Goal: Task Accomplishment & Management: Use online tool/utility

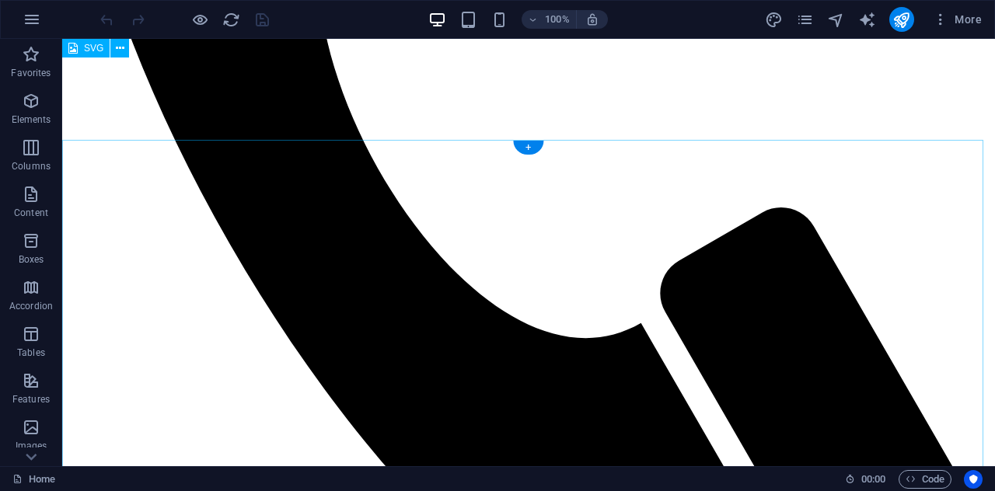
scroll to position [609, 0]
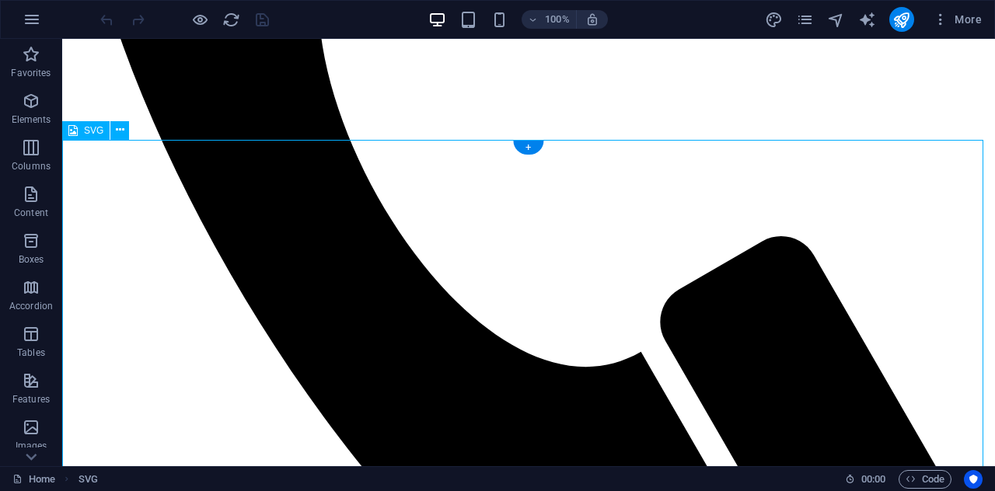
select select "xMinYMid"
select select "px"
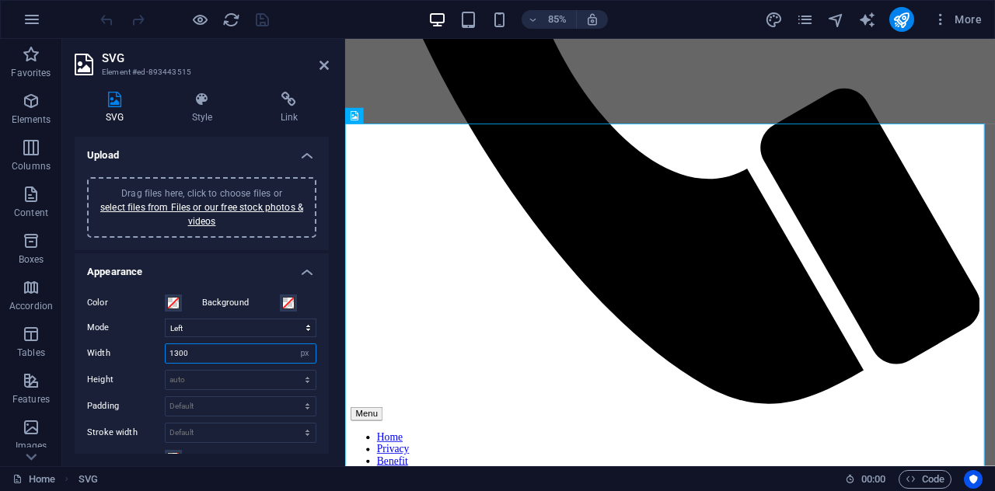
click at [224, 346] on input "1300" at bounding box center [241, 353] width 150 height 19
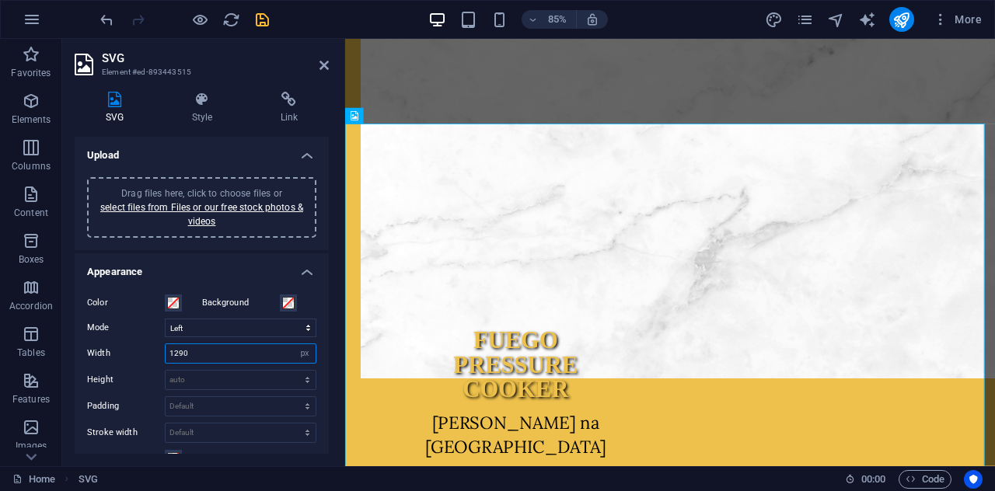
type input "1290"
click at [263, 19] on icon "save" at bounding box center [262, 20] width 18 height 18
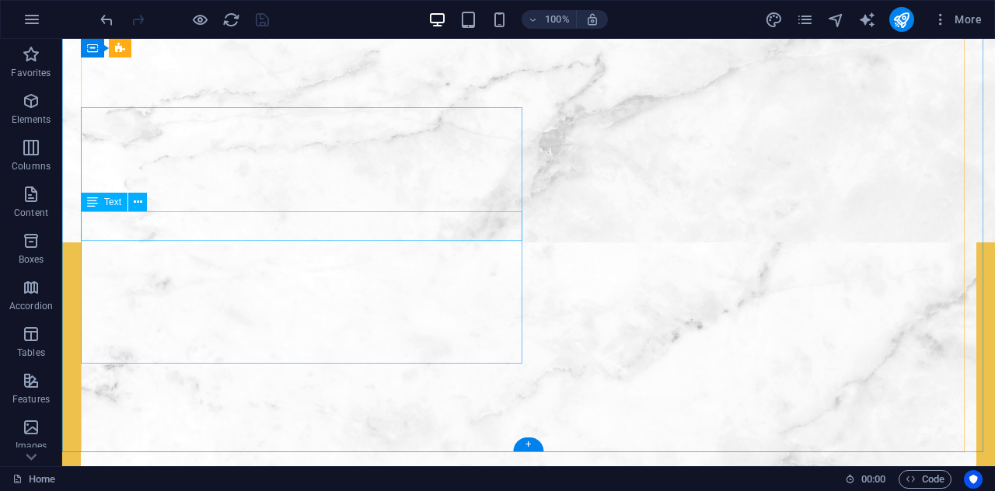
scroll to position [311, 0]
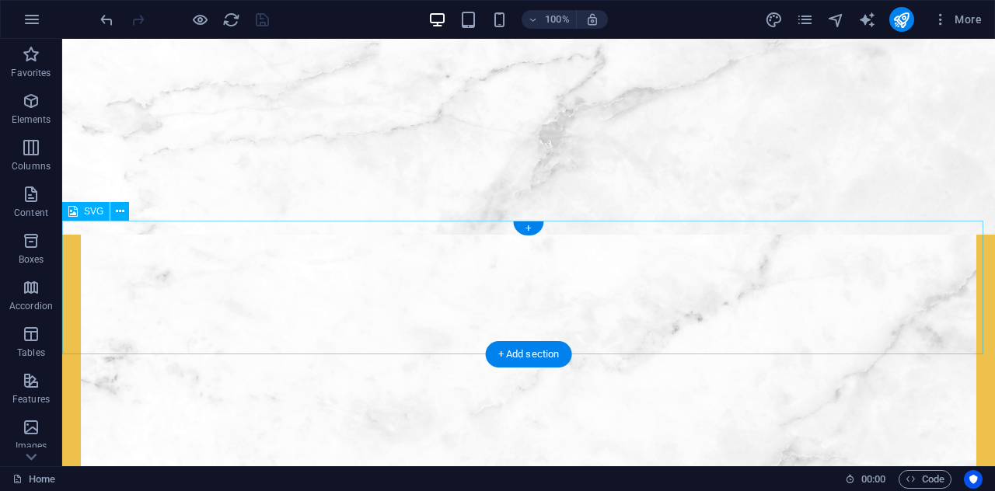
select select "xMinYMid"
select select "px"
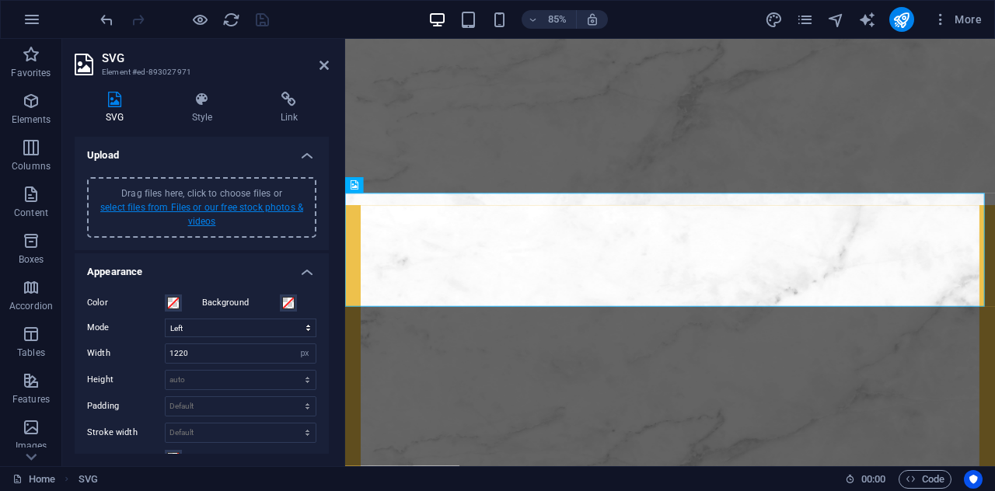
click at [215, 209] on link "select files from Files or our free stock photos & videos" at bounding box center [201, 214] width 203 height 25
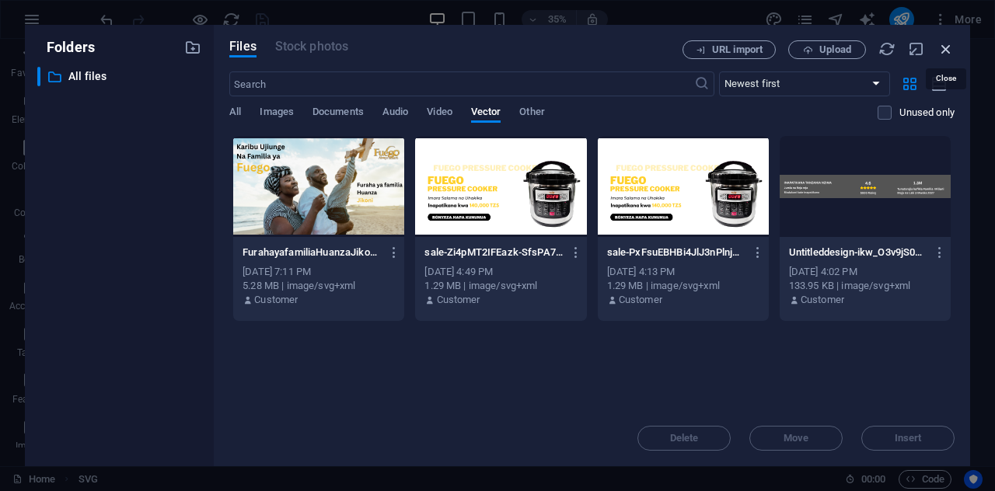
click at [946, 48] on icon "button" at bounding box center [945, 48] width 17 height 17
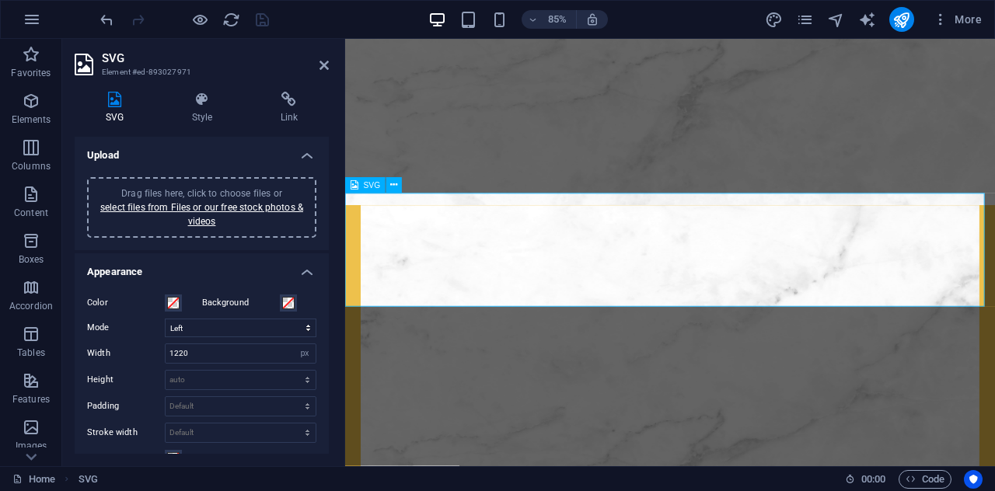
click at [237, 195] on span "Drag files here, click to choose files or select files from Files or our free s…" at bounding box center [201, 207] width 203 height 39
click at [190, 215] on link "select files from Files or our free stock photos & videos" at bounding box center [201, 214] width 203 height 25
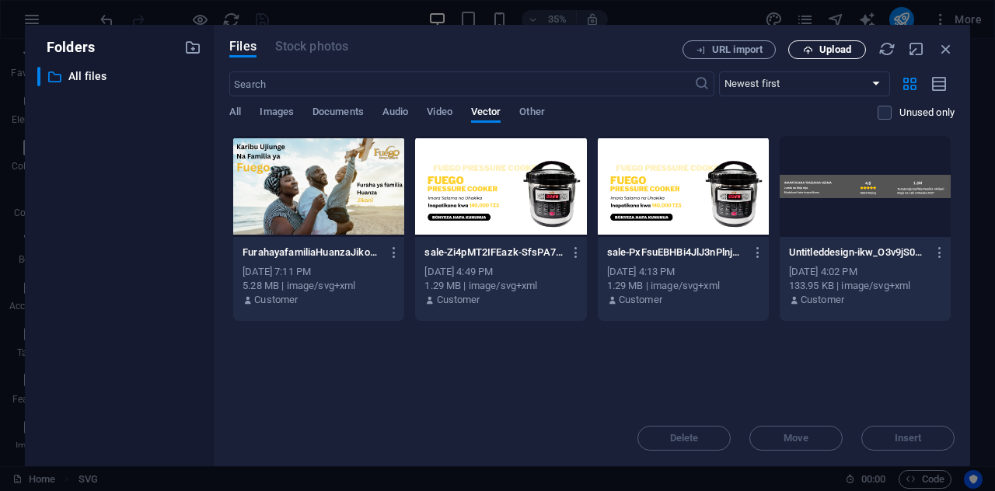
click at [830, 46] on span "Upload" at bounding box center [835, 49] width 32 height 9
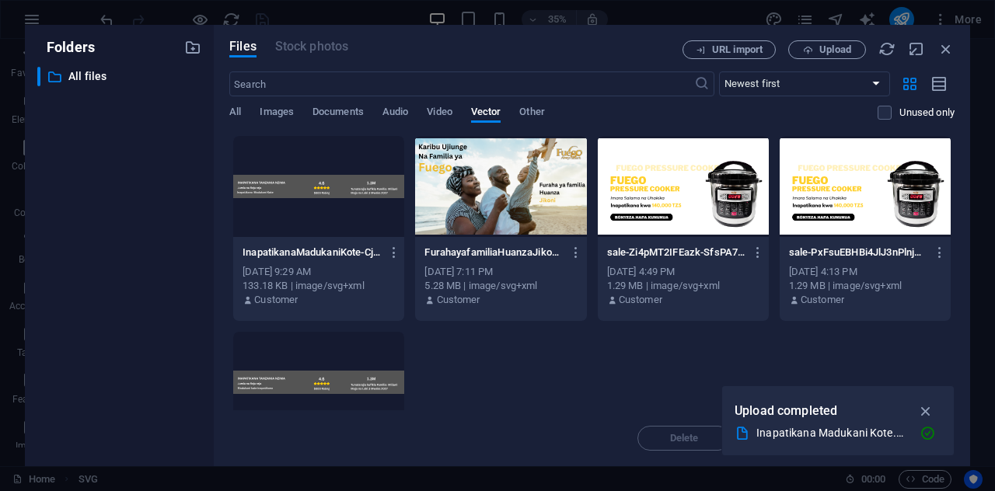
click at [289, 204] on div at bounding box center [318, 186] width 171 height 101
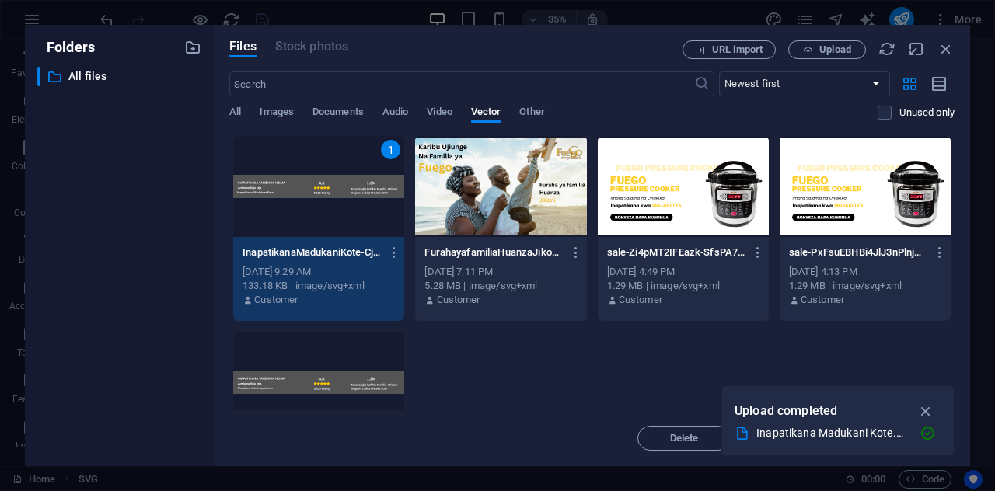
click at [289, 204] on div "1" at bounding box center [318, 186] width 171 height 101
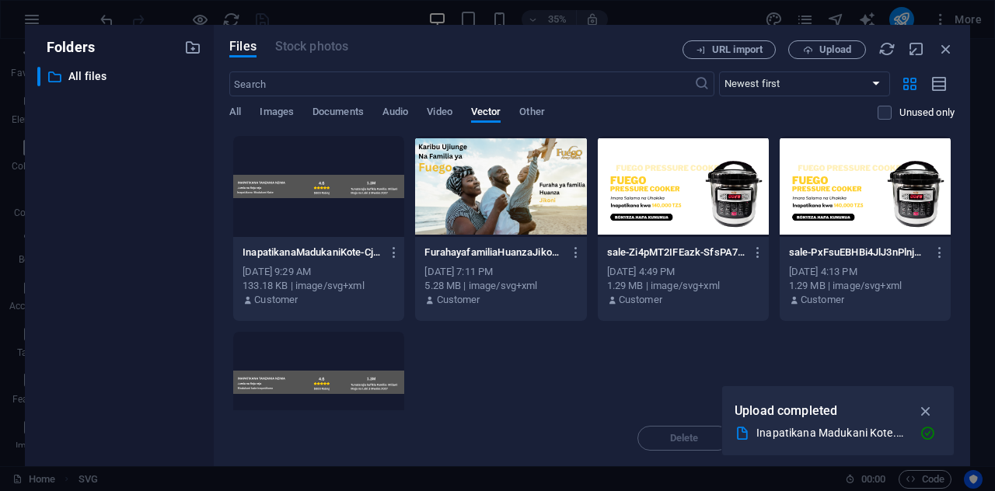
click at [289, 204] on div at bounding box center [318, 186] width 171 height 101
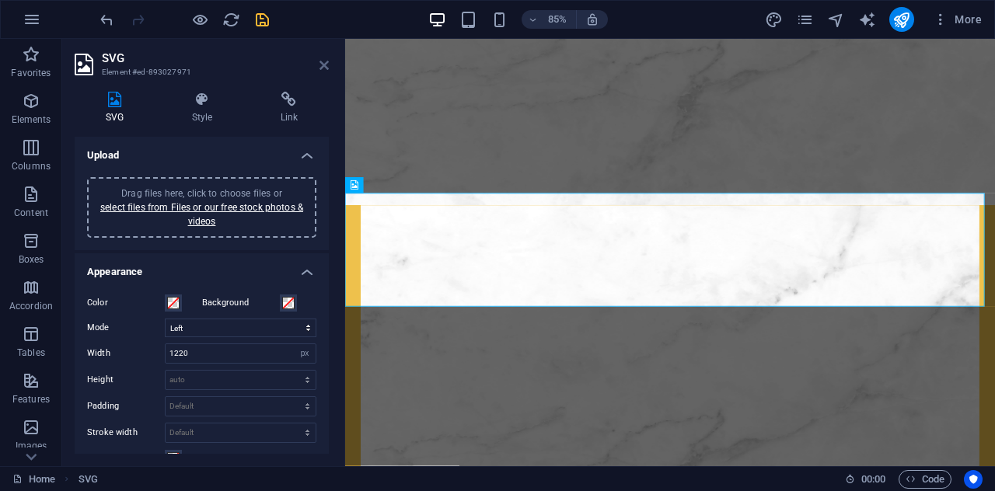
click at [326, 62] on icon at bounding box center [323, 65] width 9 height 12
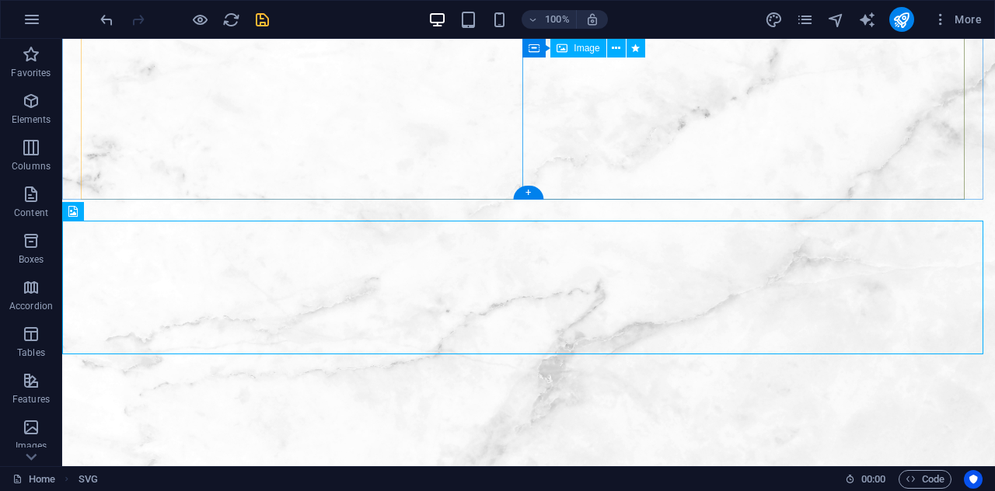
scroll to position [0, 0]
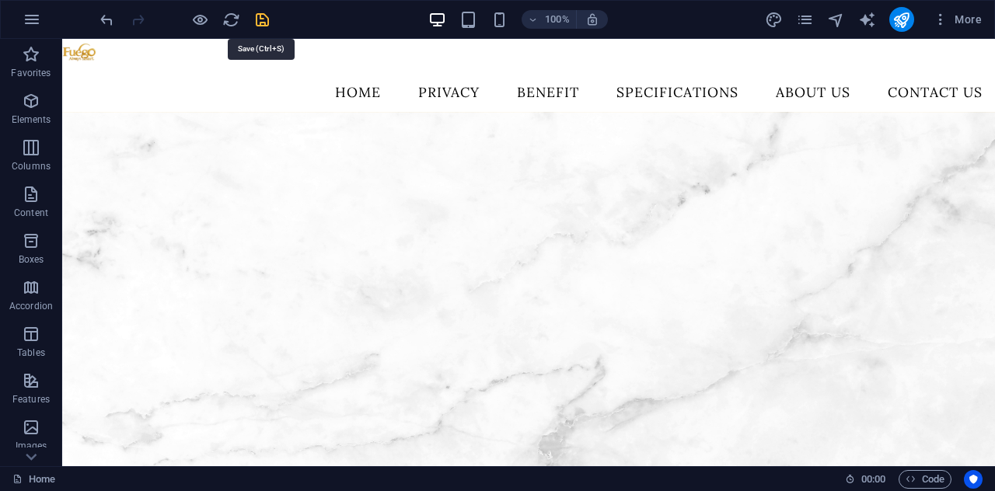
click at [255, 23] on icon "save" at bounding box center [262, 20] width 18 height 18
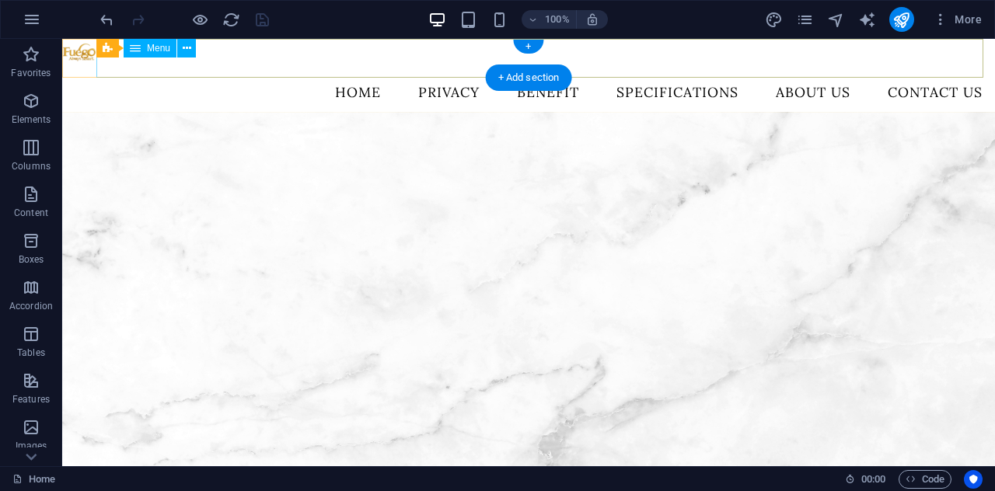
click at [421, 73] on nav "Home Privacy Benefit Specifications About Us Contact Us" at bounding box center [528, 92] width 933 height 39
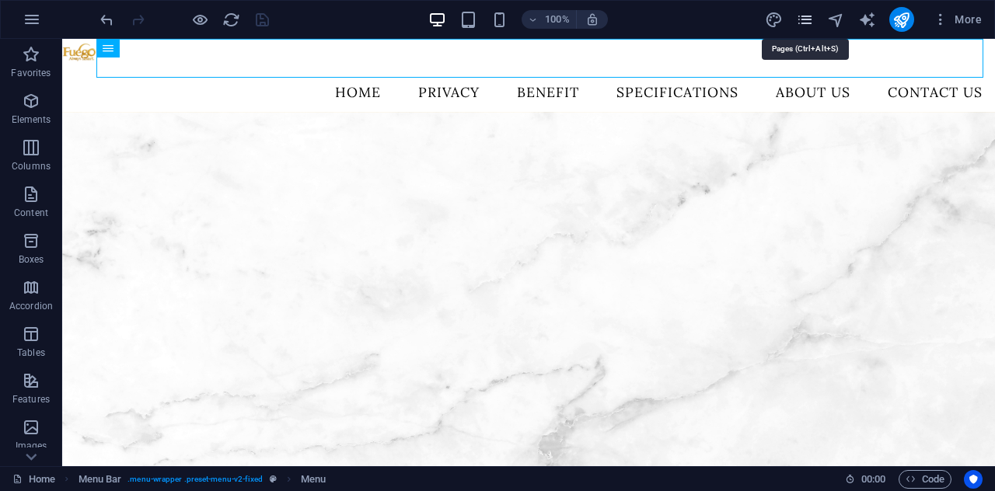
click at [804, 22] on icon "pages" at bounding box center [805, 20] width 18 height 18
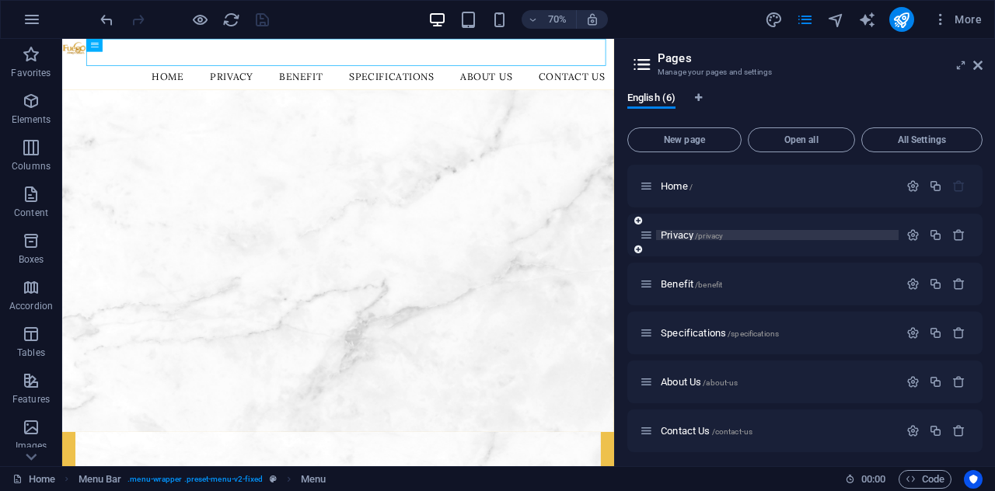
click at [718, 235] on span "/privacy" at bounding box center [709, 236] width 28 height 9
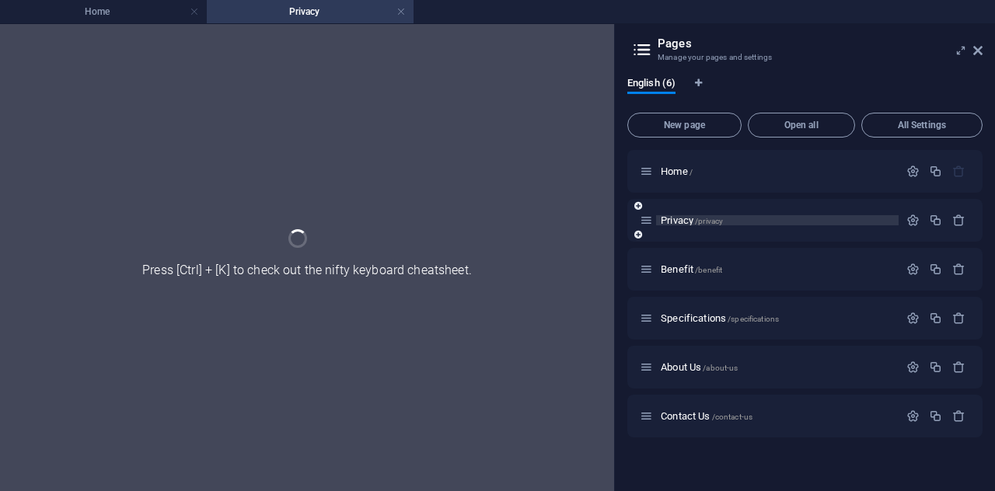
click at [718, 235] on div "Privacy /privacy" at bounding box center [804, 220] width 355 height 43
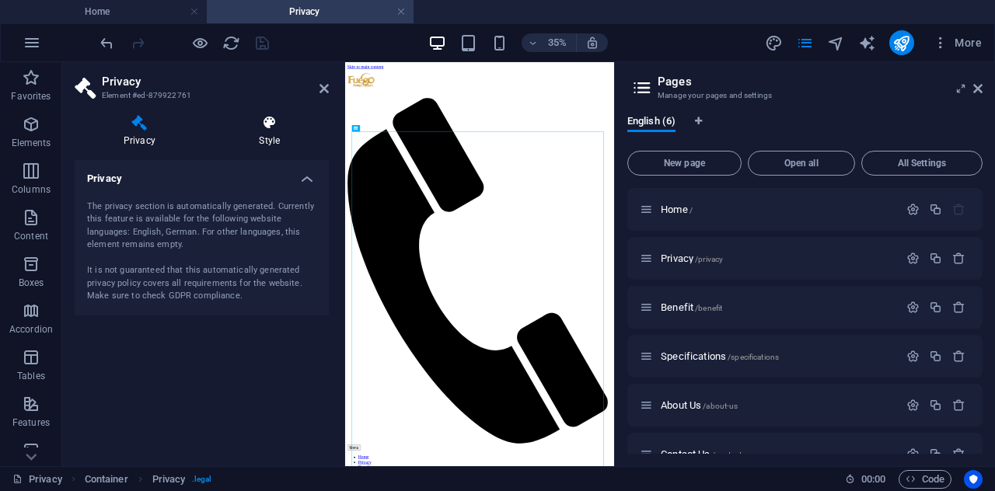
click at [280, 128] on icon at bounding box center [270, 123] width 118 height 16
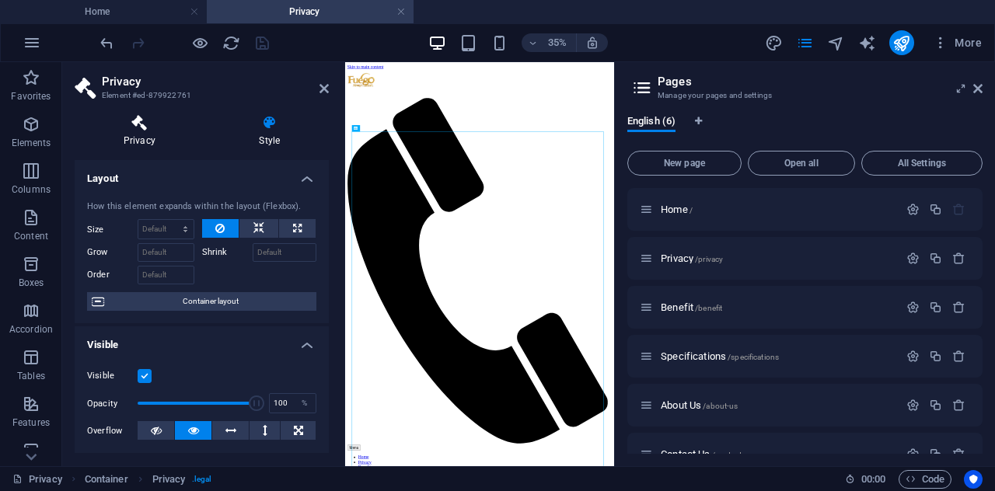
click at [126, 137] on h4 "Privacy" at bounding box center [143, 131] width 136 height 33
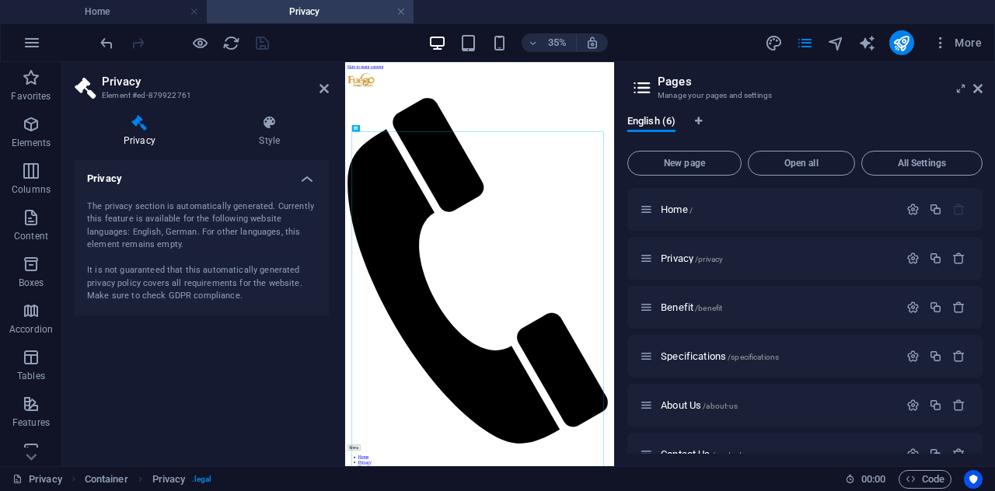
click at [303, 178] on h4 "Privacy" at bounding box center [202, 174] width 254 height 28
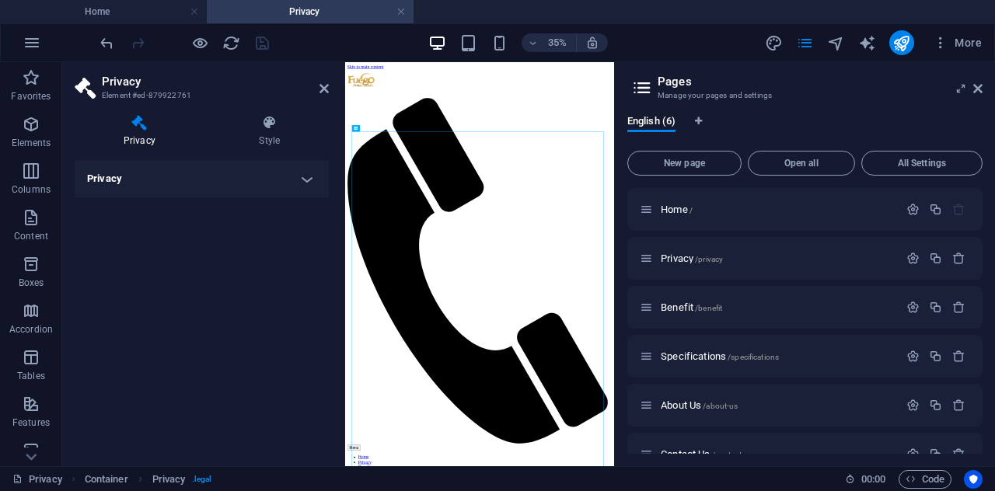
click at [303, 178] on h4 "Privacy" at bounding box center [202, 178] width 254 height 37
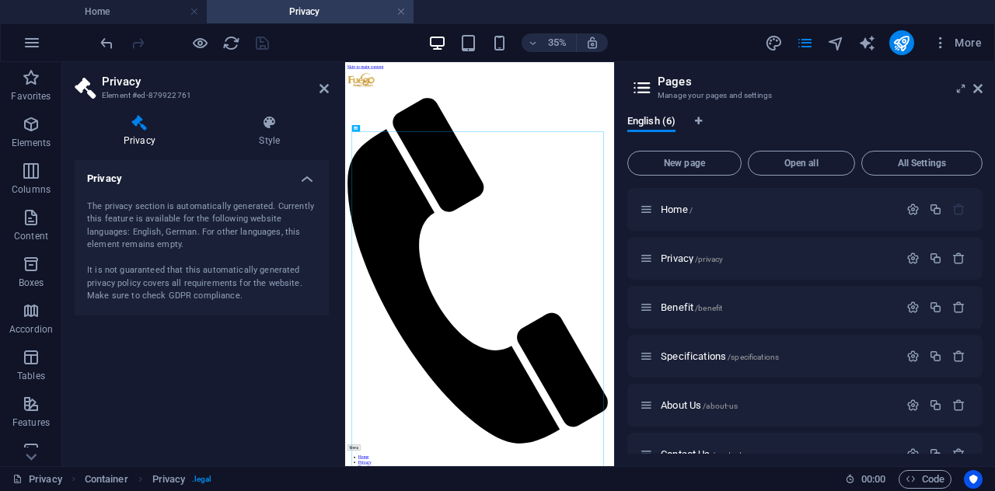
click at [319, 85] on h2 "Privacy" at bounding box center [215, 82] width 227 height 14
drag, startPoint x: 270, startPoint y: 132, endPoint x: 236, endPoint y: 136, distance: 34.4
click at [260, 131] on h4 "Style" at bounding box center [270, 131] width 118 height 33
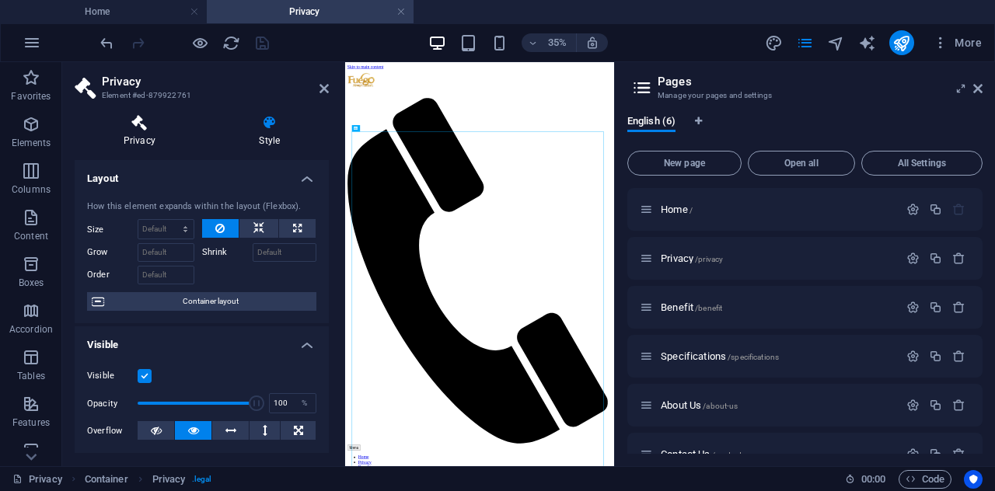
click at [134, 117] on icon at bounding box center [140, 123] width 130 height 16
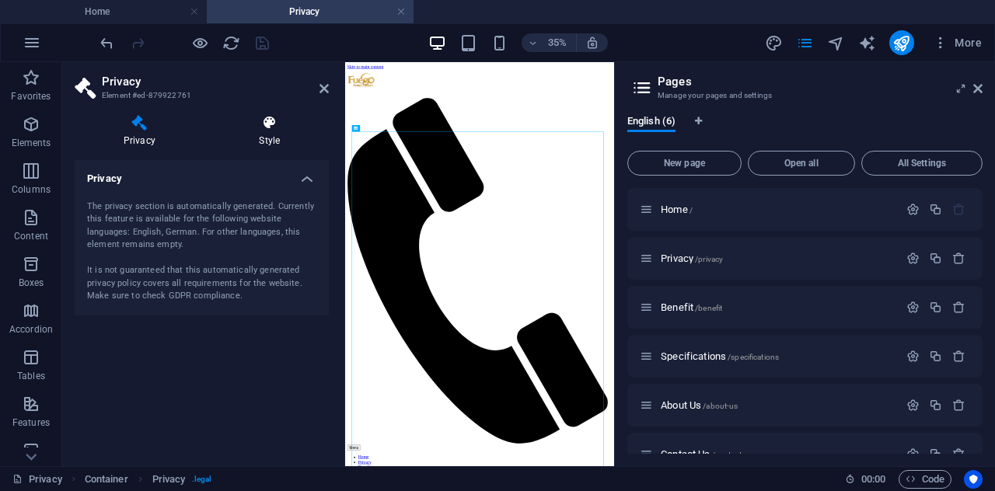
click at [286, 124] on icon at bounding box center [270, 123] width 118 height 16
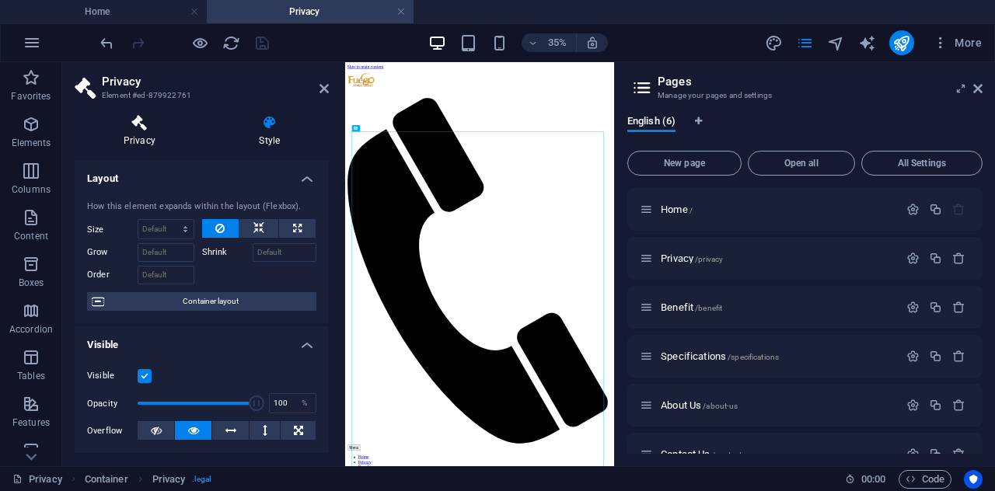
click at [154, 131] on h4 "Privacy" at bounding box center [143, 131] width 136 height 33
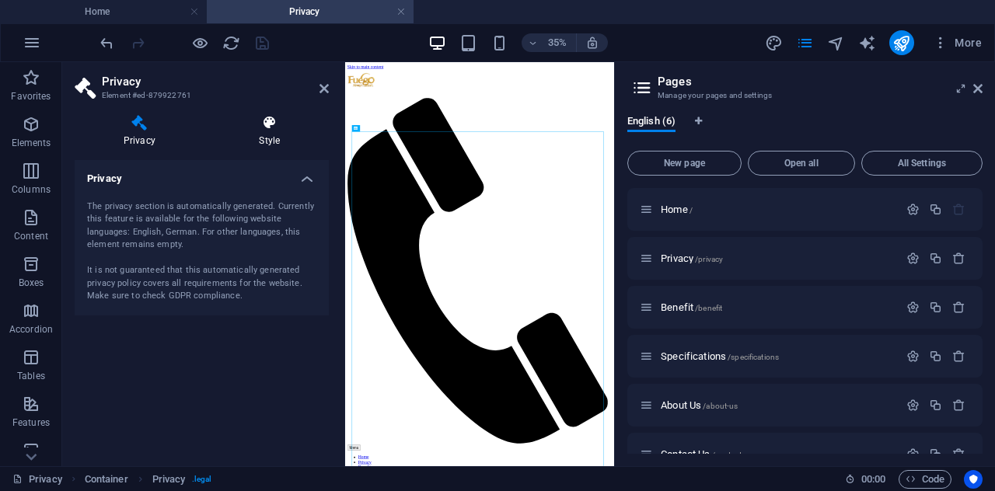
click at [256, 134] on h4 "Style" at bounding box center [270, 131] width 118 height 33
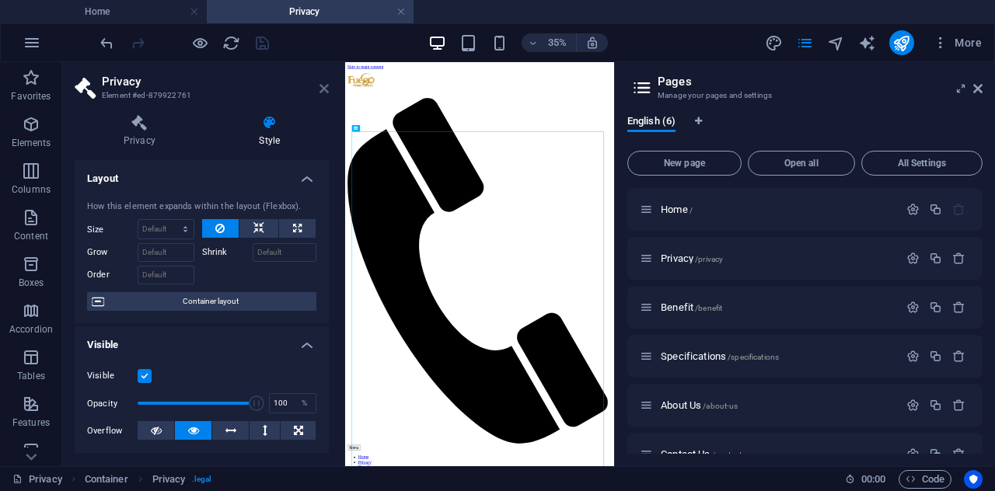
click at [321, 87] on icon at bounding box center [323, 88] width 9 height 12
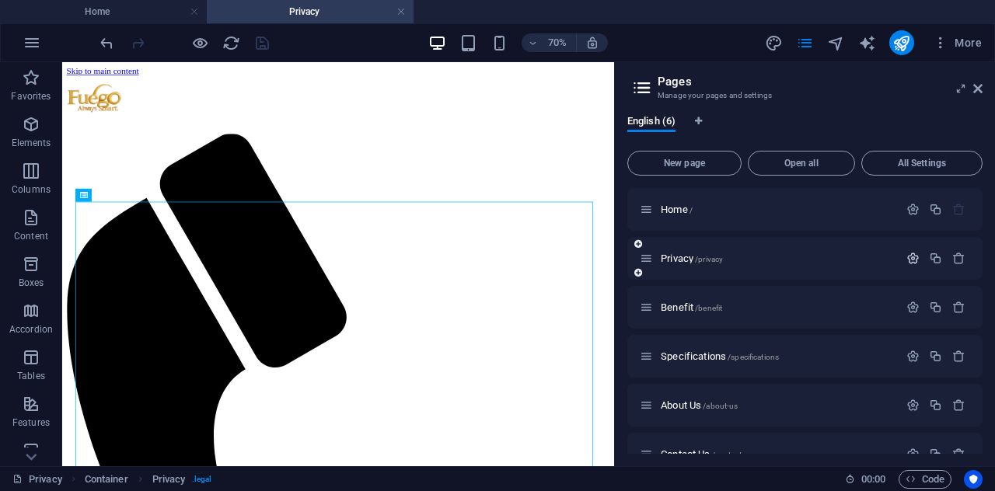
click at [906, 258] on icon "button" at bounding box center [912, 258] width 13 height 13
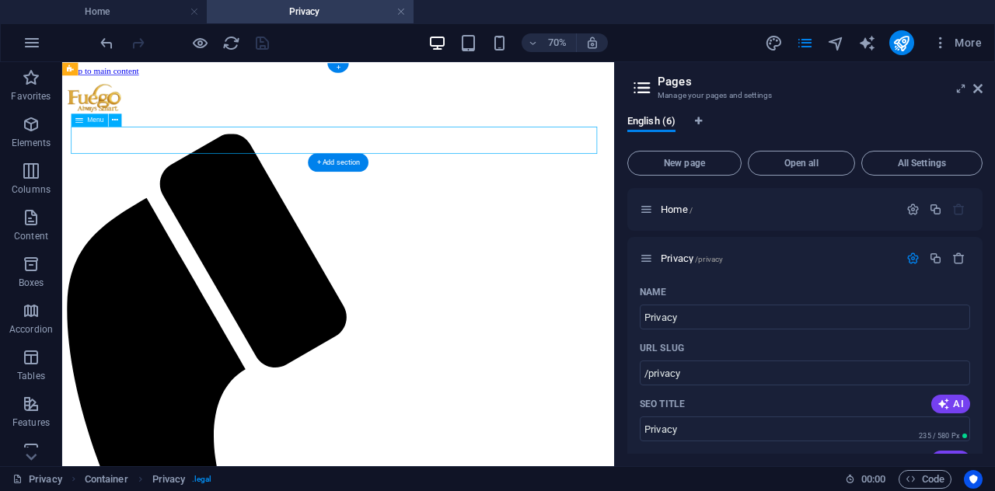
select select
select select "1"
select select
select select "2"
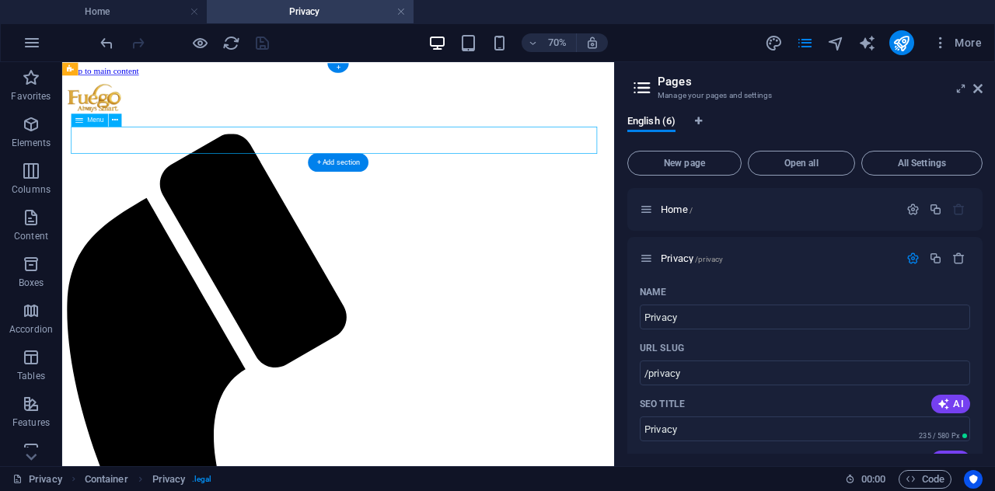
select select
select select "3"
select select
select select "4"
select select
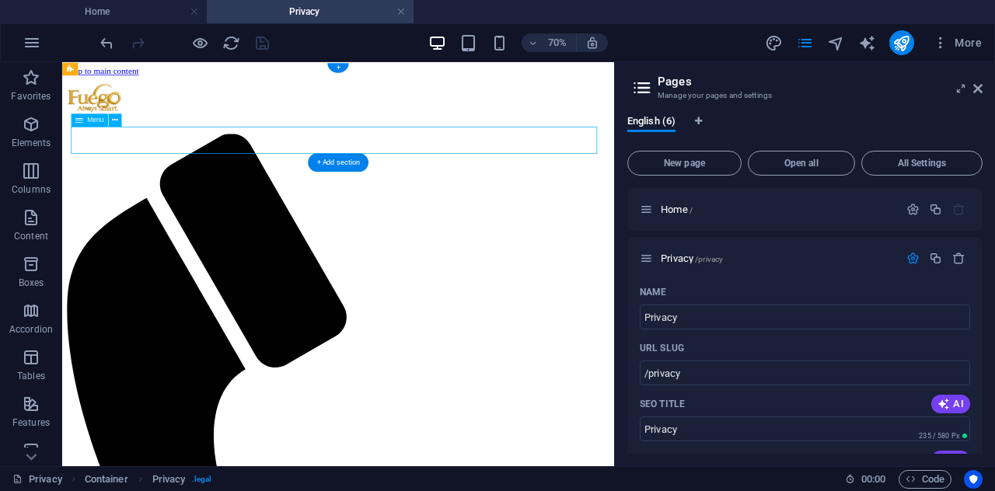
select select "5"
select select
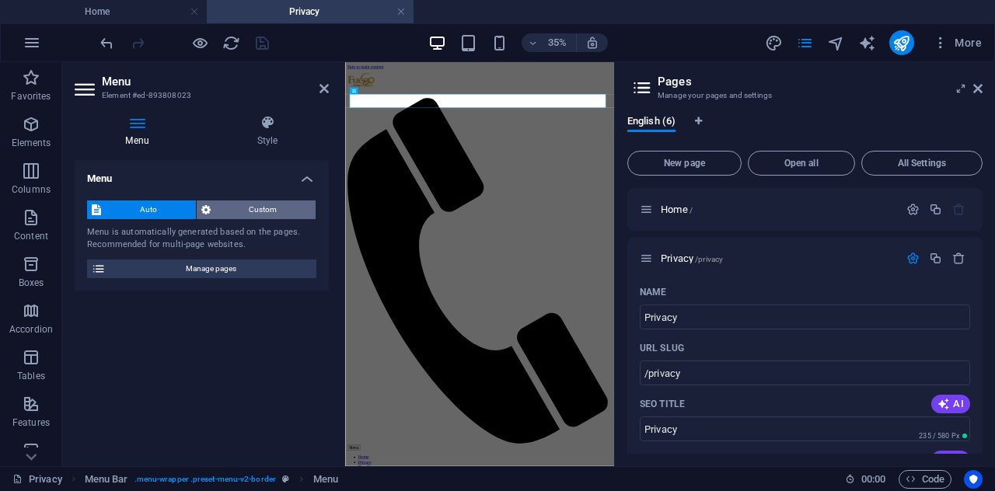
click at [243, 206] on span "Custom" at bounding box center [263, 210] width 96 height 19
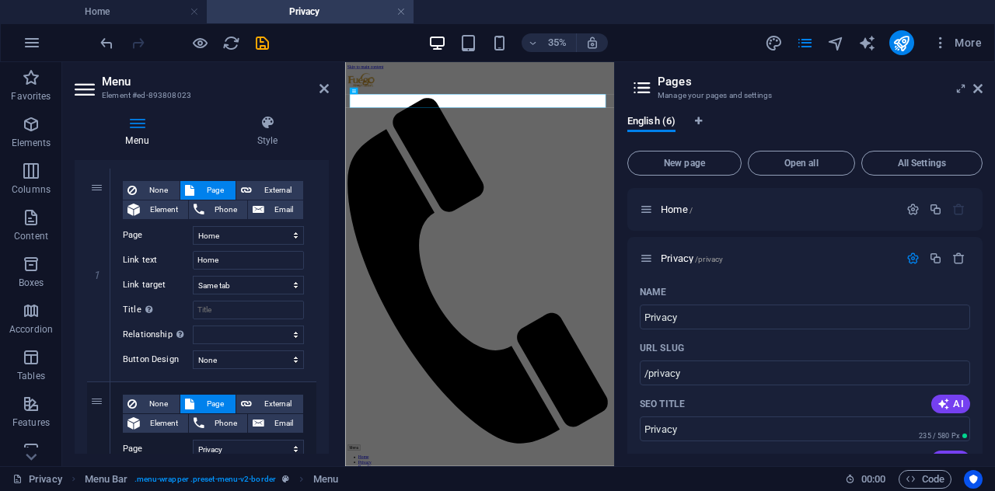
scroll to position [155, 0]
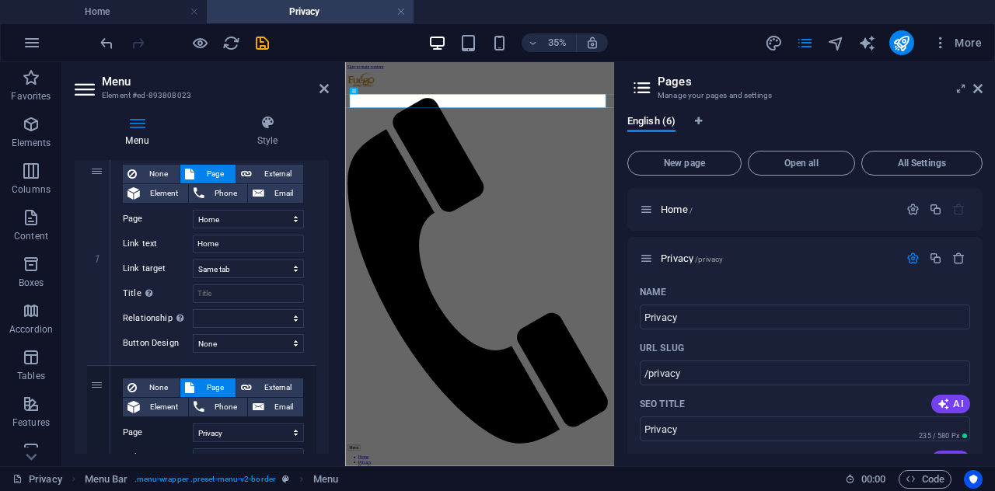
click at [317, 88] on h2 "Menu" at bounding box center [215, 82] width 227 height 14
click at [322, 86] on icon at bounding box center [323, 88] width 9 height 12
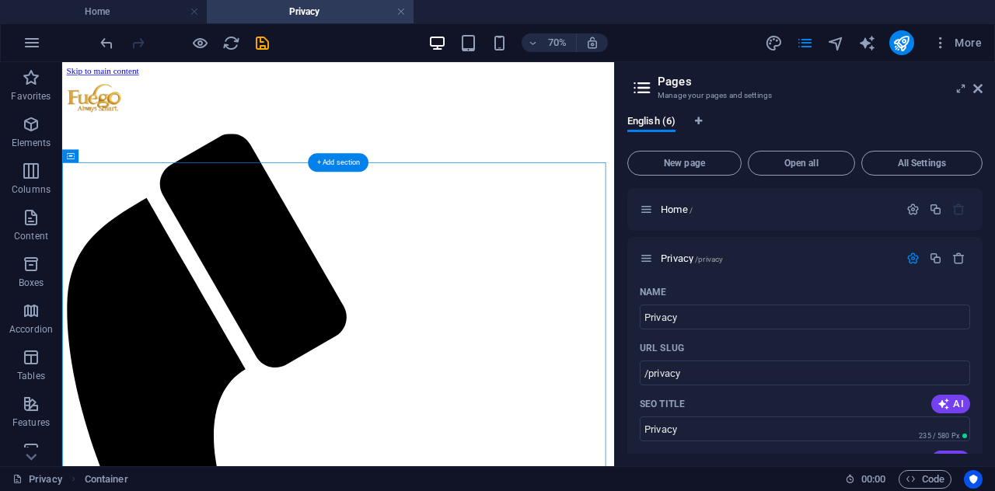
drag, startPoint x: 792, startPoint y: 256, endPoint x: 787, endPoint y: 224, distance: 33.1
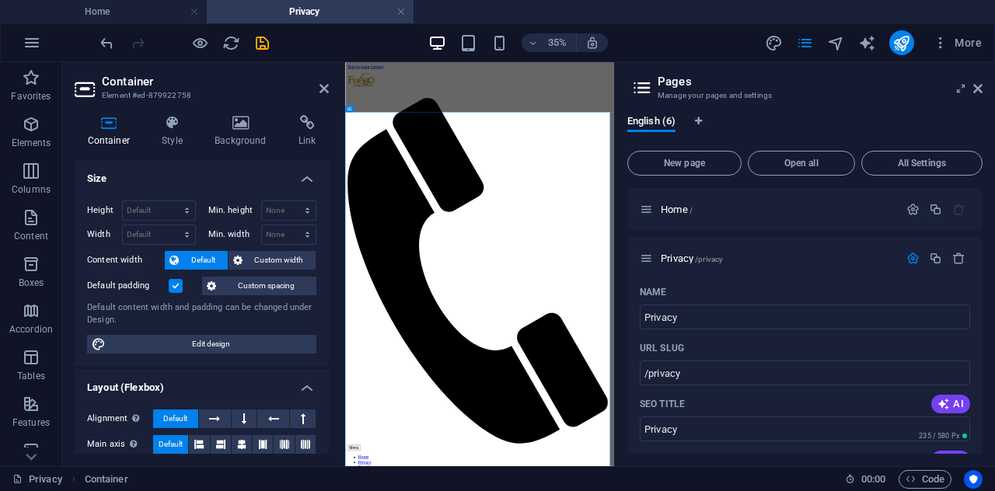
click at [330, 88] on aside "Container Element #ed-879922758 Container Style Background Link Size Height Def…" at bounding box center [203, 264] width 283 height 404
click at [321, 89] on icon at bounding box center [323, 88] width 9 height 12
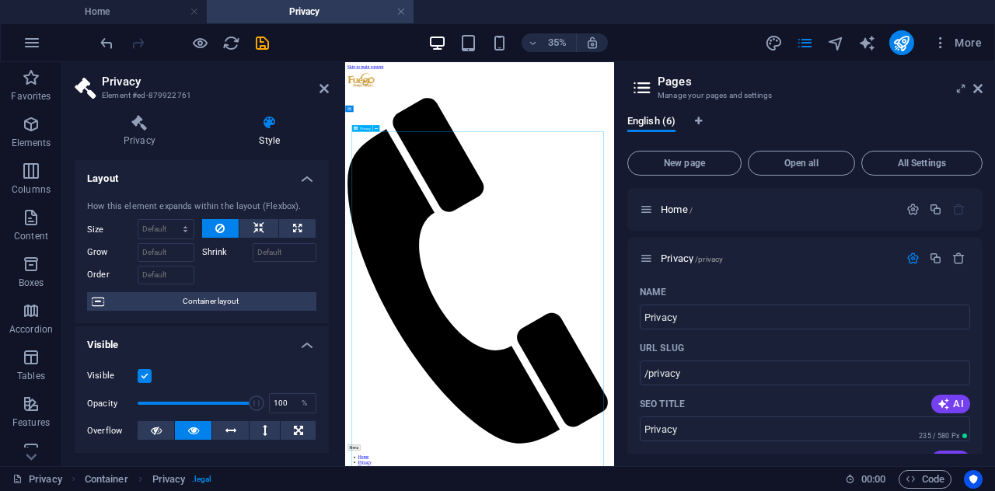
drag, startPoint x: 432, startPoint y: 387, endPoint x: 459, endPoint y: 434, distance: 54.3
click at [261, 228] on icon at bounding box center [258, 228] width 11 height 19
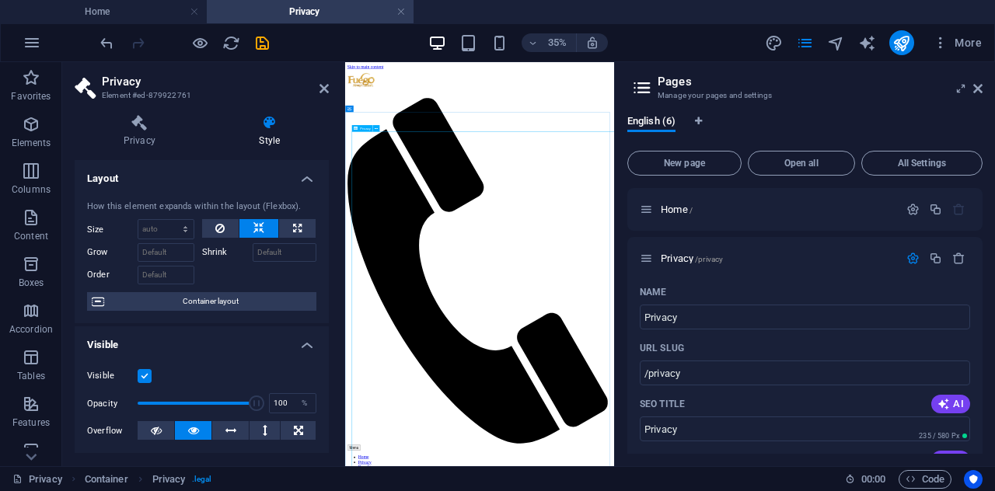
click at [143, 375] on label at bounding box center [145, 376] width 14 height 14
click at [0, 0] on input "Visible" at bounding box center [0, 0] width 0 height 0
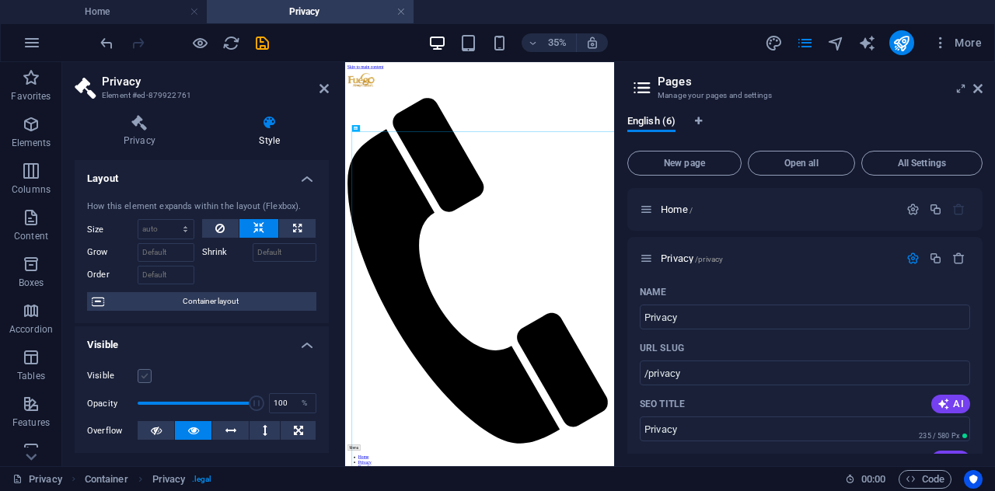
click at [143, 375] on label at bounding box center [145, 376] width 14 height 14
click at [0, 0] on input "Visible" at bounding box center [0, 0] width 0 height 0
click at [143, 375] on label at bounding box center [145, 376] width 14 height 14
click at [0, 0] on input "Visible" at bounding box center [0, 0] width 0 height 0
type input "100"
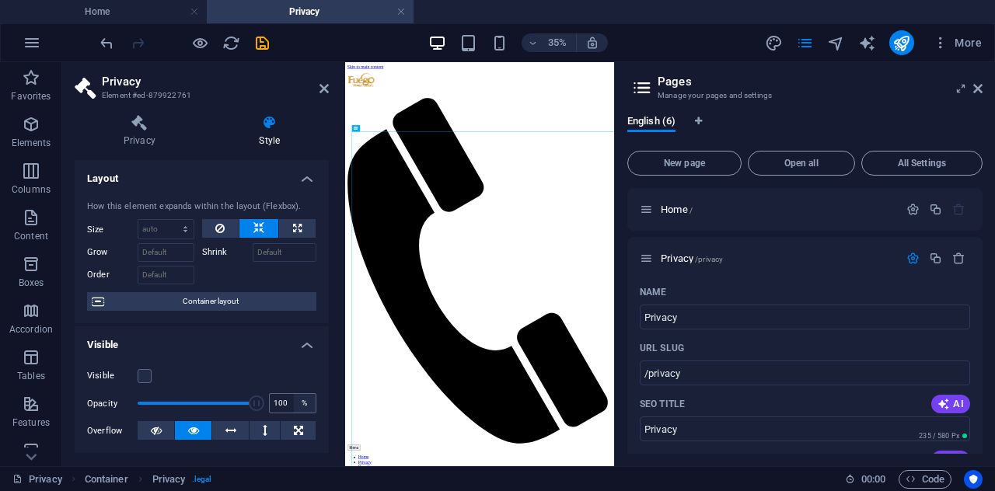
drag, startPoint x: 192, startPoint y: 403, endPoint x: 300, endPoint y: 402, distance: 108.1
click at [300, 402] on div "Opacity 100 %" at bounding box center [201, 403] width 229 height 23
click at [154, 422] on icon at bounding box center [156, 430] width 11 height 19
click at [148, 377] on label at bounding box center [145, 376] width 14 height 14
click at [0, 0] on input "Visible" at bounding box center [0, 0] width 0 height 0
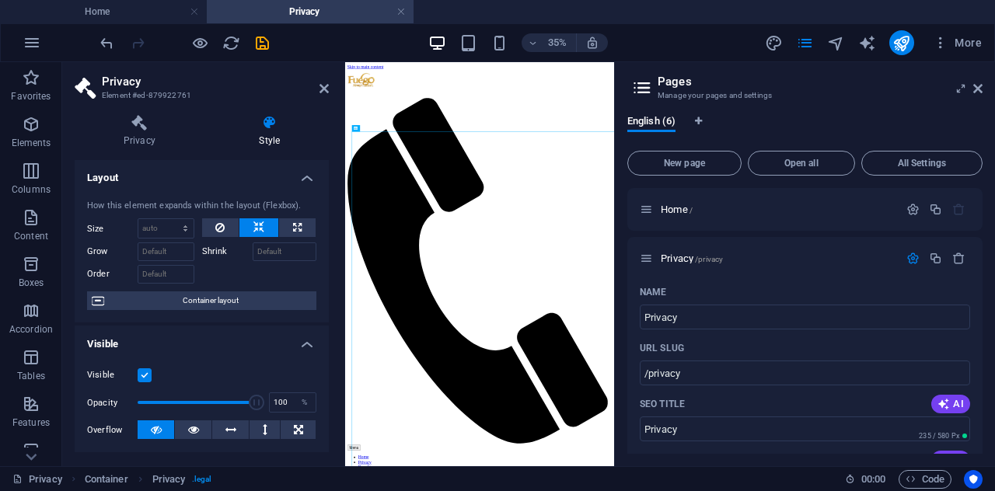
scroll to position [0, 0]
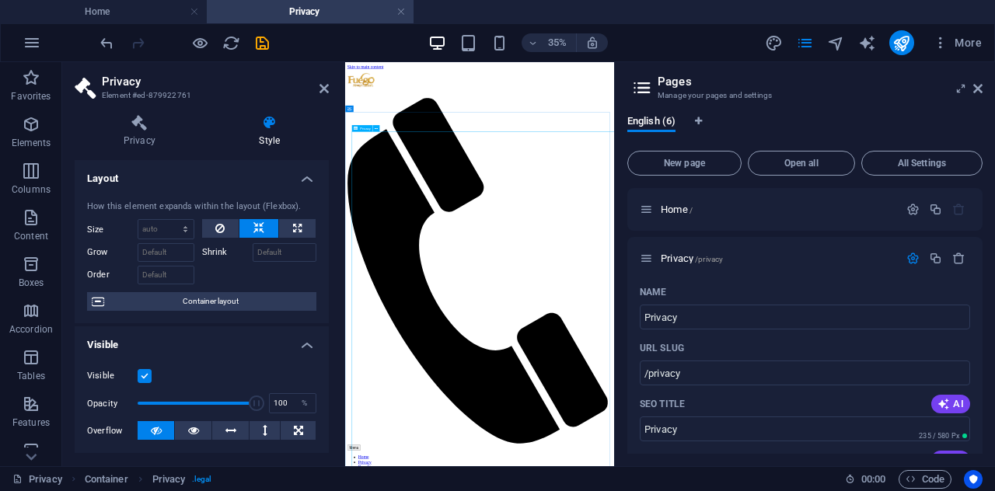
click at [323, 86] on icon at bounding box center [323, 88] width 9 height 12
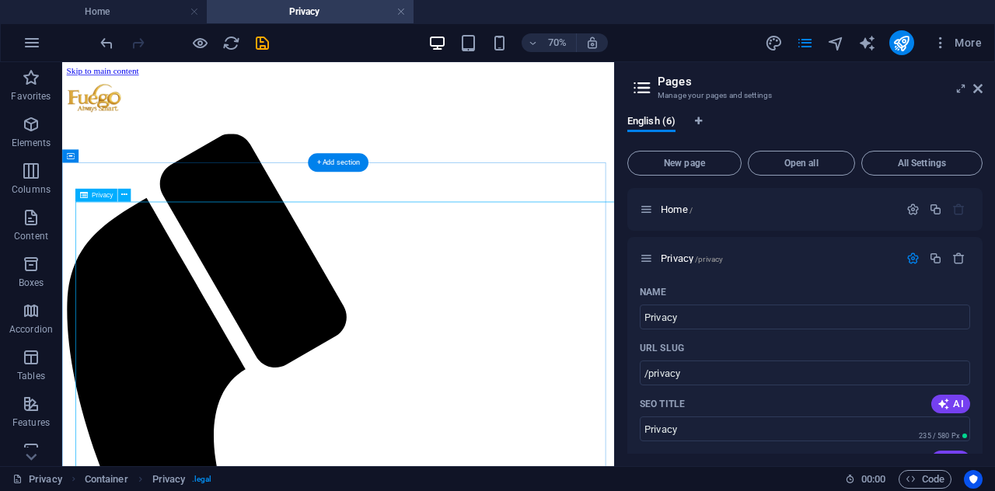
click at [979, 90] on icon at bounding box center [977, 88] width 9 height 12
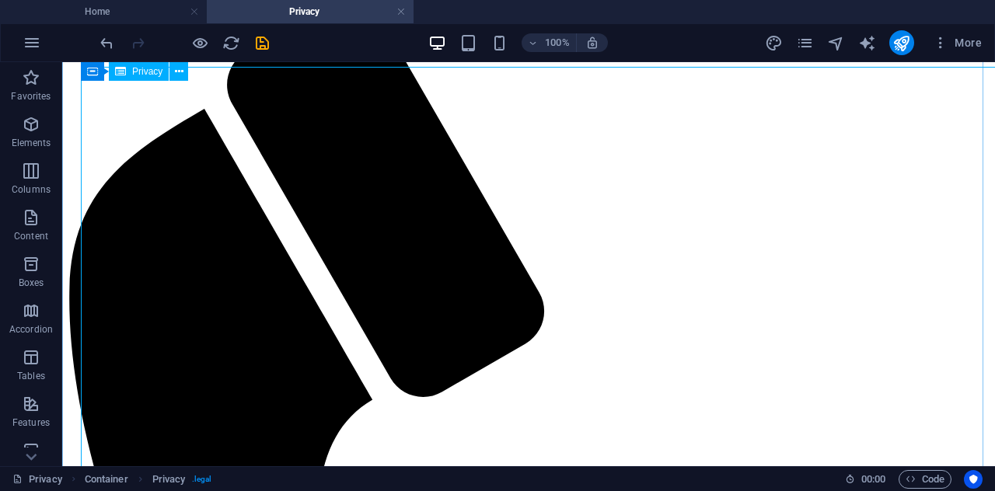
scroll to position [155, 0]
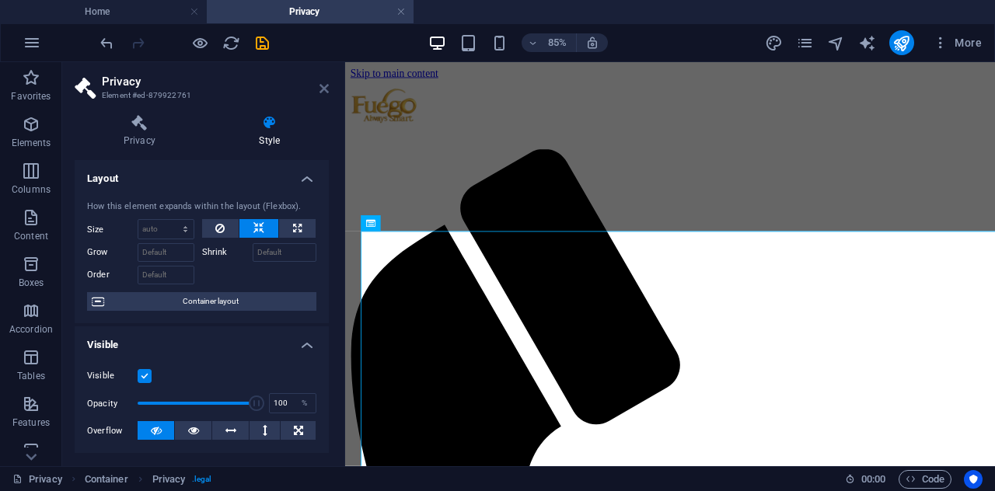
click at [320, 84] on icon at bounding box center [323, 88] width 9 height 12
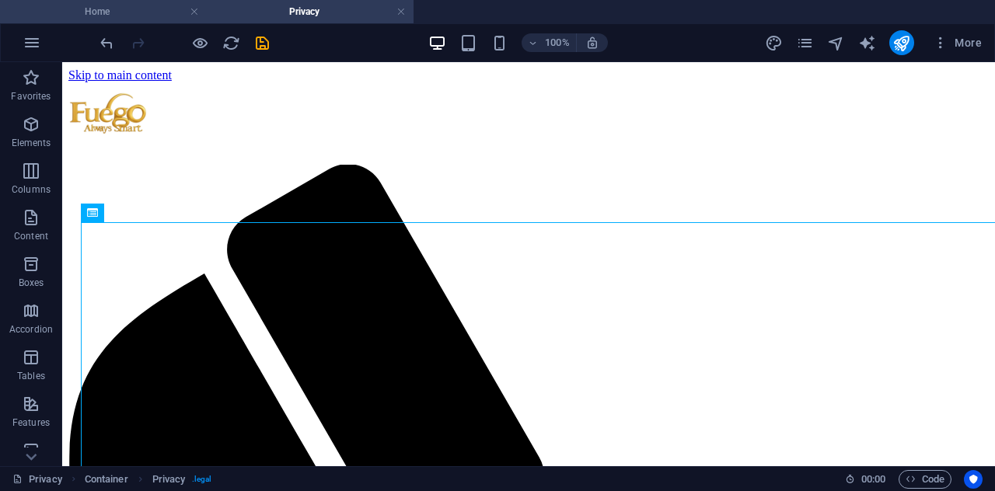
click at [131, 7] on h4 "Home" at bounding box center [103, 11] width 207 height 17
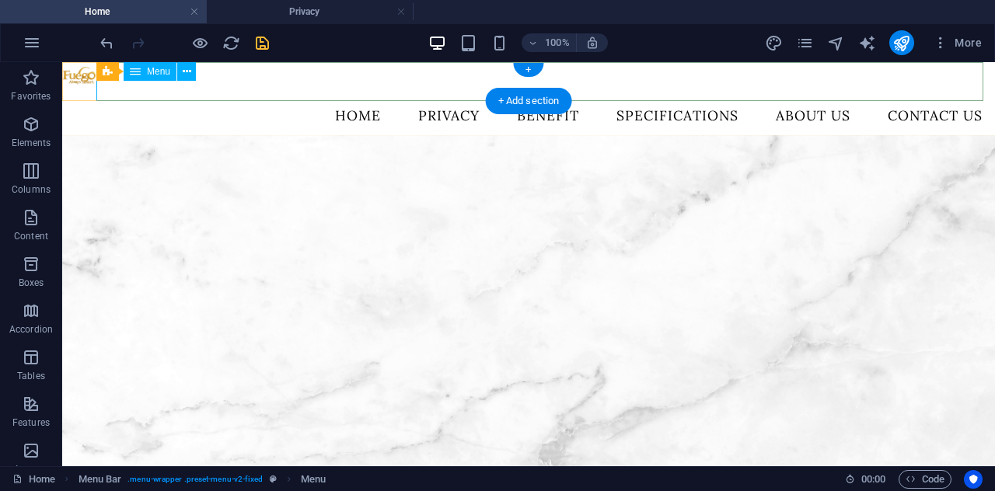
click at [364, 96] on nav "Home Privacy Benefit Specifications About Us Contact Us" at bounding box center [528, 115] width 933 height 39
click at [362, 96] on nav "Home Privacy Benefit Specifications About Us Contact Us" at bounding box center [528, 115] width 933 height 39
click at [366, 96] on nav "Home Privacy Benefit Specifications About Us Contact Us" at bounding box center [528, 115] width 933 height 39
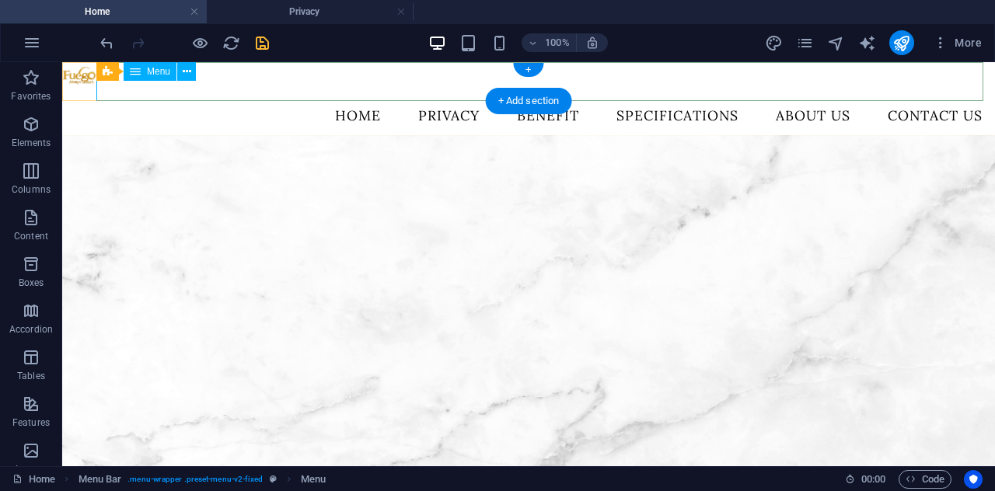
select select
select select "1"
select select
select select "2"
select select
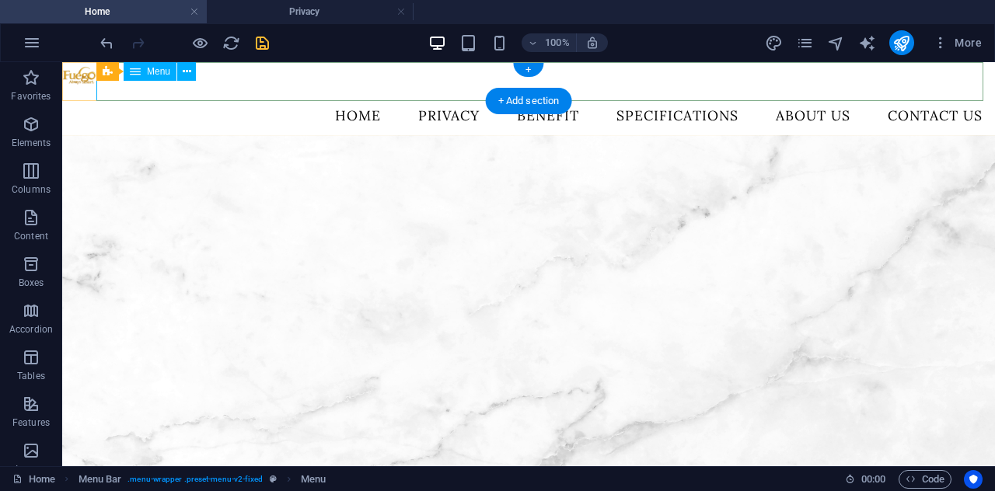
select select "3"
select select
select select "4"
select select
select select "5"
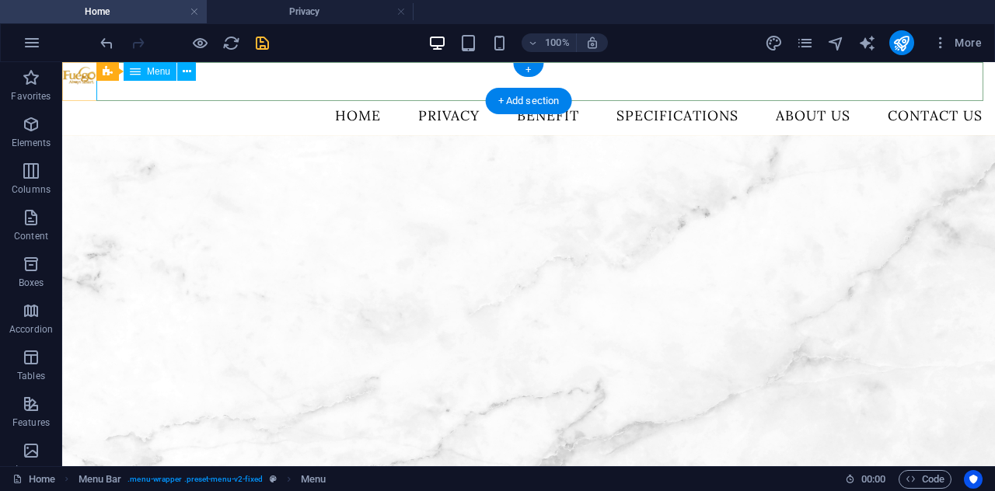
select select
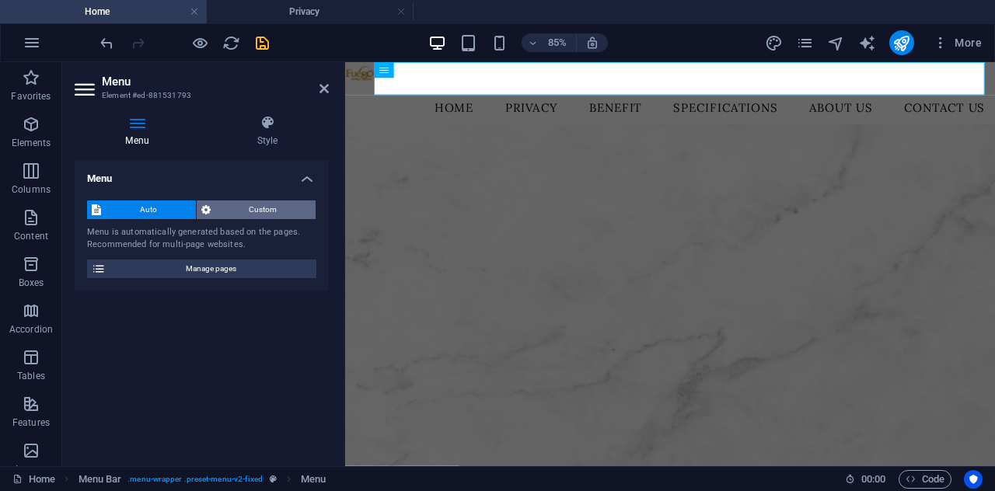
click at [253, 201] on span "Custom" at bounding box center [263, 210] width 96 height 19
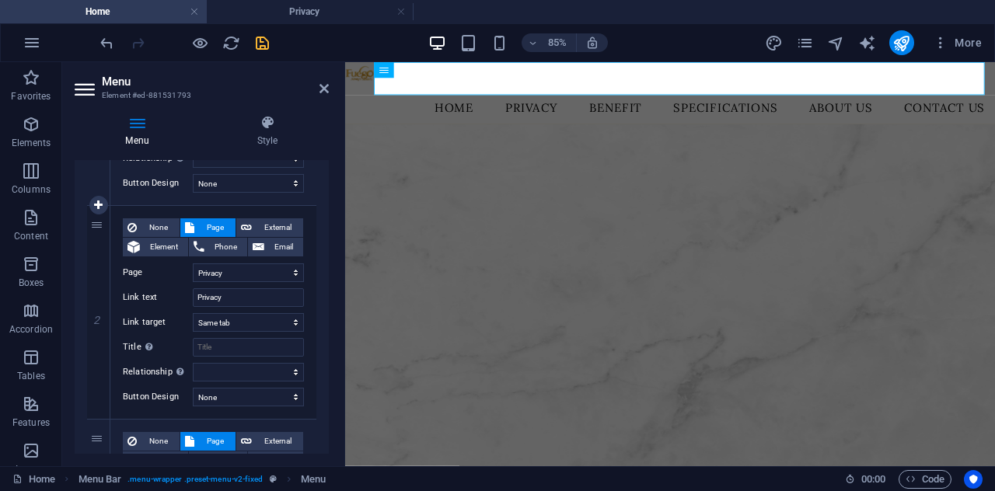
scroll to position [311, 0]
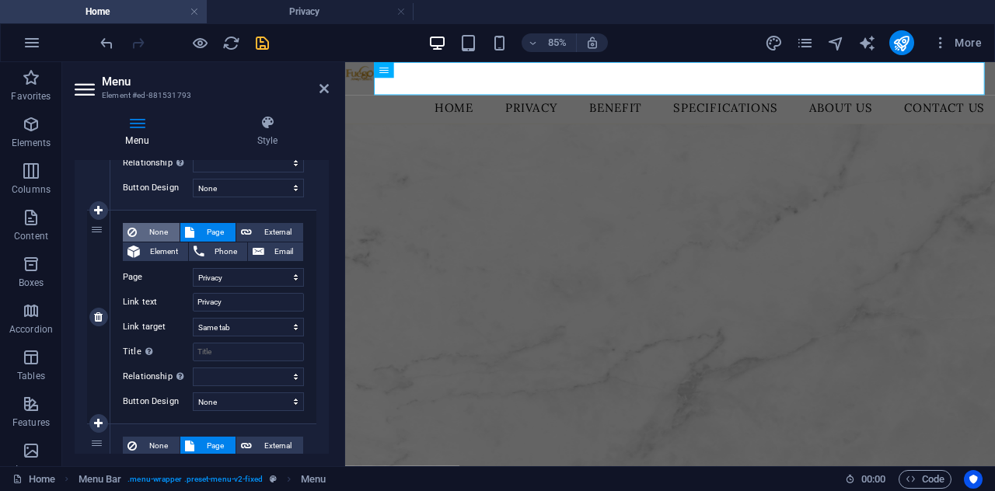
click at [169, 229] on span "None" at bounding box center [157, 232] width 33 height 19
select select
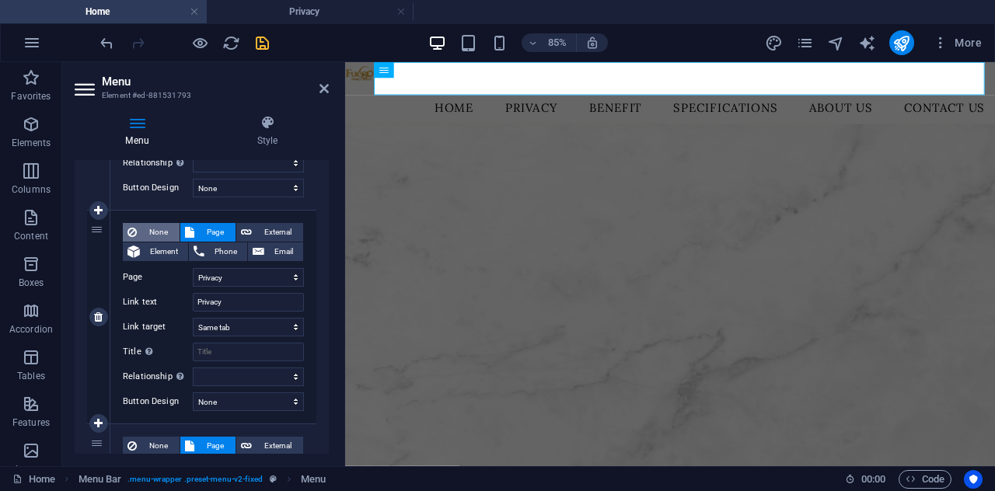
select select
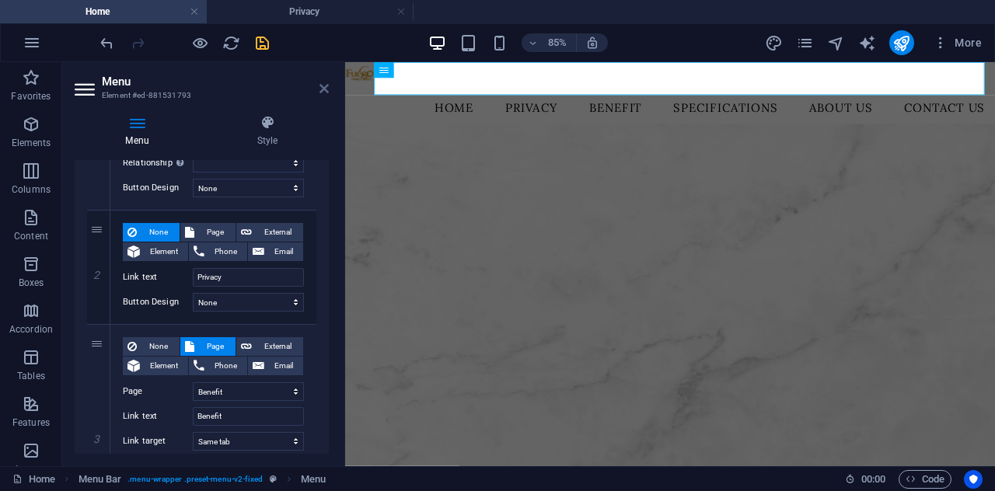
click at [325, 91] on icon at bounding box center [323, 88] width 9 height 12
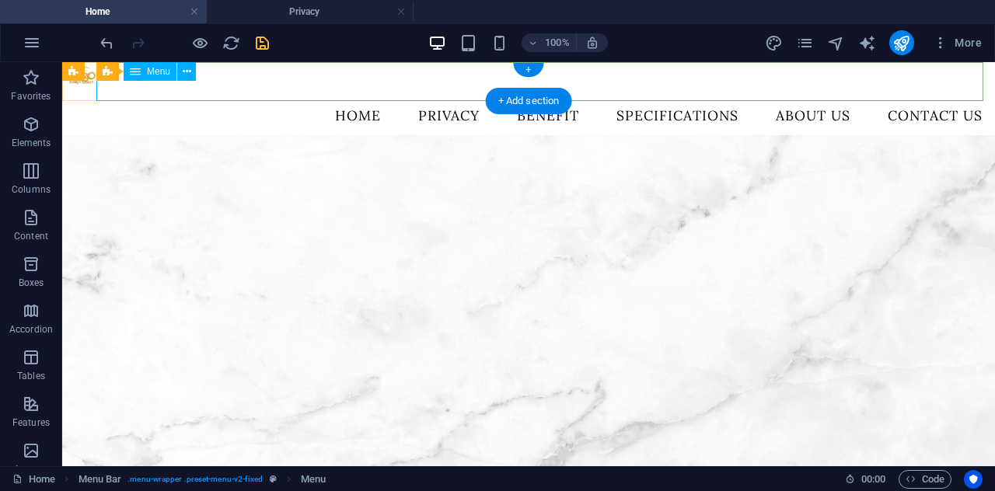
click at [243, 96] on nav "Home Privacy Benefit Specifications About Us Contact Us" at bounding box center [528, 115] width 933 height 39
select select
select select "2"
select select
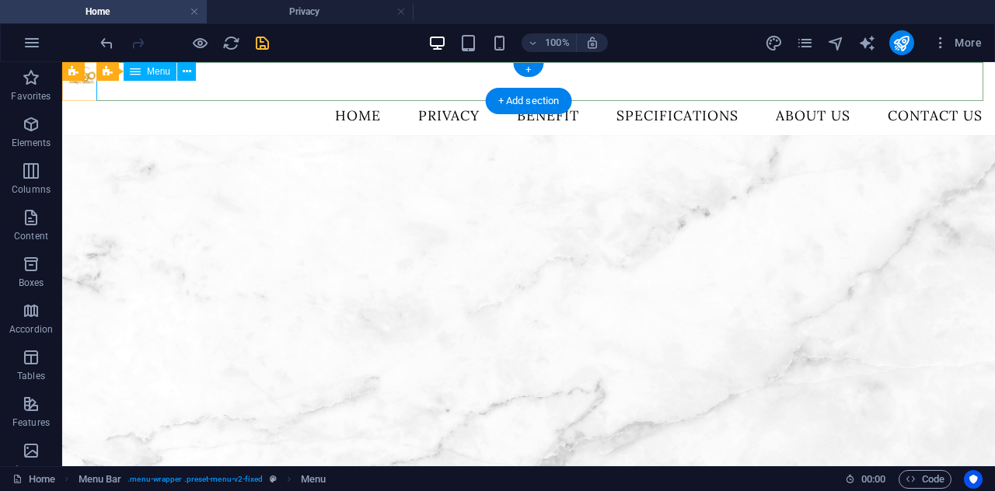
select select "3"
select select
select select "4"
select select
select select "5"
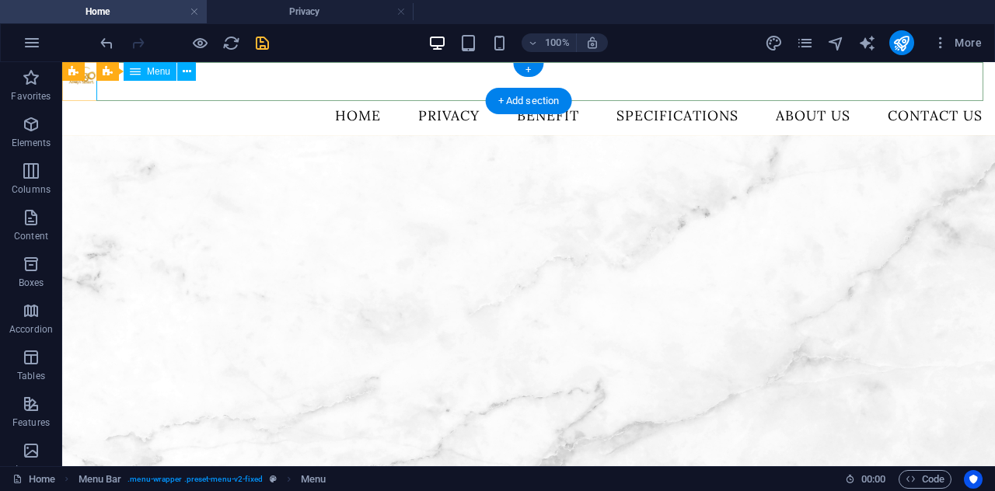
select select
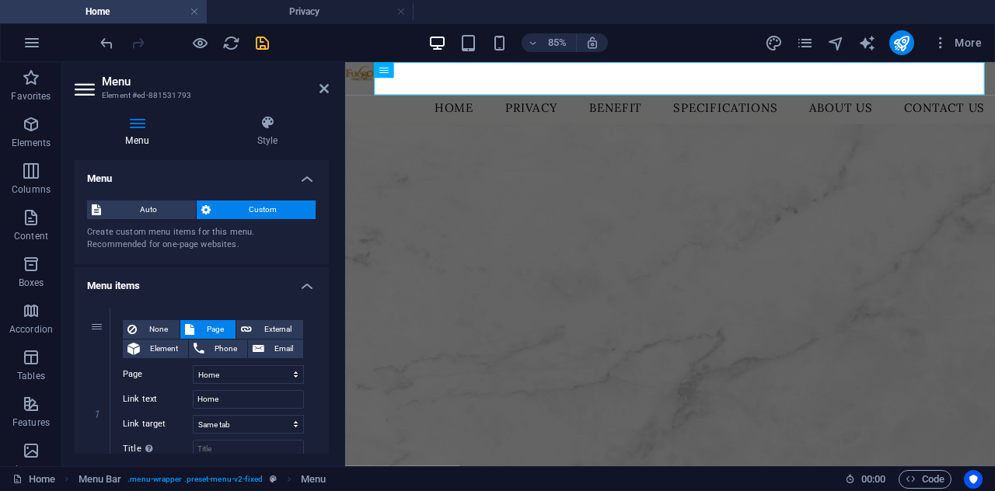
scroll to position [155, 0]
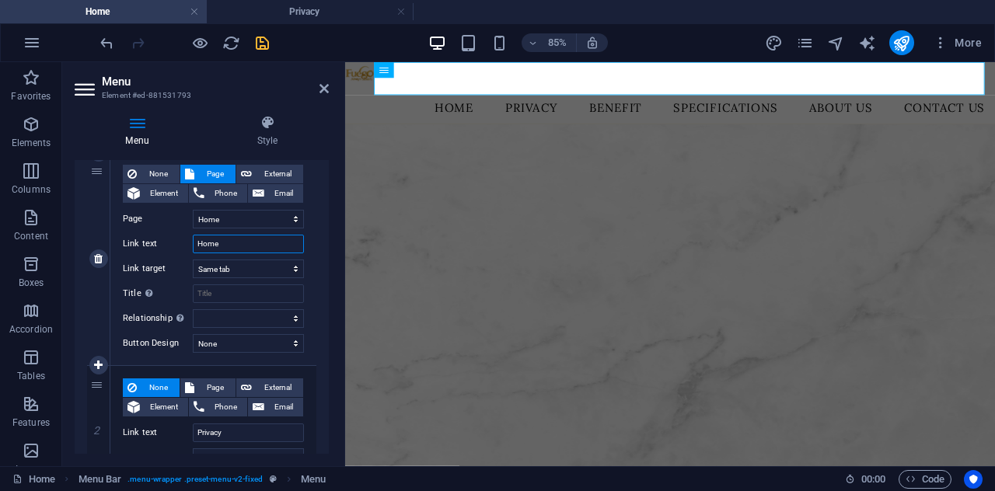
click at [238, 242] on input "Home" at bounding box center [248, 244] width 111 height 19
type input "H"
select select
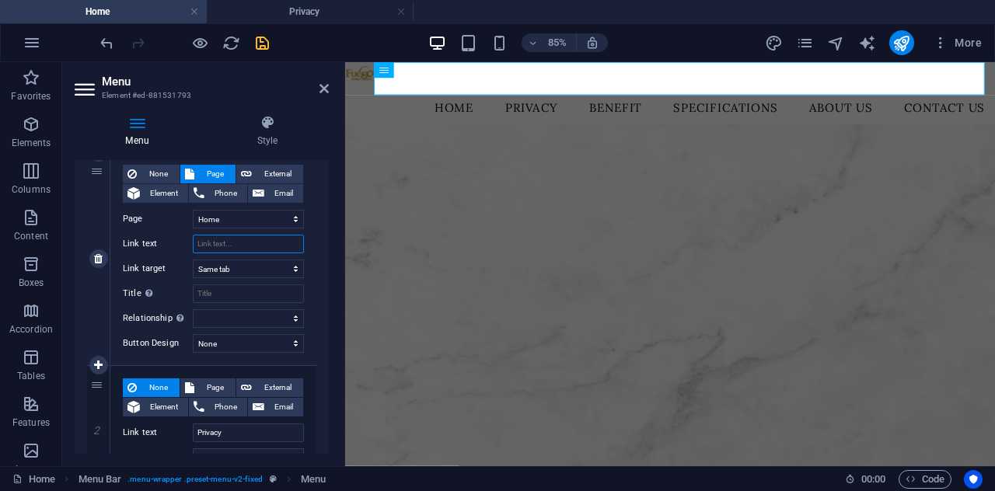
select select
type input "Nyu"
select select
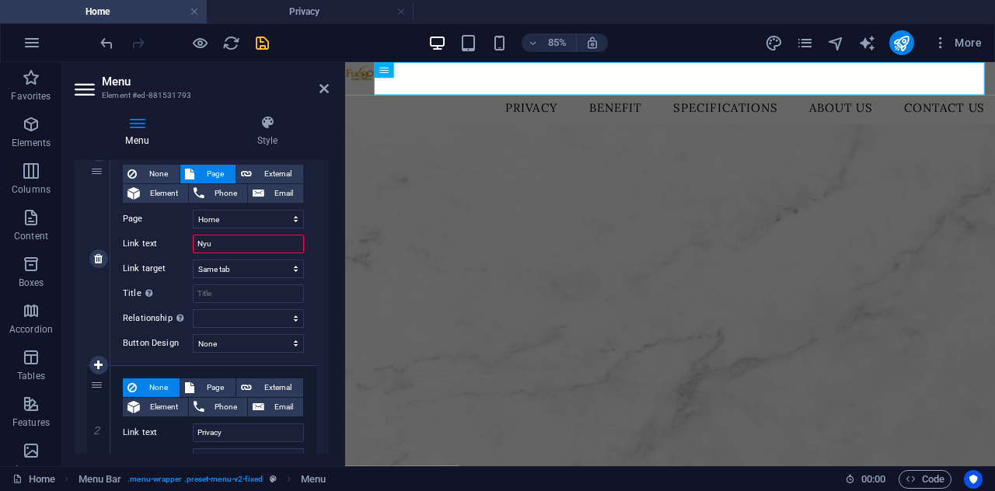
select select
type input "Nyumna"
select select
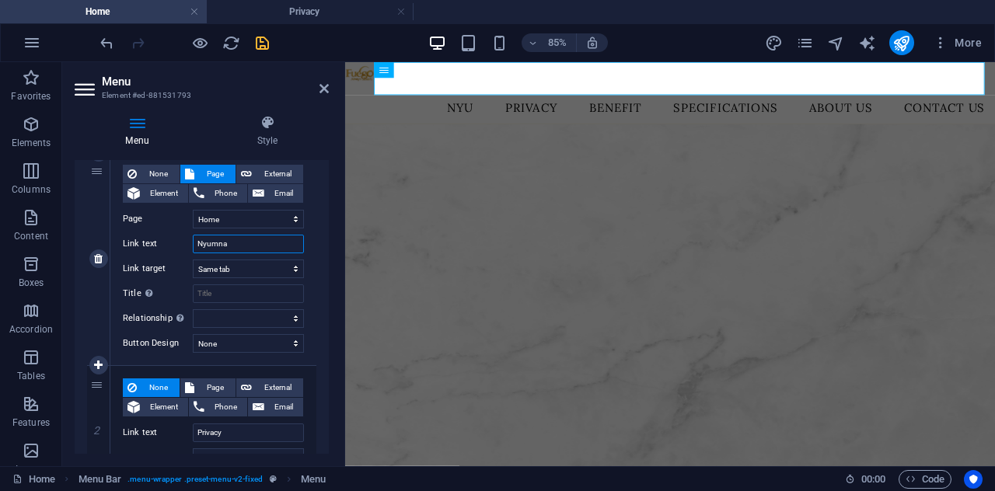
select select
type input "Nyum"
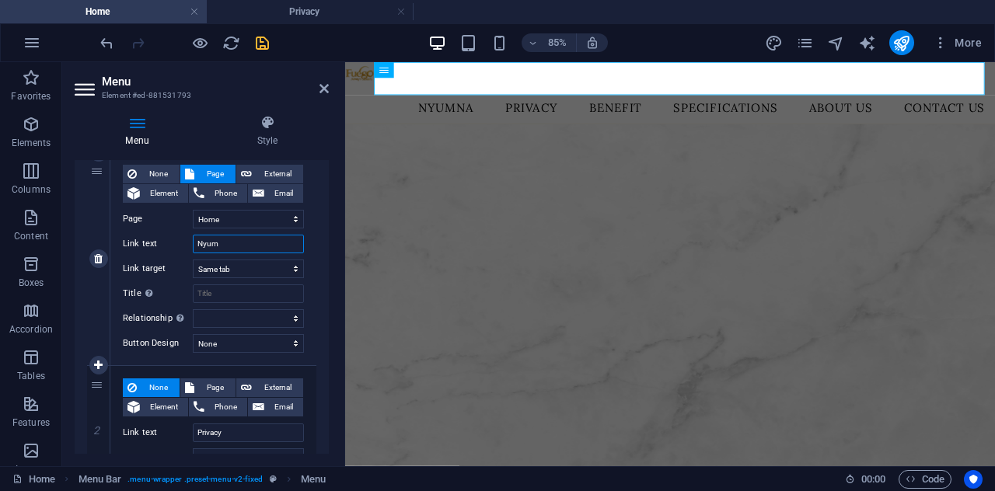
select select
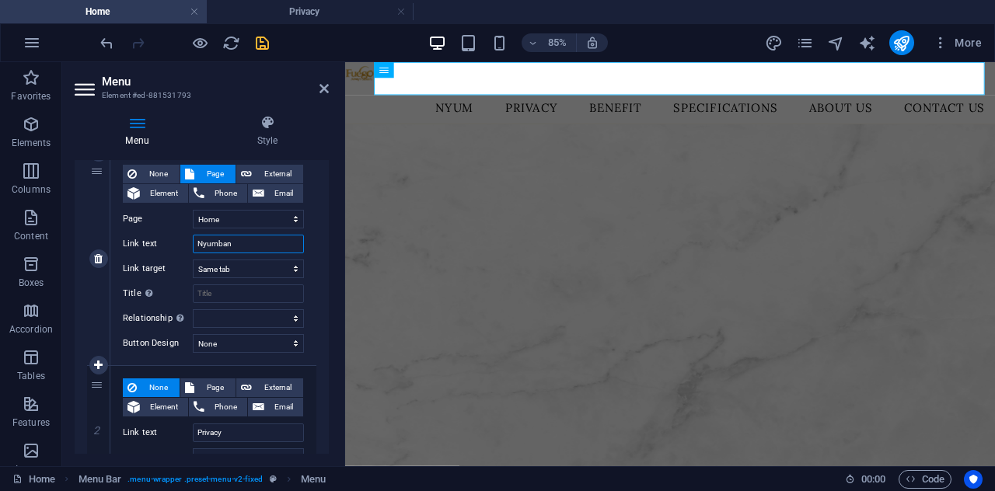
type input "Nyumbani"
select select
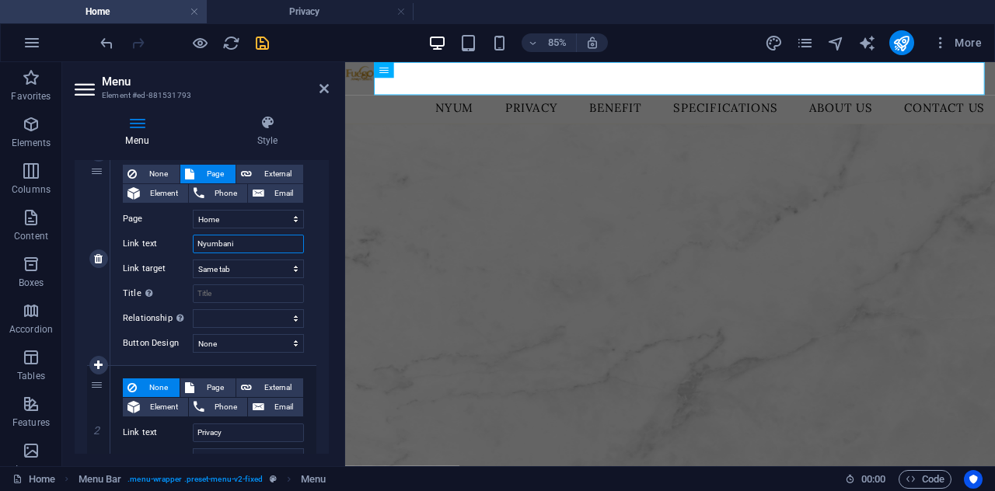
select select
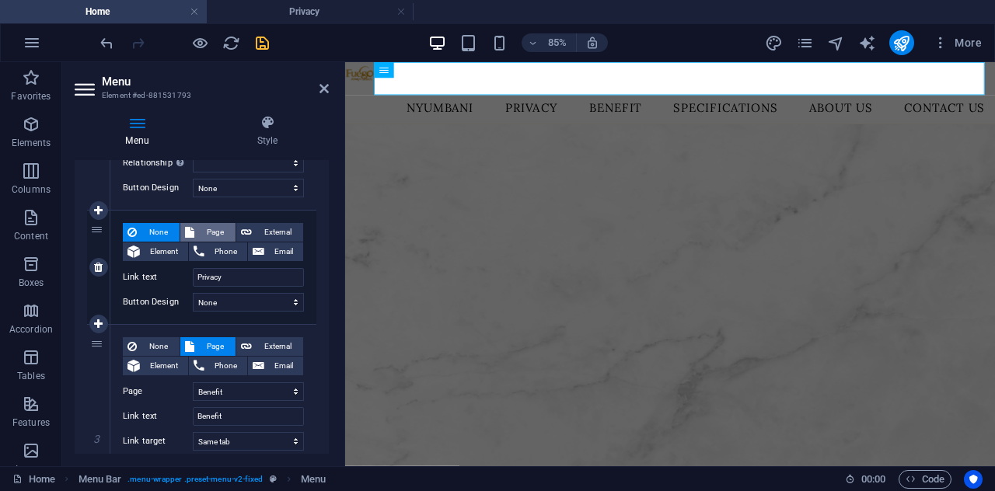
type input "Nyumbani"
click at [194, 228] on button "Page" at bounding box center [207, 232] width 55 height 19
select select
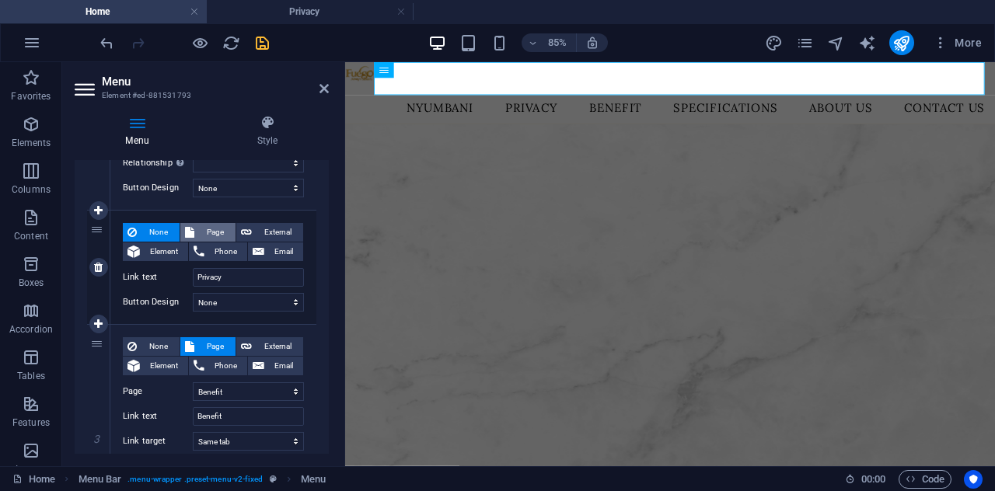
select select
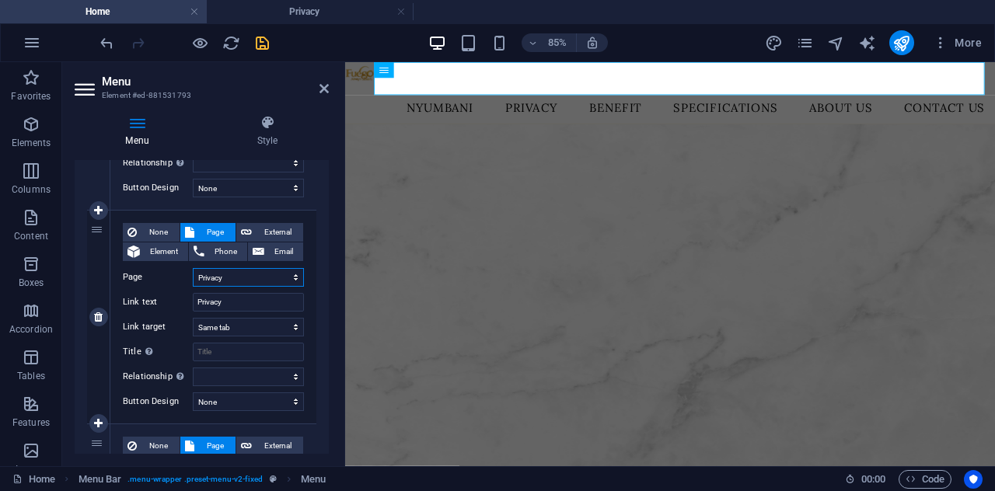
click at [255, 271] on select "Home Privacy Benefit Specifications About Us Contact Us" at bounding box center [248, 277] width 111 height 19
click at [250, 270] on select "Home Privacy Benefit Specifications About Us Contact Us" at bounding box center [248, 277] width 111 height 19
click at [154, 228] on span "None" at bounding box center [157, 232] width 33 height 19
select select
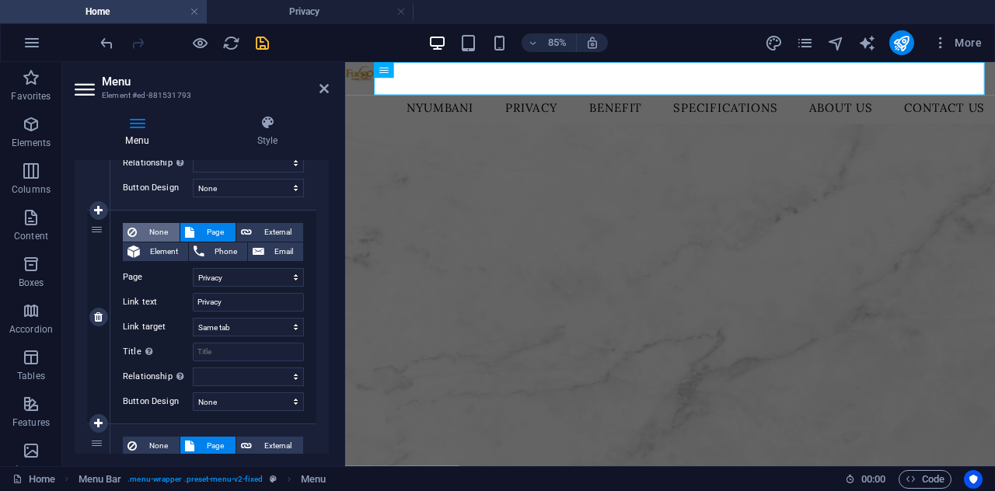
select select
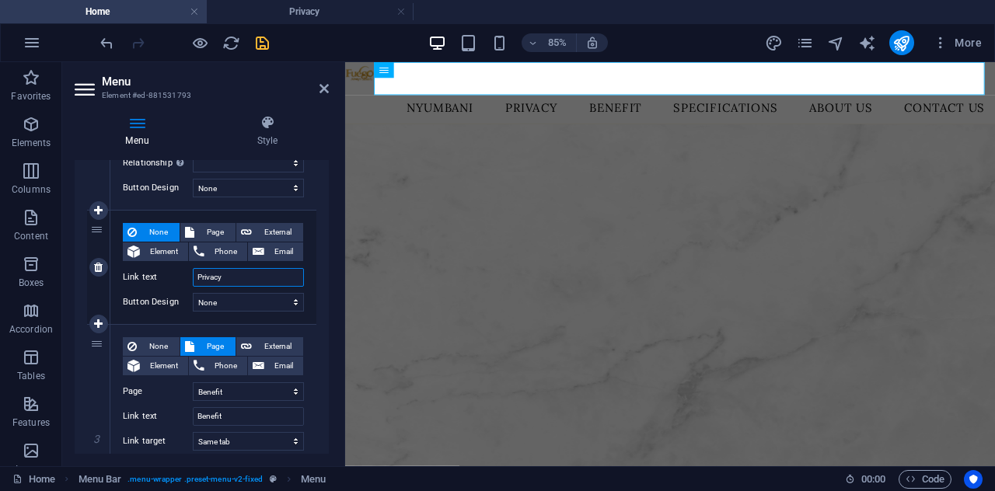
click at [241, 275] on input "Privacy" at bounding box center [248, 277] width 111 height 19
type input "Pr"
select select
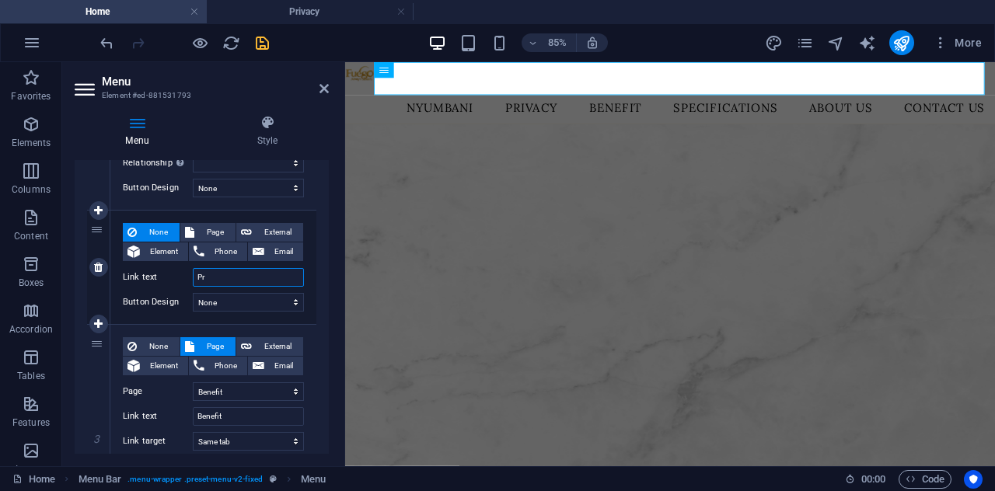
select select
type input "P"
select select
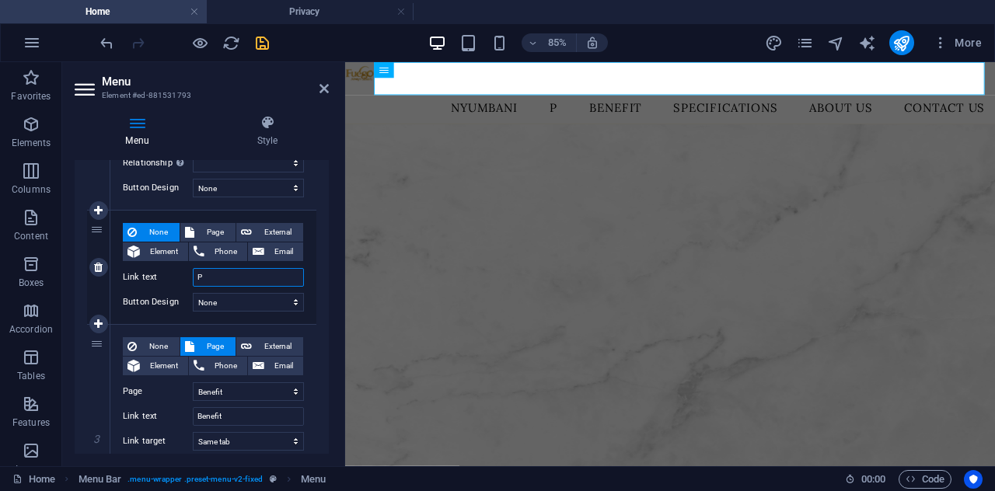
select select
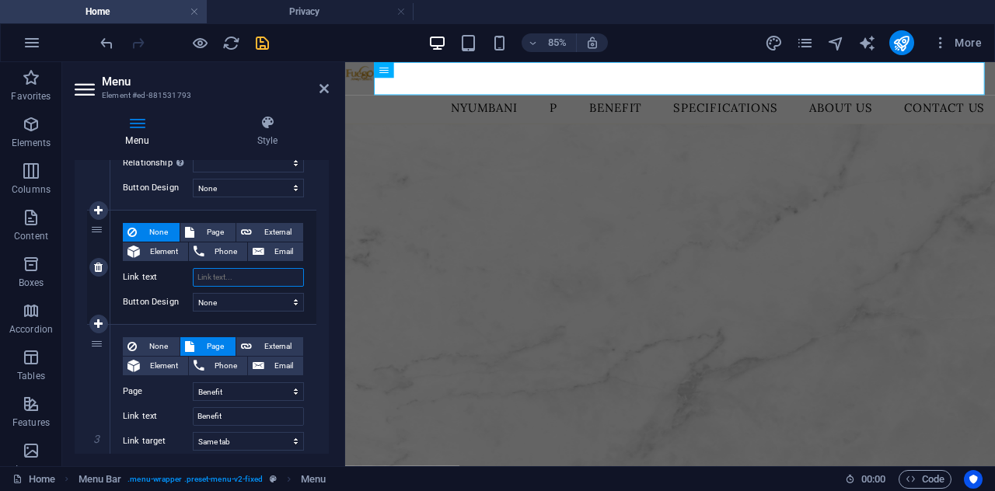
select select
click at [243, 296] on select "None Default Primary Secondary" at bounding box center [248, 302] width 111 height 19
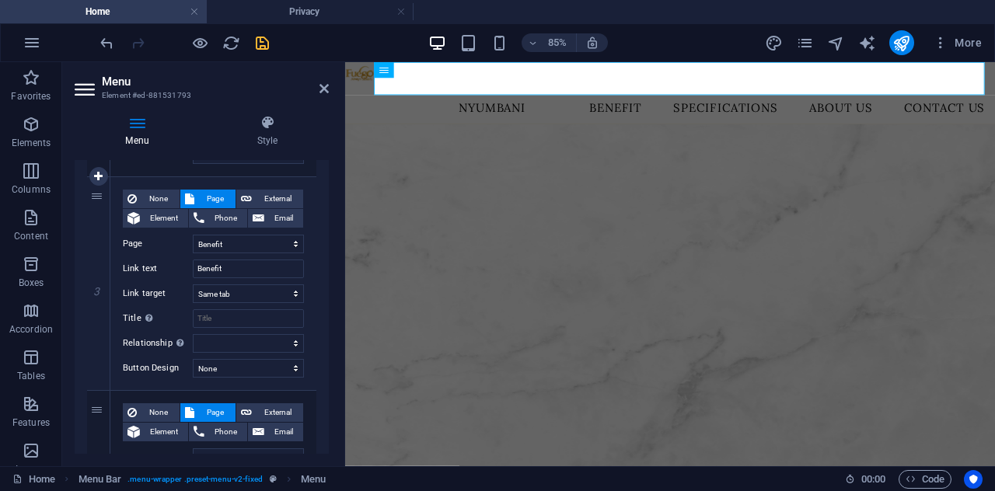
scroll to position [466, 0]
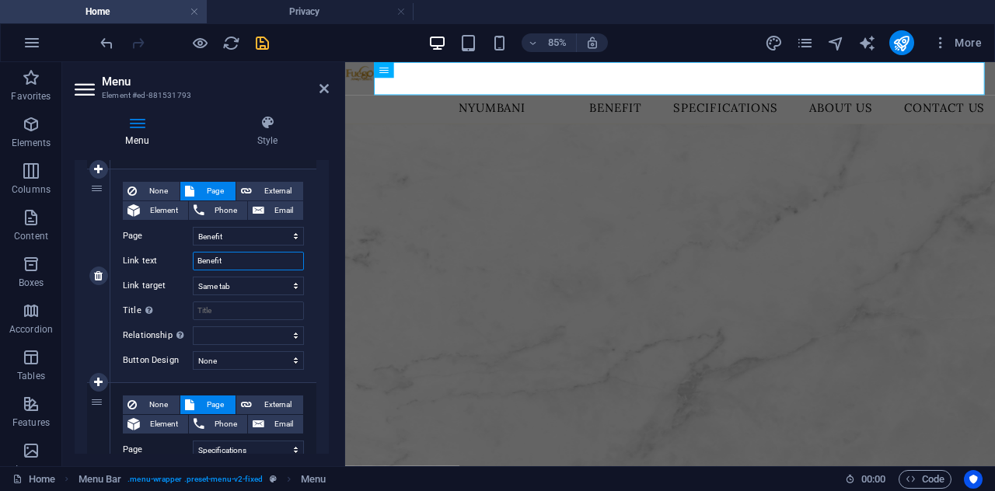
click at [250, 262] on input "Benefit" at bounding box center [248, 261] width 111 height 19
type input "B"
select select
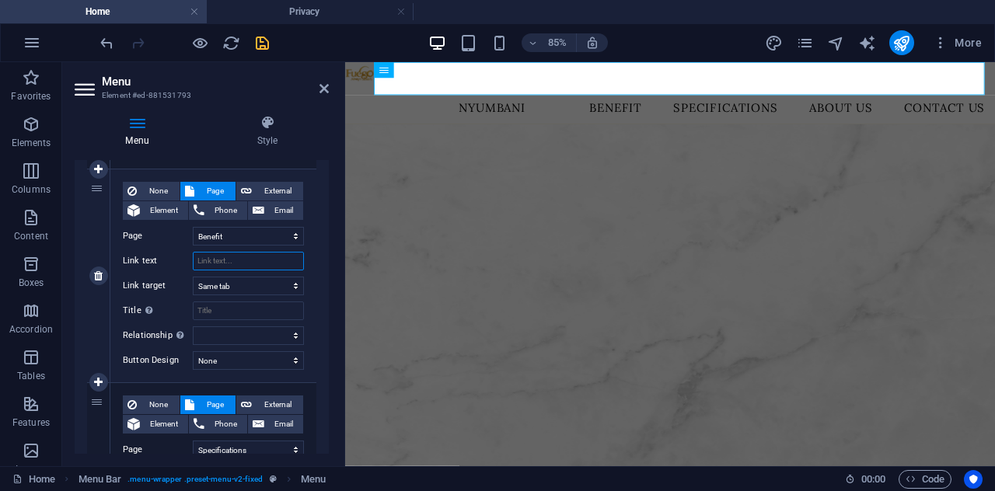
select select
type input "Fa"
select select
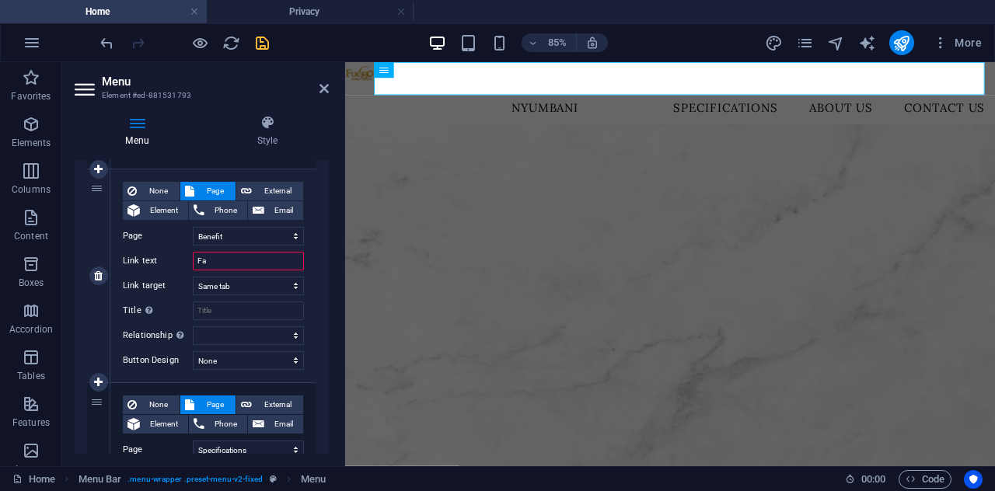
select select
type input "Faida"
select select
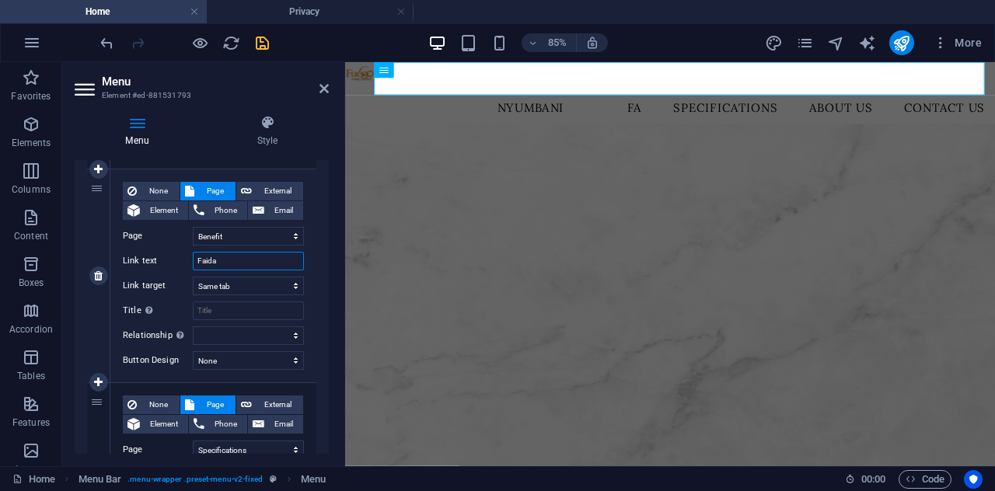
select select
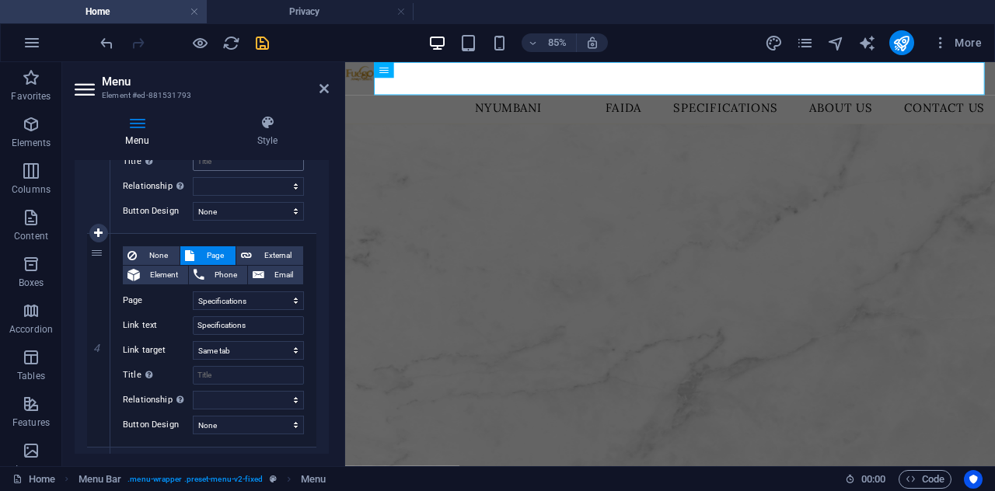
scroll to position [622, 0]
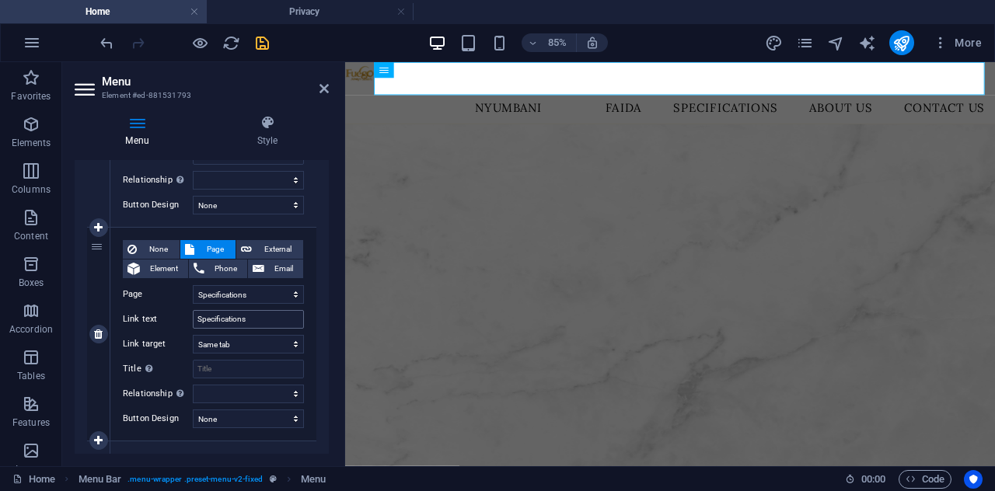
type input "Faida"
click at [264, 316] on input "Specifications" at bounding box center [248, 319] width 111 height 19
type input "S"
select select
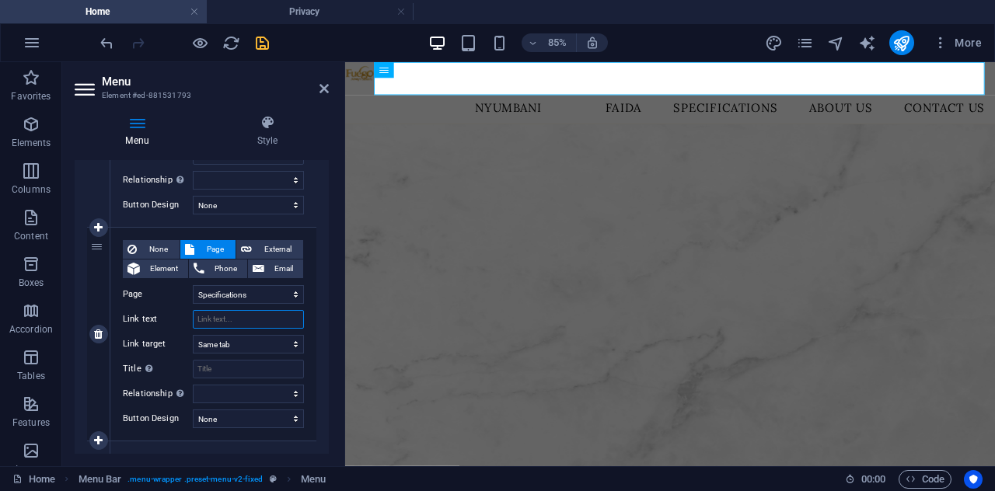
select select
type input "Sifa"
select select
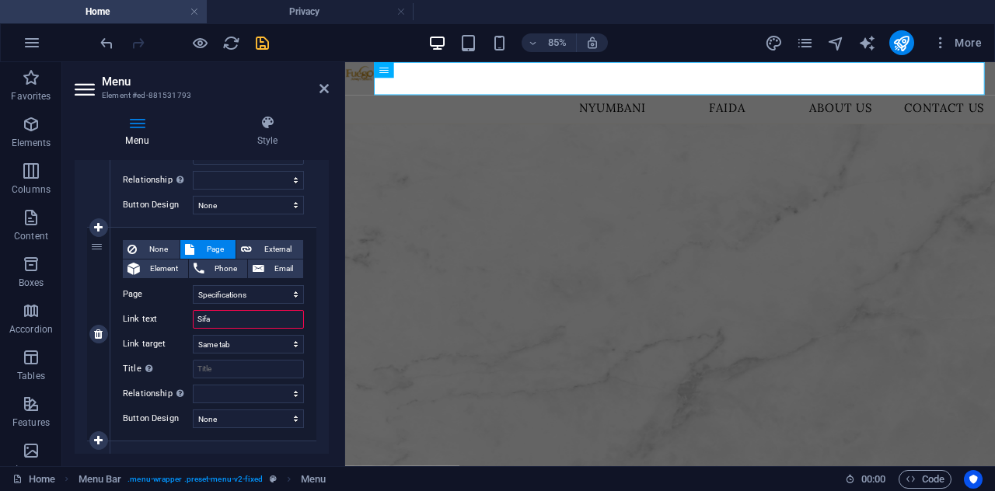
select select
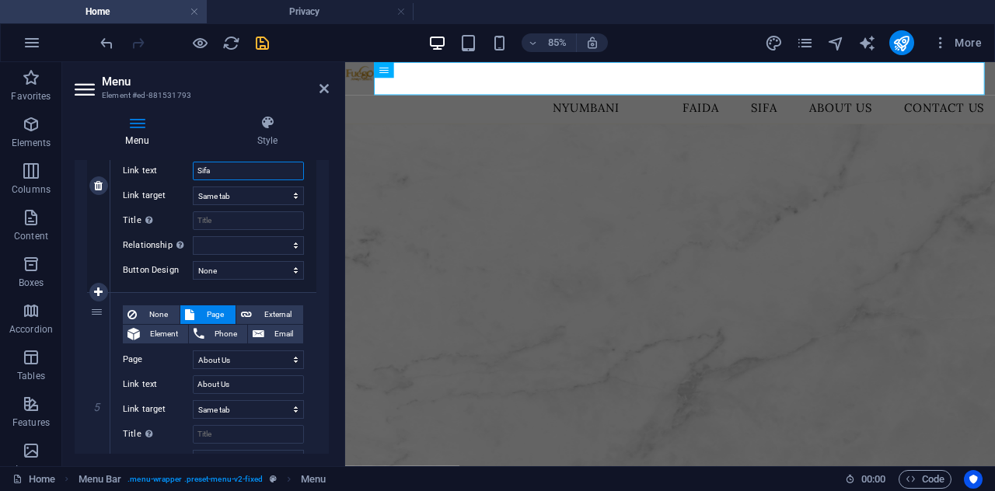
scroll to position [777, 0]
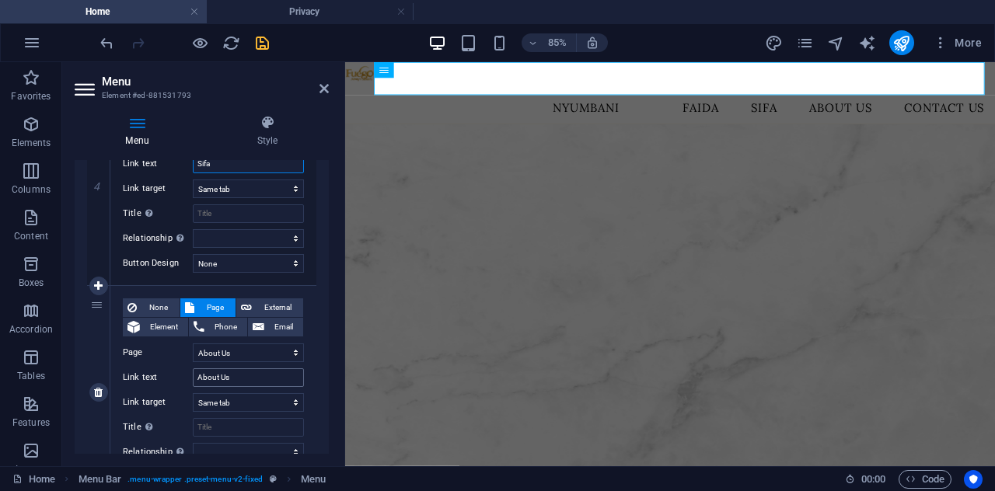
type input "Sifa"
click at [243, 371] on input "About Us" at bounding box center [248, 377] width 111 height 19
type input "A"
select select
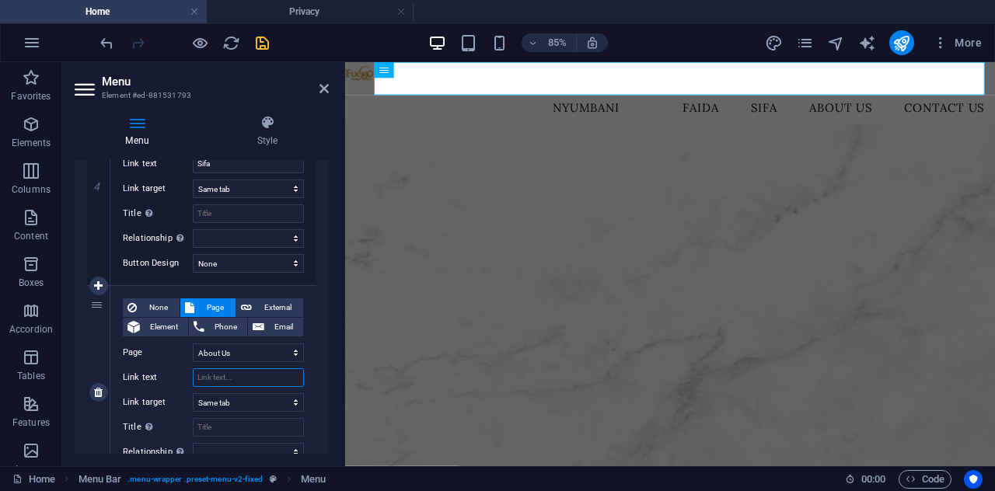
select select
type input "kuhu"
select select
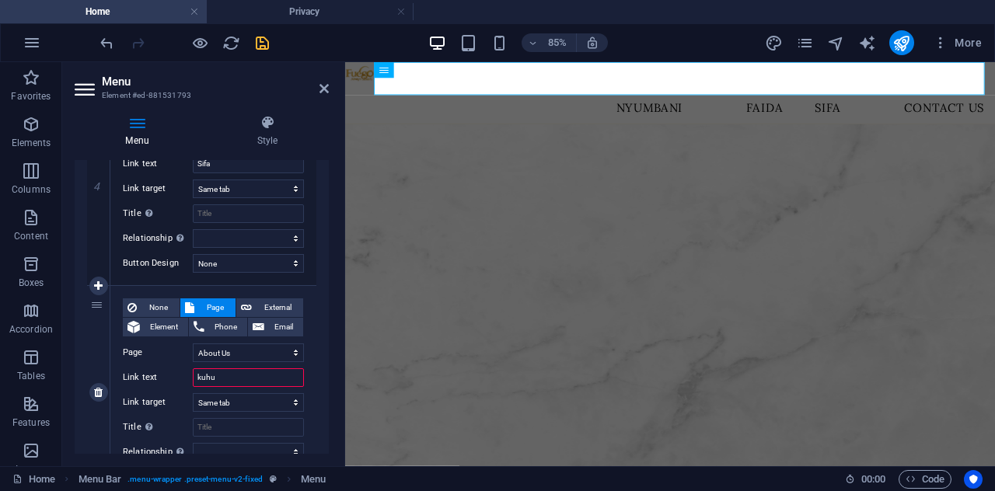
select select
type input "kuhus"
select select
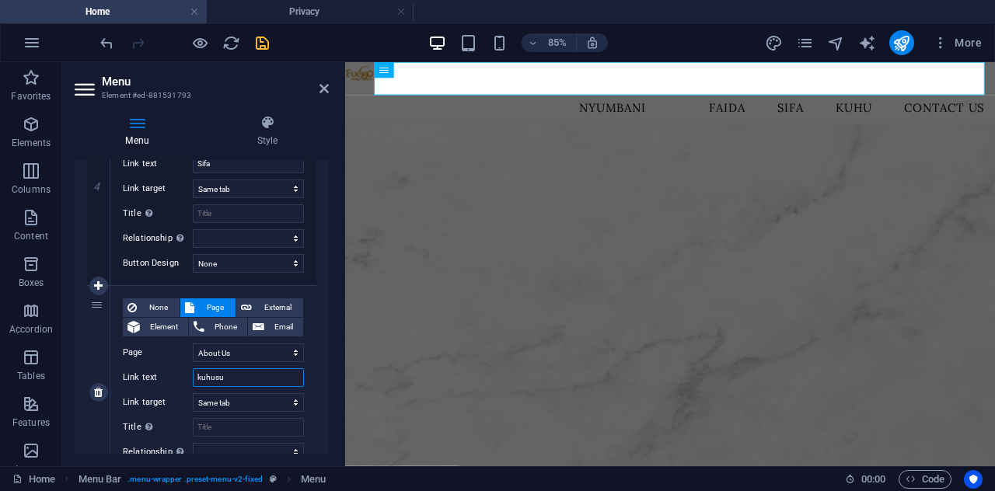
type input "kuhusu"
select select
type input "kuhusu s"
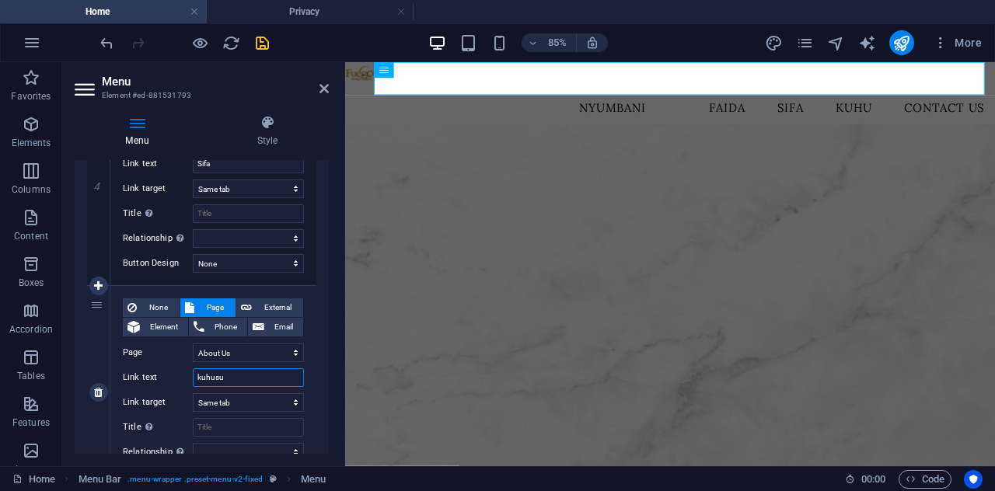
select select
type input "kuhusu sis"
select select
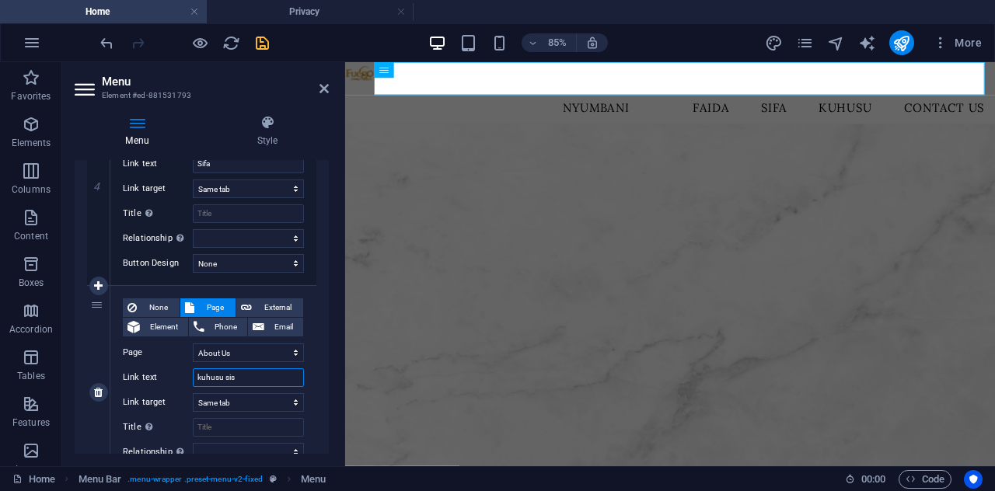
select select
type input "kuhusu sisi"
select select
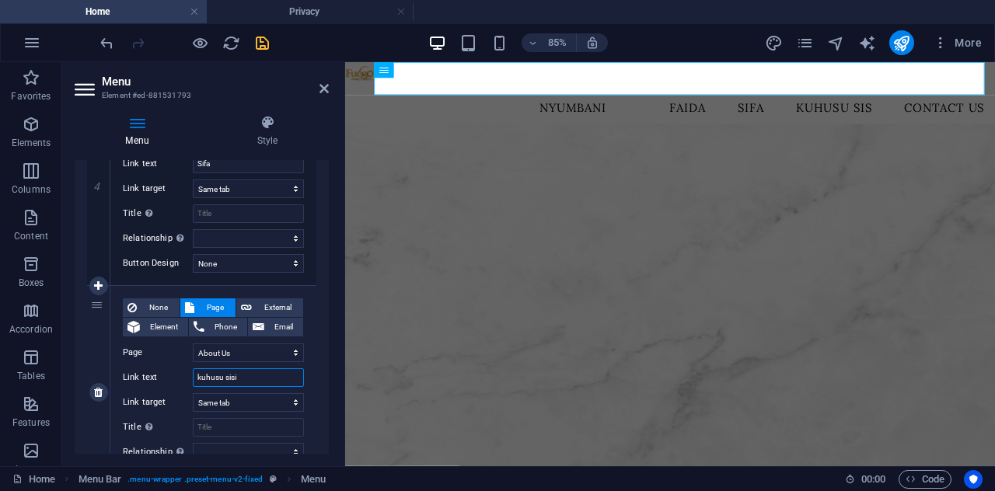
select select
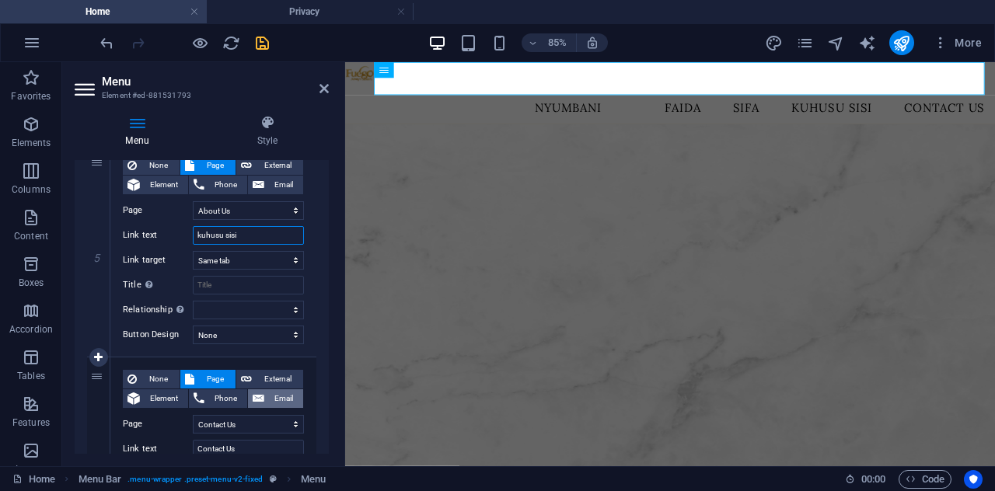
scroll to position [933, 0]
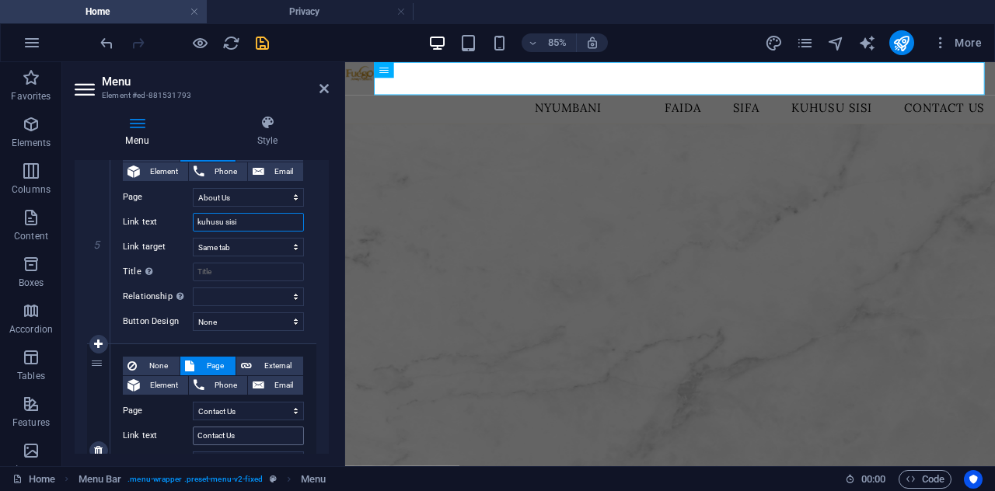
type input "kuhusu sisi"
click at [274, 427] on input "Contact Us" at bounding box center [248, 436] width 111 height 19
type input "C"
select select
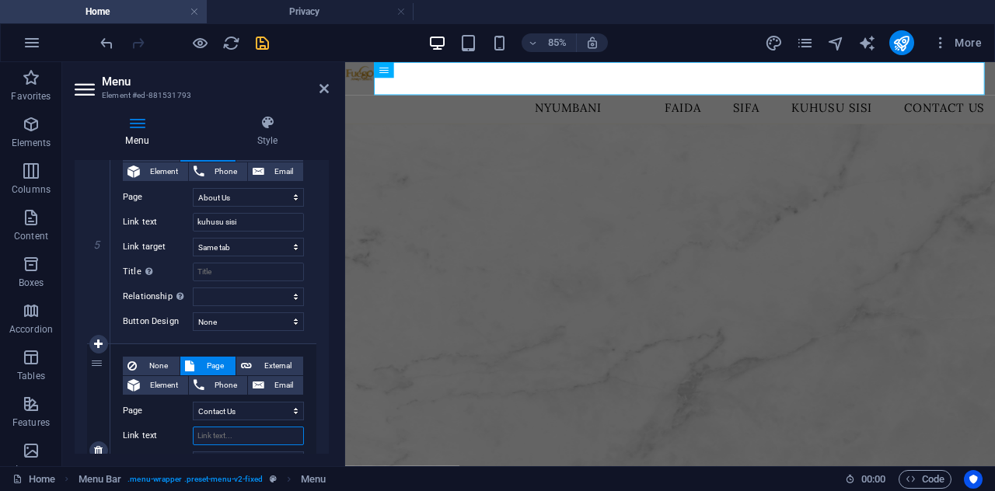
select select
type input "mawa"
select select
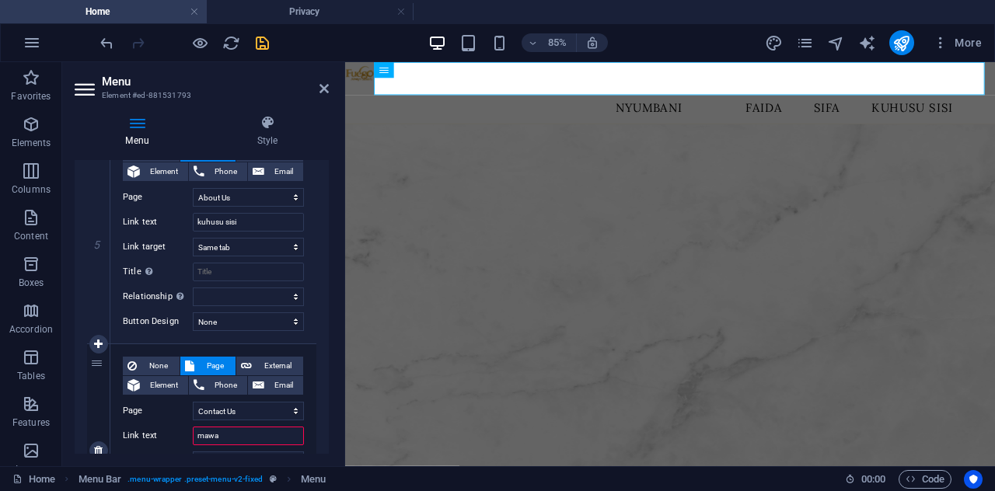
select select
type input "mawasiliano"
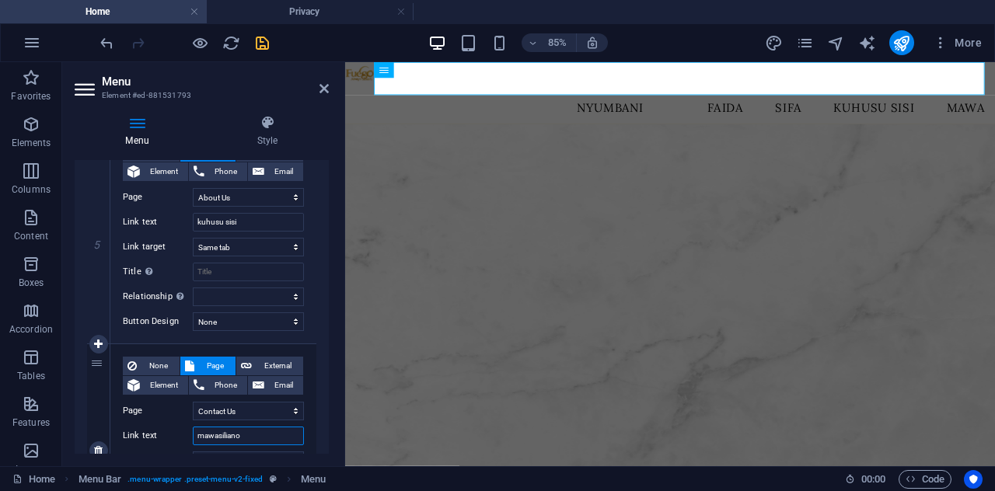
select select
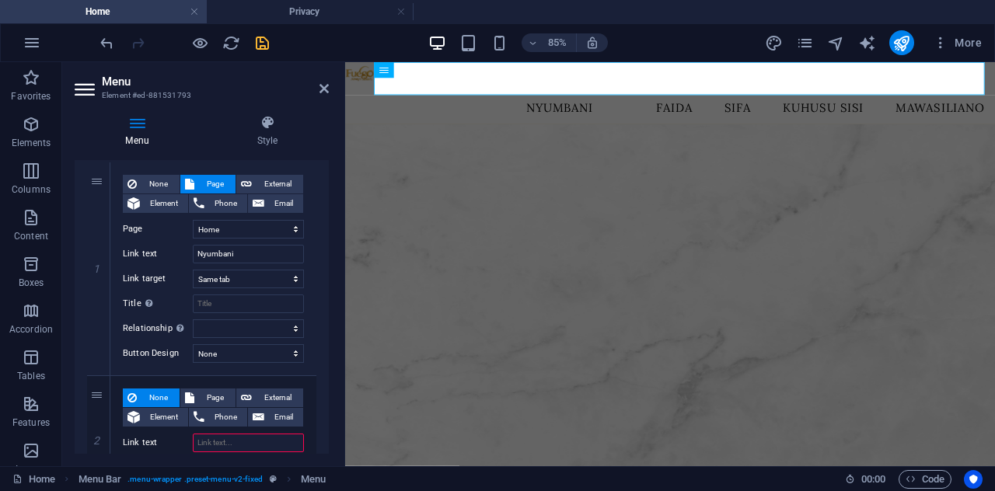
scroll to position [0, 0]
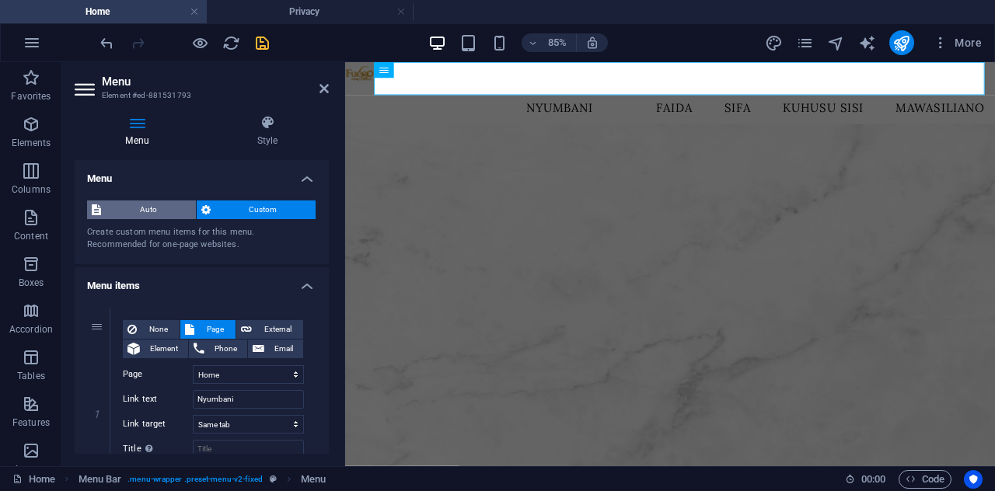
type input "mawasiliano"
click at [148, 212] on span "Auto" at bounding box center [148, 210] width 85 height 19
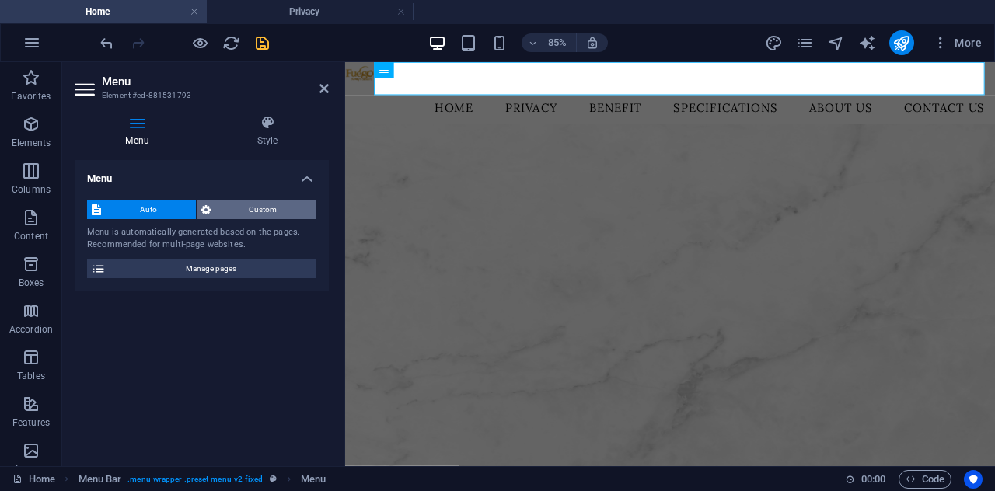
click at [246, 206] on span "Custom" at bounding box center [263, 210] width 96 height 19
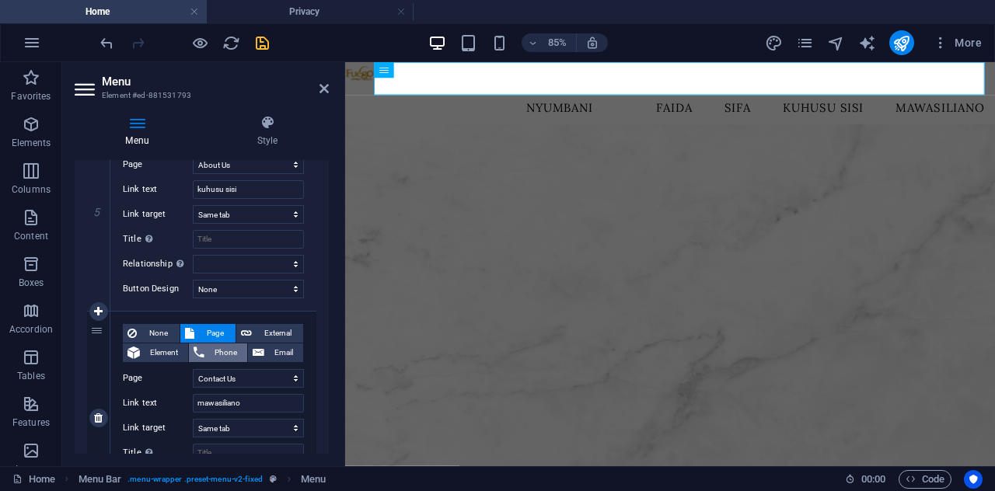
scroll to position [1078, 0]
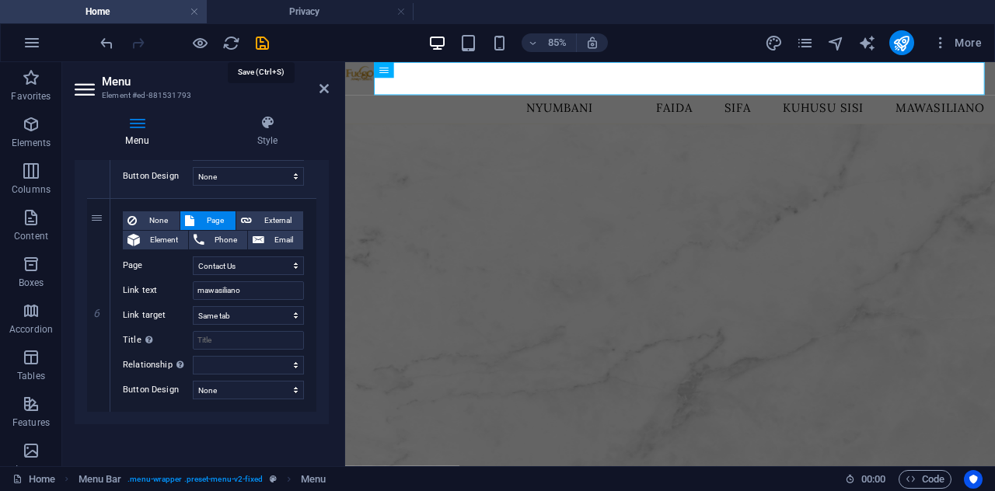
click at [259, 41] on icon "save" at bounding box center [262, 43] width 18 height 18
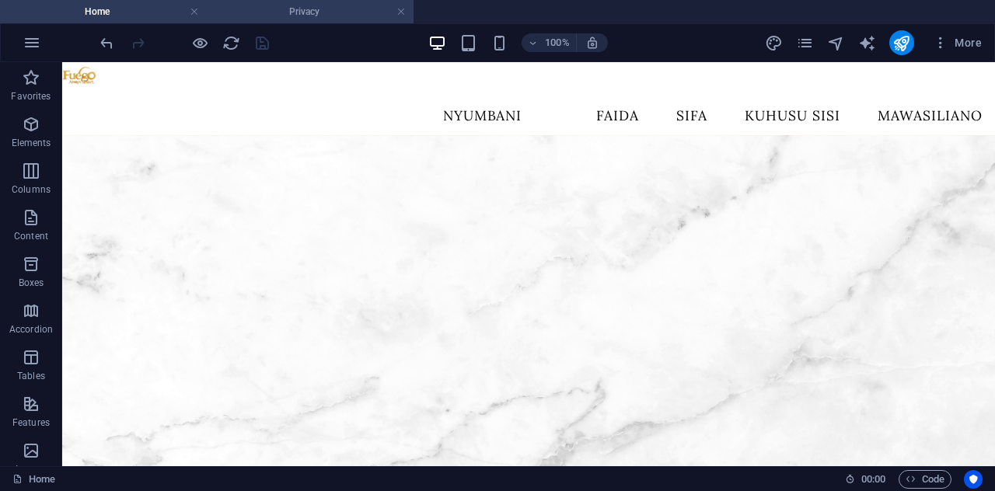
click at [294, 12] on h4 "Privacy" at bounding box center [310, 11] width 207 height 17
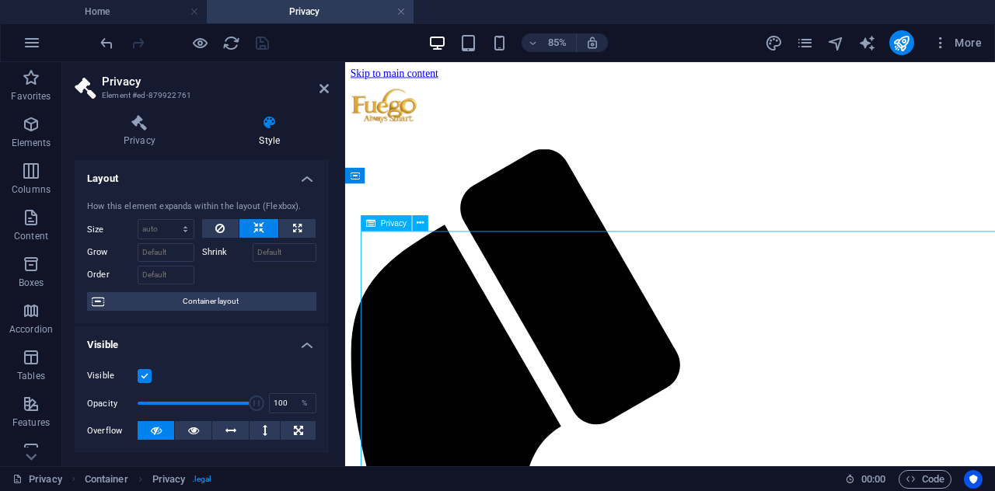
click at [419, 225] on icon at bounding box center [420, 223] width 7 height 14
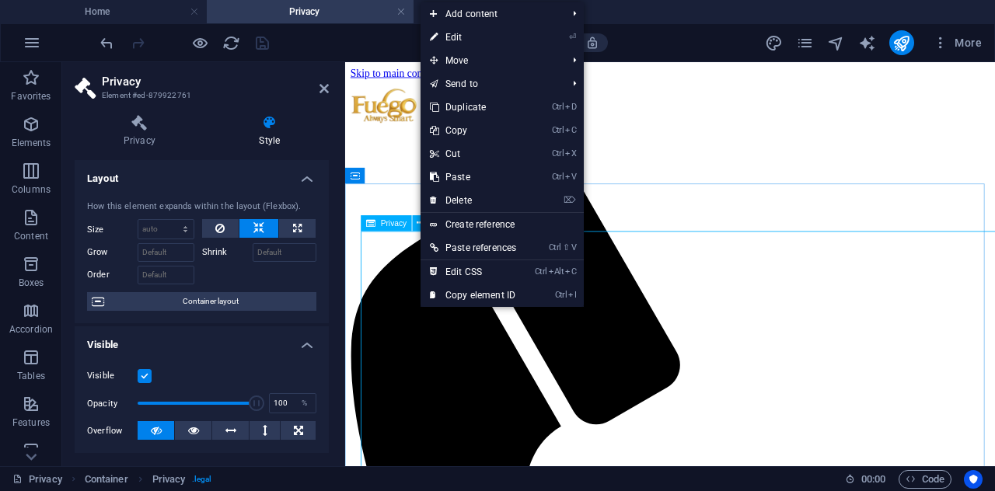
drag, startPoint x: 1071, startPoint y: 458, endPoint x: 1058, endPoint y: 458, distance: 13.2
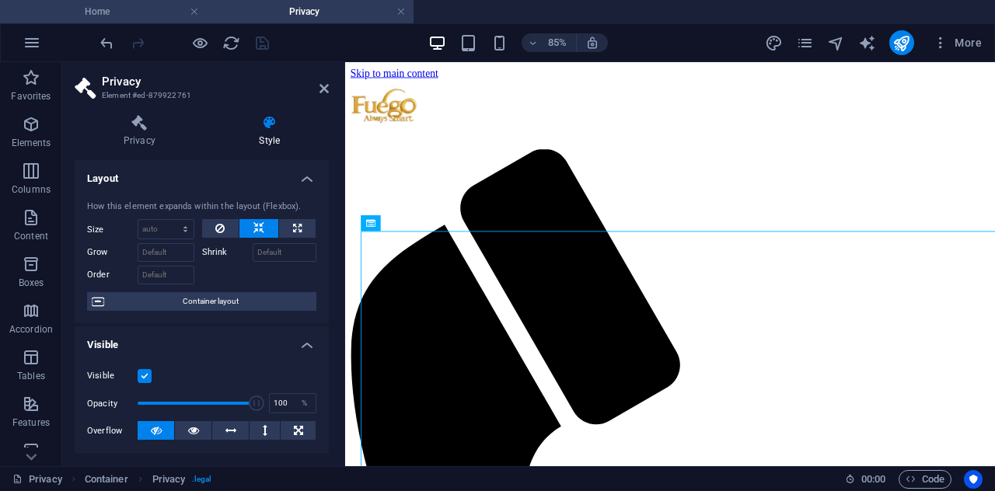
click at [127, 4] on h4 "Home" at bounding box center [103, 11] width 207 height 17
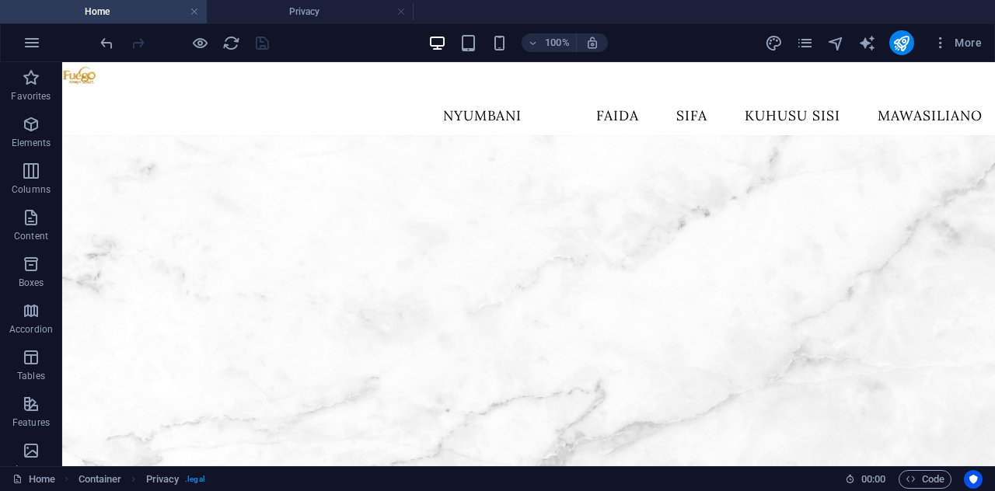
drag, startPoint x: 312, startPoint y: 9, endPoint x: 353, endPoint y: 23, distance: 43.0
click at [314, 10] on h4 "Privacy" at bounding box center [310, 11] width 207 height 17
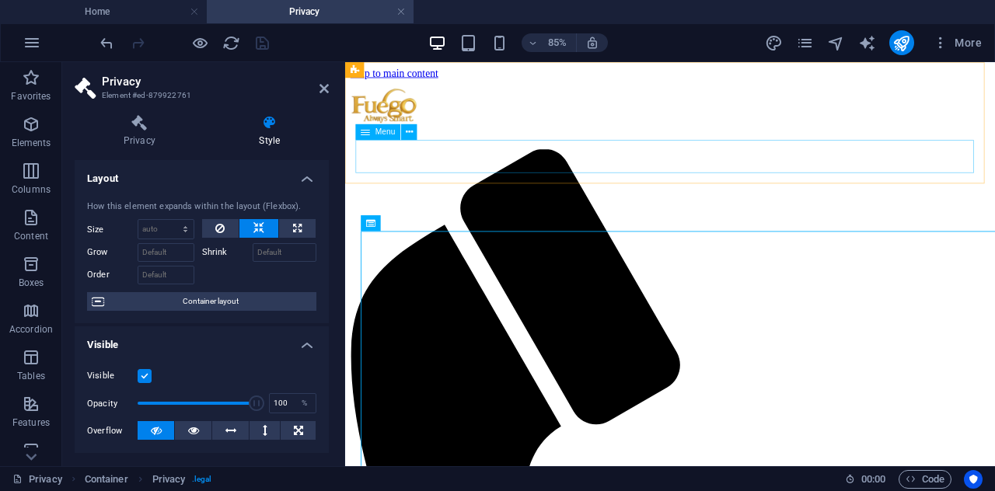
select select
select select "1"
select select
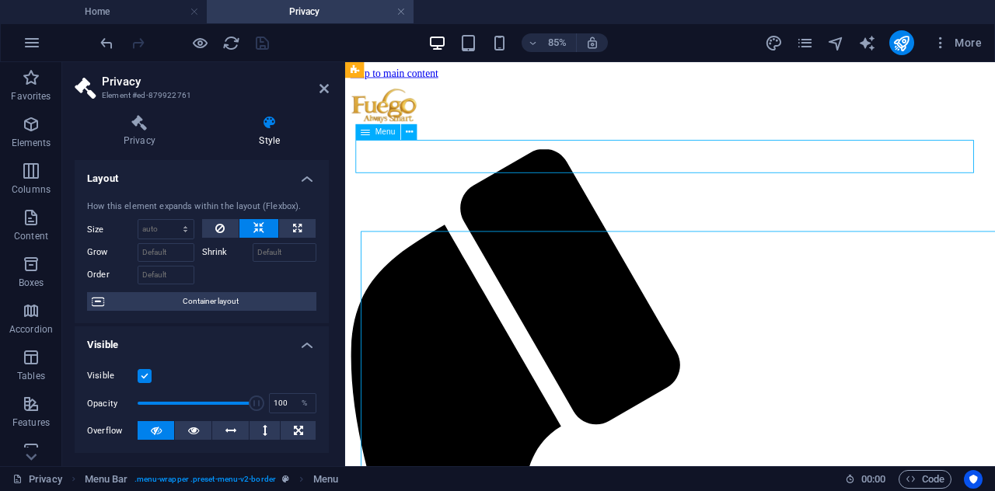
select select "2"
select select
select select "3"
select select
select select "4"
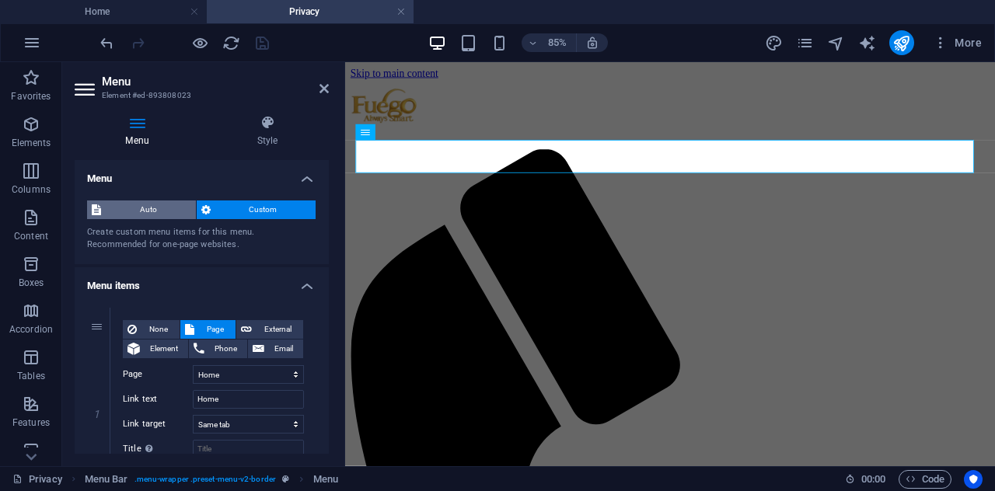
click at [131, 215] on span "Auto" at bounding box center [148, 210] width 85 height 19
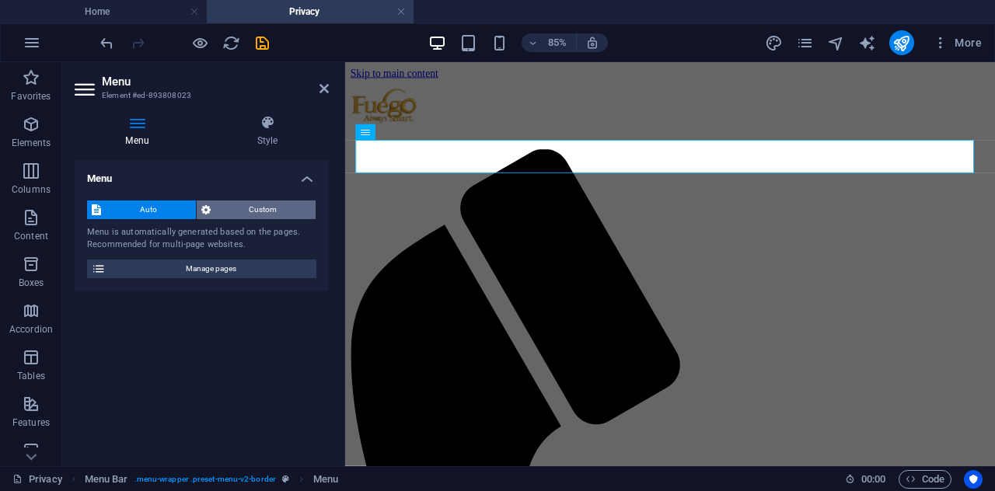
click at [246, 214] on span "Custom" at bounding box center [263, 210] width 96 height 19
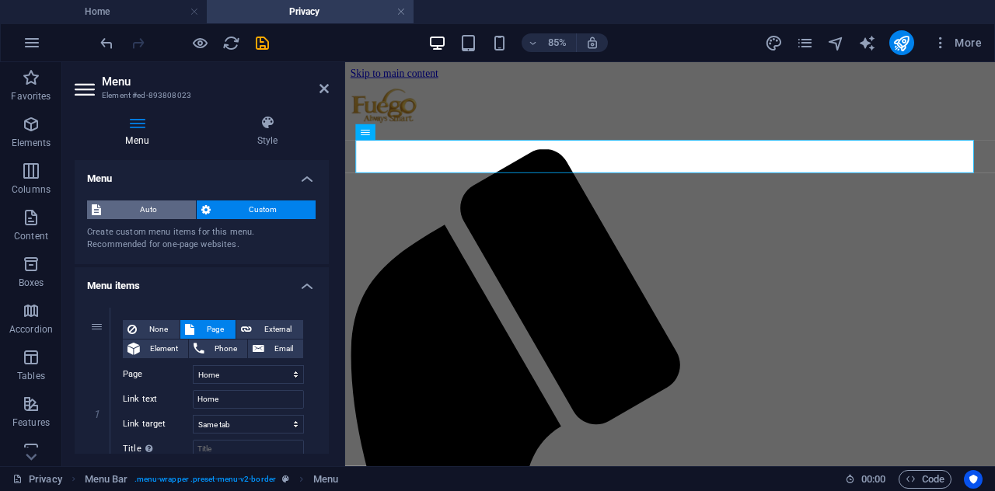
click at [144, 209] on span "Auto" at bounding box center [148, 210] width 85 height 19
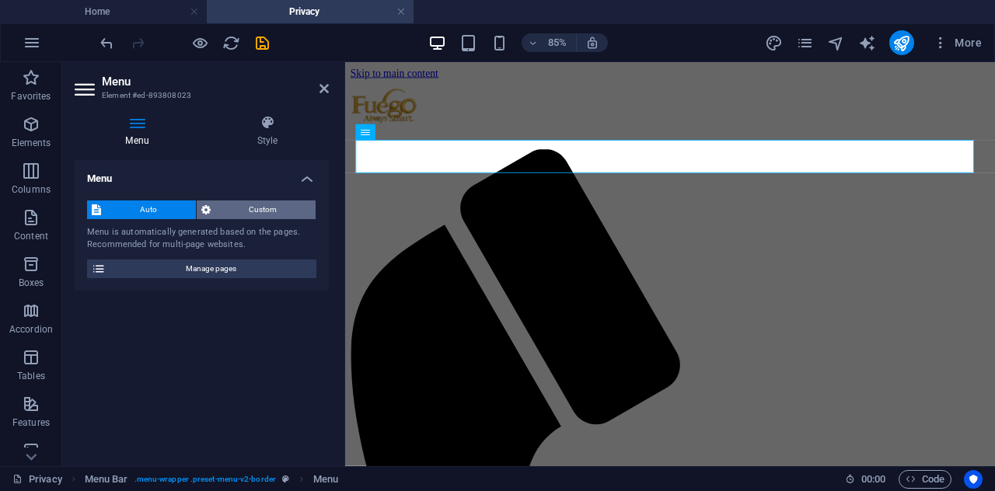
click at [278, 211] on span "Custom" at bounding box center [263, 210] width 96 height 19
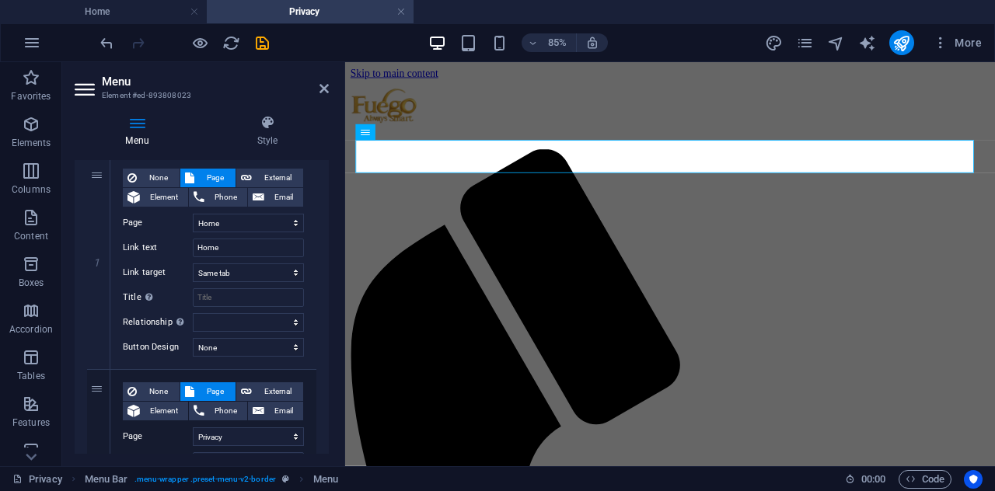
scroll to position [155, 0]
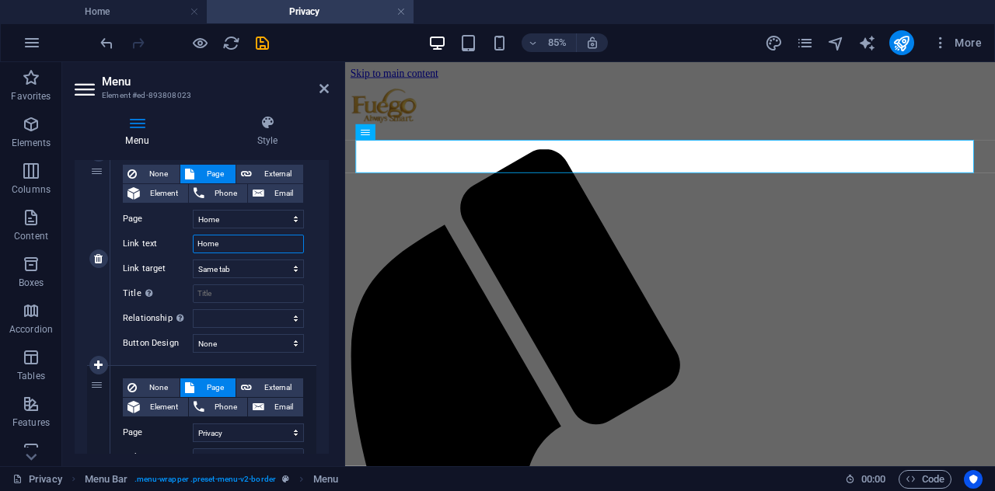
click at [249, 242] on input "Home" at bounding box center [248, 244] width 111 height 19
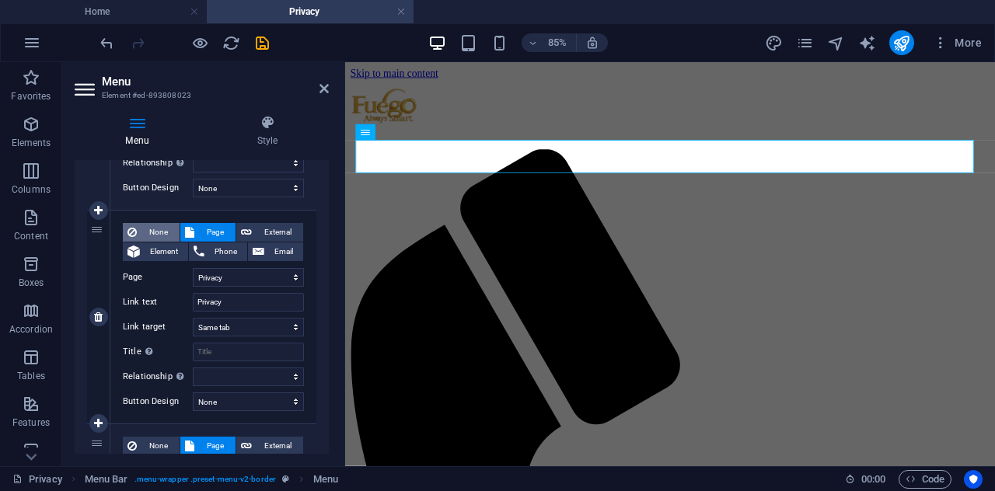
click at [159, 225] on span "None" at bounding box center [157, 232] width 33 height 19
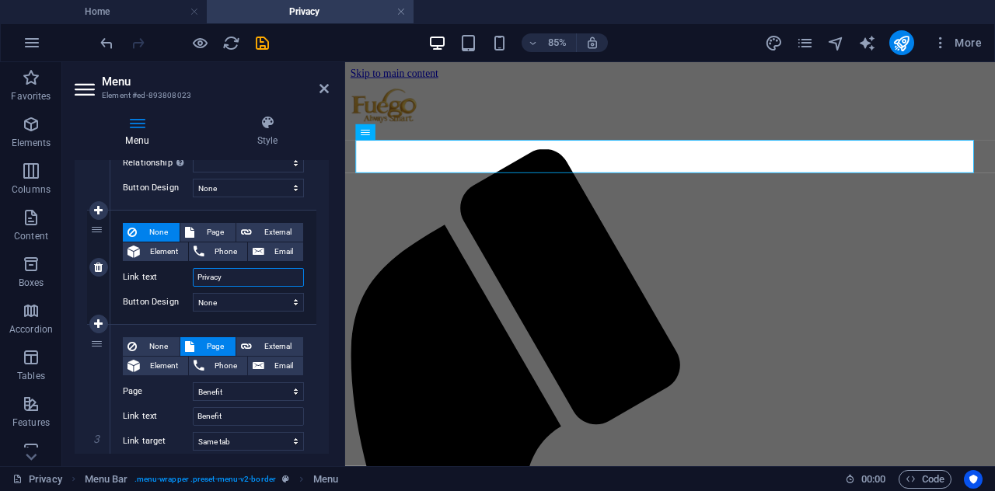
click at [238, 274] on input "Privacy" at bounding box center [248, 277] width 111 height 19
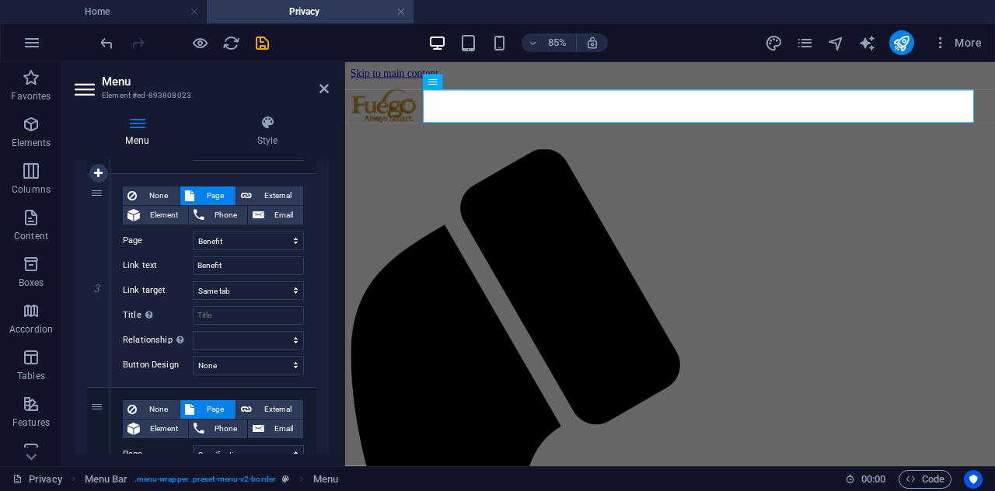
scroll to position [466, 0]
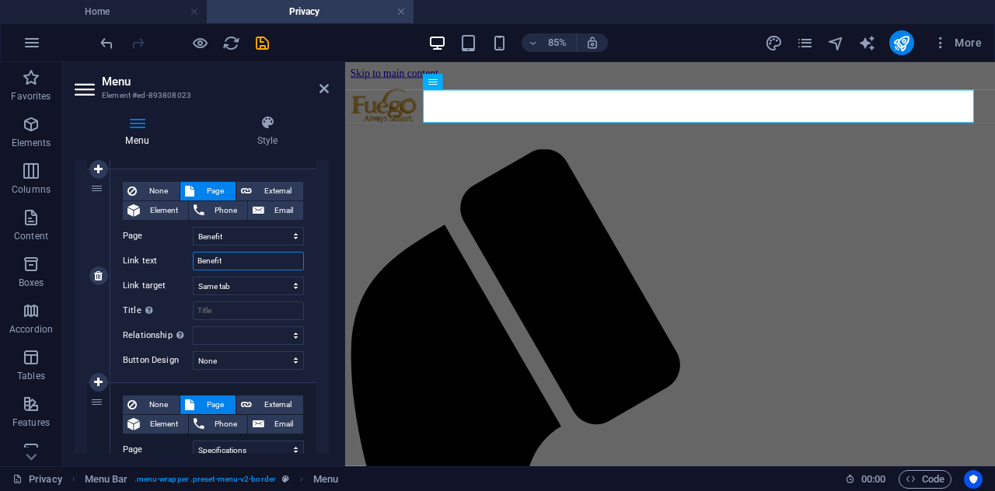
click at [253, 256] on input "Benefit" at bounding box center [248, 261] width 111 height 19
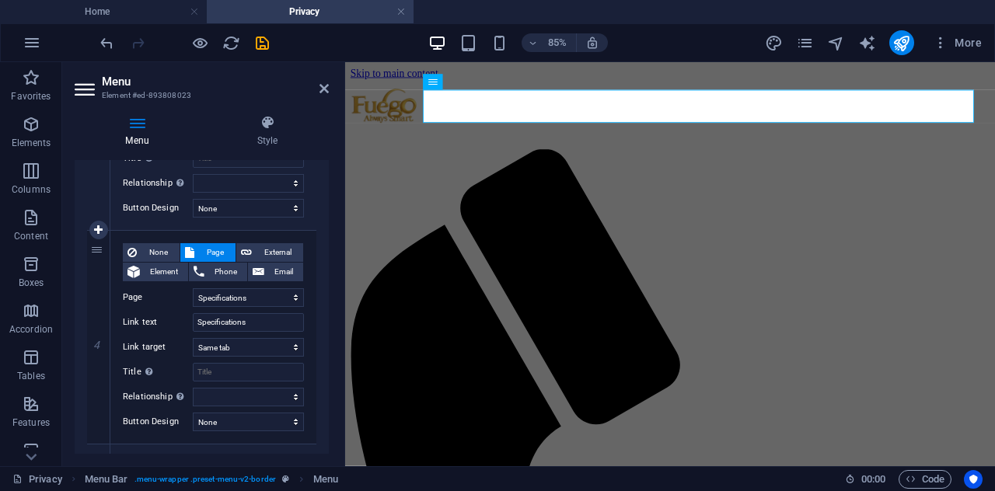
scroll to position [622, 0]
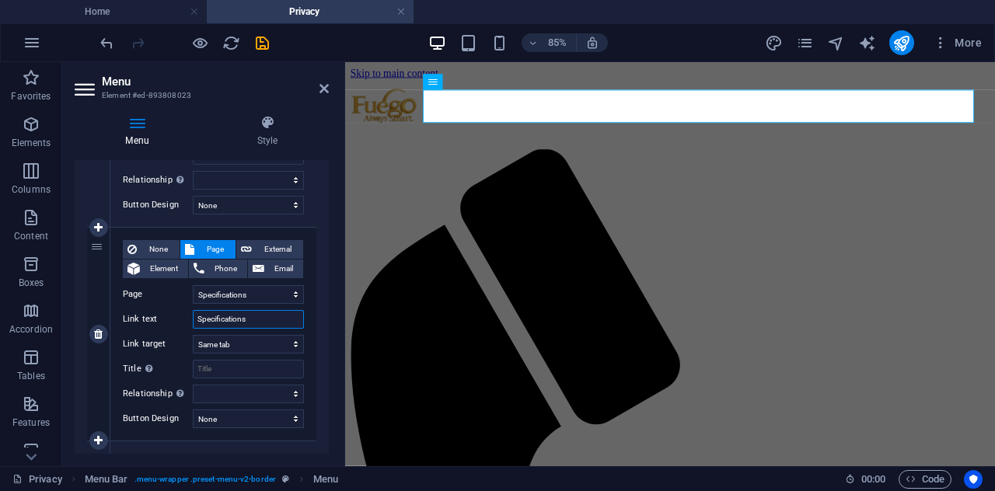
click at [255, 316] on input "Specifications" at bounding box center [248, 319] width 111 height 19
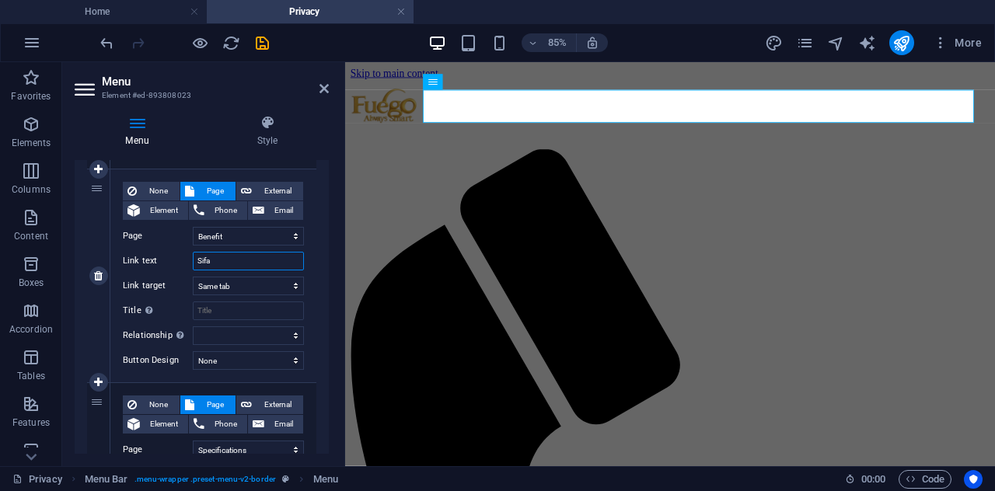
click at [239, 265] on input "Sifa" at bounding box center [248, 261] width 111 height 19
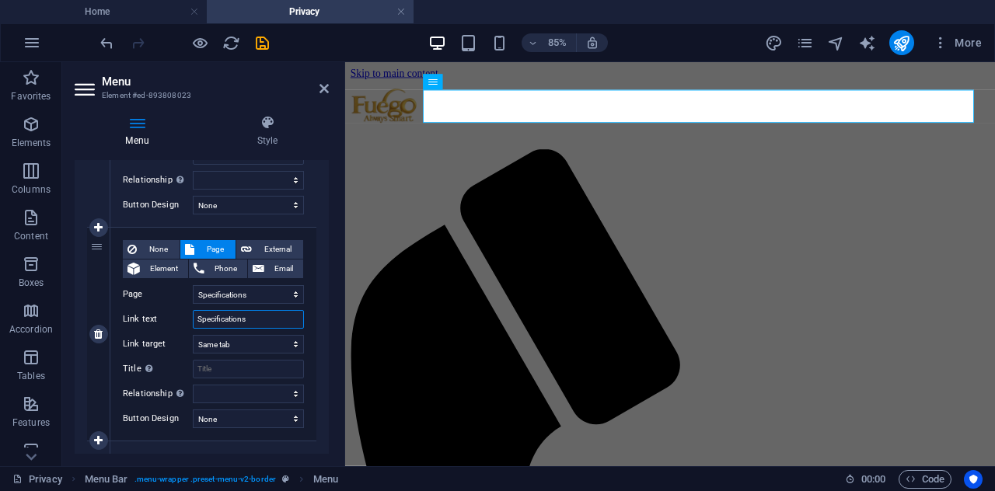
click at [253, 315] on input "Specifications" at bounding box center [248, 319] width 111 height 19
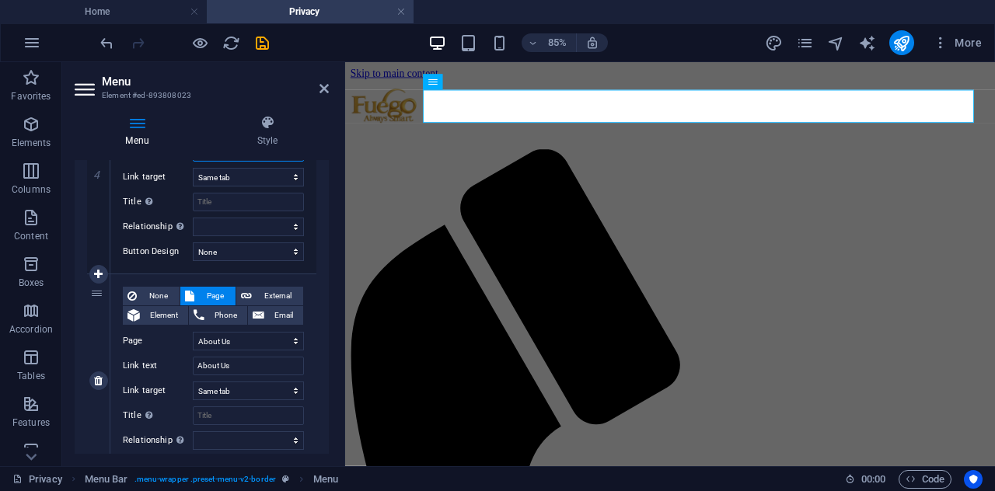
scroll to position [777, 0]
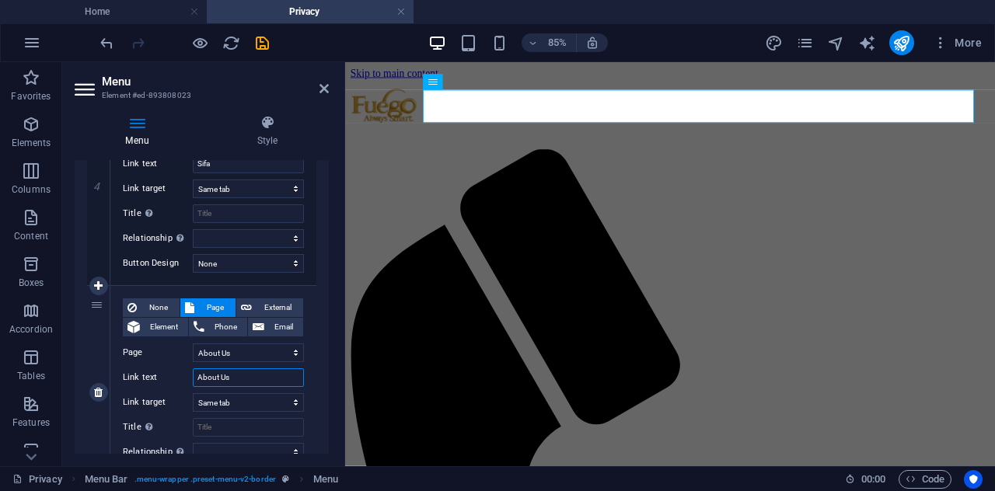
click at [260, 377] on input "About Us" at bounding box center [248, 377] width 111 height 19
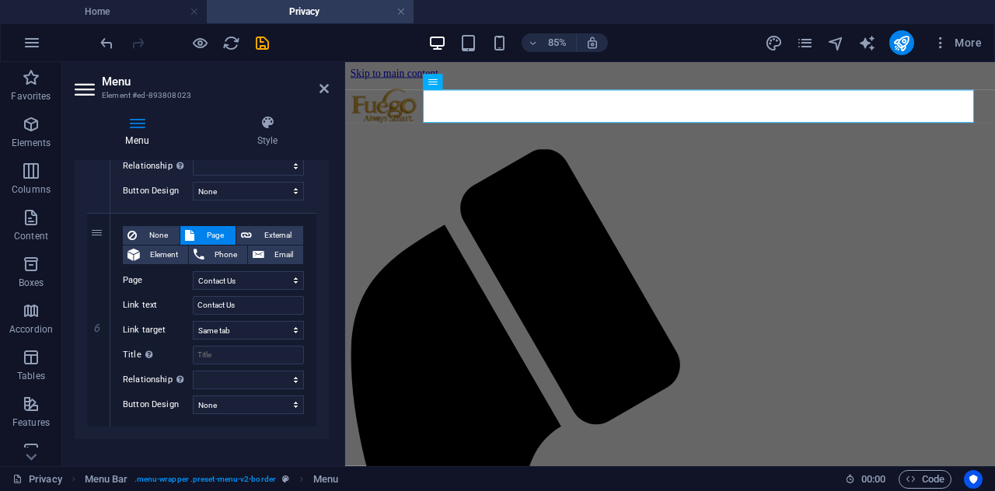
scroll to position [1078, 0]
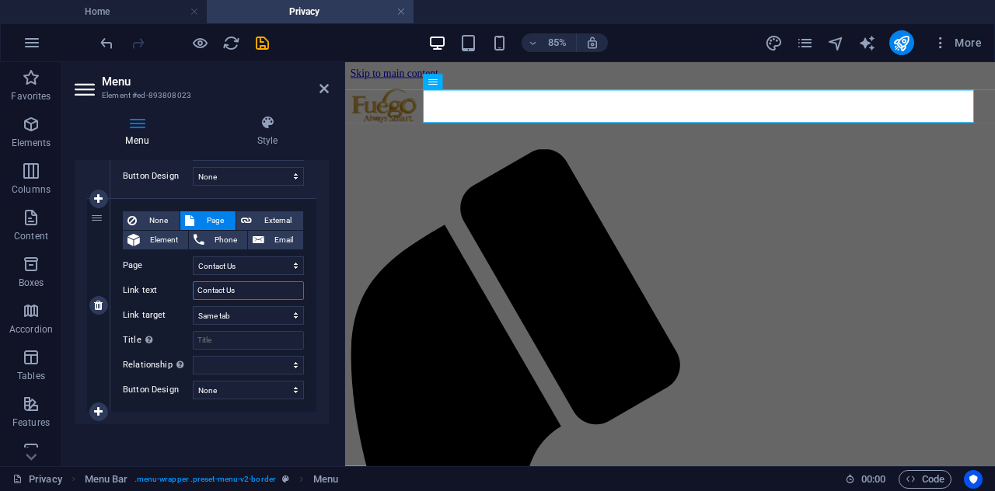
click at [266, 293] on input "Contact Us" at bounding box center [248, 290] width 111 height 19
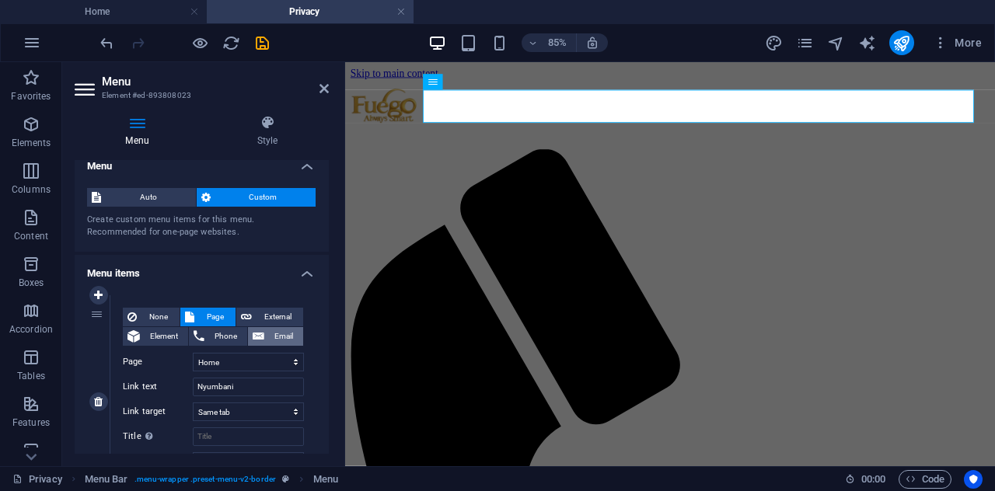
scroll to position [0, 0]
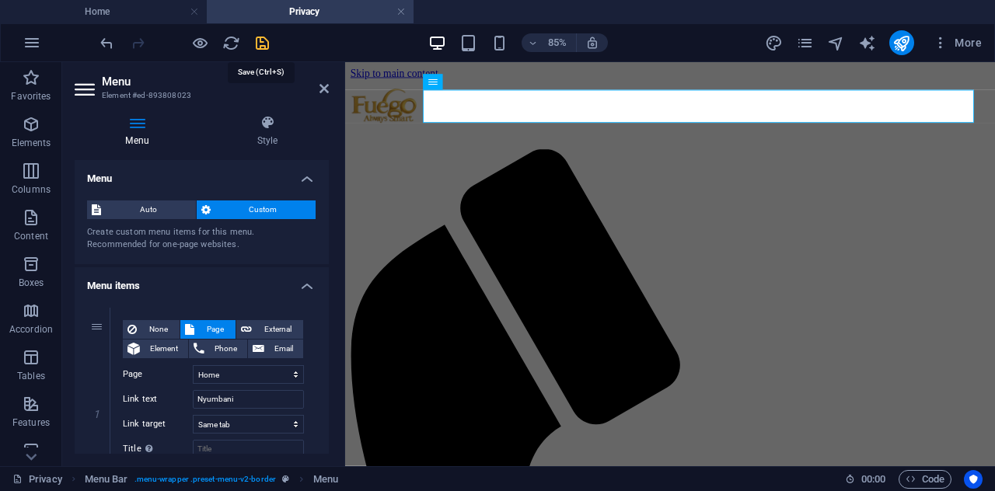
click at [255, 41] on icon "save" at bounding box center [262, 43] width 18 height 18
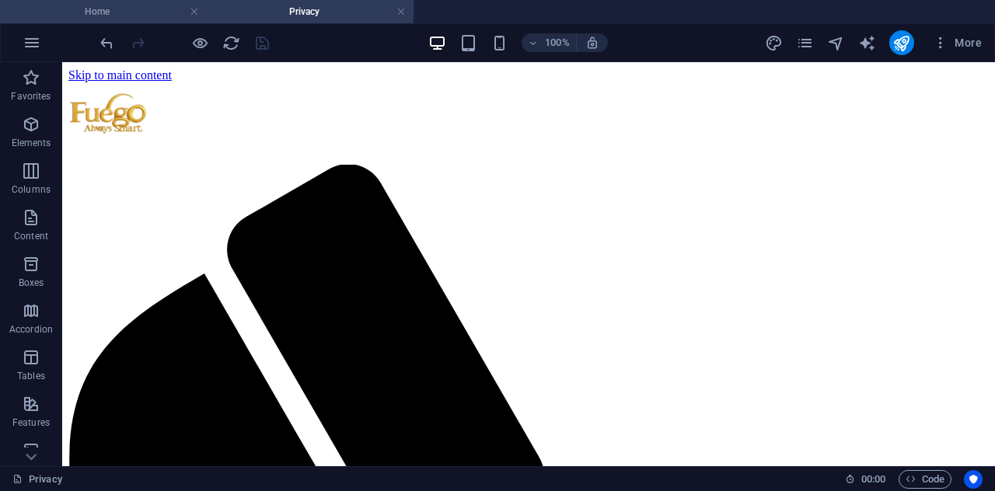
click at [126, 21] on li "Home" at bounding box center [103, 11] width 207 height 23
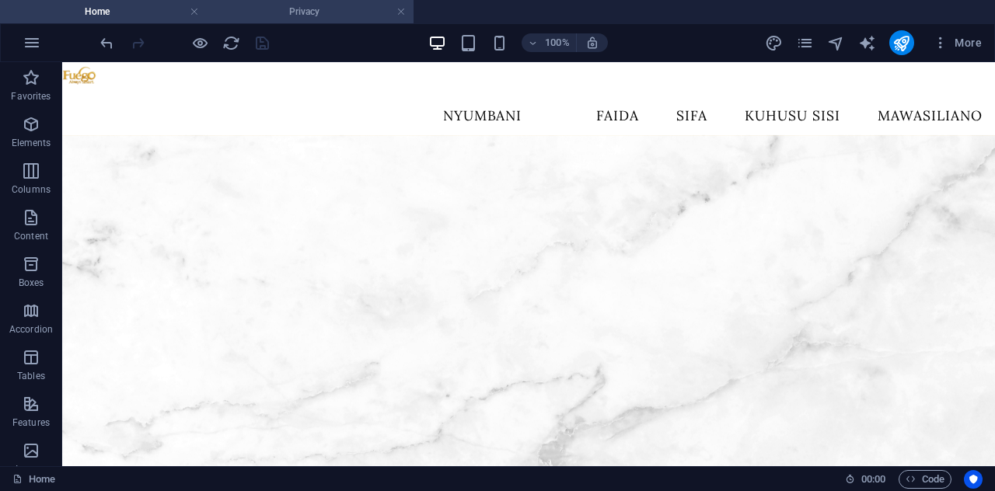
click at [309, 9] on h4 "Privacy" at bounding box center [310, 11] width 207 height 17
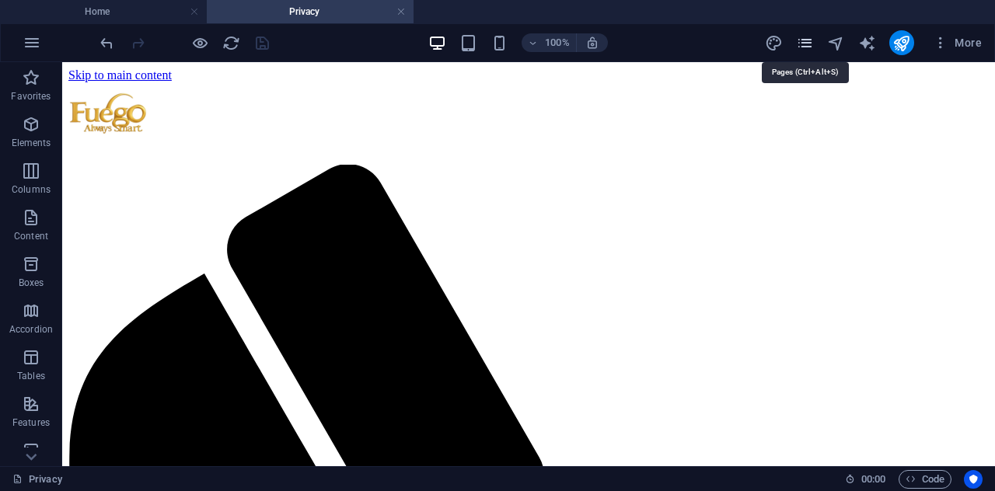
click at [805, 39] on icon "pages" at bounding box center [805, 43] width 18 height 18
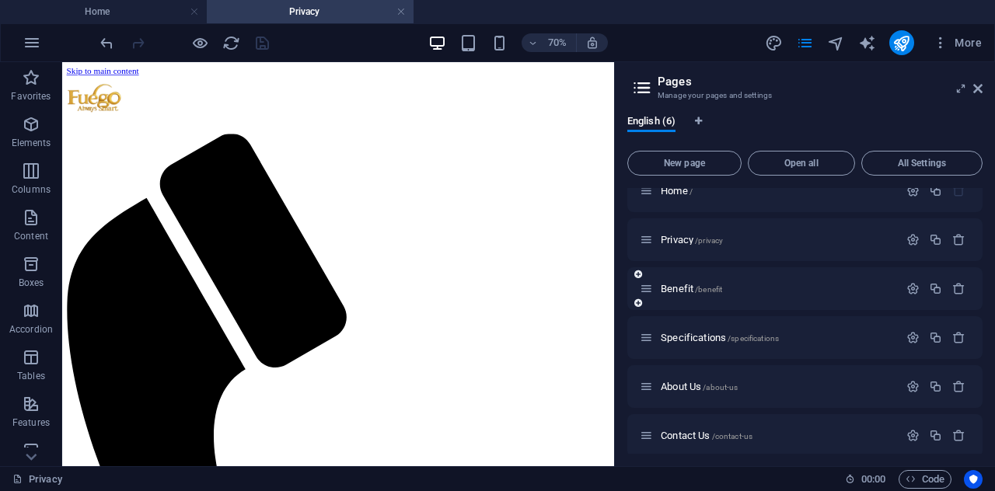
scroll to position [28, 0]
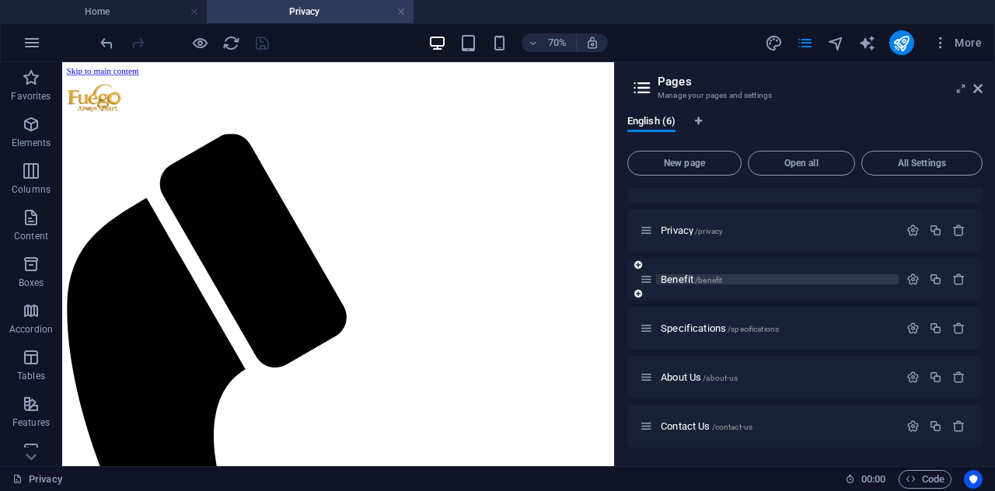
click at [688, 277] on span "Benefit /benefit" at bounding box center [691, 280] width 61 height 12
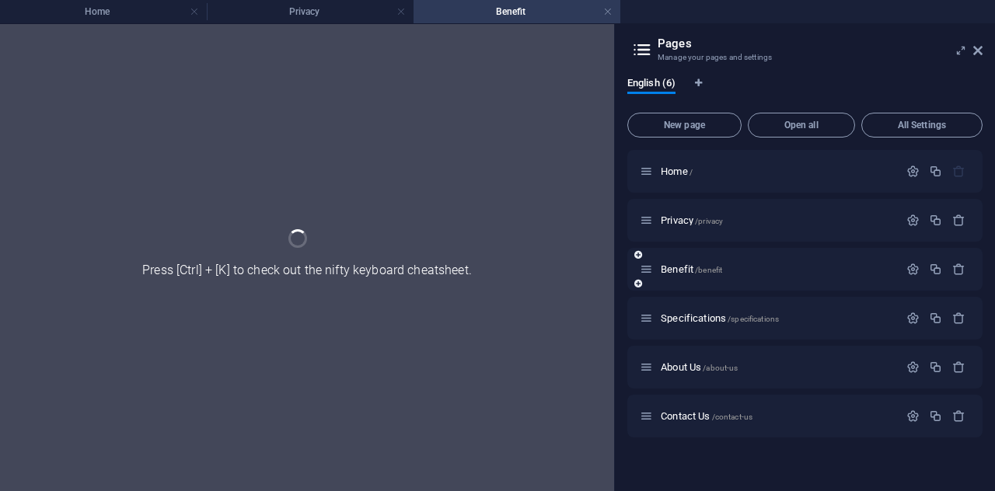
scroll to position [0, 0]
click at [689, 277] on div "Benefit /benefit" at bounding box center [769, 269] width 259 height 18
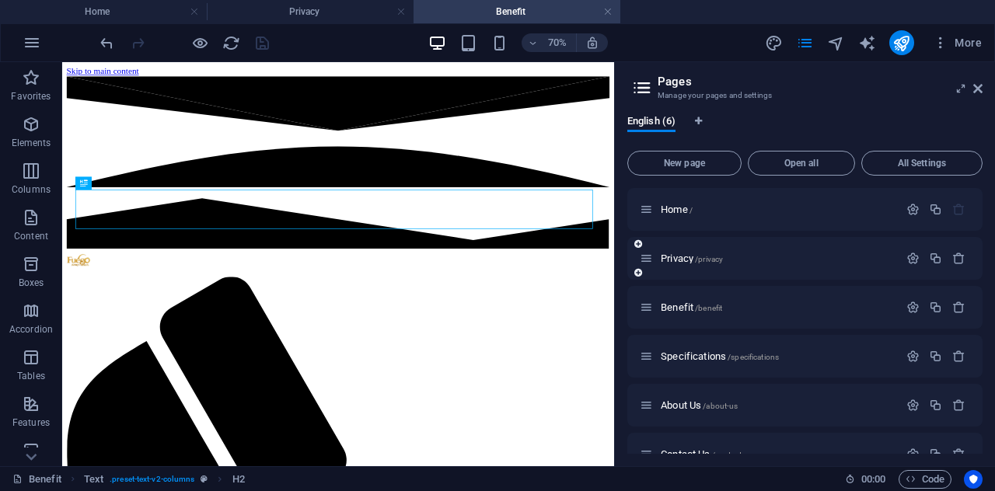
scroll to position [28, 0]
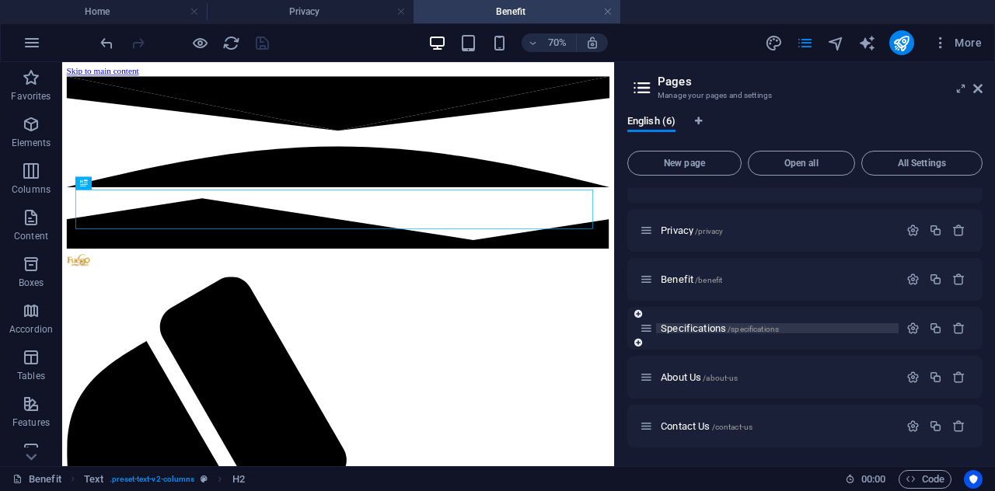
click at [686, 327] on span "Specifications /specifications" at bounding box center [720, 329] width 118 height 12
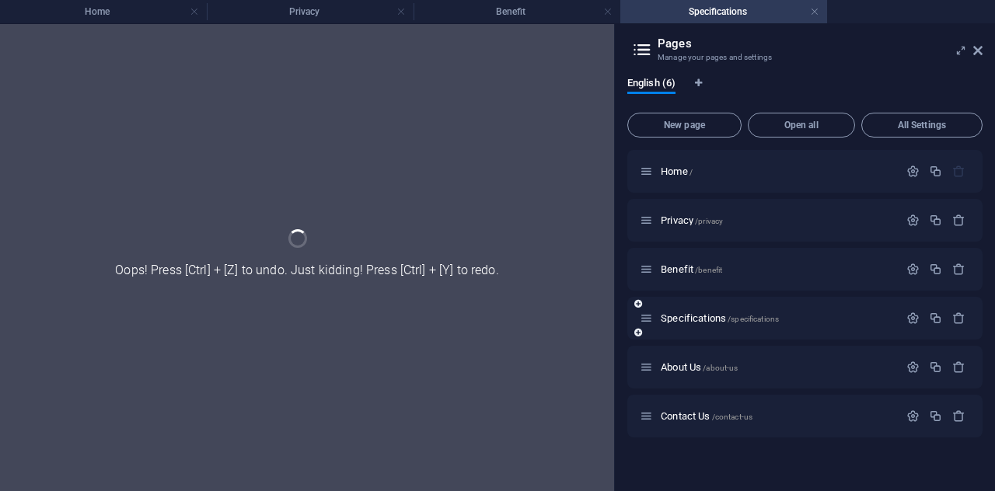
scroll to position [0, 0]
click at [685, 327] on div "Specifications /specifications" at bounding box center [804, 318] width 355 height 43
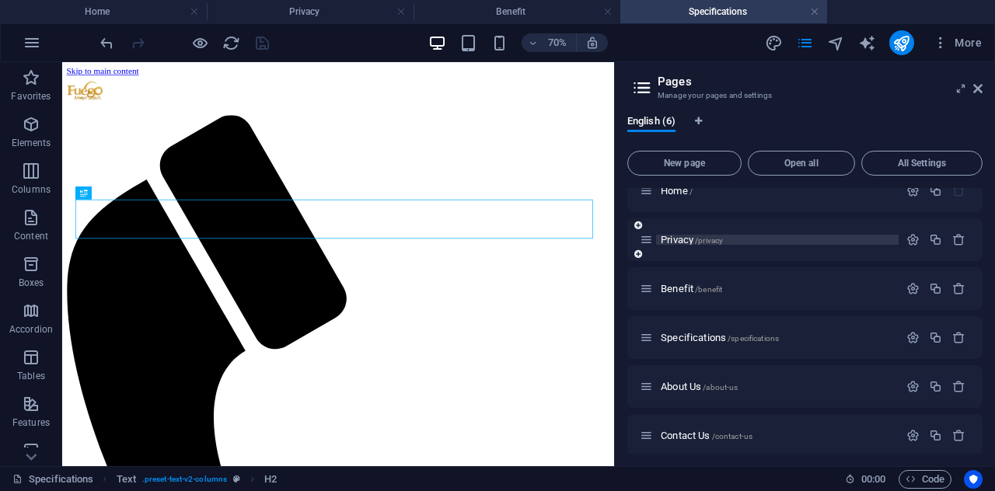
scroll to position [28, 0]
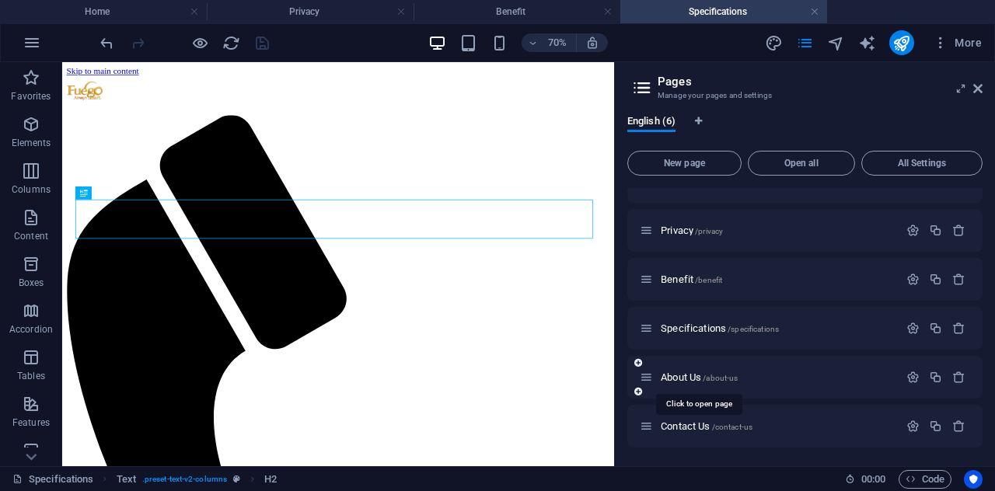
click at [693, 375] on span "About Us /about-us" at bounding box center [699, 378] width 77 height 12
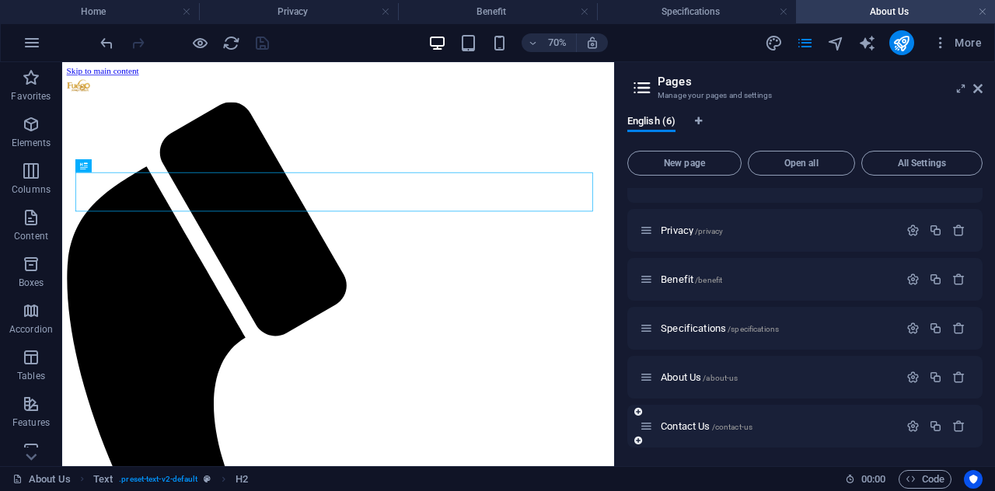
click at [682, 428] on span "Contact Us /contact-us" at bounding box center [707, 426] width 92 height 12
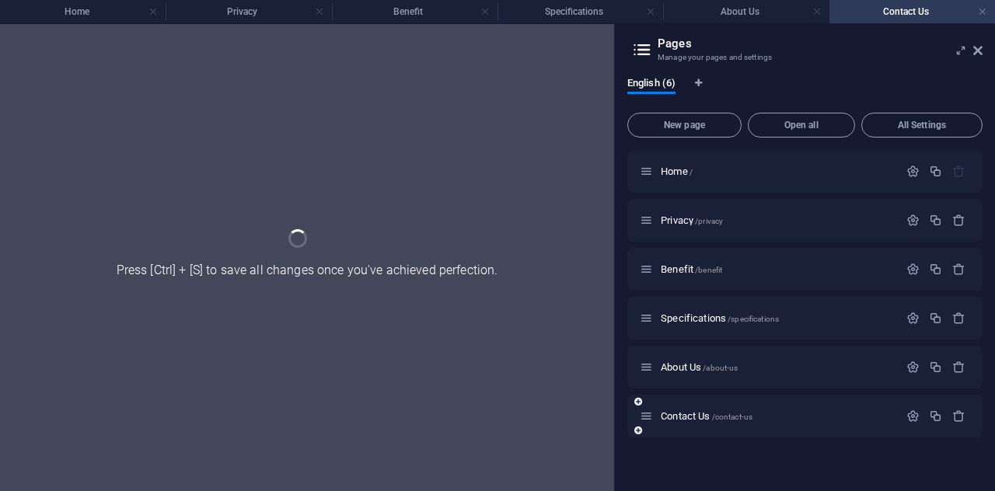
scroll to position [0, 0]
click at [683, 428] on div "Contact Us /contact-us" at bounding box center [804, 416] width 355 height 43
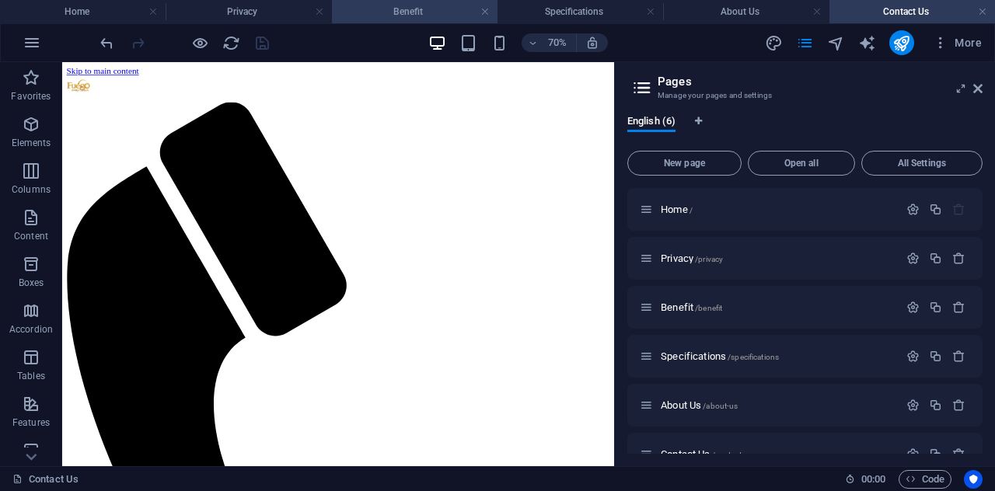
click at [415, 2] on li "Benefit" at bounding box center [415, 11] width 166 height 23
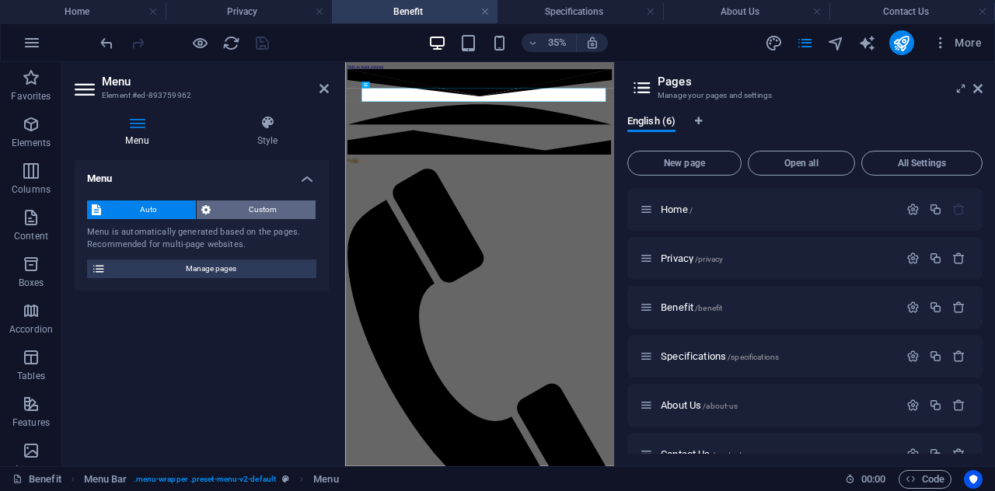
click at [254, 209] on span "Custom" at bounding box center [263, 210] width 96 height 19
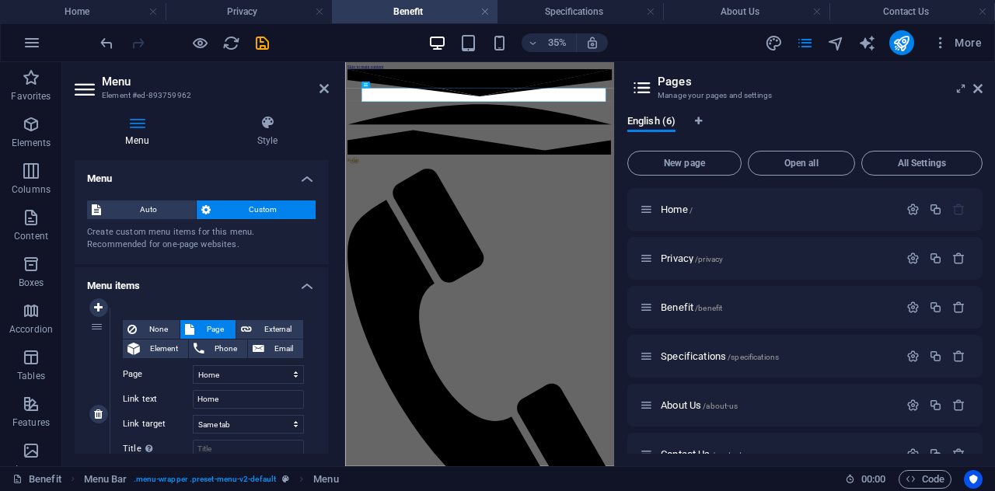
click at [252, 387] on div "None Page External Element Phone Email Page Home Privacy Benefit Specifications…" at bounding box center [213, 401] width 181 height 163
click at [252, 392] on input "Home" at bounding box center [248, 399] width 111 height 19
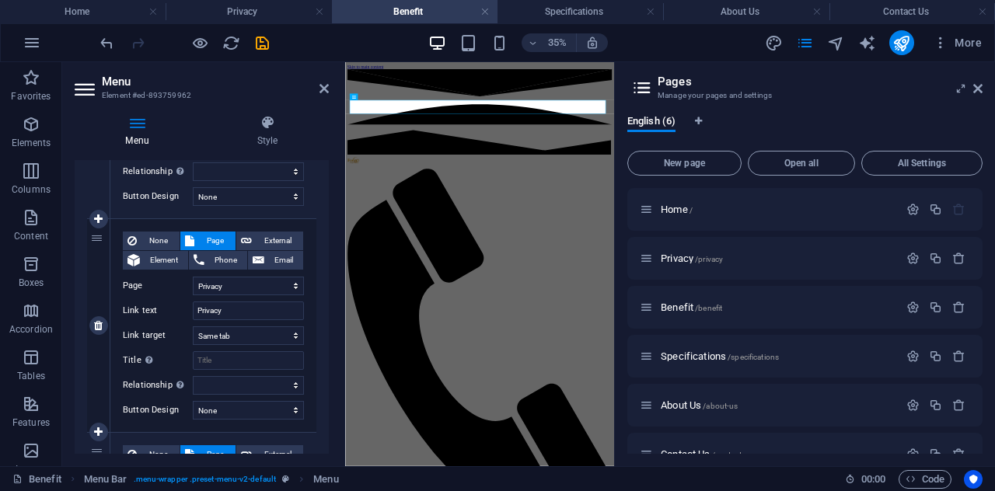
scroll to position [311, 0]
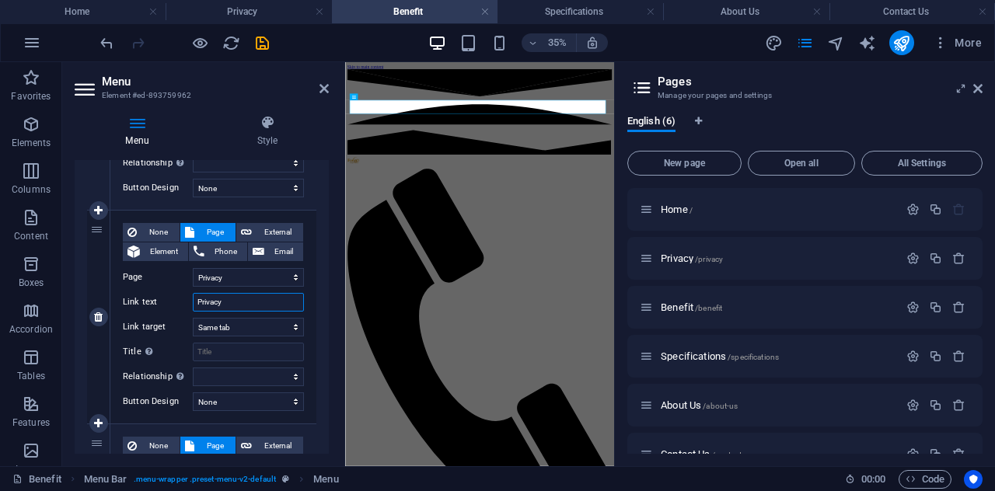
click at [256, 296] on input "Privacy" at bounding box center [248, 302] width 111 height 19
click at [173, 226] on span "None" at bounding box center [157, 232] width 33 height 19
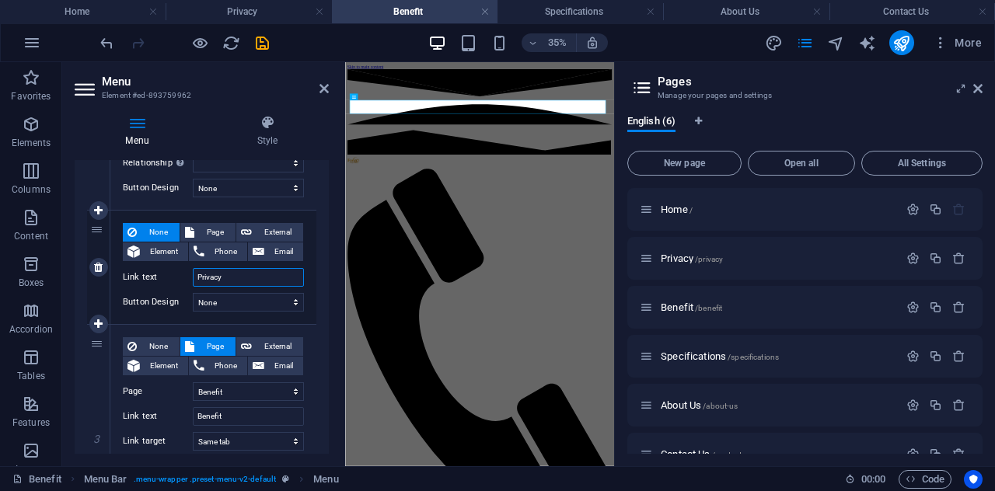
click at [263, 273] on input "Privacy" at bounding box center [248, 277] width 111 height 19
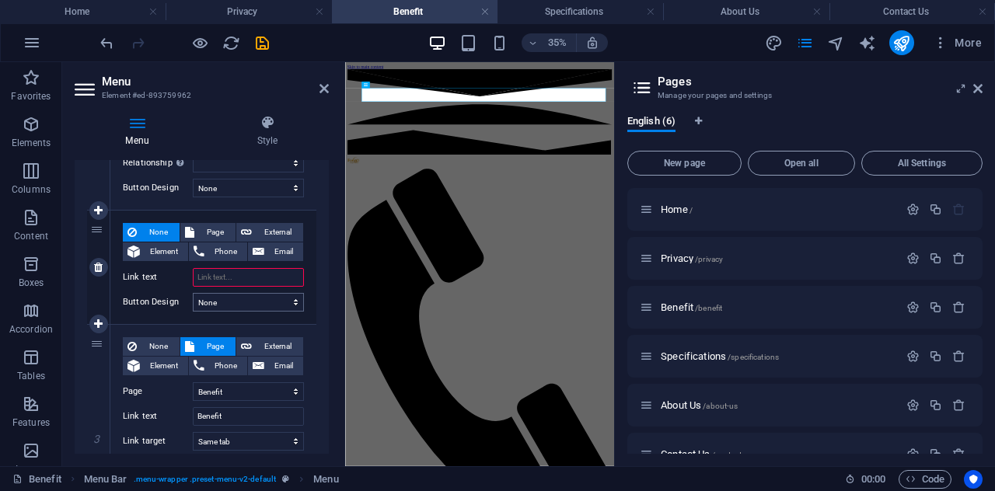
scroll to position [466, 0]
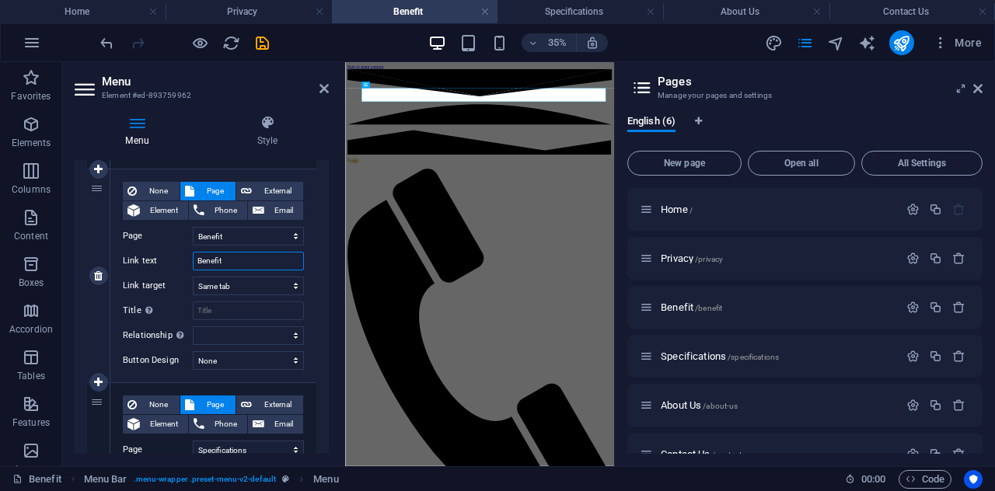
click at [253, 257] on input "Benefit" at bounding box center [248, 261] width 111 height 19
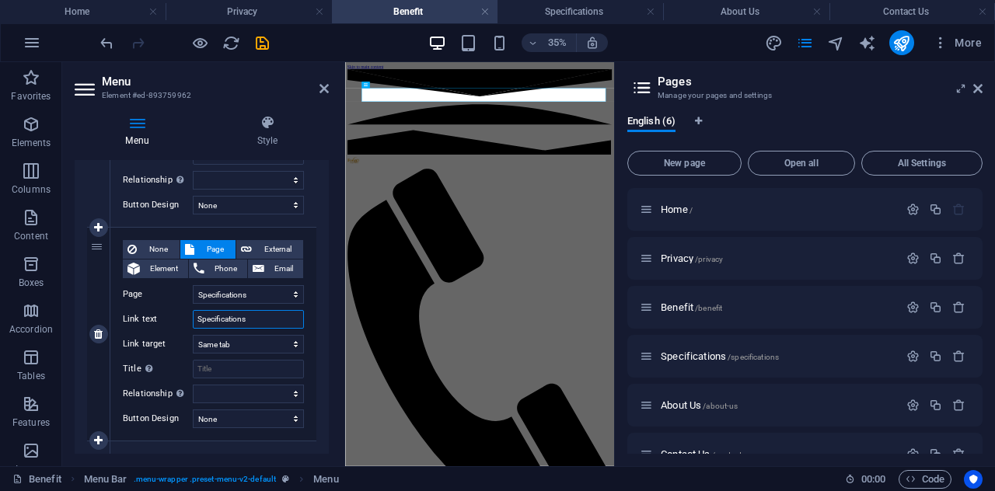
click at [264, 319] on input "Specifications" at bounding box center [248, 319] width 111 height 19
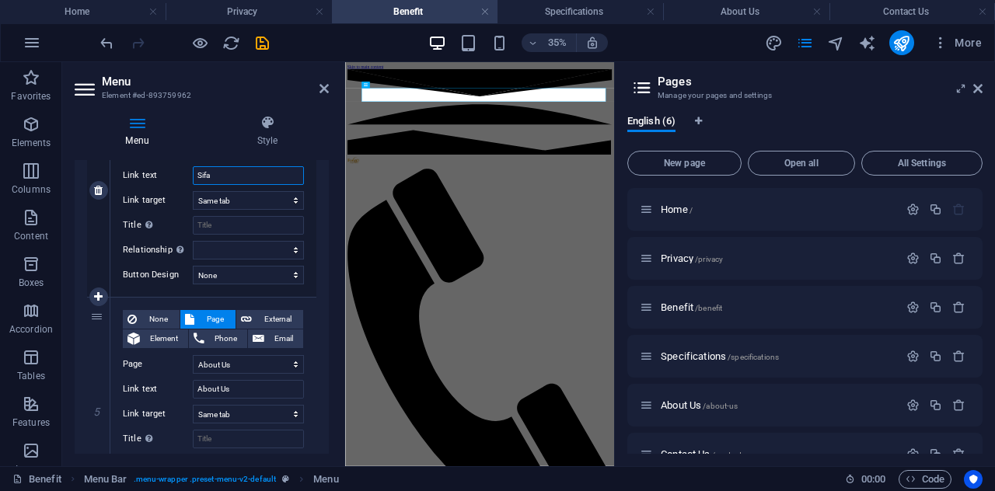
scroll to position [777, 0]
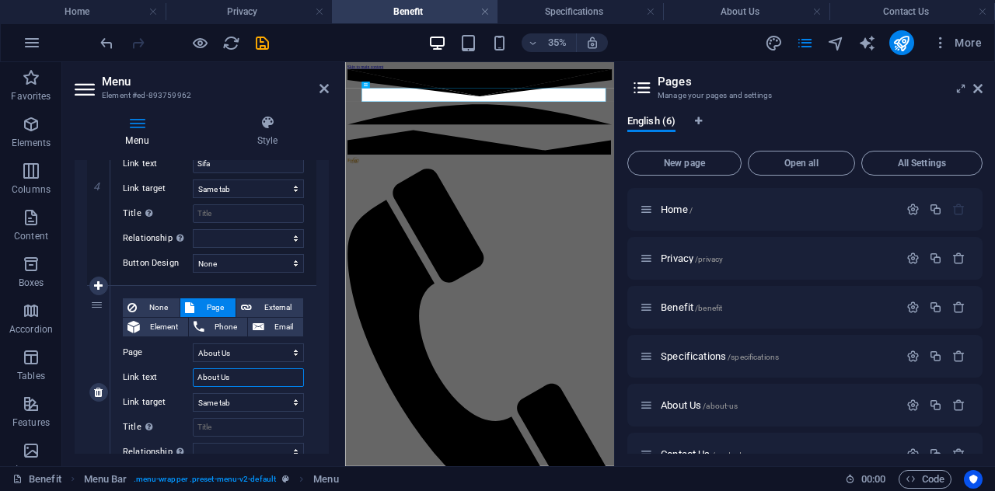
click at [246, 378] on input "About Us" at bounding box center [248, 377] width 111 height 19
click at [261, 372] on input "Mawasiliano" at bounding box center [248, 377] width 111 height 19
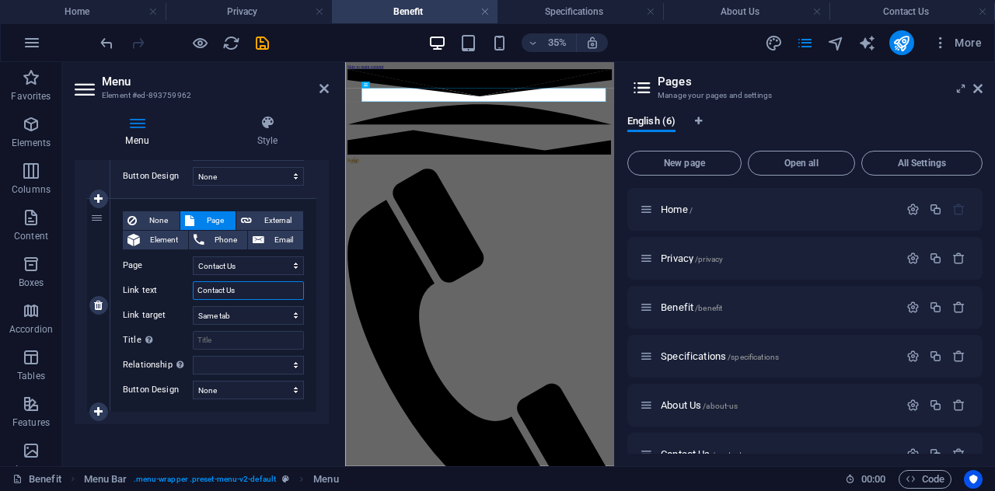
click at [280, 290] on input "Contact Us" at bounding box center [248, 290] width 111 height 19
drag, startPoint x: 254, startPoint y: 42, endPoint x: 164, endPoint y: 30, distance: 91.0
click at [254, 42] on icon "save" at bounding box center [262, 43] width 18 height 18
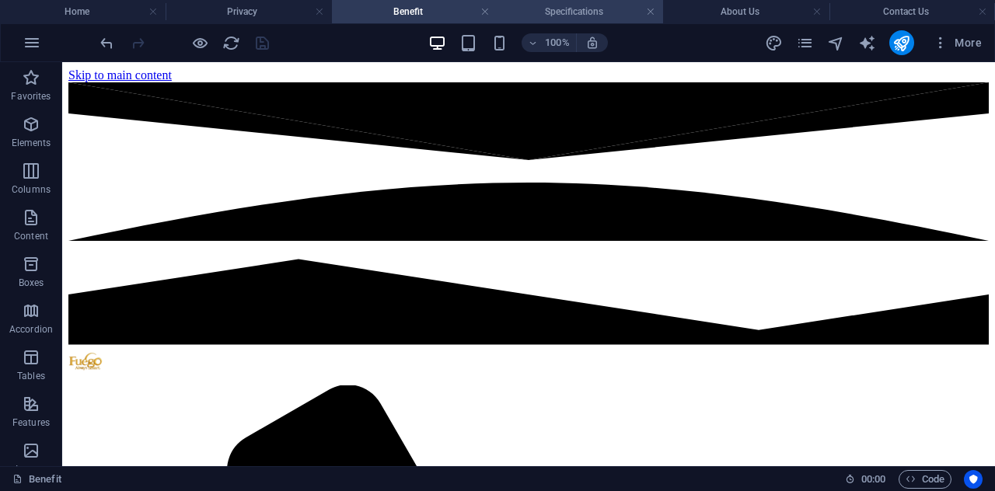
click at [577, 7] on h4 "Specifications" at bounding box center [580, 11] width 166 height 17
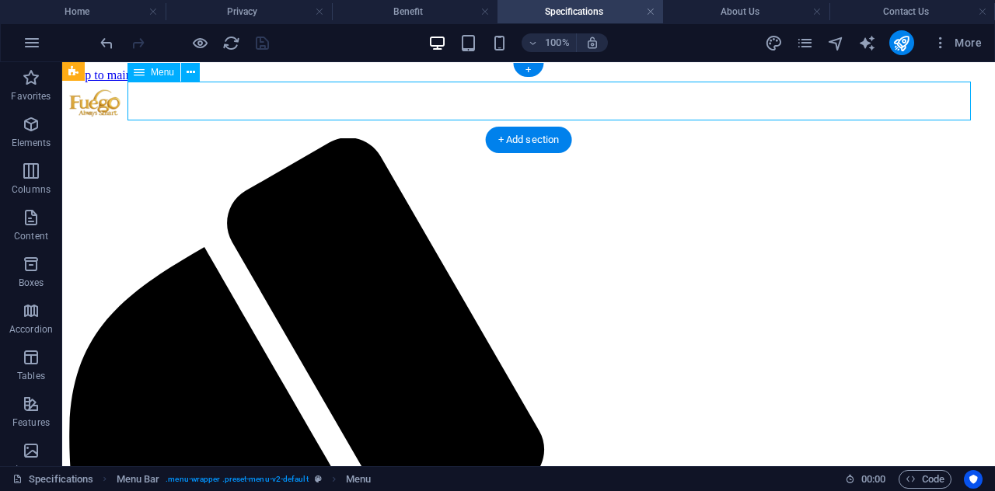
drag, startPoint x: 502, startPoint y: 99, endPoint x: 247, endPoint y: 108, distance: 255.1
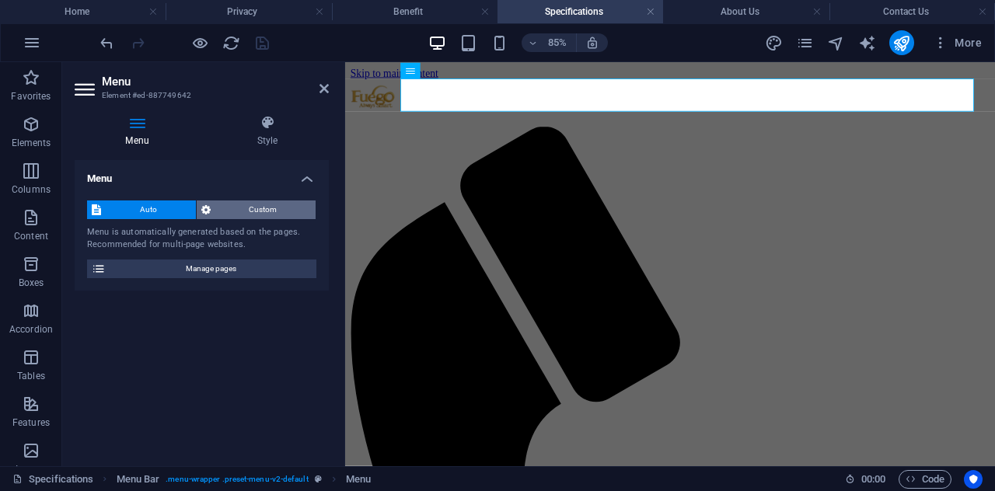
click at [274, 208] on span "Custom" at bounding box center [263, 210] width 96 height 19
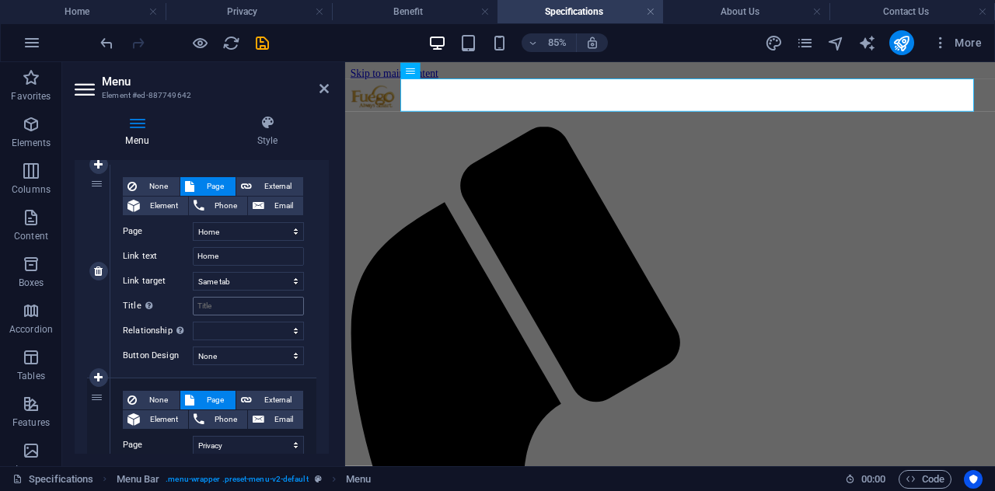
scroll to position [155, 0]
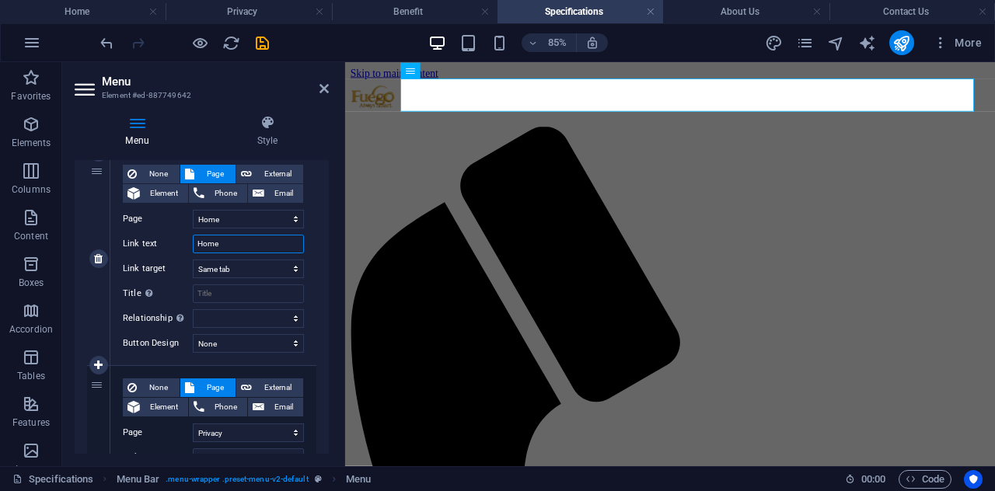
click at [256, 244] on input "Home" at bounding box center [248, 244] width 111 height 19
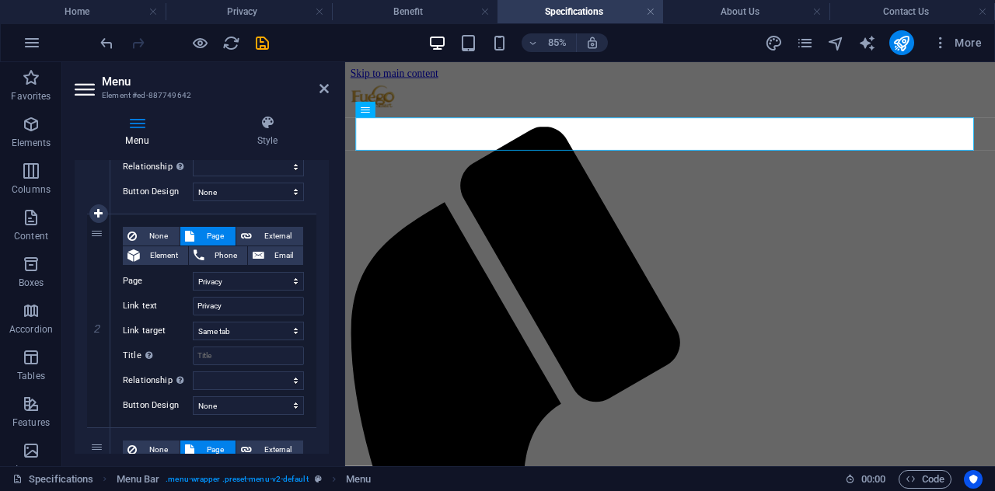
scroll to position [311, 0]
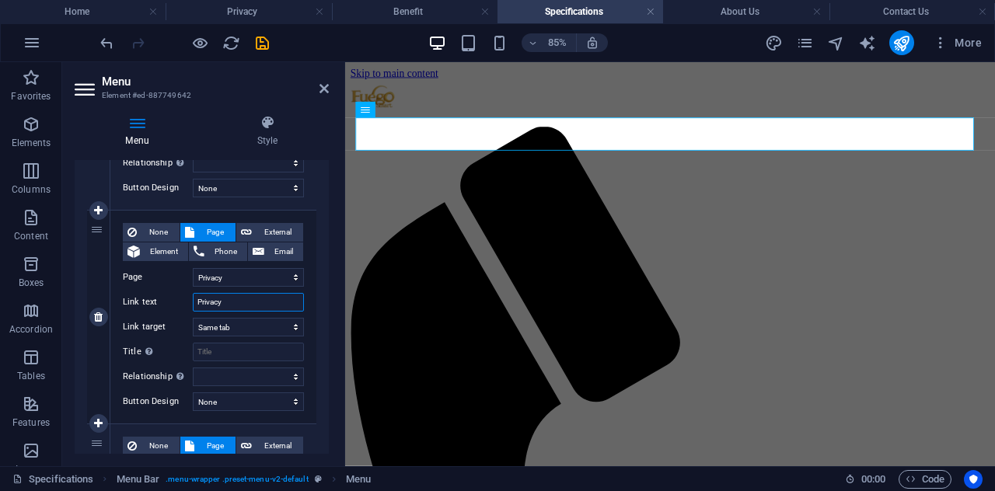
click at [260, 305] on input "Privacy" at bounding box center [248, 302] width 111 height 19
click at [152, 228] on span "None" at bounding box center [157, 232] width 33 height 19
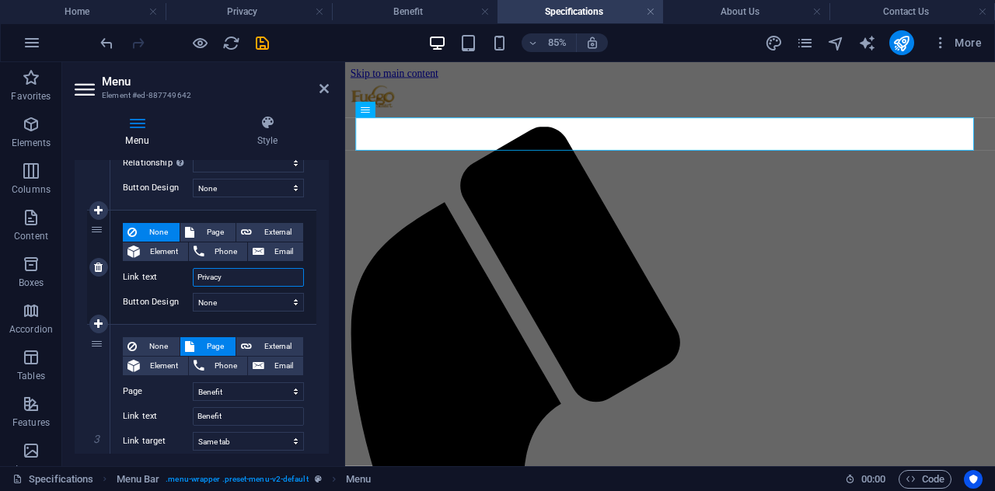
click at [234, 282] on input "Privacy" at bounding box center [248, 277] width 111 height 19
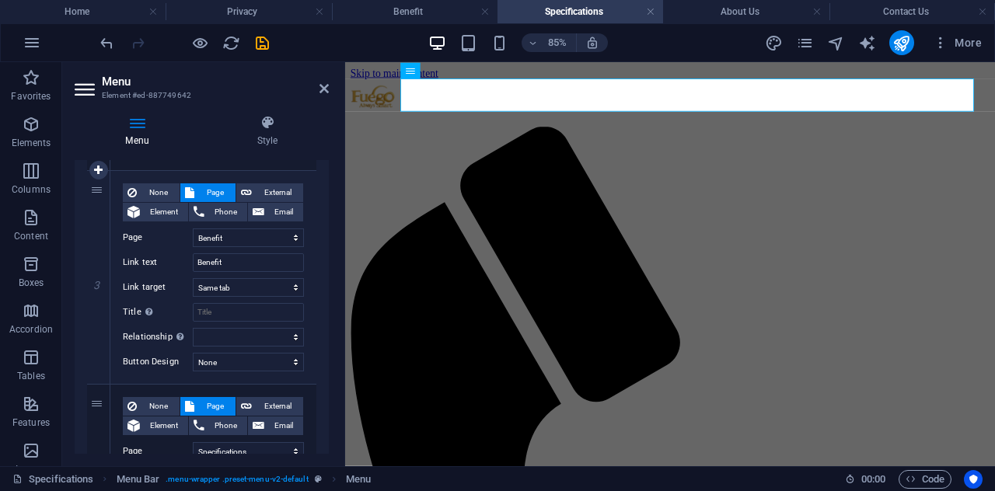
scroll to position [466, 0]
click at [244, 257] on input "Benefit" at bounding box center [248, 261] width 111 height 19
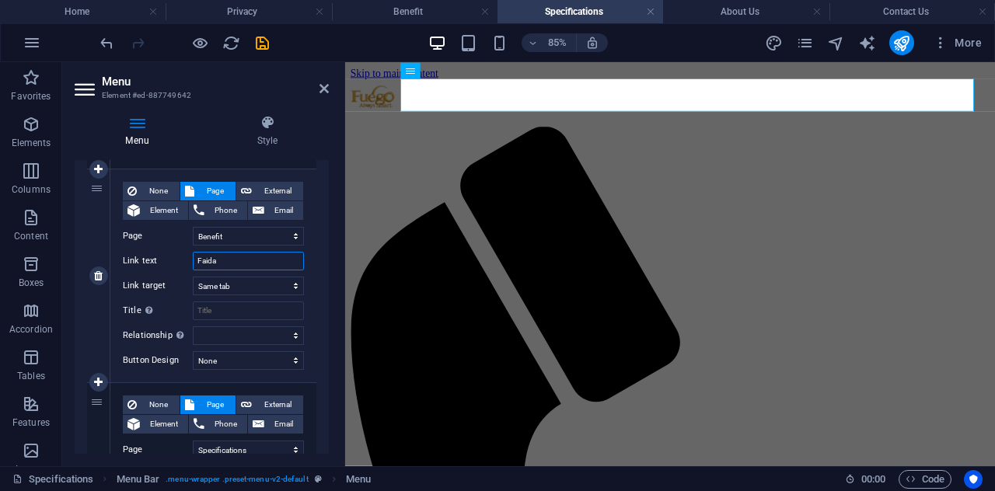
scroll to position [622, 0]
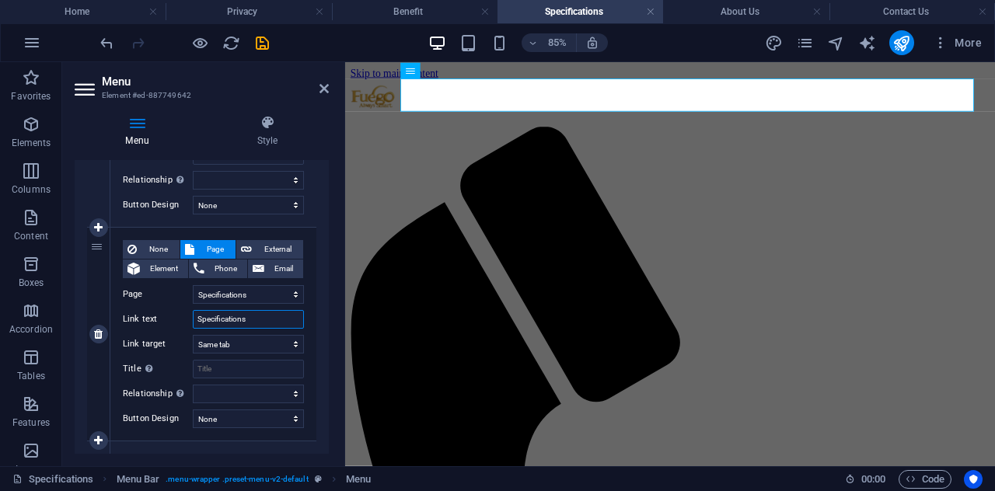
click at [261, 319] on input "Specifications" at bounding box center [248, 319] width 111 height 19
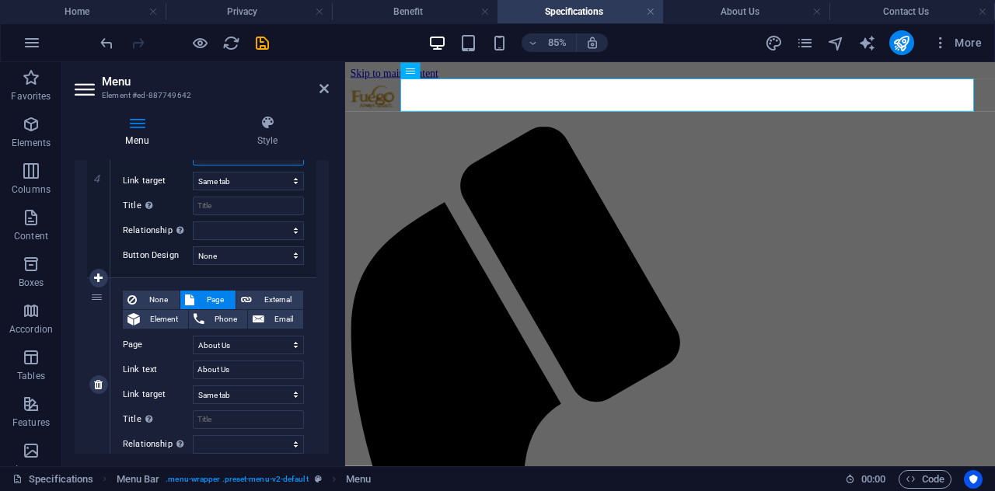
scroll to position [777, 0]
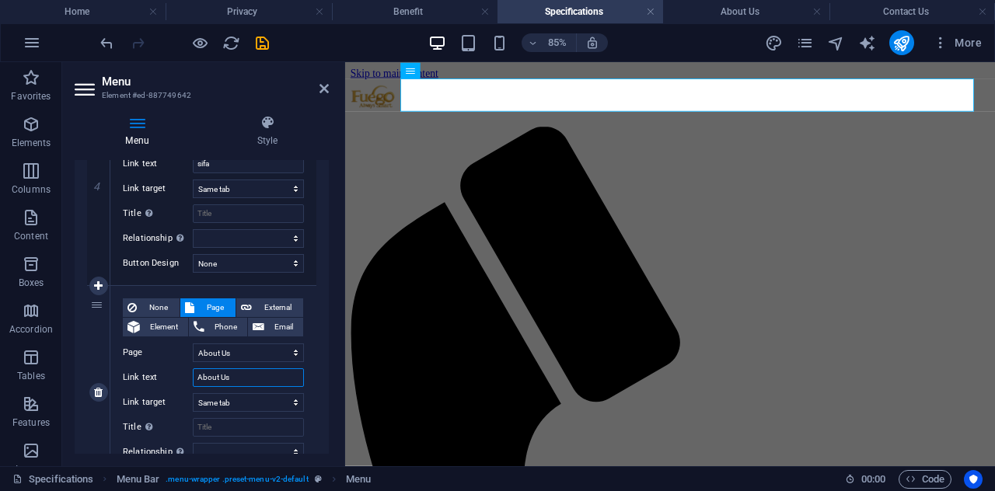
click at [243, 377] on input "About Us" at bounding box center [248, 377] width 111 height 19
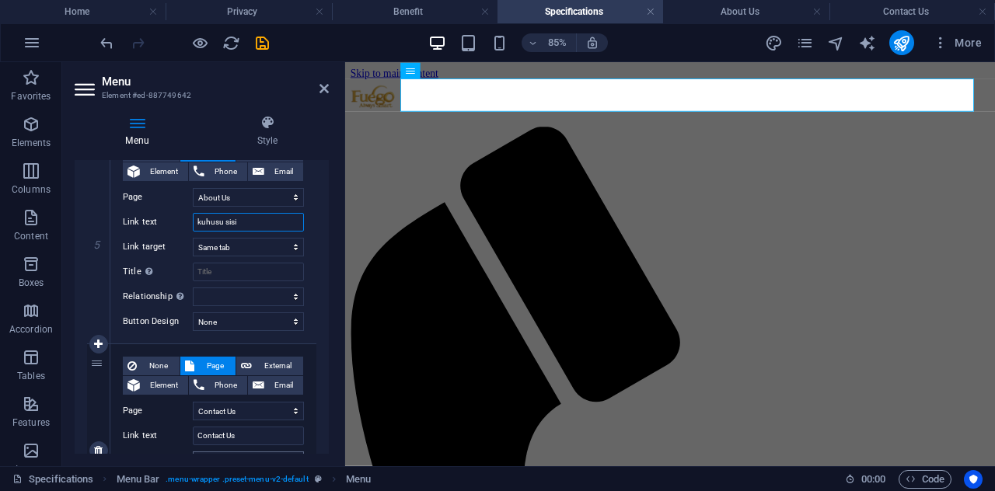
scroll to position [1078, 0]
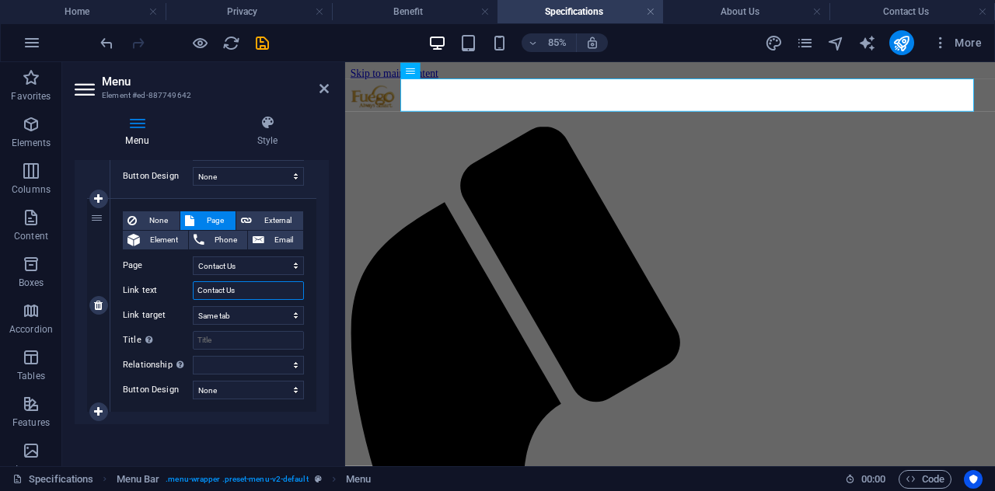
click at [256, 288] on input "Contact Us" at bounding box center [248, 290] width 111 height 19
click at [256, 40] on icon "save" at bounding box center [262, 43] width 18 height 18
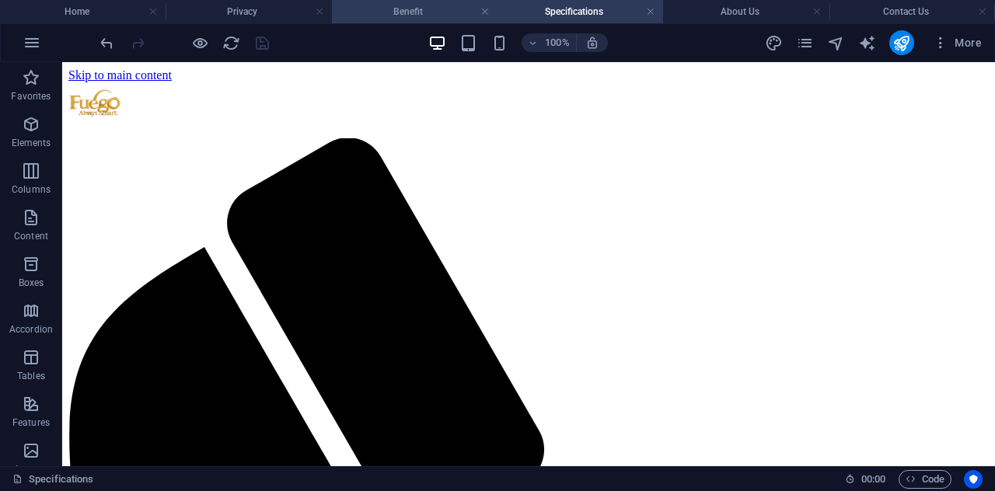
click at [370, 12] on h4 "Benefit" at bounding box center [415, 11] width 166 height 17
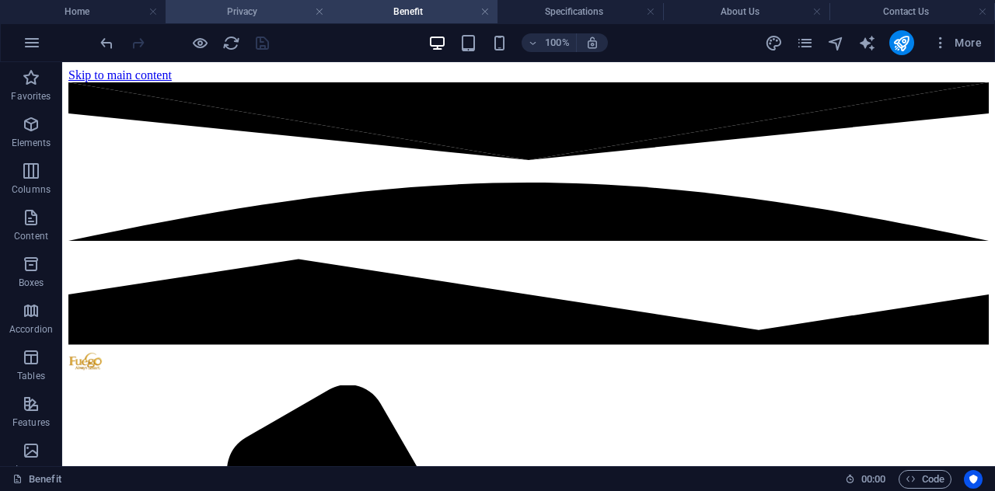
click at [264, 15] on h4 "Privacy" at bounding box center [249, 11] width 166 height 17
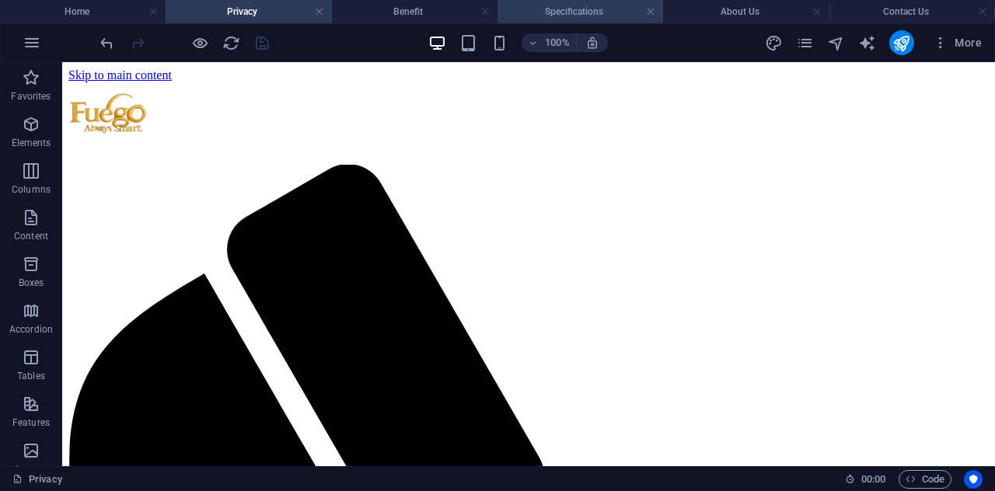
click at [576, 14] on h4 "Specifications" at bounding box center [580, 11] width 166 height 17
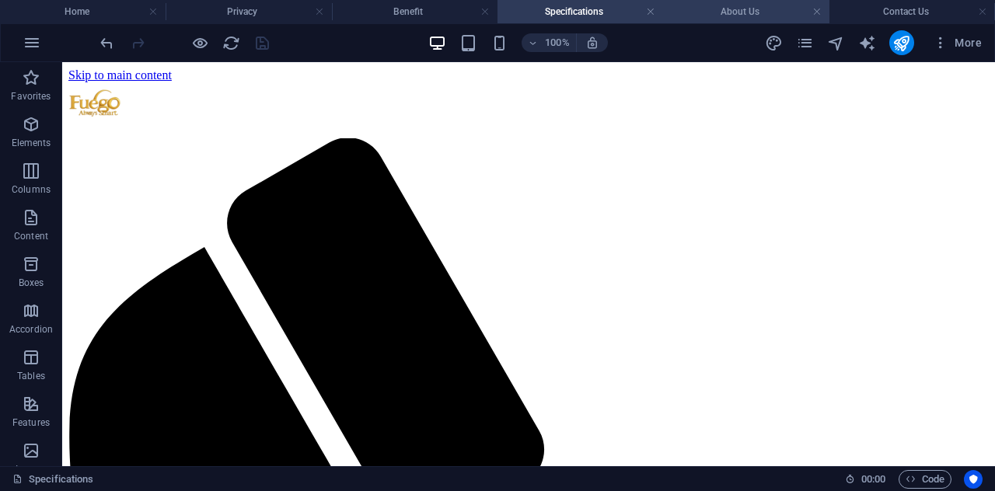
drag, startPoint x: 736, startPoint y: 9, endPoint x: 728, endPoint y: 10, distance: 8.7
click at [734, 10] on h4 "About Us" at bounding box center [746, 11] width 166 height 17
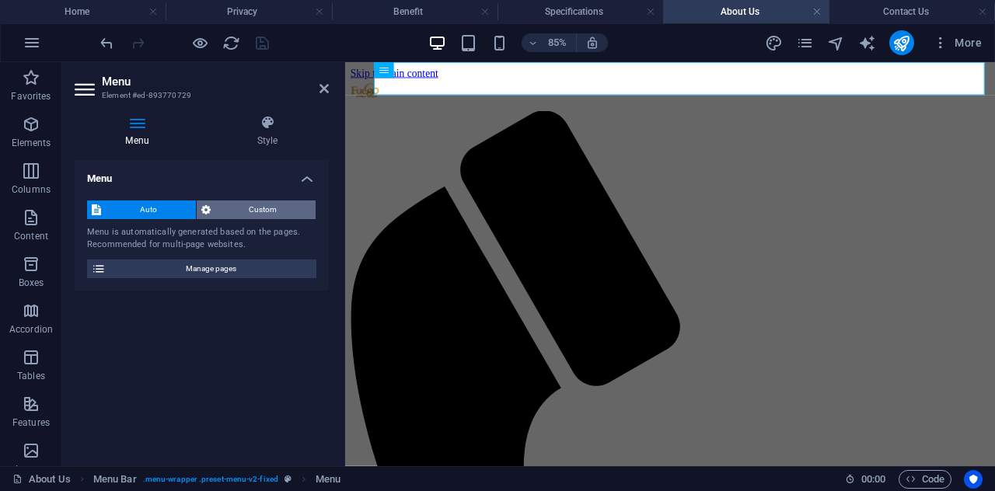
click at [269, 211] on span "Custom" at bounding box center [263, 210] width 96 height 19
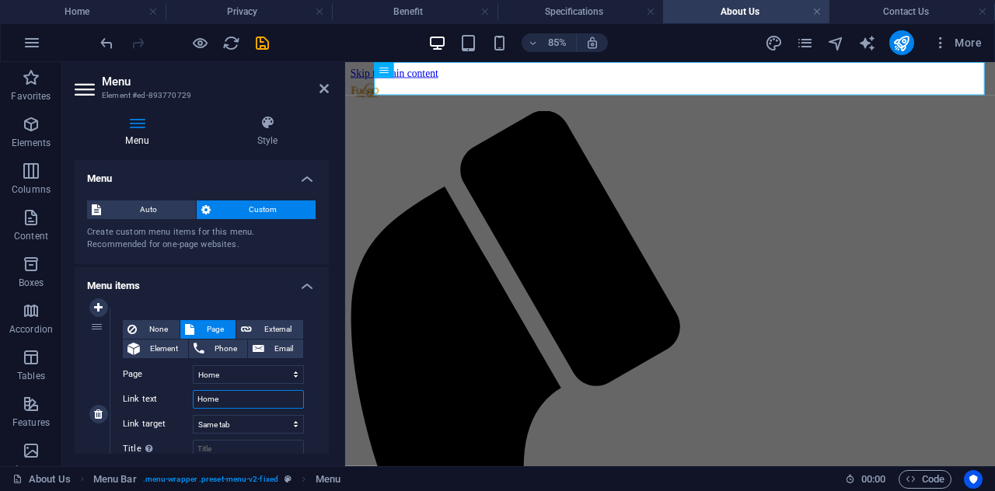
click at [241, 402] on input "Home" at bounding box center [248, 399] width 111 height 19
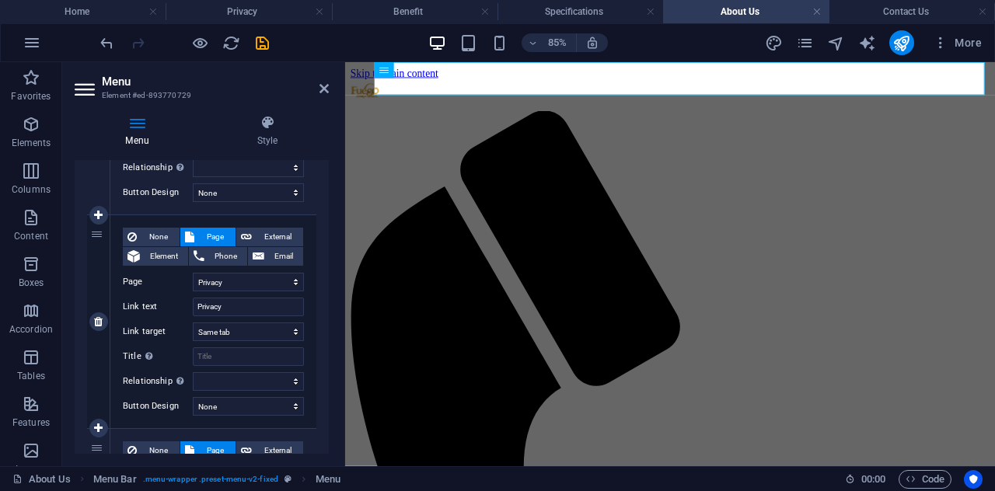
scroll to position [311, 0]
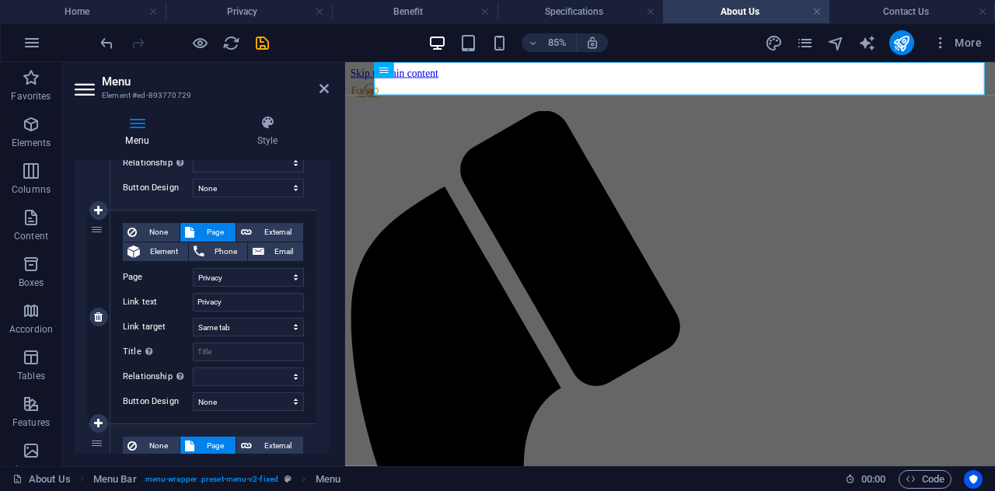
drag, startPoint x: 159, startPoint y: 232, endPoint x: 181, endPoint y: 234, distance: 22.6
click at [159, 231] on span "None" at bounding box center [157, 232] width 33 height 19
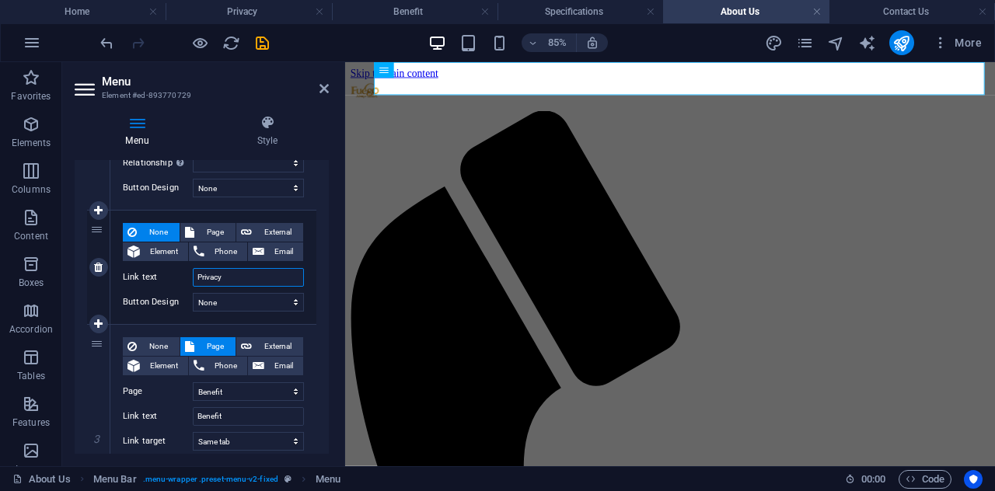
click at [253, 282] on input "Privacy" at bounding box center [248, 277] width 111 height 19
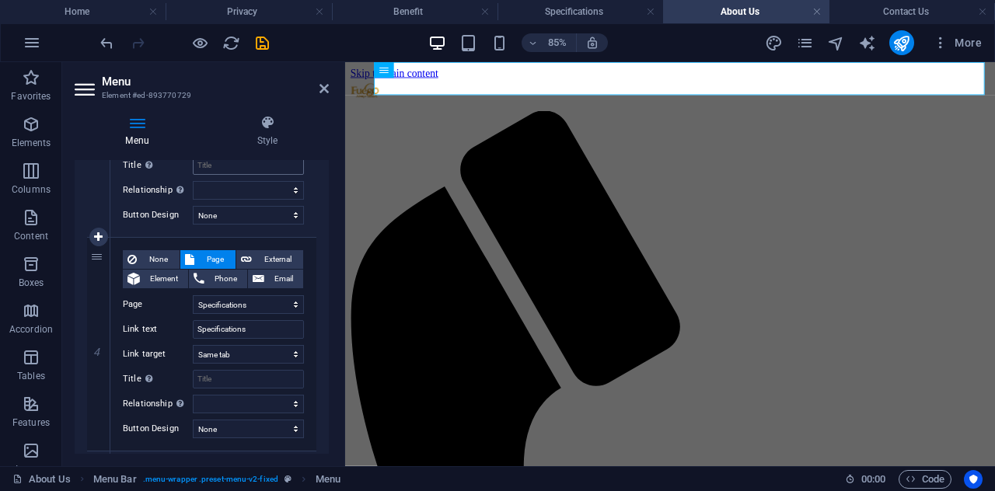
scroll to position [622, 0]
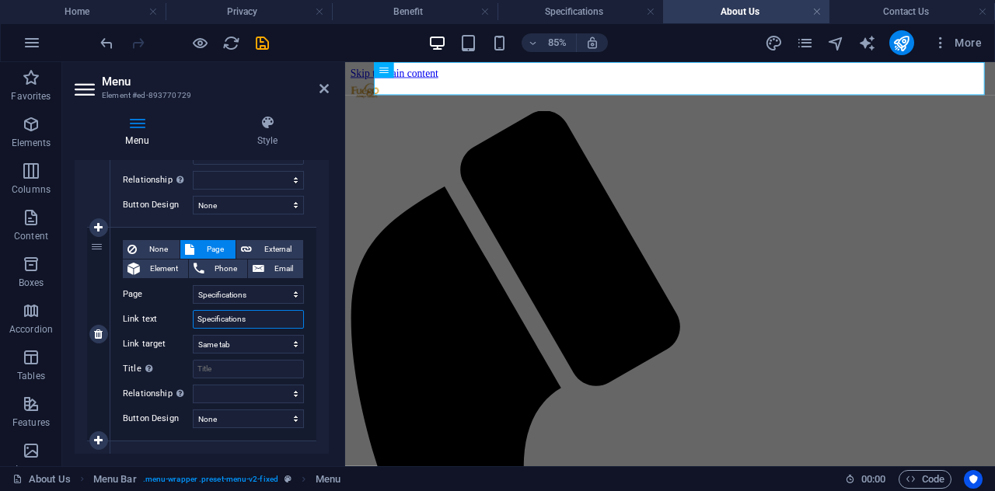
click at [252, 310] on input "Specifications" at bounding box center [248, 319] width 111 height 19
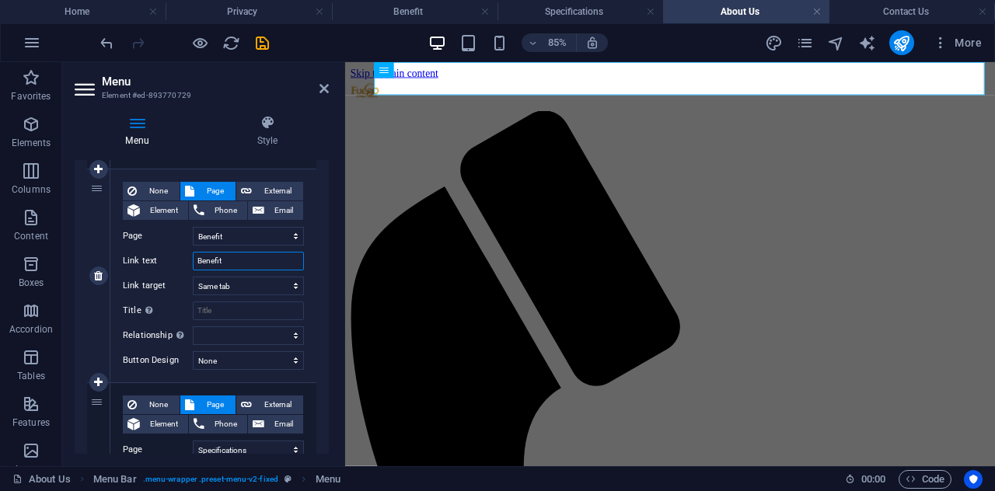
click at [241, 263] on input "Benefit" at bounding box center [248, 261] width 111 height 19
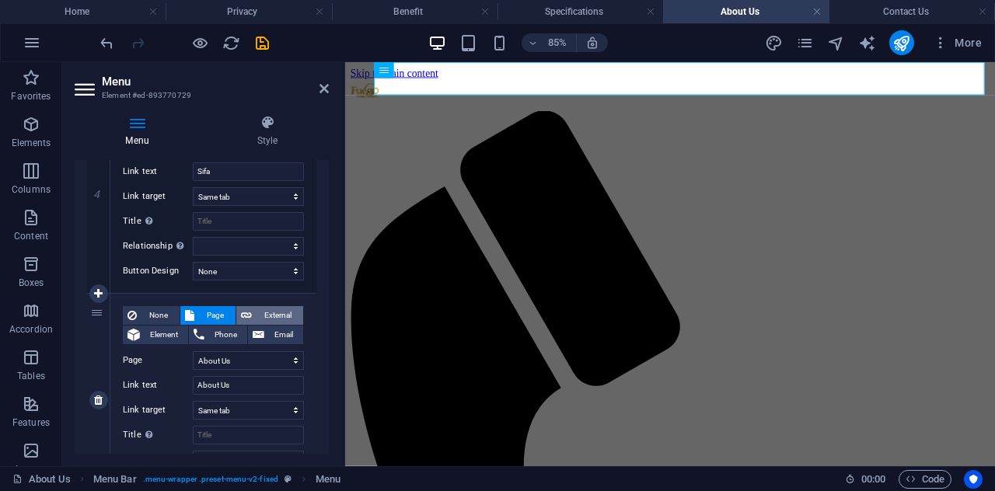
scroll to position [777, 0]
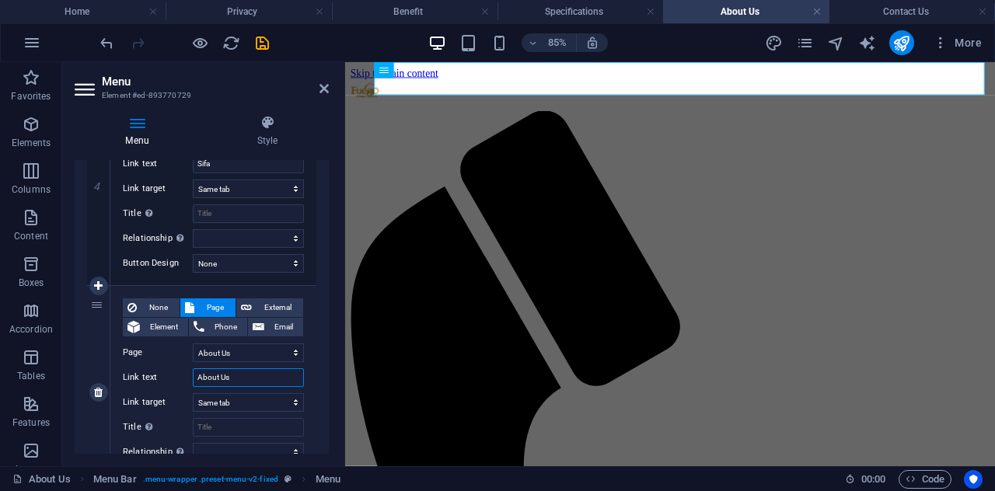
click at [259, 376] on input "About Us" at bounding box center [248, 377] width 111 height 19
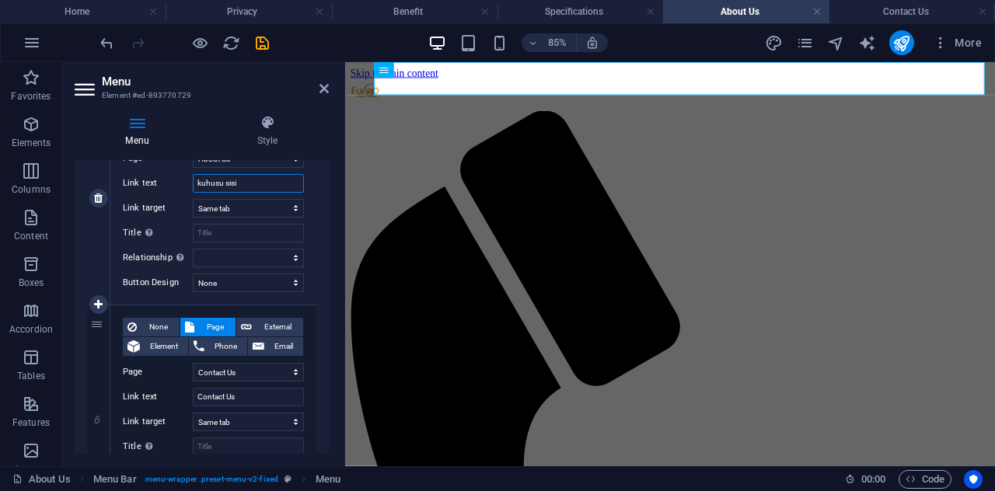
scroll to position [1078, 0]
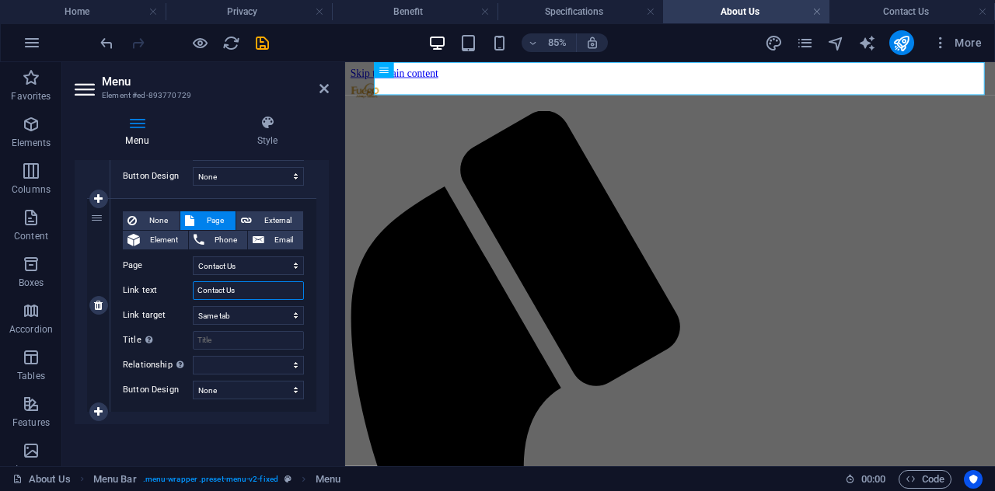
click at [262, 288] on input "Contact Us" at bounding box center [248, 290] width 111 height 19
click at [254, 45] on icon "save" at bounding box center [262, 43] width 18 height 18
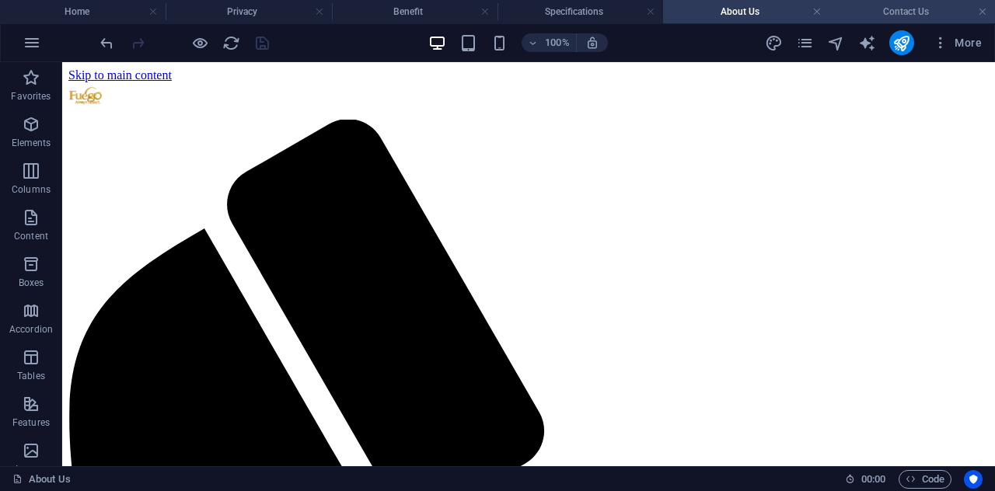
click at [907, 7] on h4 "Contact Us" at bounding box center [912, 11] width 166 height 17
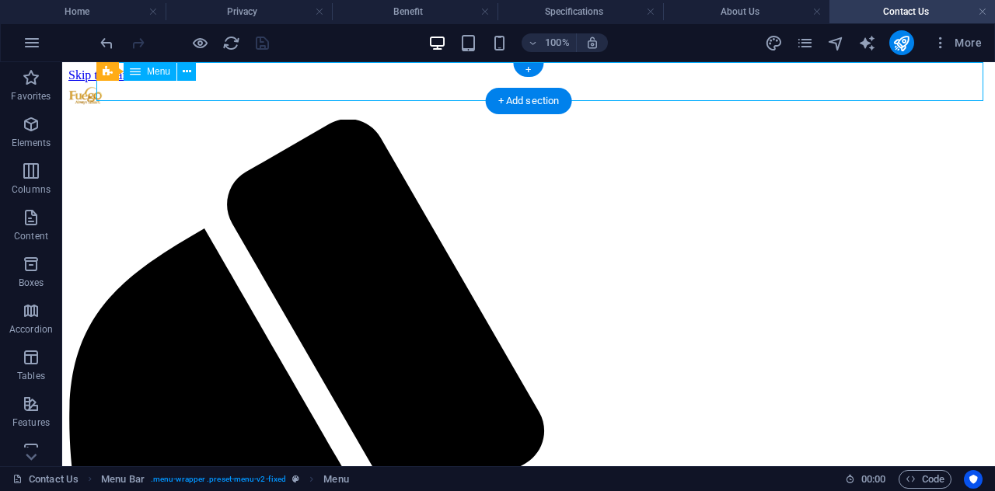
drag, startPoint x: 626, startPoint y: 82, endPoint x: 393, endPoint y: 83, distance: 234.0
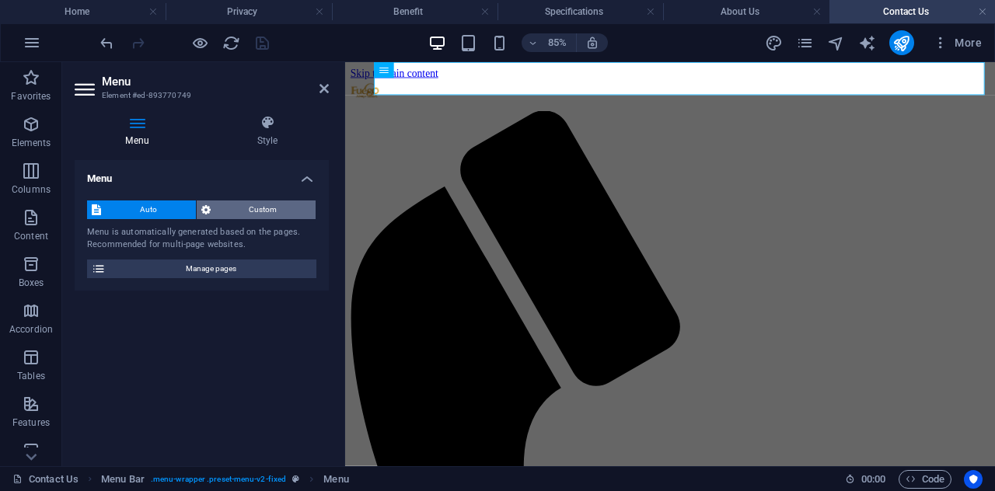
click at [254, 207] on span "Custom" at bounding box center [263, 210] width 96 height 19
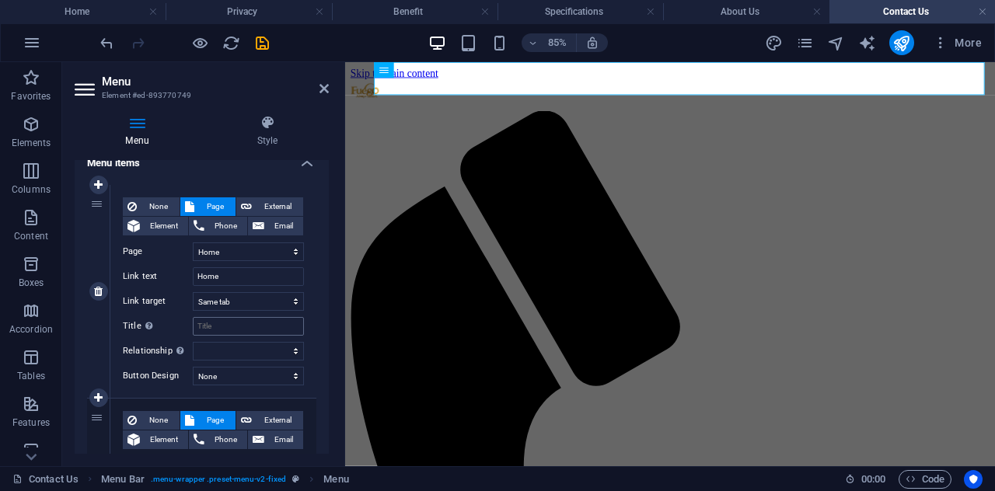
scroll to position [155, 0]
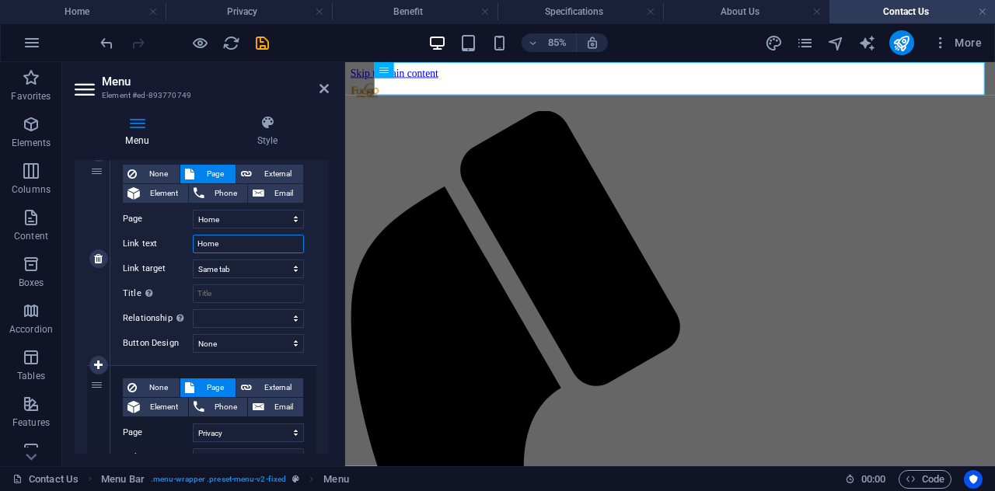
click at [260, 239] on input "Home" at bounding box center [248, 244] width 111 height 19
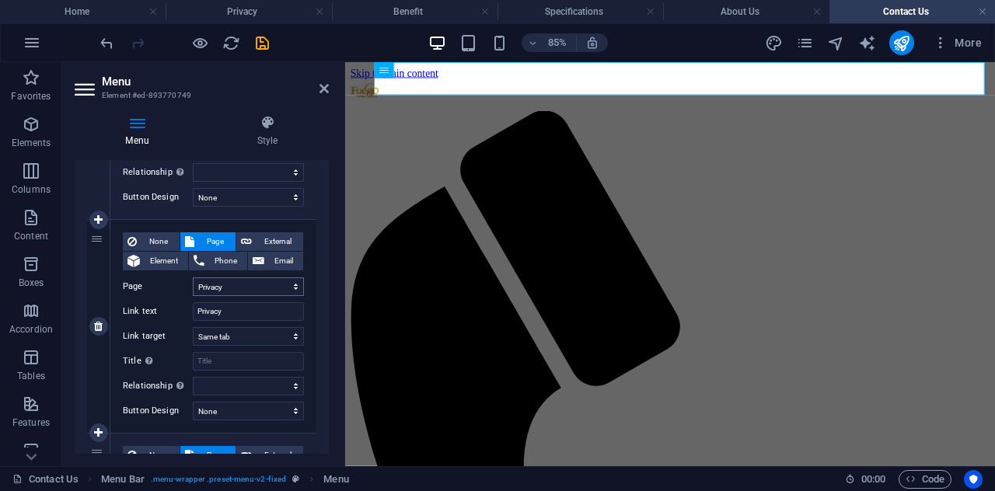
scroll to position [311, 0]
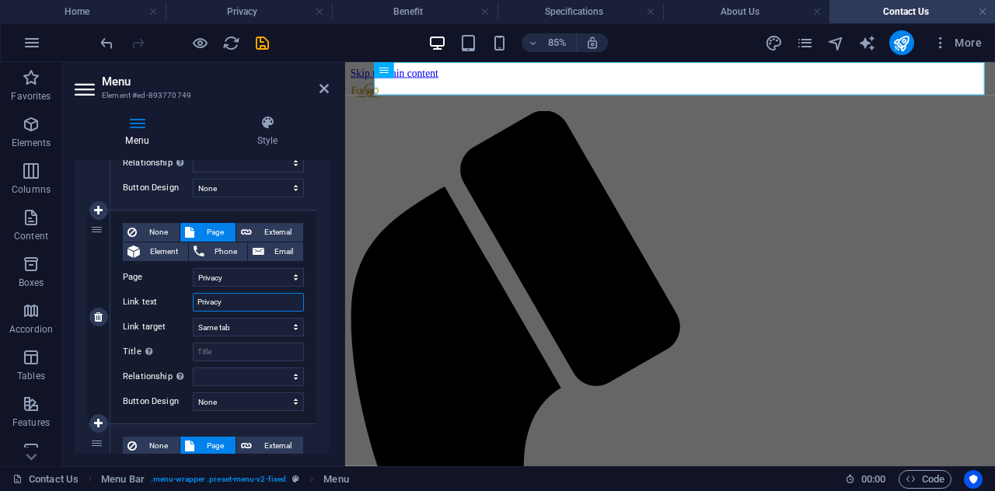
click at [262, 304] on input "Privacy" at bounding box center [248, 302] width 111 height 19
click at [161, 231] on span "None" at bounding box center [157, 232] width 33 height 19
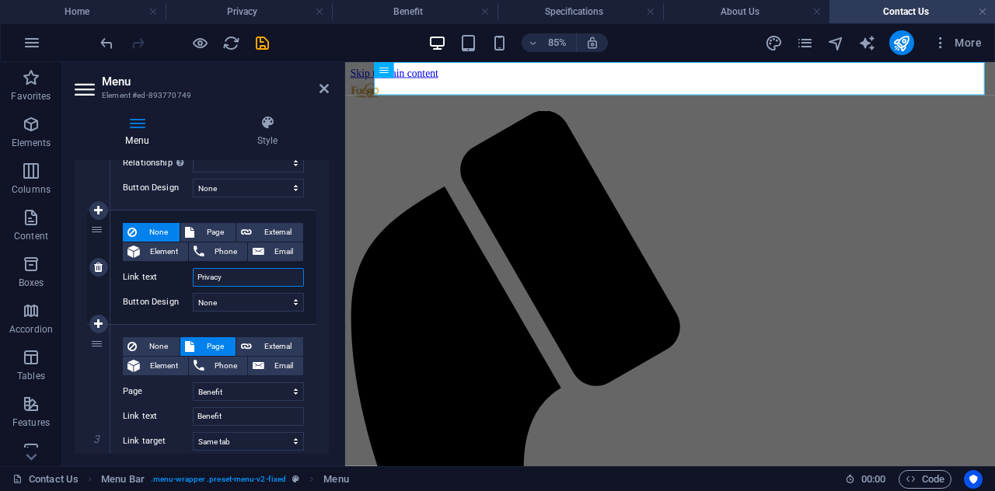
click at [234, 274] on input "Privacy" at bounding box center [248, 277] width 111 height 19
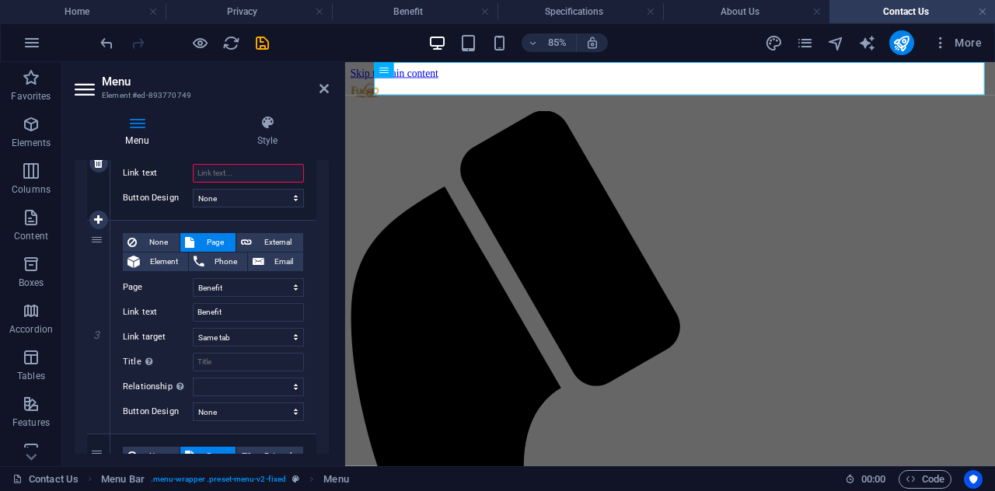
scroll to position [416, 0]
click at [239, 302] on input "Benefit" at bounding box center [248, 311] width 111 height 19
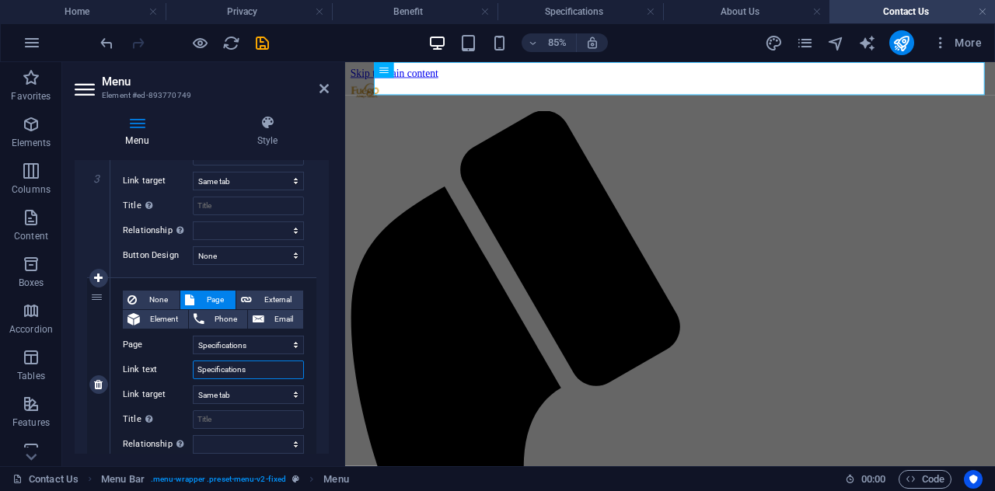
click at [271, 375] on input "Specifications" at bounding box center [248, 370] width 111 height 19
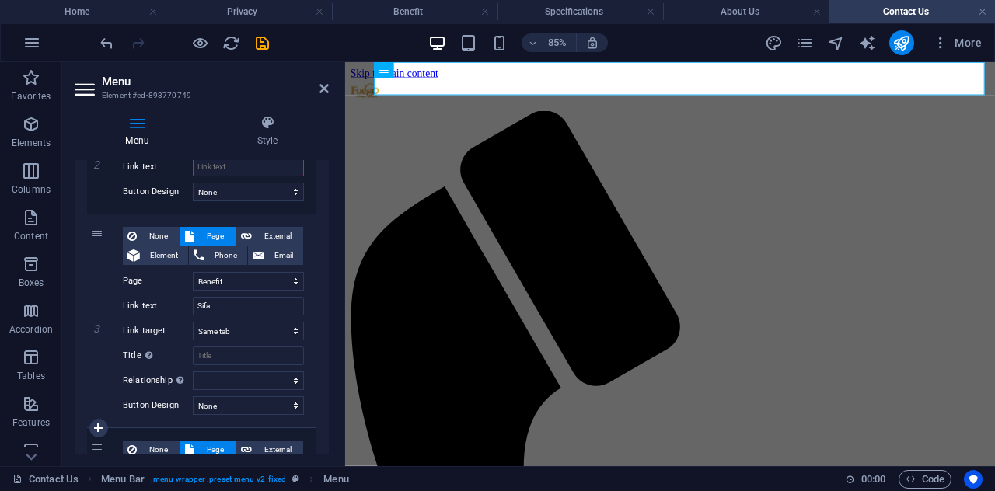
scroll to position [416, 0]
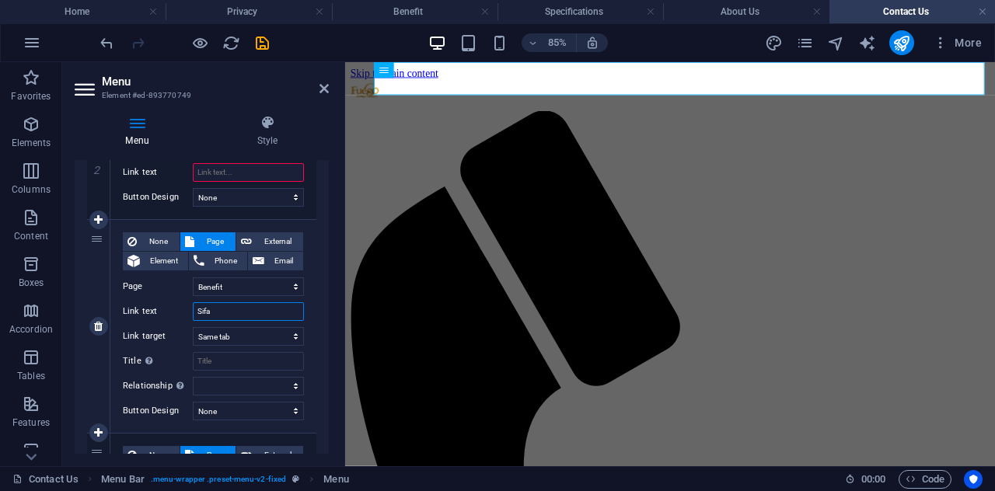
click at [243, 314] on input "Sifa" at bounding box center [248, 311] width 111 height 19
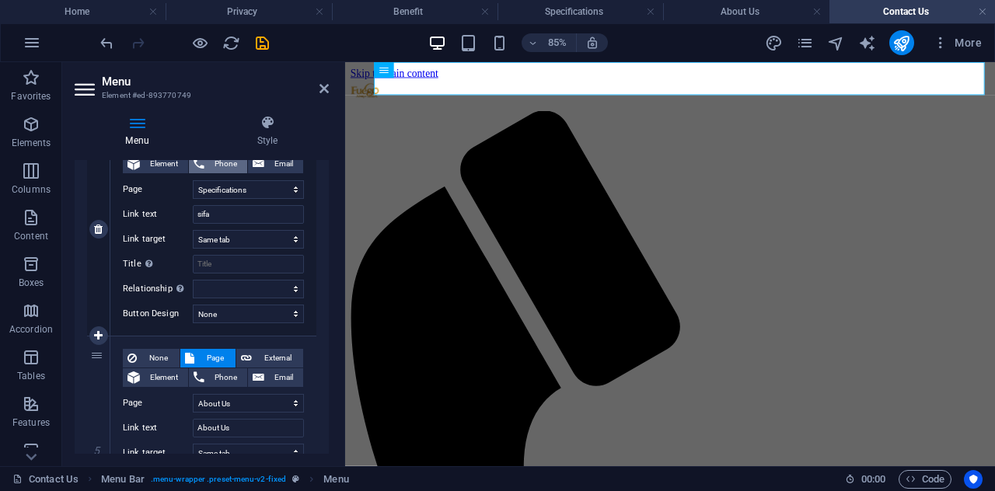
scroll to position [882, 0]
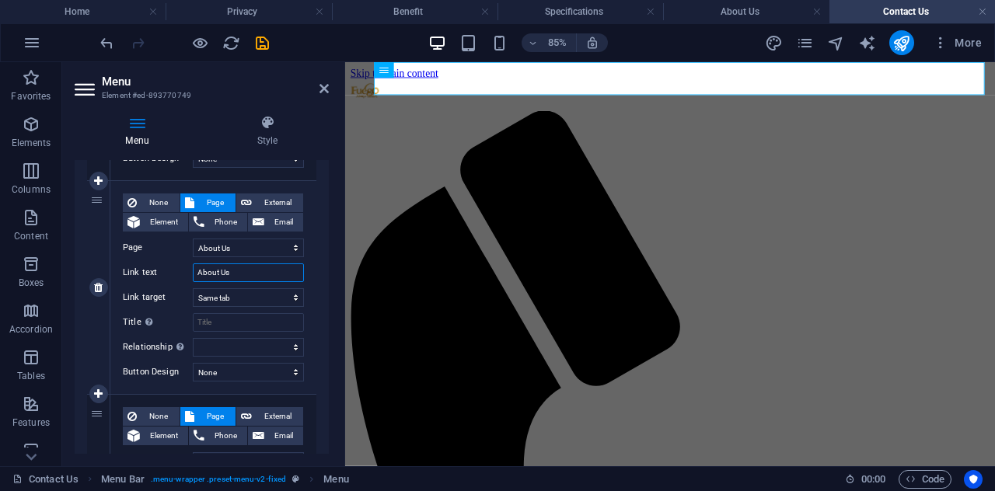
click at [263, 271] on input "About Us" at bounding box center [248, 272] width 111 height 19
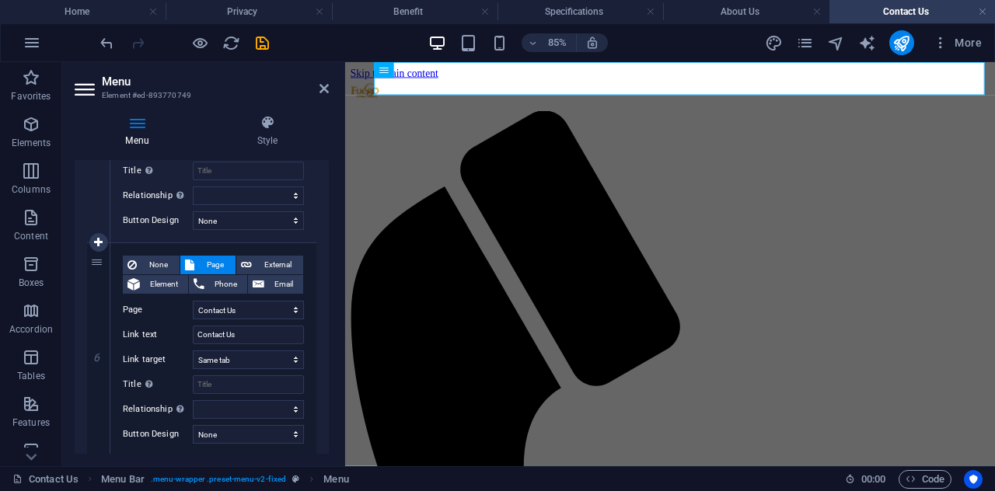
scroll to position [1038, 0]
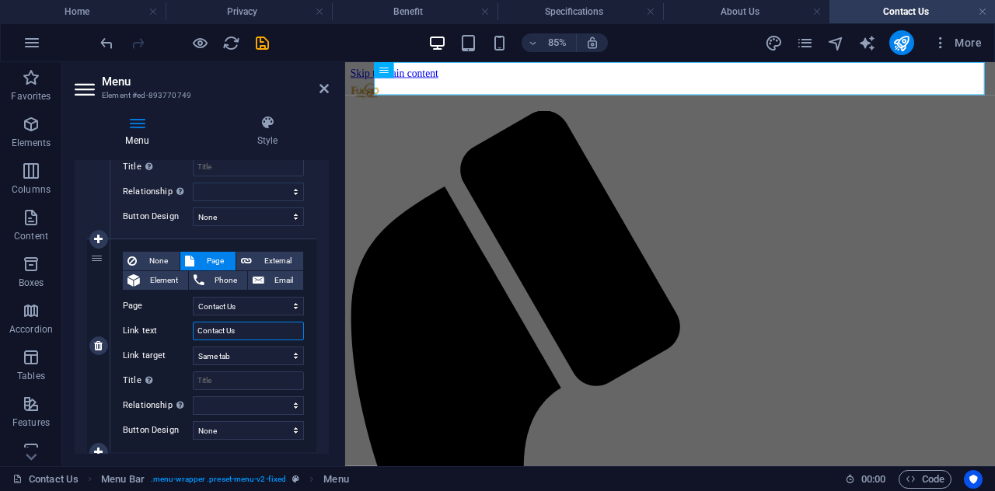
click at [255, 323] on input "Contact Us" at bounding box center [248, 331] width 111 height 19
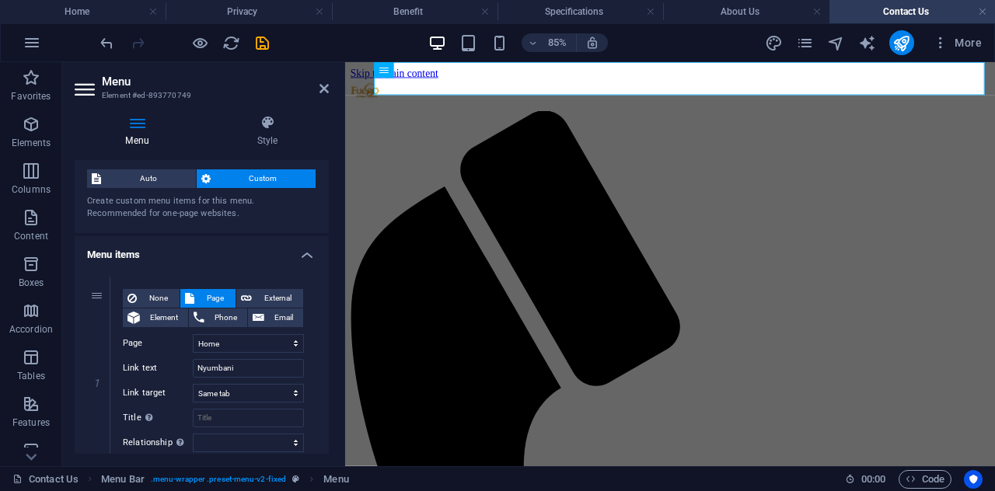
scroll to position [0, 0]
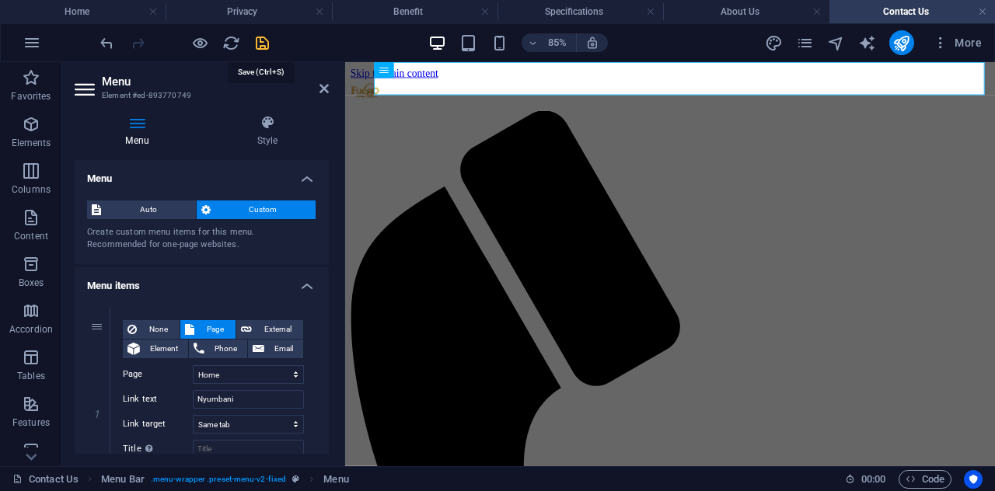
click at [264, 49] on icon "save" at bounding box center [262, 43] width 18 height 18
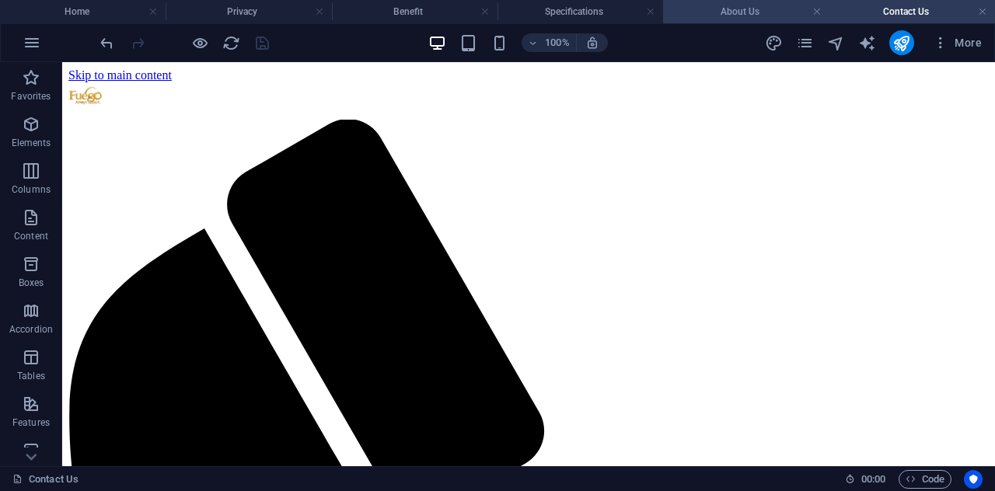
click at [720, 2] on li "About Us" at bounding box center [746, 11] width 166 height 23
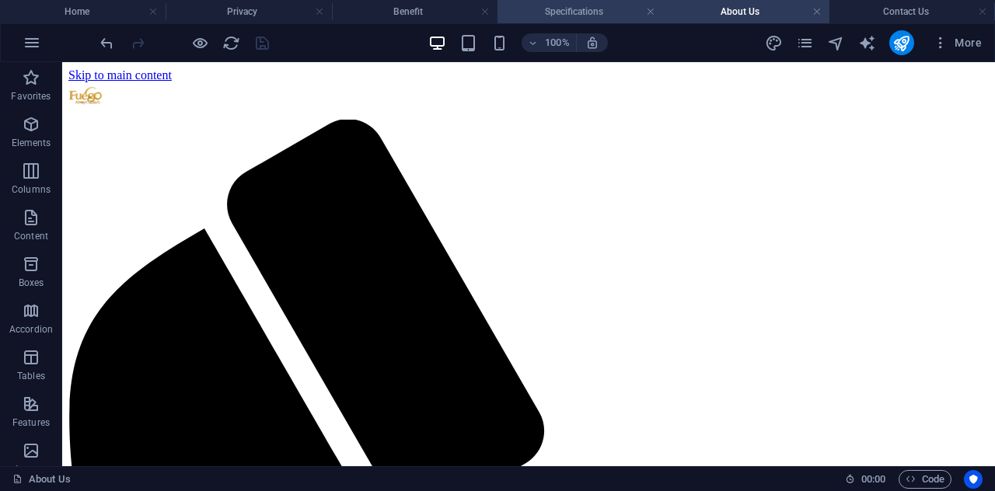
click at [547, 9] on h4 "Specifications" at bounding box center [580, 11] width 166 height 17
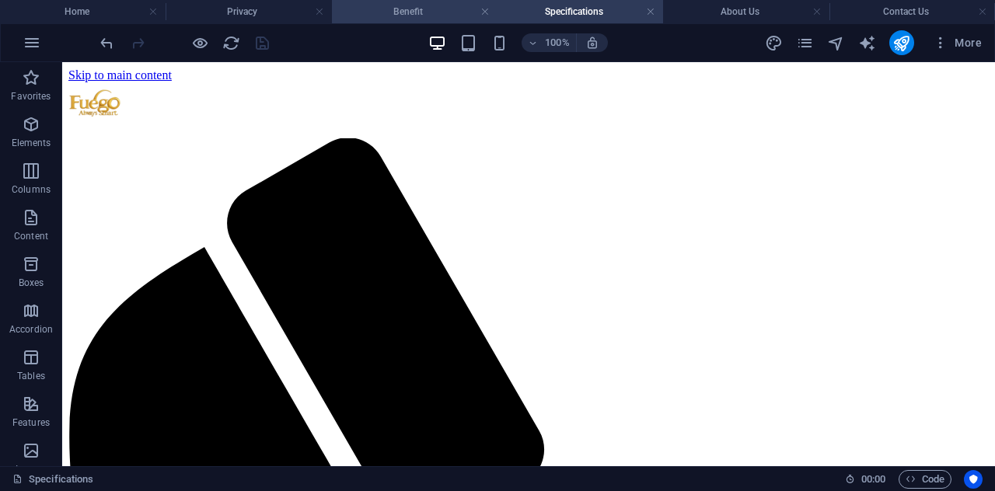
click at [392, 13] on h4 "Benefit" at bounding box center [415, 11] width 166 height 17
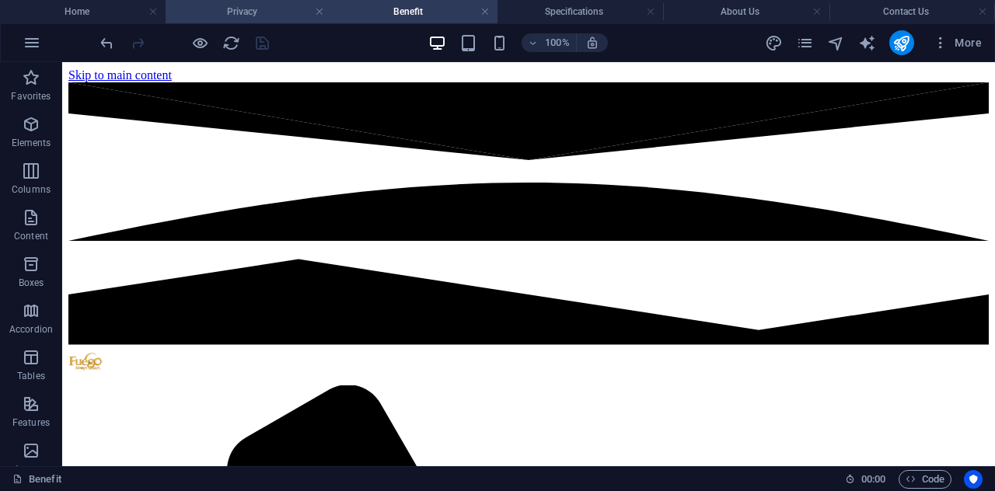
click at [250, 18] on h4 "Privacy" at bounding box center [249, 11] width 166 height 17
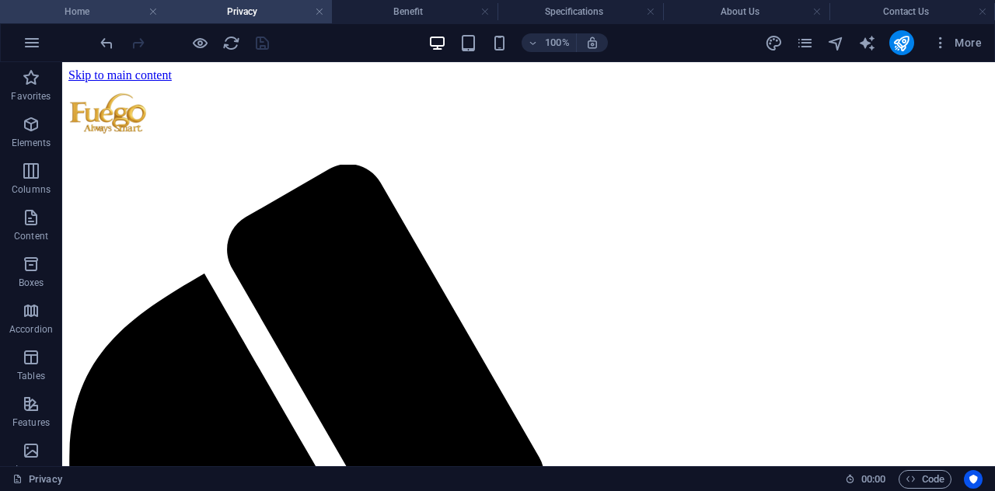
click at [106, 16] on h4 "Home" at bounding box center [83, 11] width 166 height 17
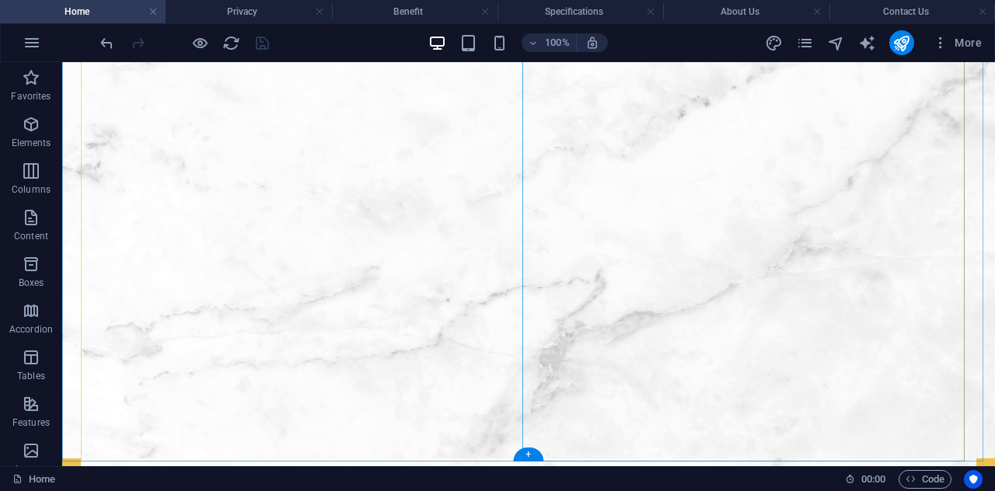
scroll to position [311, 0]
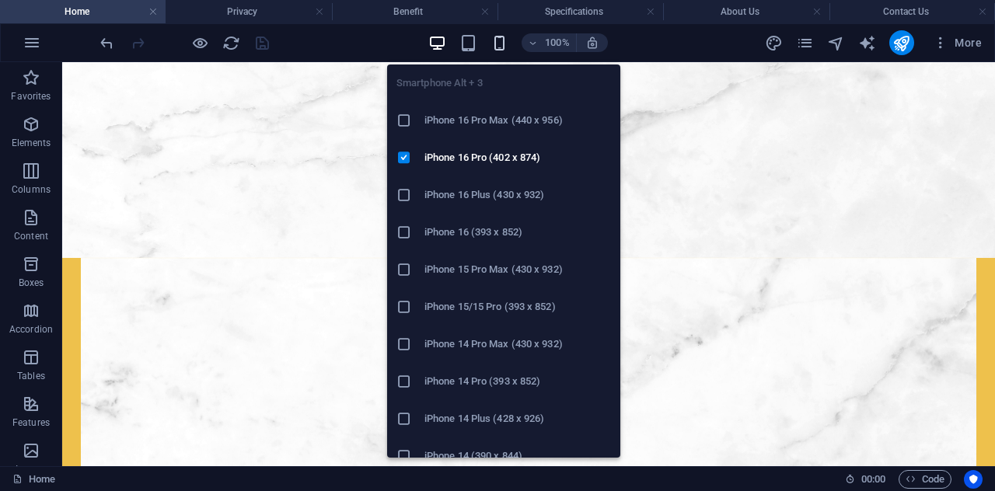
click at [501, 44] on icon "button" at bounding box center [499, 43] width 18 height 18
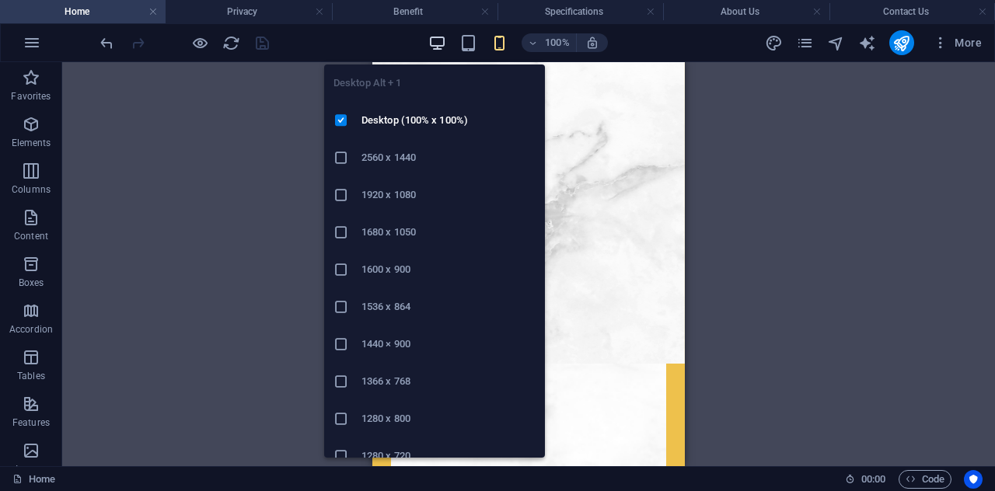
drag, startPoint x: 895, startPoint y: 44, endPoint x: 443, endPoint y: 47, distance: 451.6
click at [443, 47] on div "100% More" at bounding box center [542, 42] width 891 height 25
click at [443, 47] on icon "button" at bounding box center [437, 43] width 18 height 18
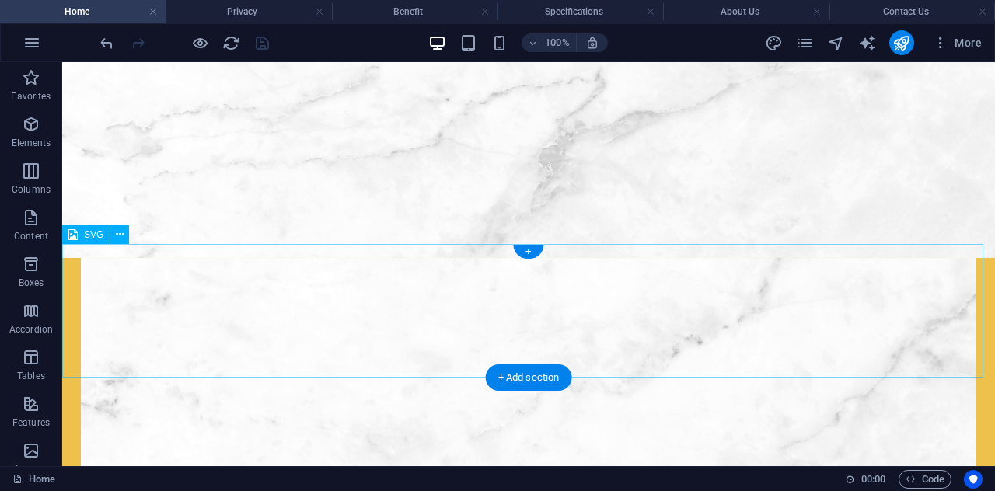
scroll to position [0, 0]
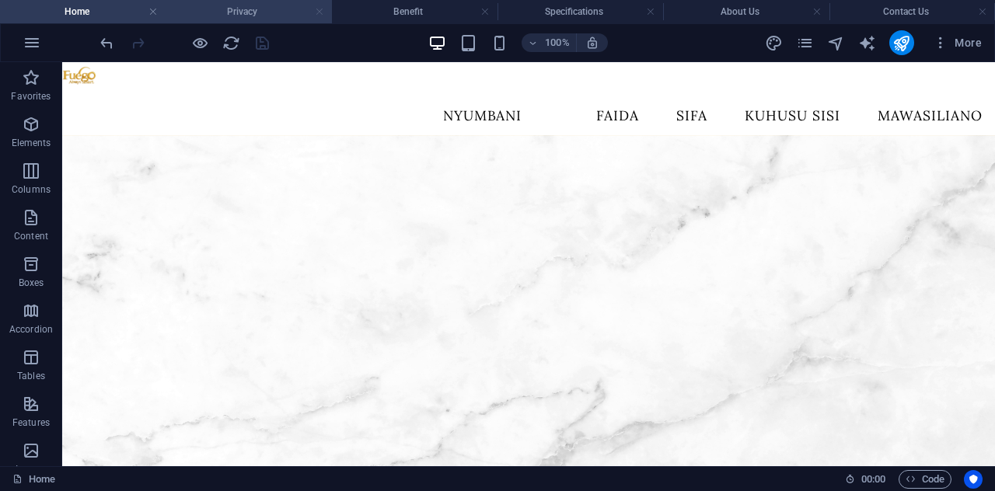
click at [322, 12] on link at bounding box center [319, 12] width 9 height 15
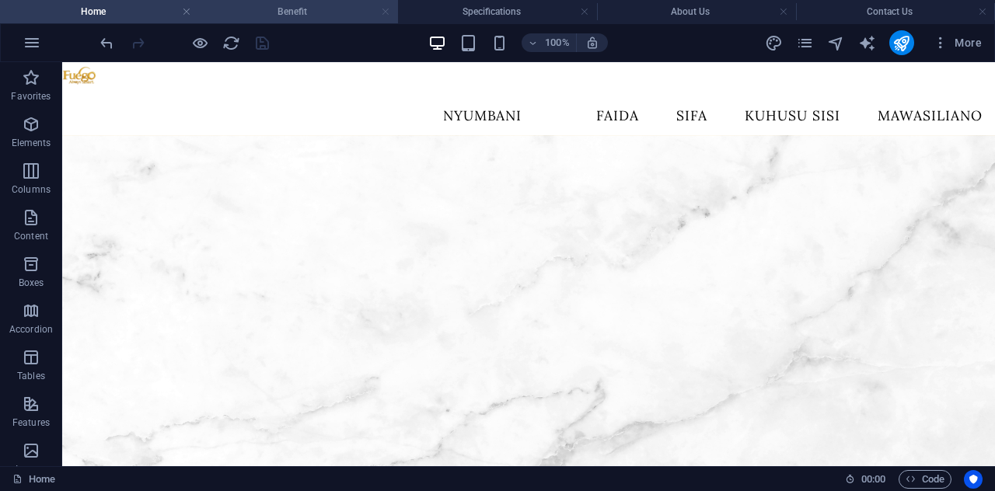
click at [387, 12] on link at bounding box center [385, 12] width 9 height 15
click at [403, 11] on link at bounding box center [400, 12] width 9 height 15
click at [403, 10] on link at bounding box center [400, 12] width 9 height 15
drag, startPoint x: 401, startPoint y: 11, endPoint x: 540, endPoint y: 22, distance: 139.6
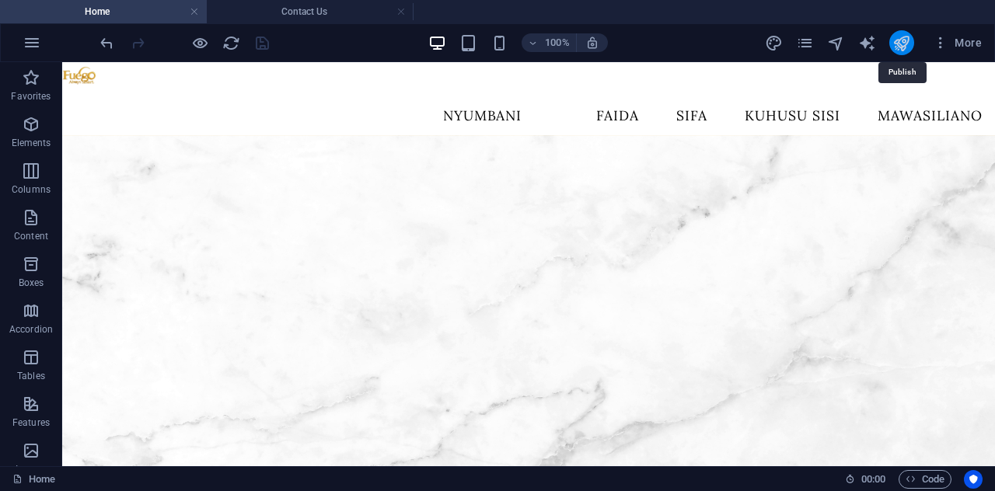
click at [900, 43] on icon "publish" at bounding box center [901, 43] width 18 height 18
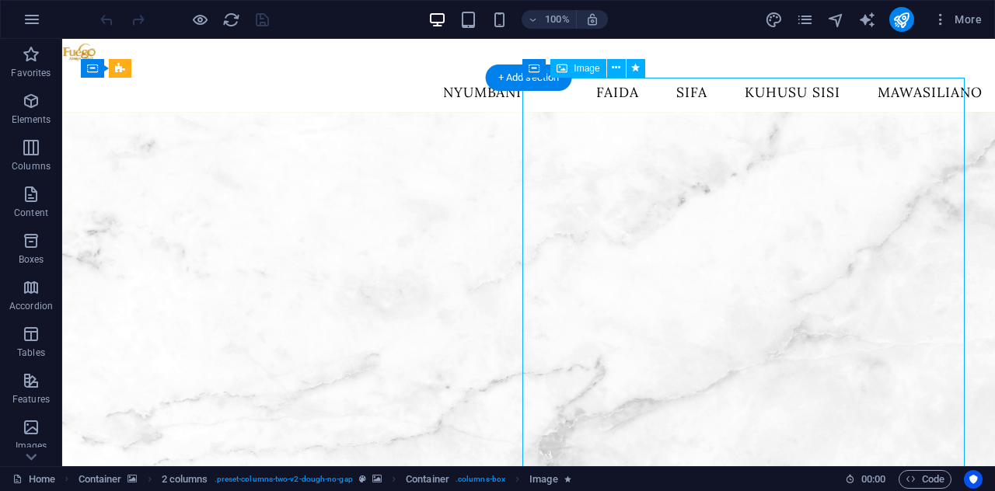
select select "px"
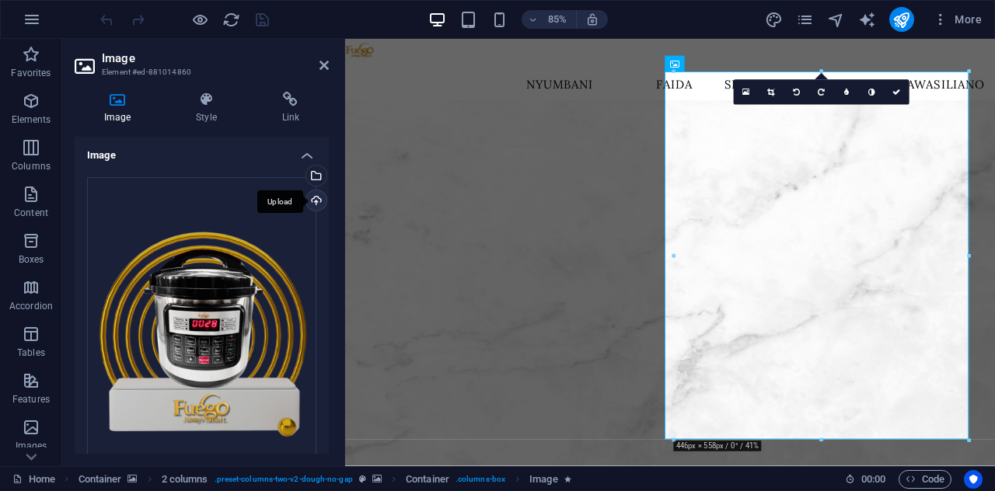
click at [318, 198] on div "Upload" at bounding box center [314, 201] width 23 height 23
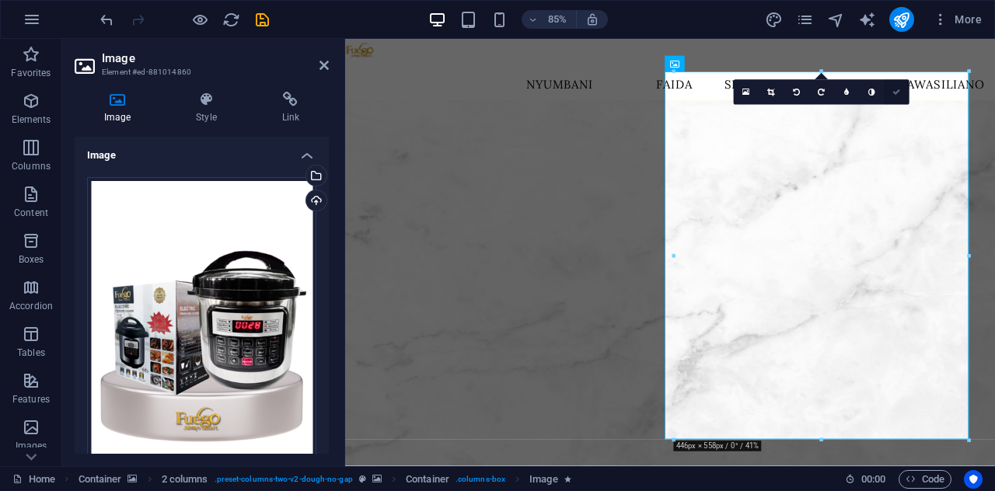
drag, startPoint x: 897, startPoint y: 90, endPoint x: 596, endPoint y: 120, distance: 302.2
click at [897, 90] on icon at bounding box center [897, 92] width 8 height 8
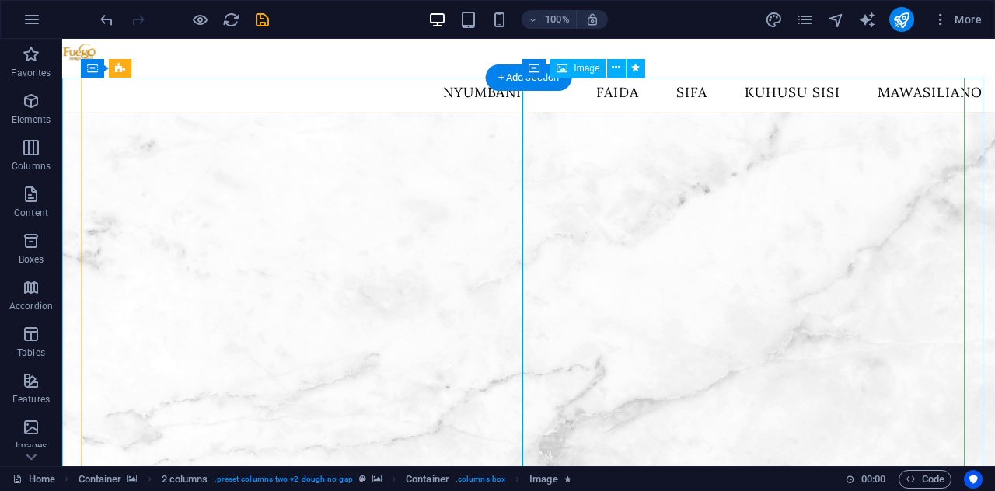
select select "px"
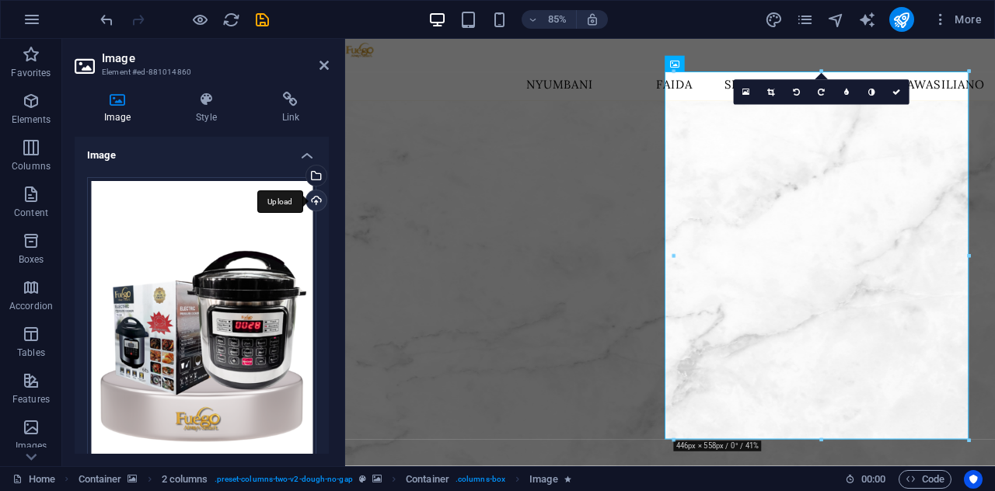
click at [306, 200] on div "Upload" at bounding box center [314, 201] width 23 height 23
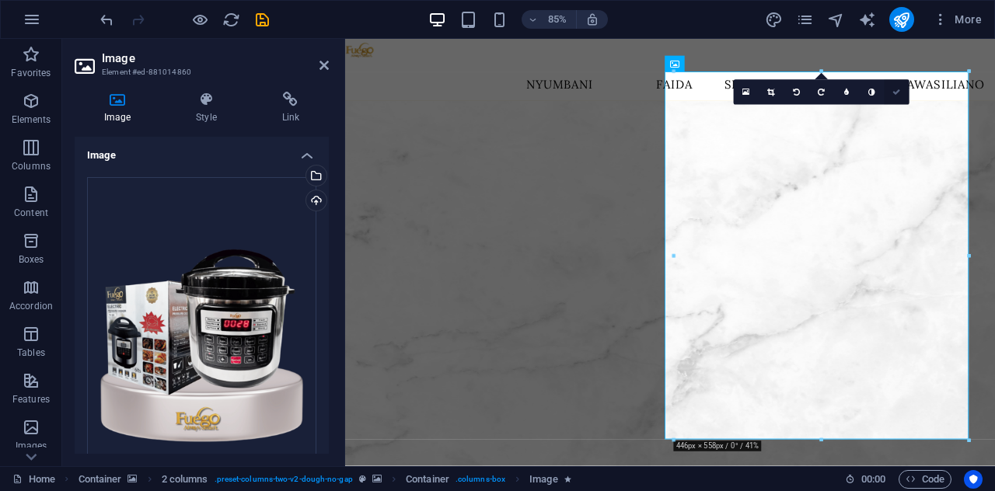
click at [898, 89] on icon at bounding box center [897, 92] width 8 height 8
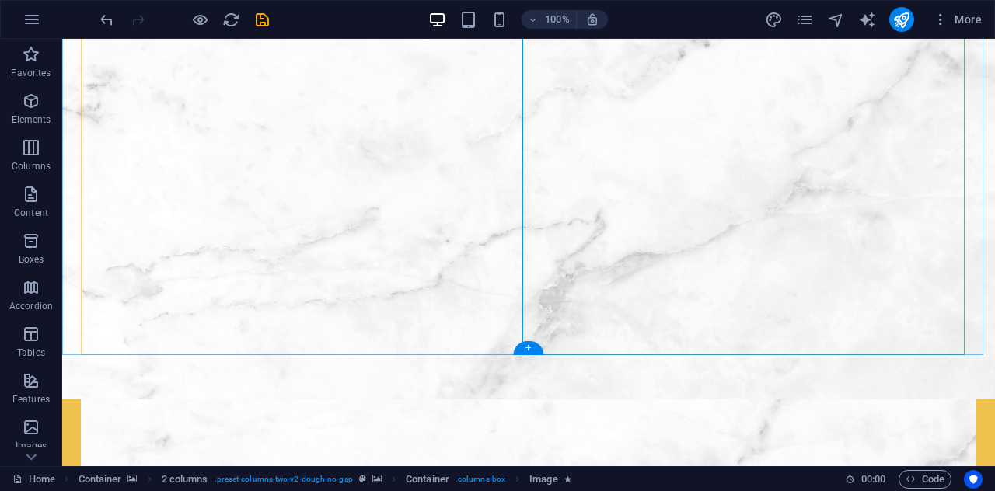
scroll to position [155, 0]
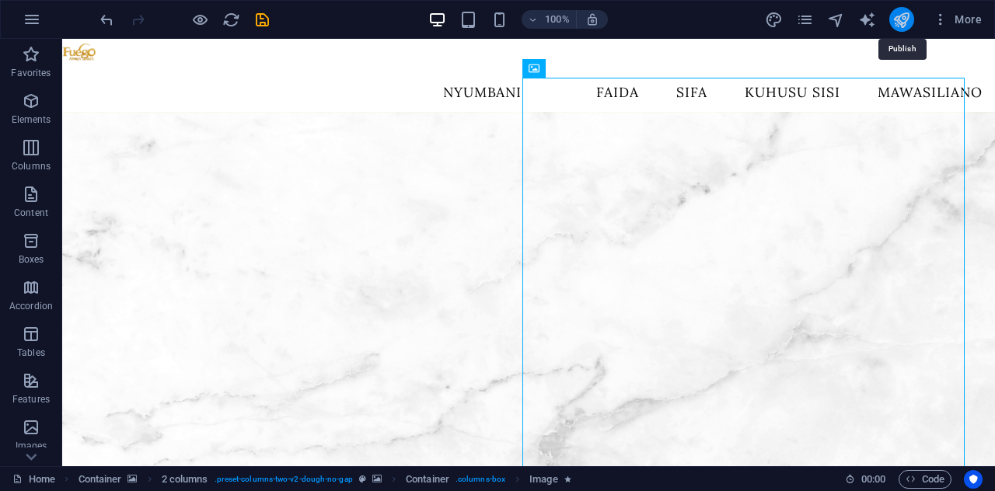
click at [904, 26] on icon "publish" at bounding box center [901, 20] width 18 height 18
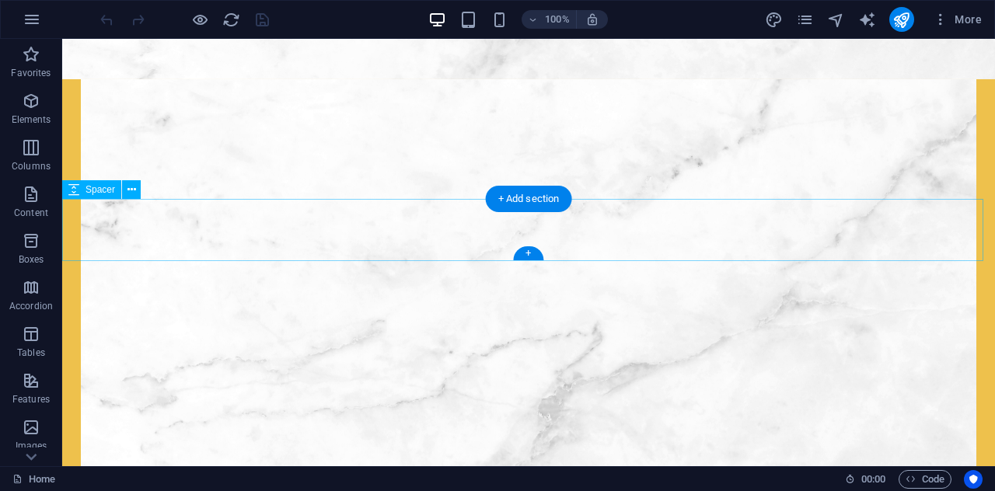
scroll to position [622, 0]
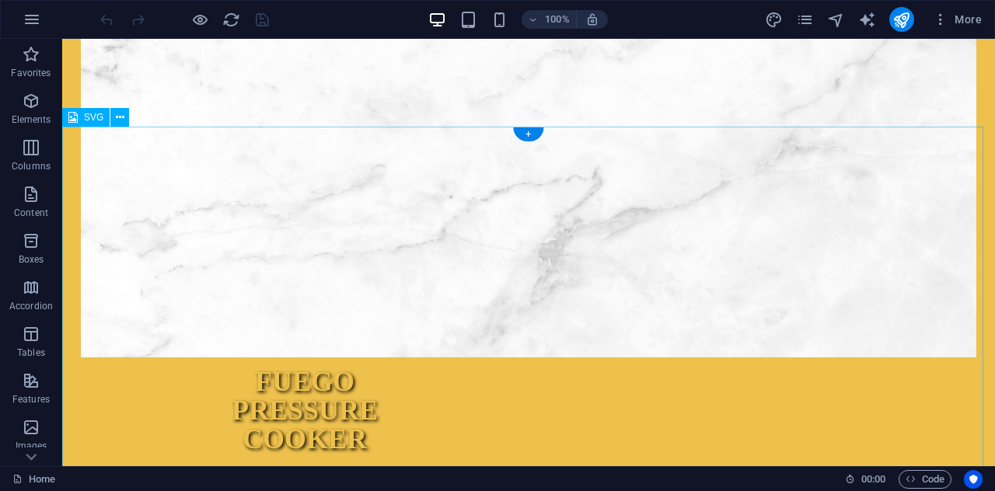
select select "xMinYMid"
select select "px"
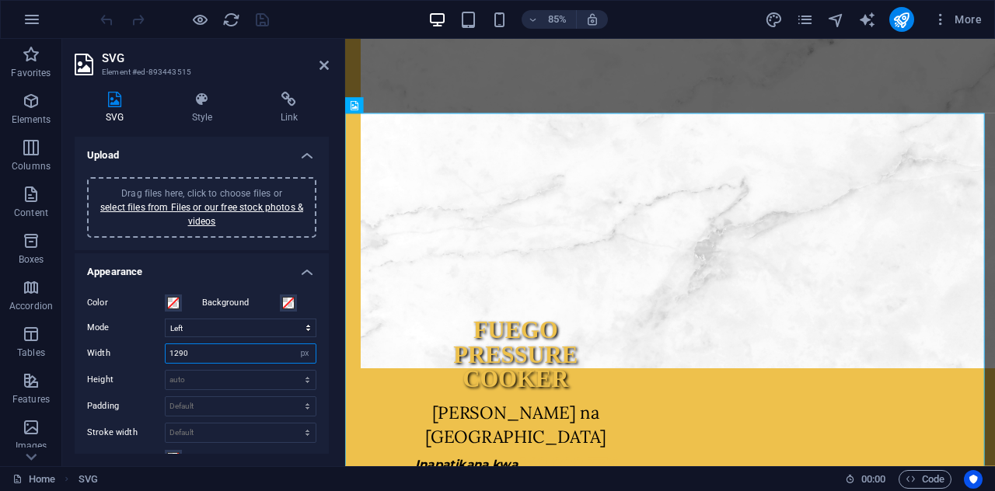
click at [211, 344] on input "1290" at bounding box center [241, 353] width 150 height 19
type input "1280"
click at [256, 19] on icon "save" at bounding box center [262, 20] width 18 height 18
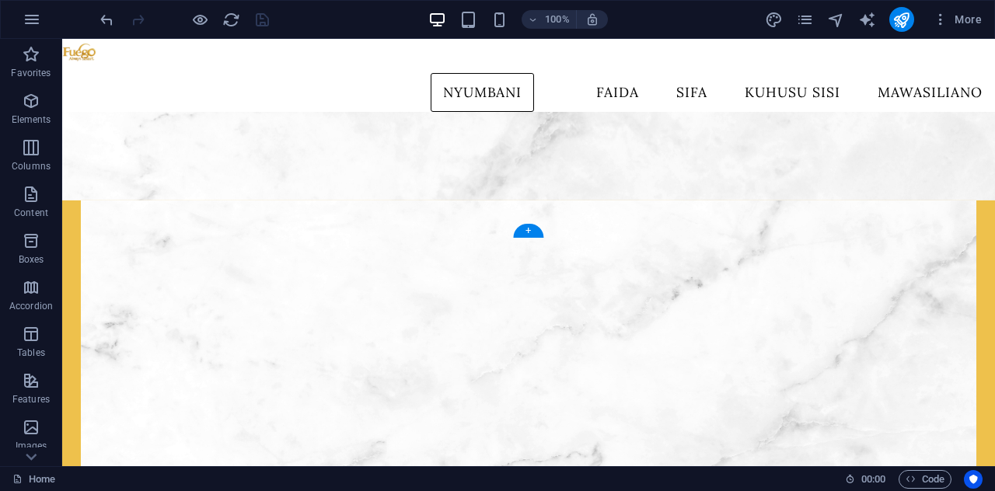
scroll to position [0, 0]
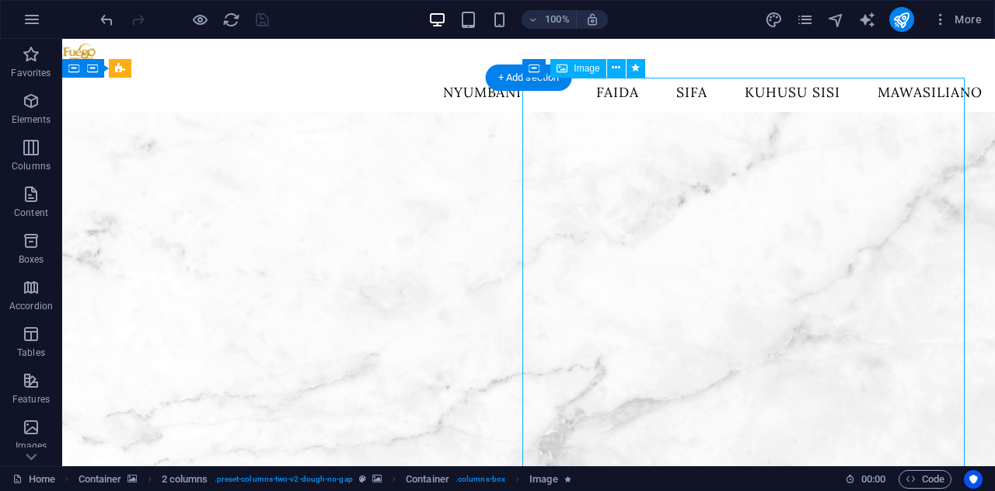
select select "px"
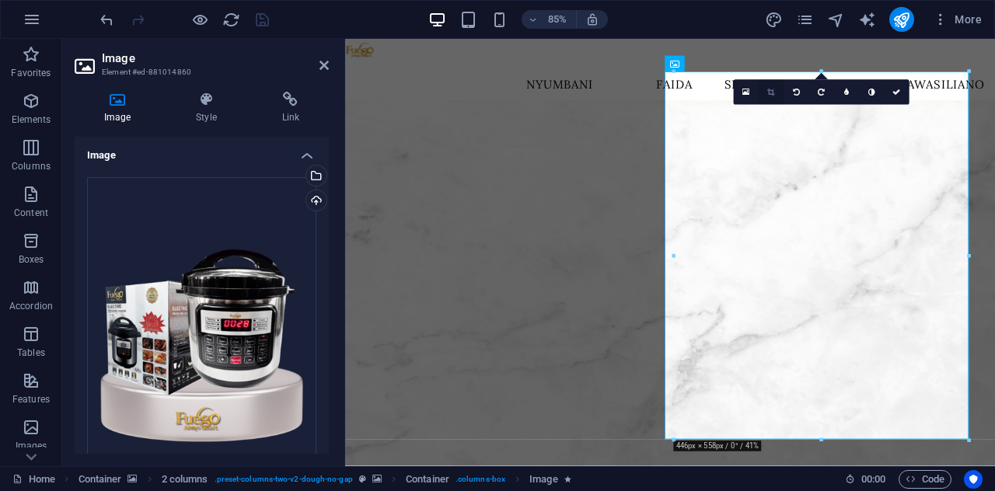
click at [764, 93] on link at bounding box center [771, 91] width 25 height 25
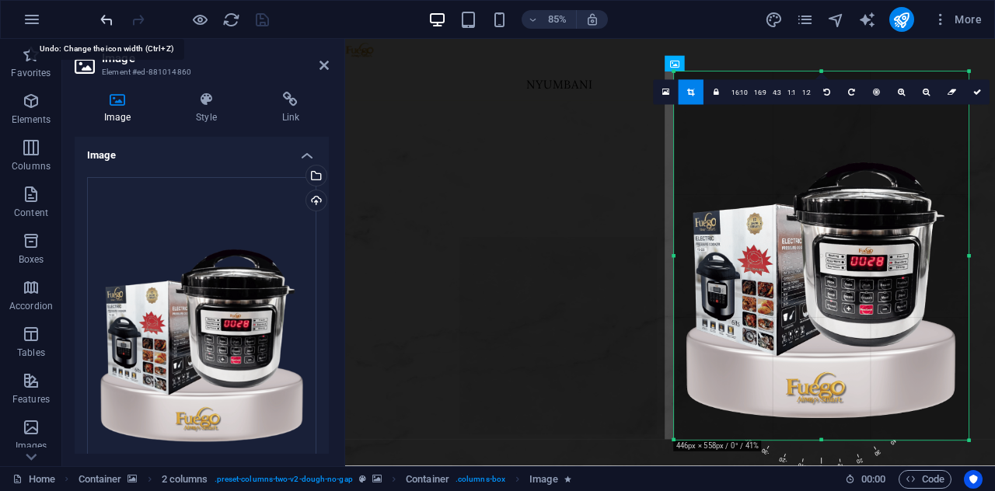
click at [106, 12] on icon "undo" at bounding box center [107, 20] width 18 height 18
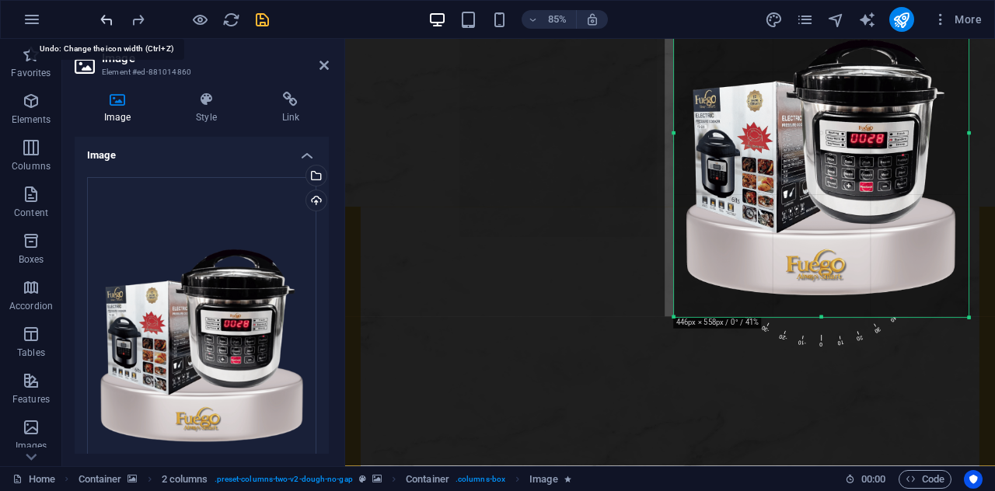
scroll to position [479, 0]
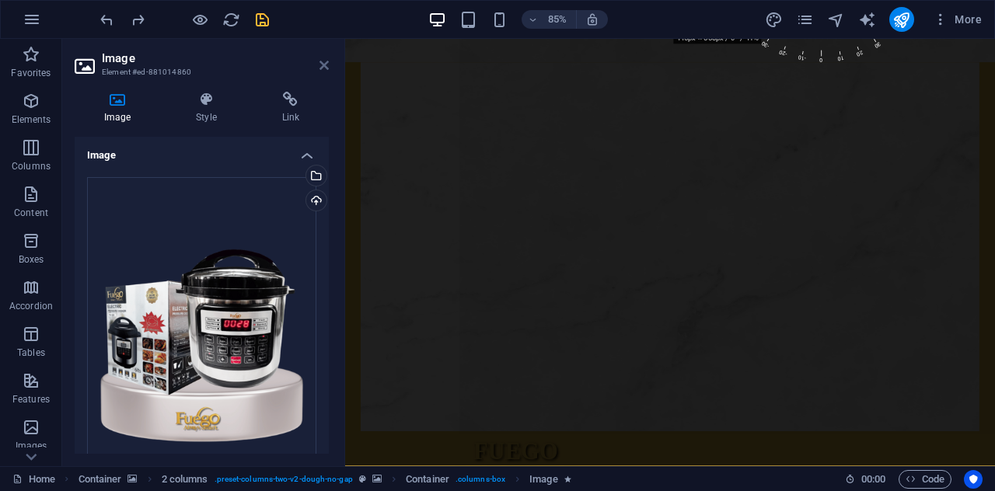
click at [326, 63] on icon at bounding box center [323, 65] width 9 height 12
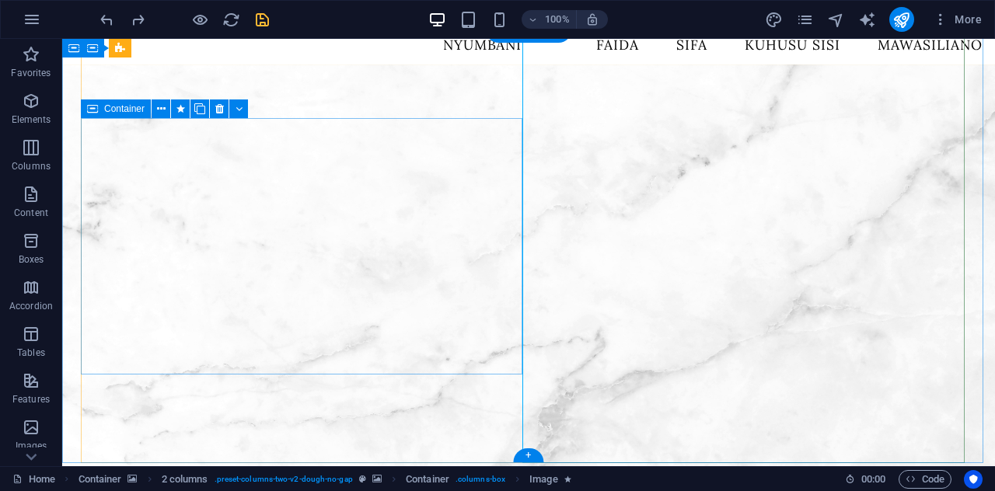
scroll to position [0, 0]
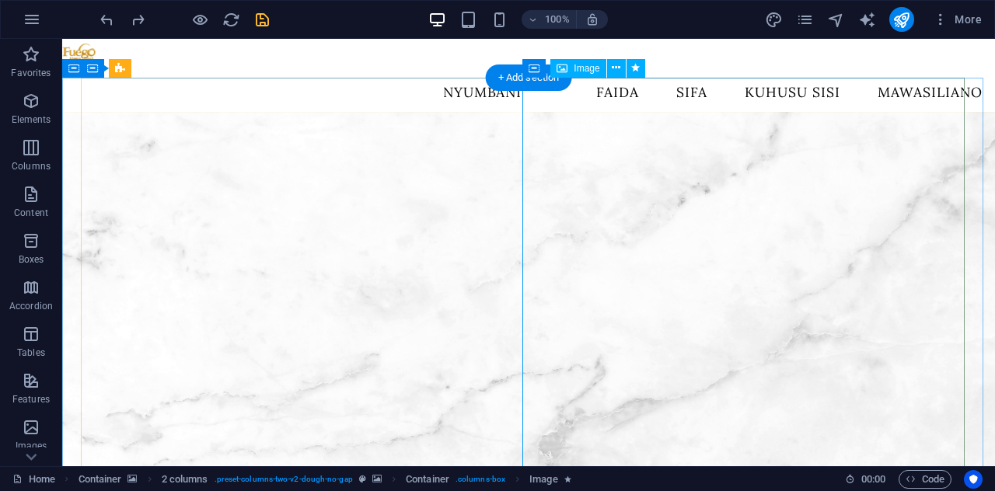
select select "px"
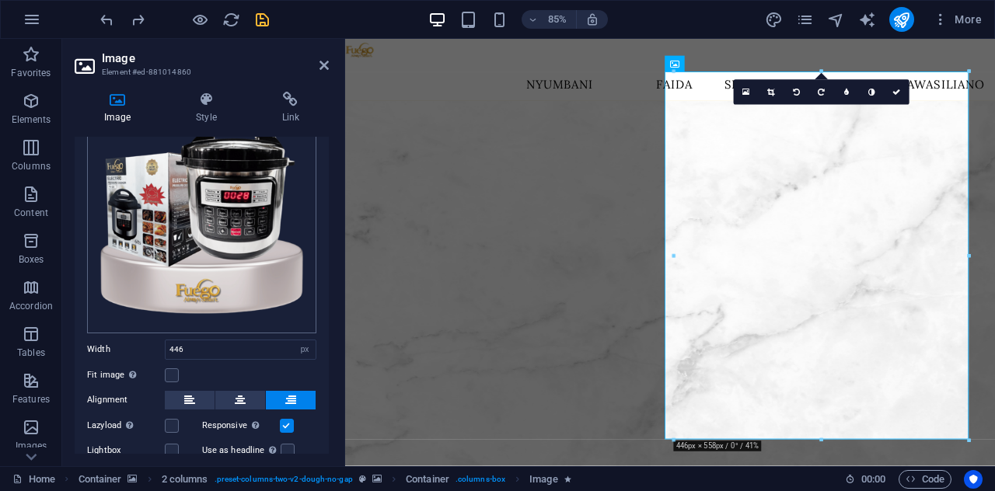
scroll to position [204, 0]
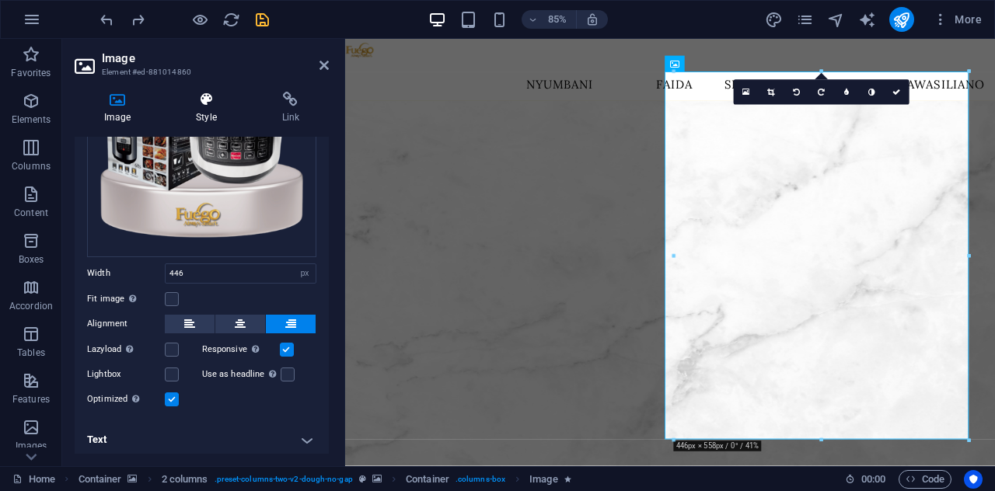
click at [220, 114] on h4 "Style" at bounding box center [208, 108] width 85 height 33
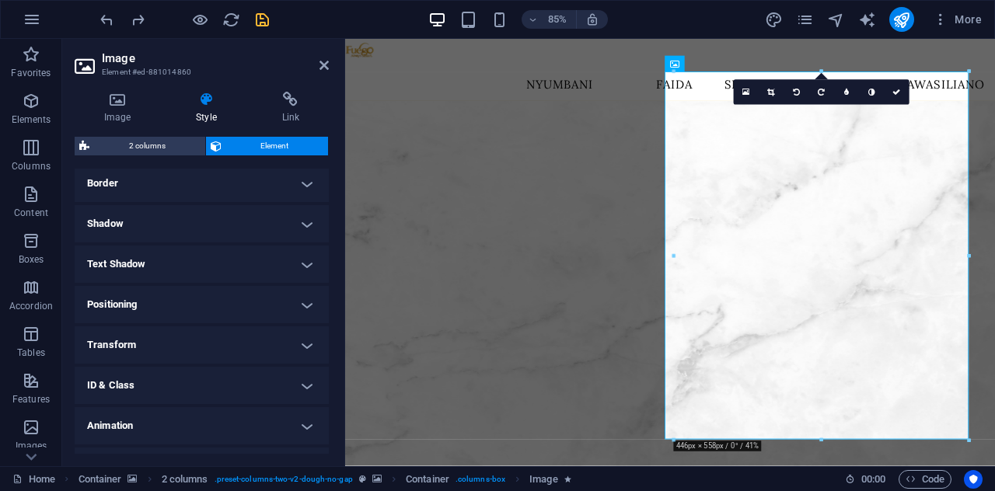
scroll to position [371, 0]
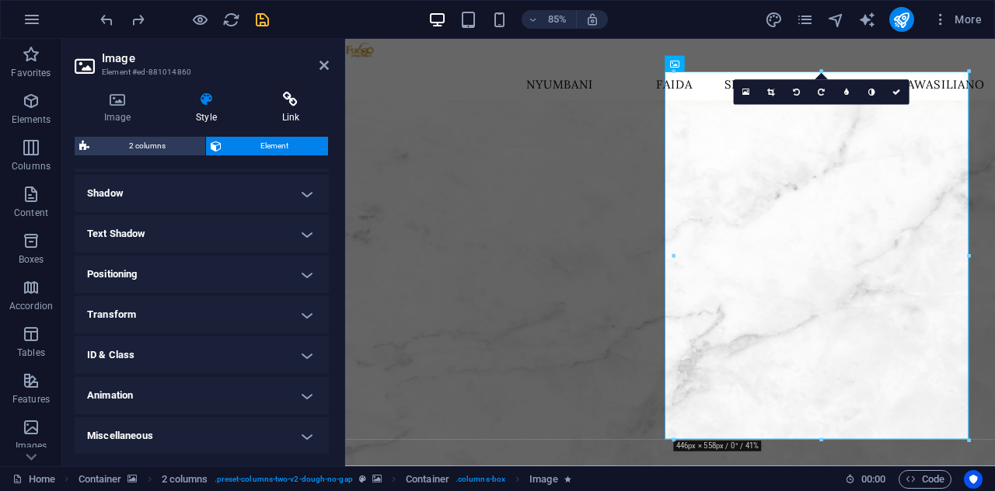
click at [296, 110] on h4 "Link" at bounding box center [291, 108] width 76 height 33
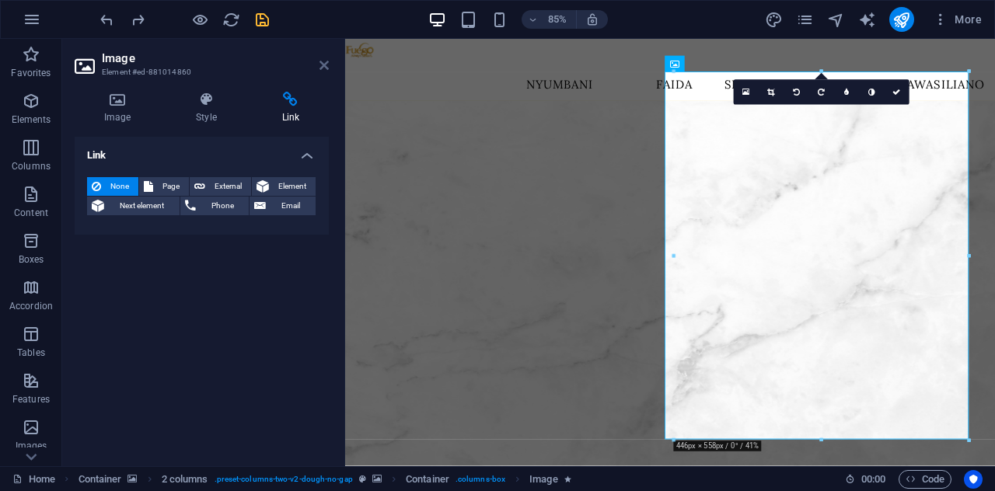
click at [319, 64] on icon at bounding box center [323, 65] width 9 height 12
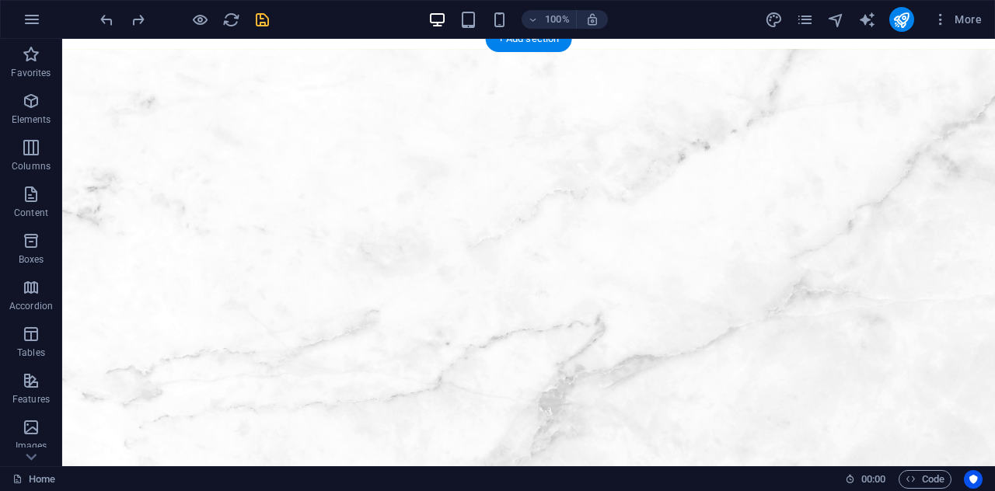
scroll to position [0, 0]
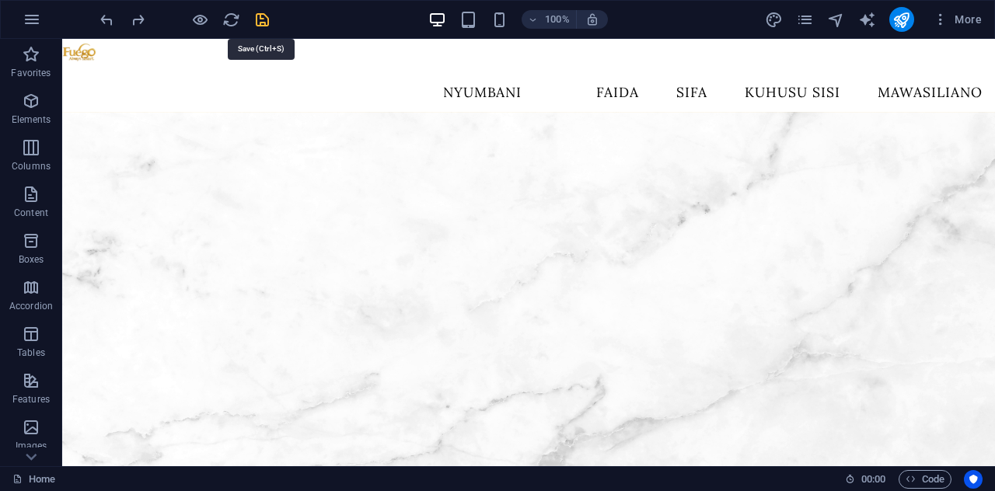
click at [261, 23] on icon "save" at bounding box center [262, 20] width 18 height 18
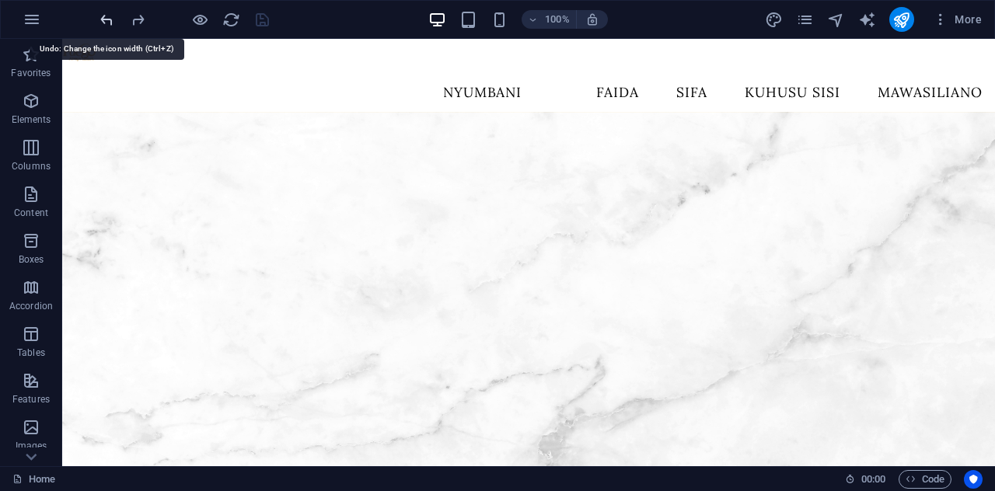
click at [113, 21] on icon "undo" at bounding box center [107, 20] width 18 height 18
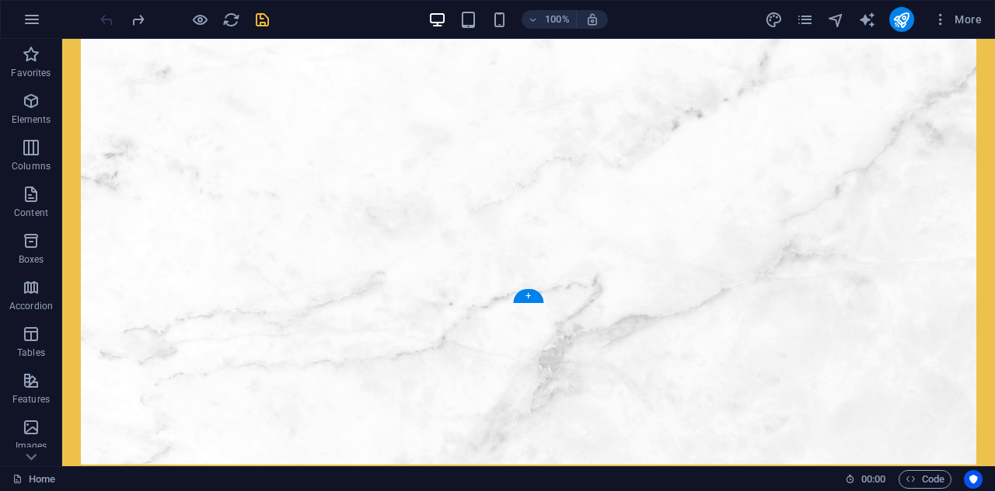
scroll to position [632, 0]
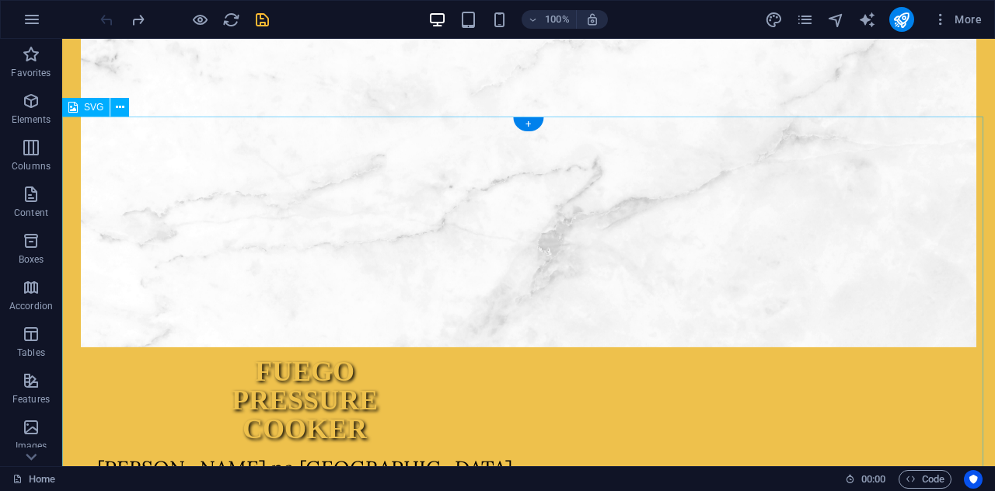
select select "xMinYMid"
select select "px"
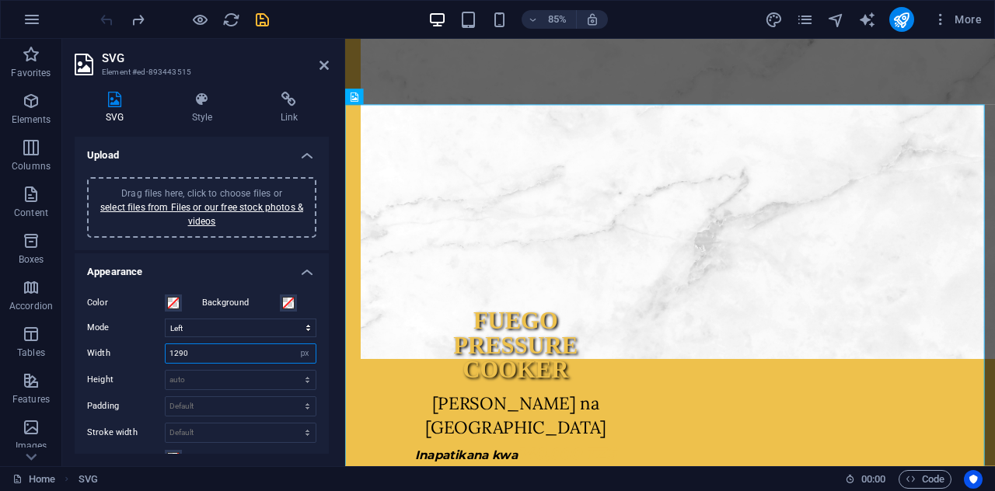
click at [216, 344] on input "1290" at bounding box center [241, 353] width 150 height 19
type input "1280"
click at [260, 21] on icon "save" at bounding box center [262, 20] width 18 height 18
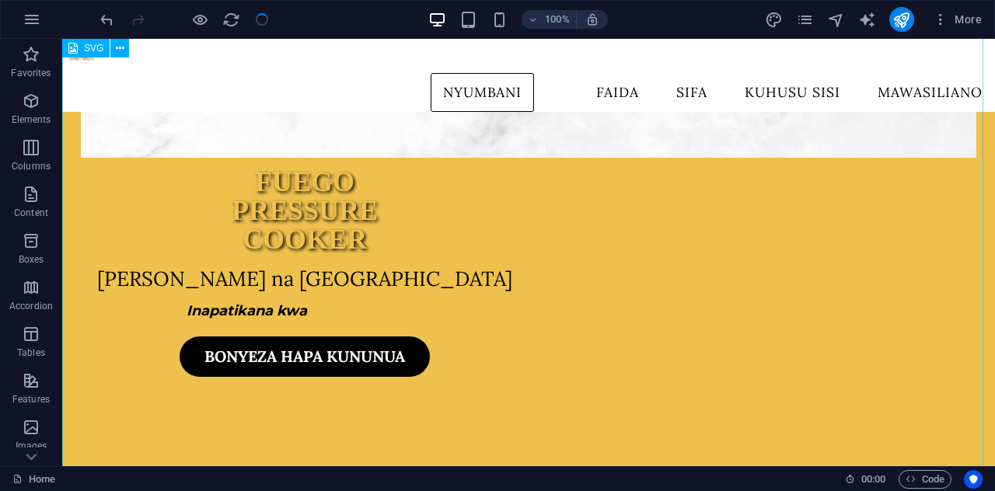
scroll to position [166, 0]
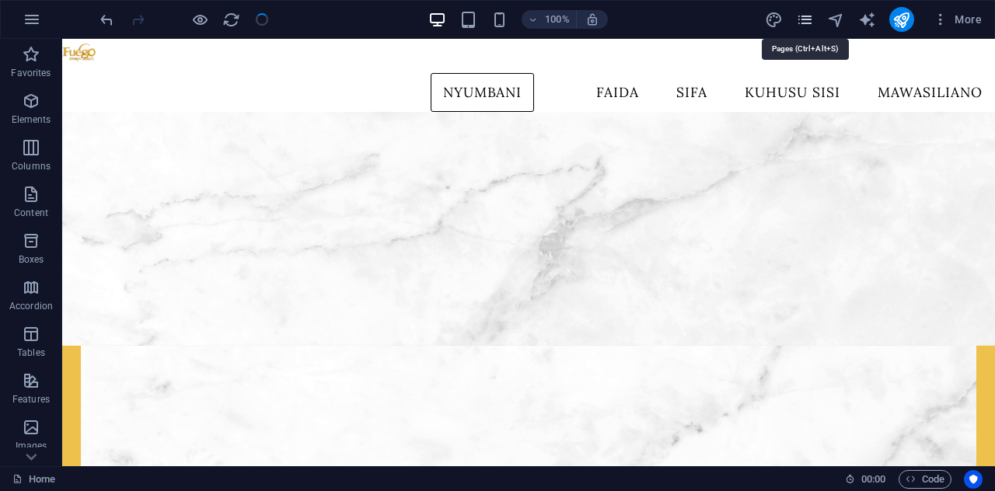
click at [802, 18] on icon "pages" at bounding box center [805, 20] width 18 height 18
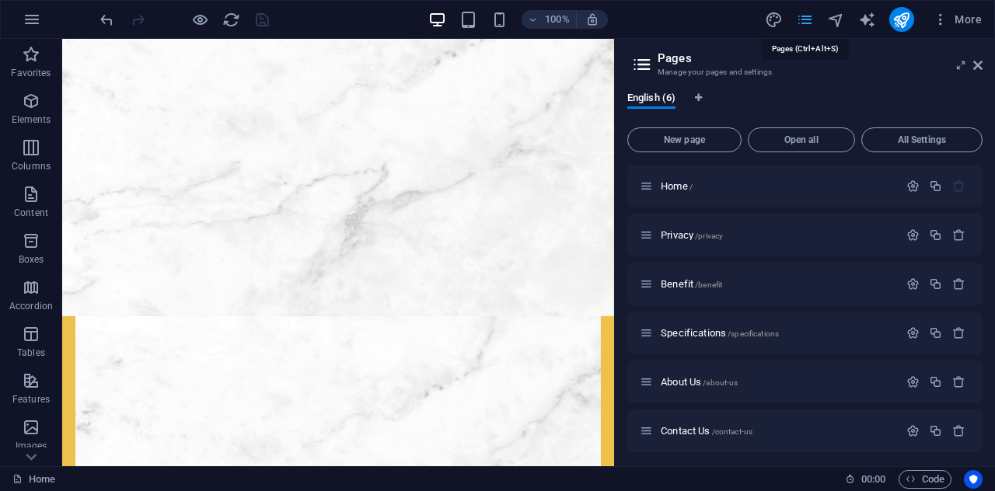
click at [805, 19] on icon "pages" at bounding box center [805, 20] width 18 height 18
click at [683, 383] on span "About Us /about-us" at bounding box center [699, 382] width 77 height 12
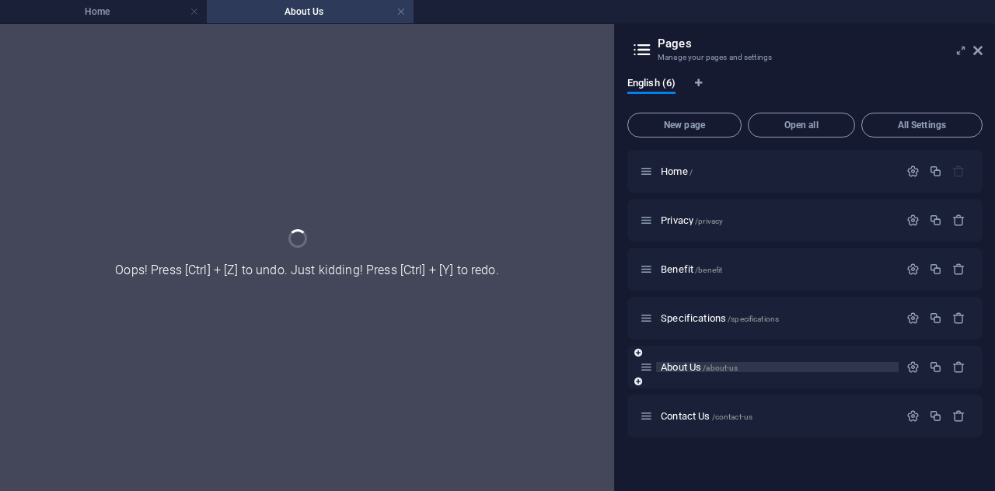
scroll to position [0, 0]
click at [683, 383] on div "About Us /about-us" at bounding box center [804, 367] width 355 height 43
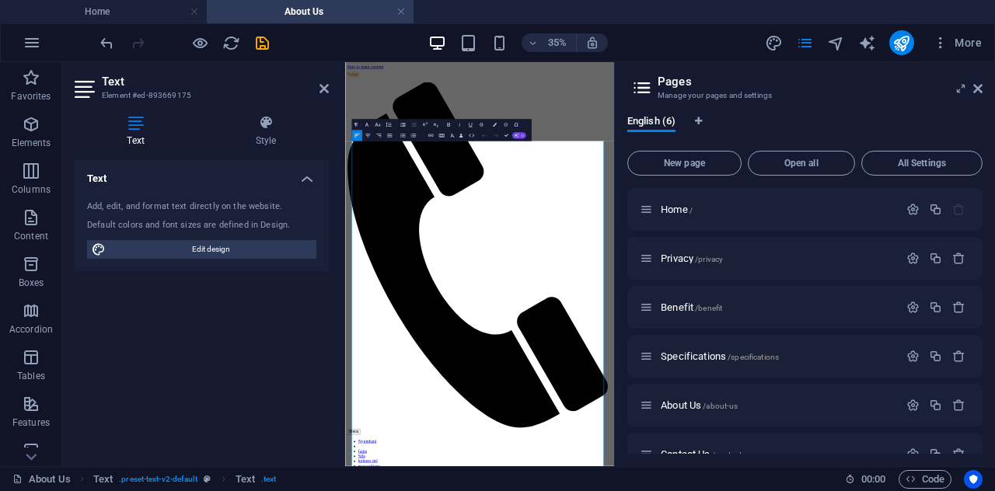
click at [521, 134] on span "AI" at bounding box center [522, 135] width 3 height 3
click at [451, 175] on link "Translate to English" at bounding box center [434, 177] width 53 height 9
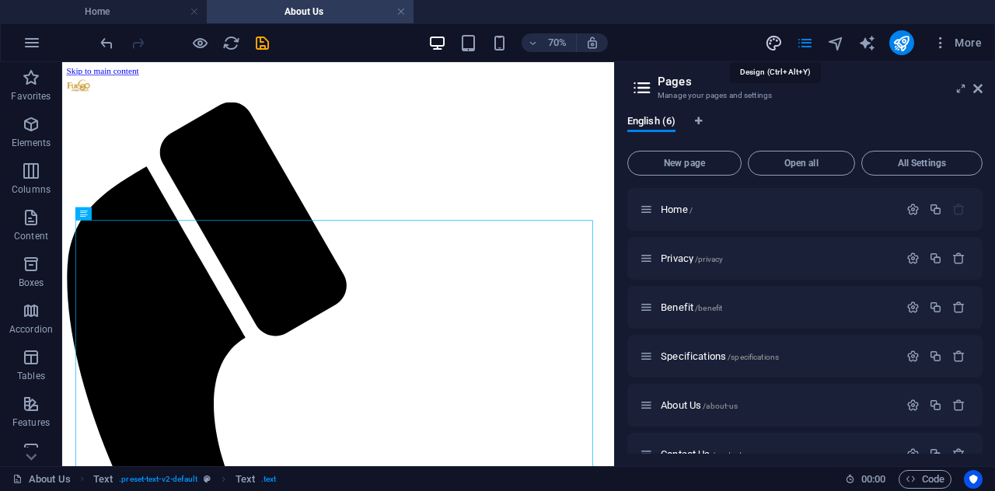
click at [768, 38] on icon "design" at bounding box center [774, 43] width 18 height 18
select select "px"
select select "400"
select select "px"
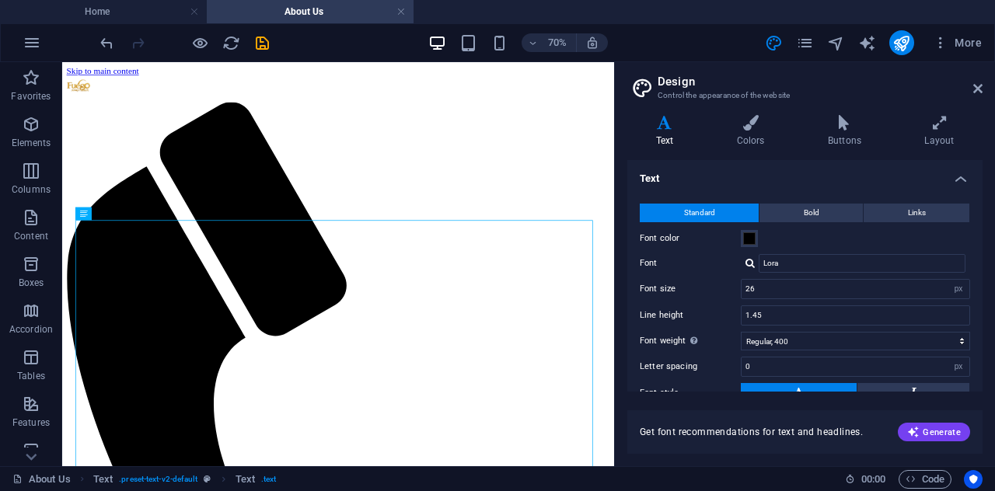
click at [972, 85] on h2 "Design" at bounding box center [820, 82] width 325 height 14
click at [976, 86] on icon at bounding box center [977, 88] width 9 height 12
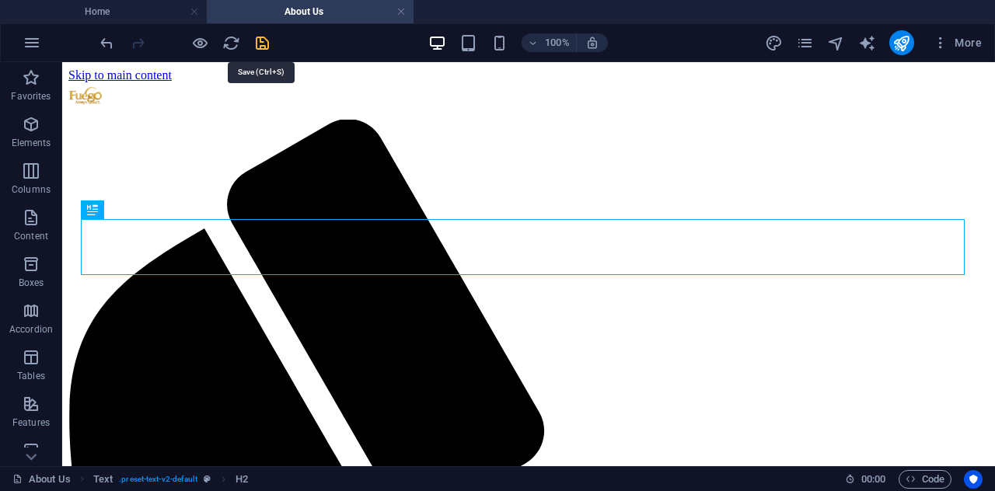
click at [262, 51] on icon "save" at bounding box center [262, 43] width 18 height 18
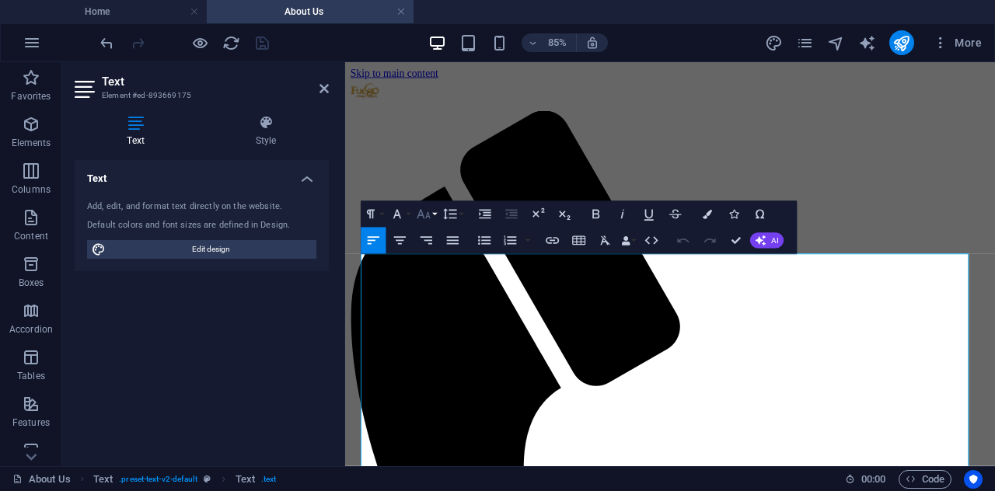
click at [434, 216] on button "Font Size" at bounding box center [426, 214] width 25 height 26
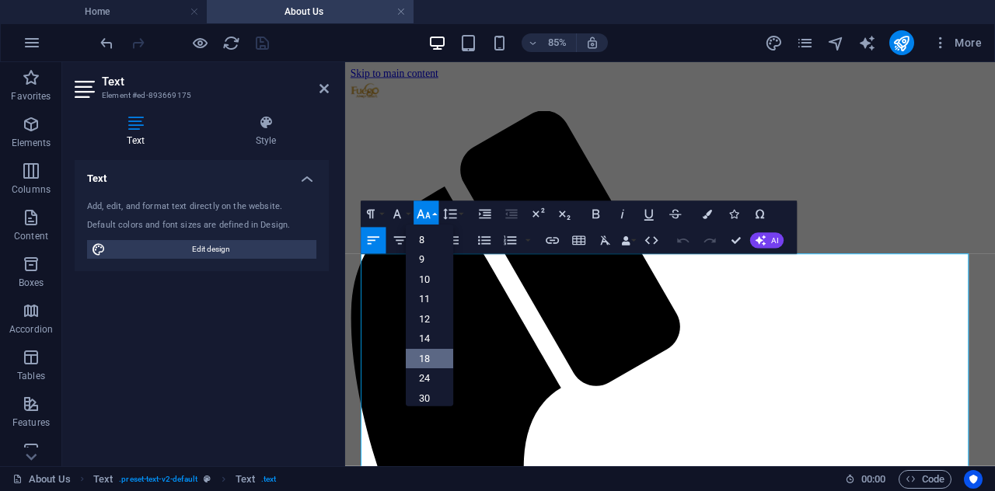
click at [428, 351] on link "18" at bounding box center [429, 359] width 47 height 20
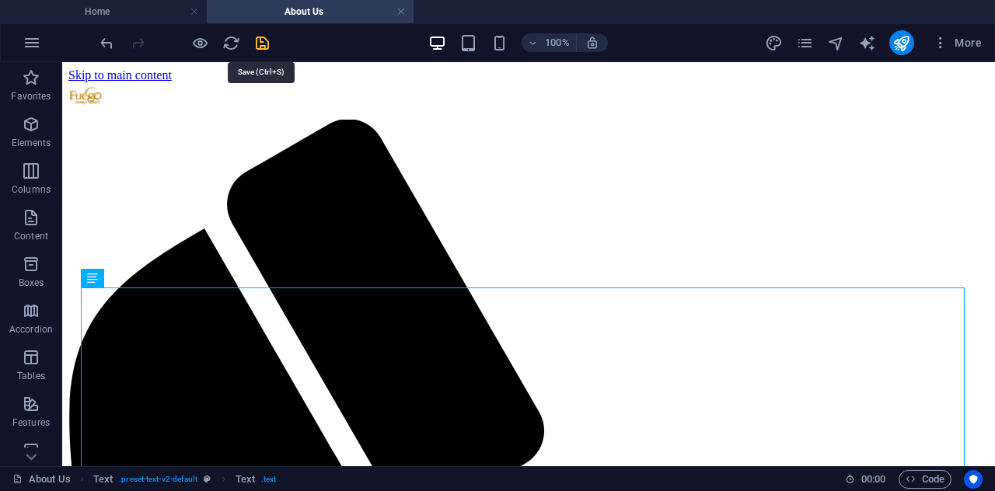
click at [261, 40] on icon "save" at bounding box center [262, 43] width 18 height 18
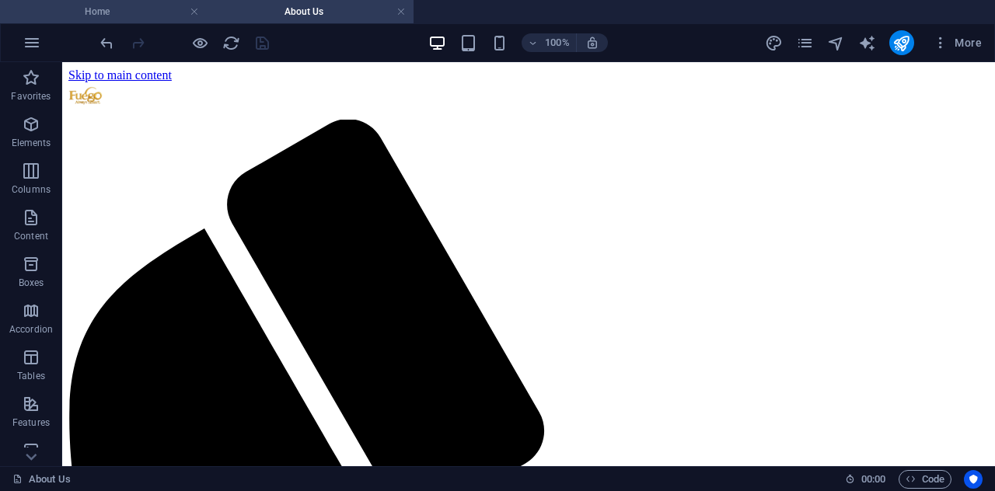
drag, startPoint x: 107, startPoint y: 7, endPoint x: 312, endPoint y: 23, distance: 205.8
click at [107, 7] on h4 "Home" at bounding box center [103, 11] width 207 height 17
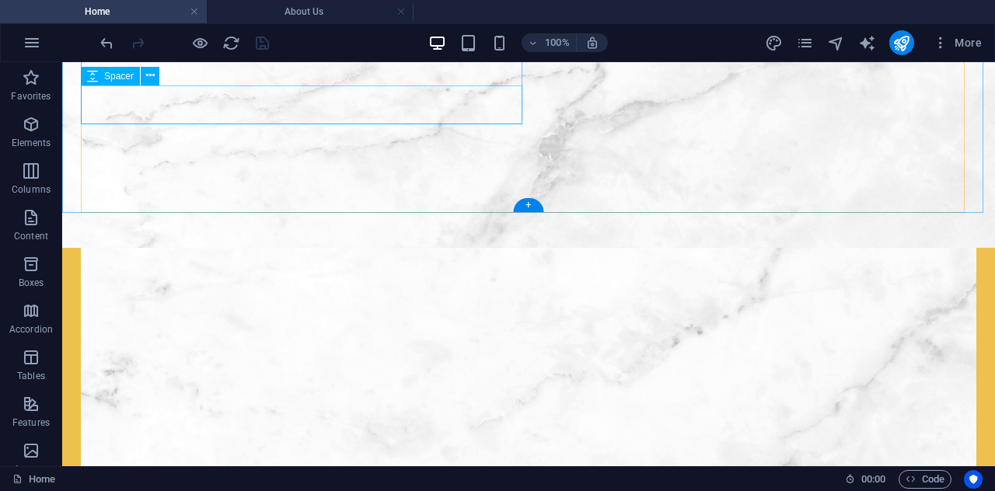
scroll to position [632, 0]
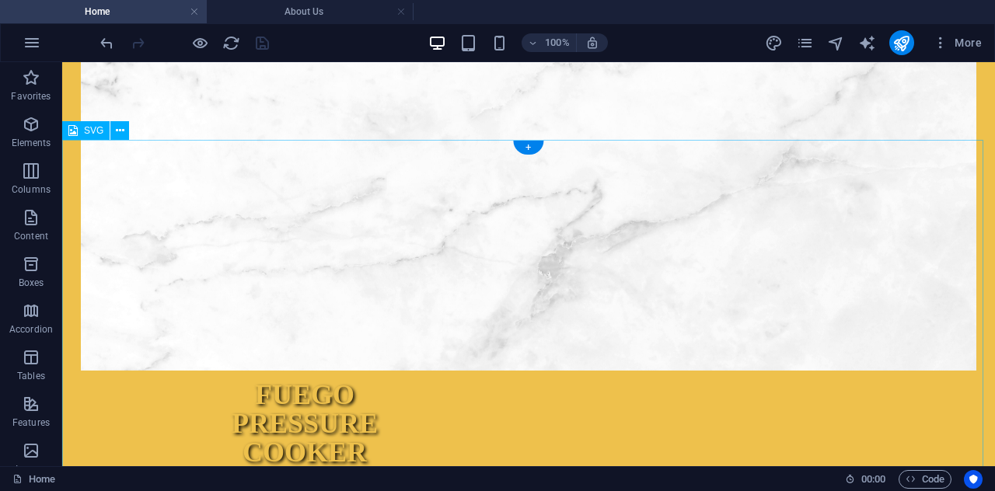
drag, startPoint x: 381, startPoint y: 146, endPoint x: 103, endPoint y: 165, distance: 278.1
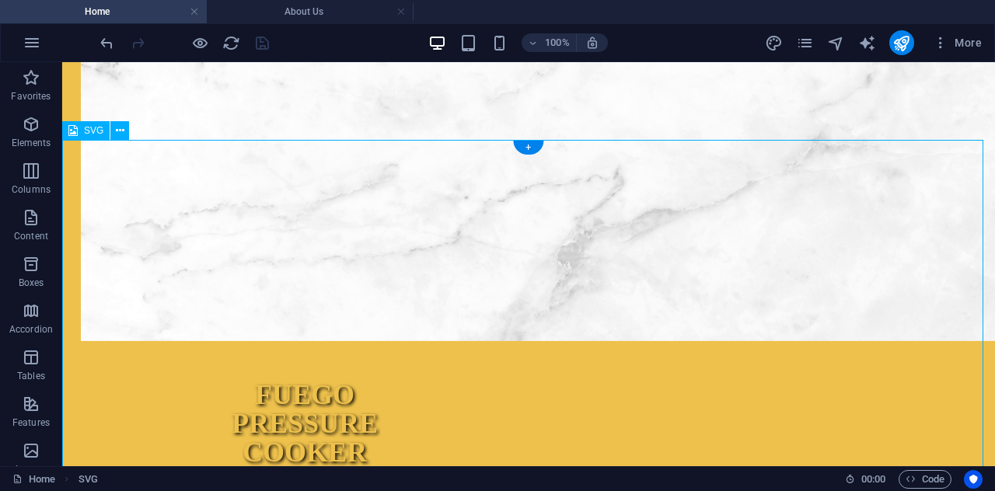
select select "xMinYMid"
select select "px"
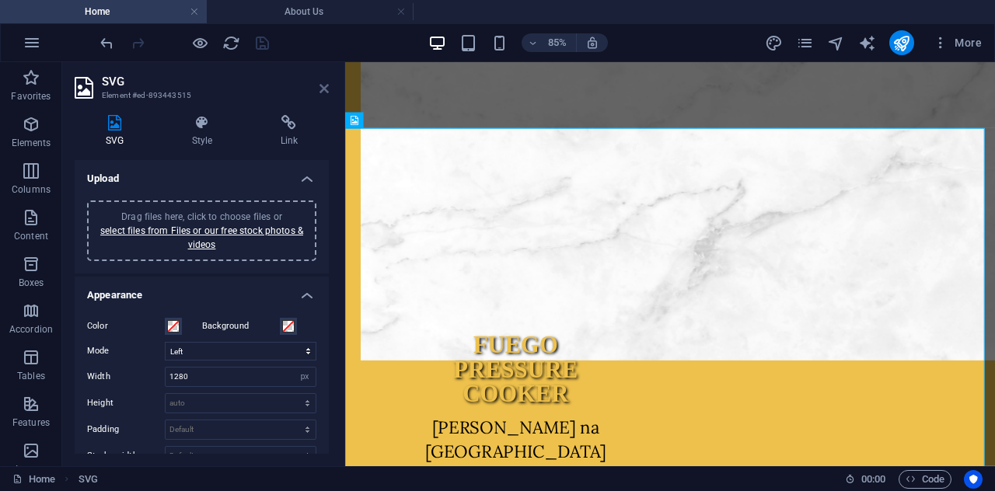
drag, startPoint x: 1, startPoint y: 30, endPoint x: 326, endPoint y: 87, distance: 330.7
click at [326, 87] on icon at bounding box center [323, 88] width 9 height 12
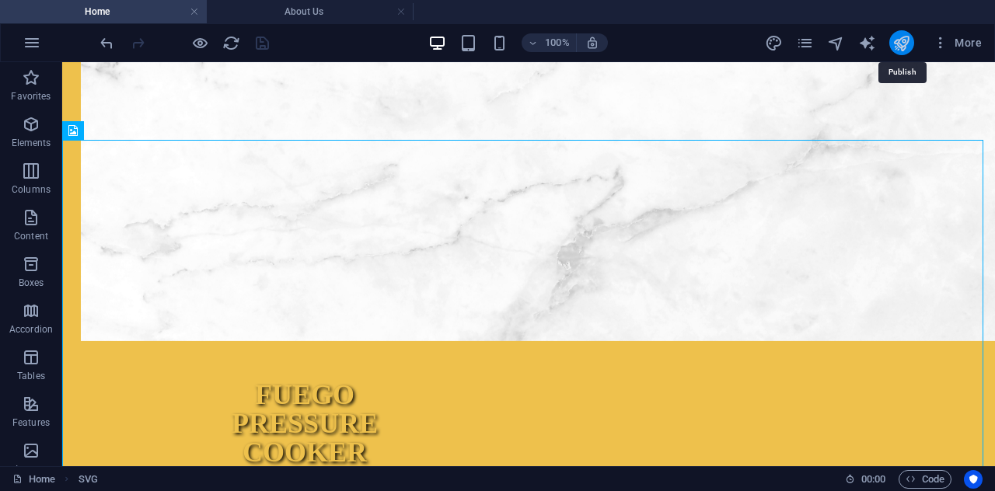
click at [897, 42] on icon "publish" at bounding box center [901, 43] width 18 height 18
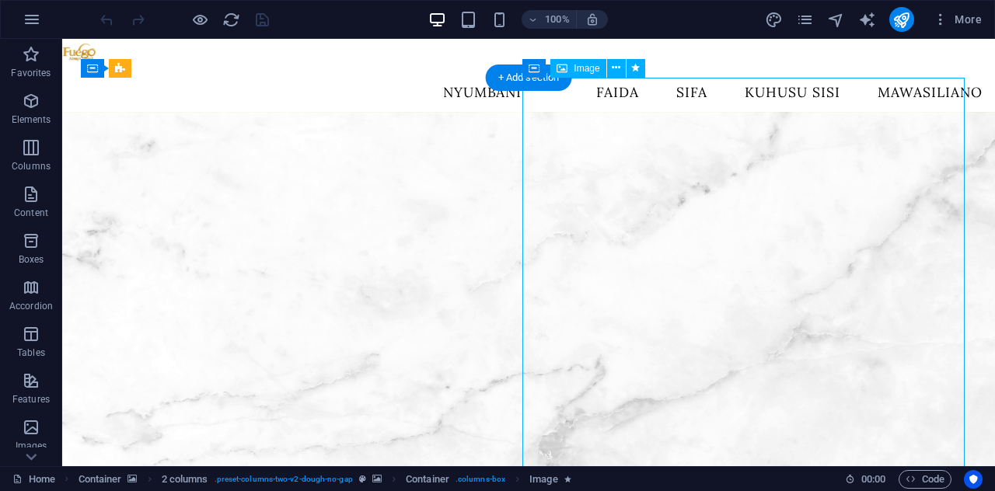
drag, startPoint x: 658, startPoint y: 187, endPoint x: 430, endPoint y: 212, distance: 229.1
select select "px"
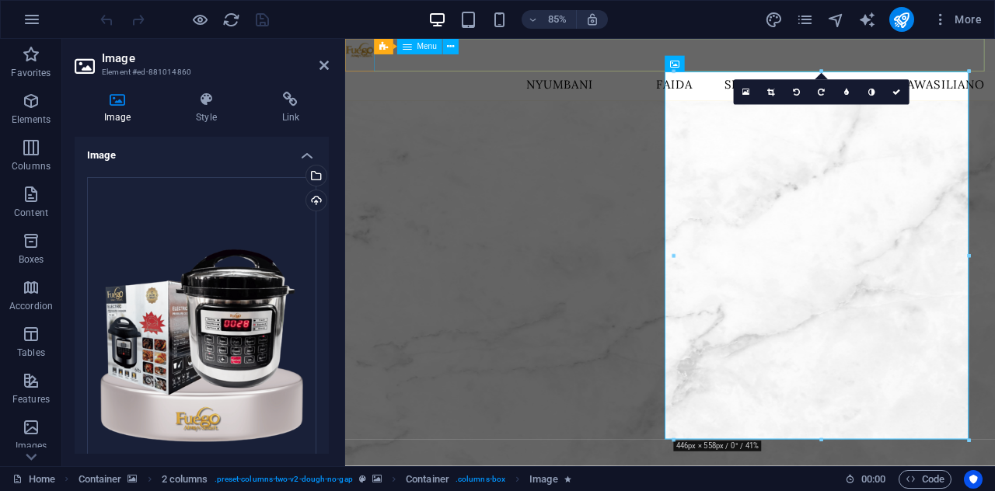
click at [907, 73] on nav "Nyumbani Faida Sifa kuhusu sisi mawasiliano" at bounding box center [727, 92] width 765 height 39
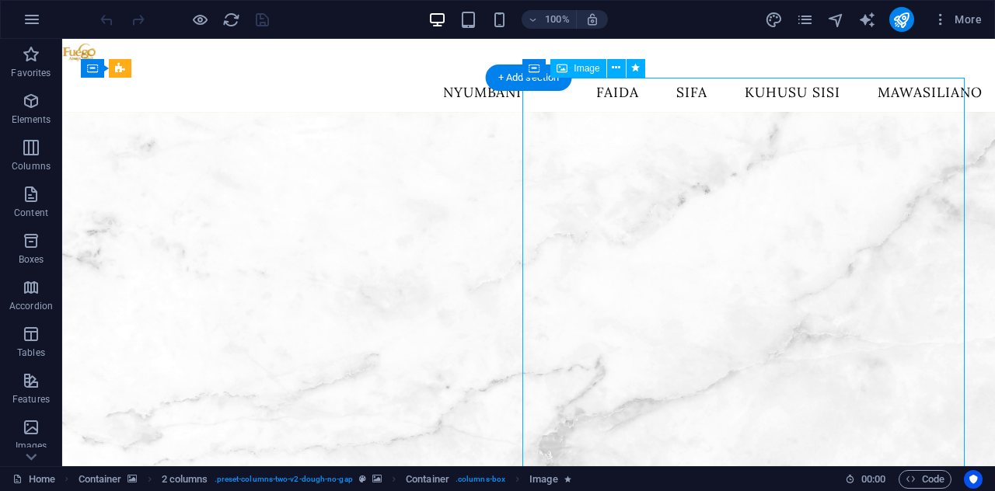
select select "px"
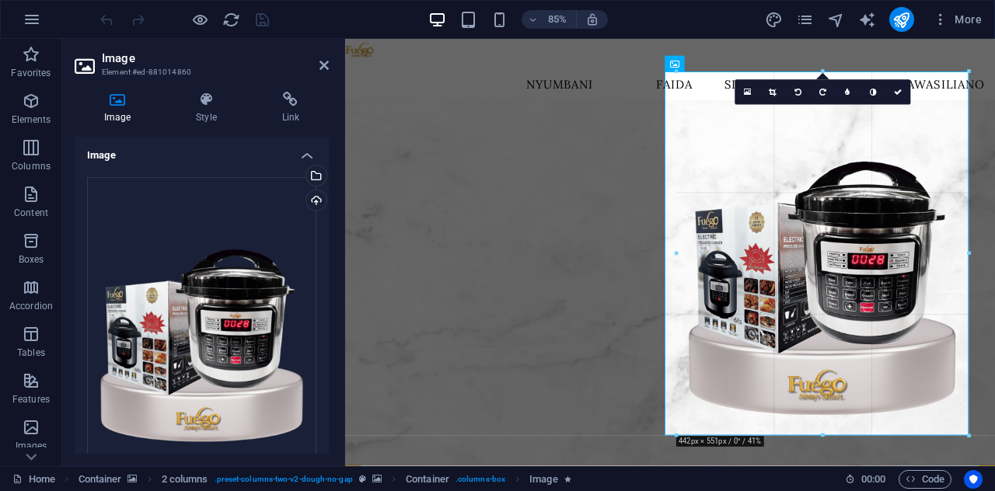
type input "444"
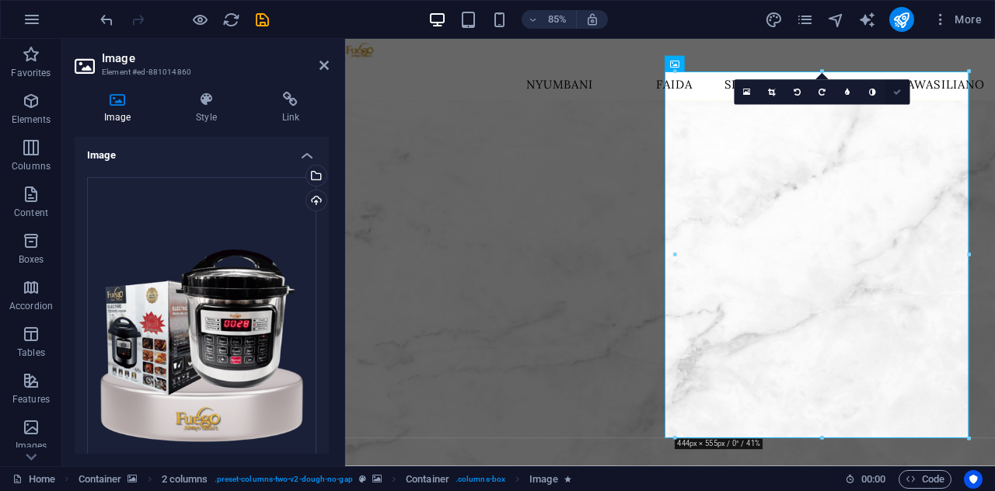
drag, startPoint x: 832, startPoint y: 54, endPoint x: 895, endPoint y: 92, distance: 73.3
click at [895, 92] on icon at bounding box center [897, 92] width 8 height 8
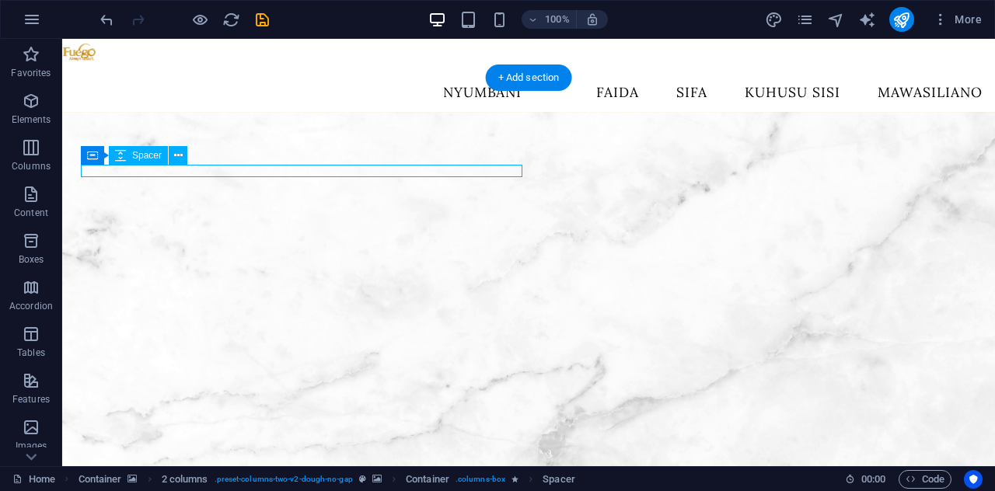
select select "px"
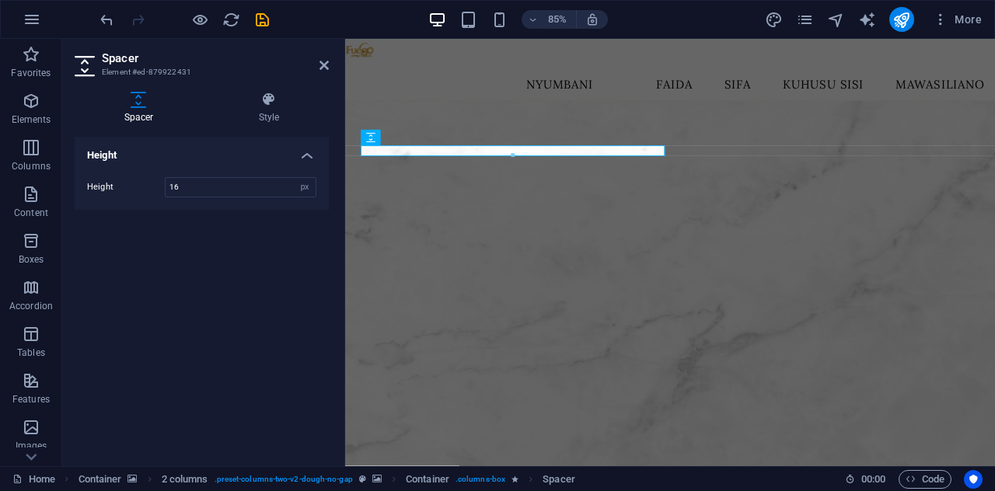
click at [512, 158] on div at bounding box center [512, 156] width 302 height 5
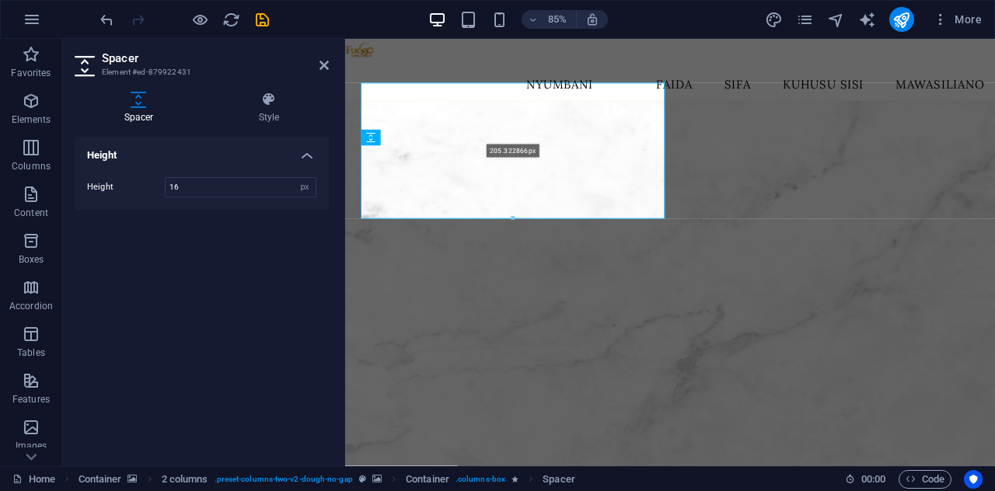
drag, startPoint x: 515, startPoint y: 158, endPoint x: 541, endPoint y: 309, distance: 153.1
click at [541, 309] on div "Drag here to replace the existing content. Press “Ctrl” if you want to create a…" at bounding box center [670, 252] width 650 height 427
type input "205"
click at [321, 64] on icon at bounding box center [323, 65] width 9 height 12
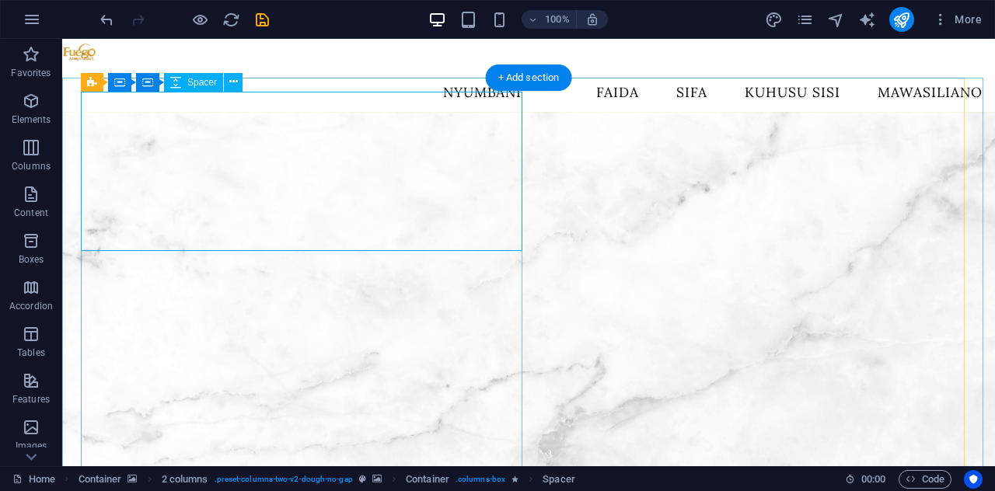
select select "px"
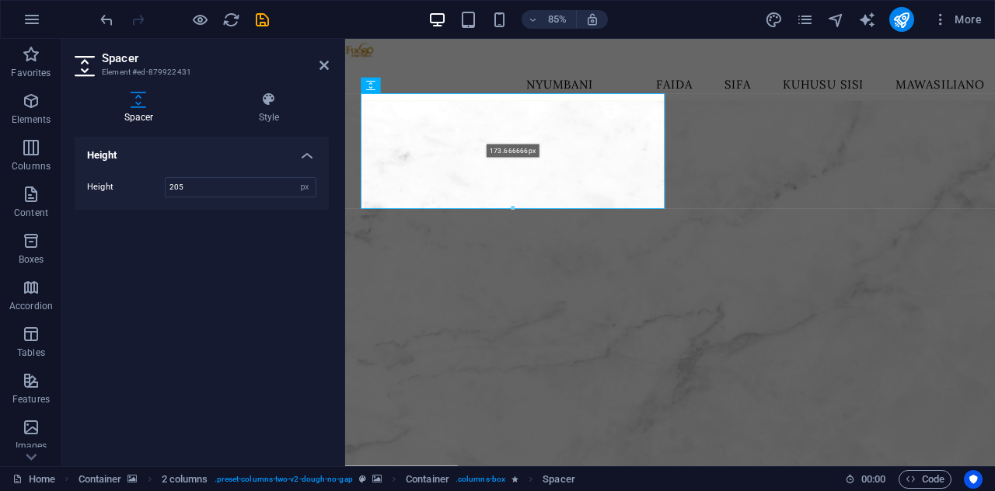
drag, startPoint x: 515, startPoint y: 218, endPoint x: 521, endPoint y: 197, distance: 22.6
click at [521, 197] on div "173.666666px" at bounding box center [513, 151] width 304 height 116
type input "173"
click at [320, 63] on icon at bounding box center [323, 65] width 9 height 12
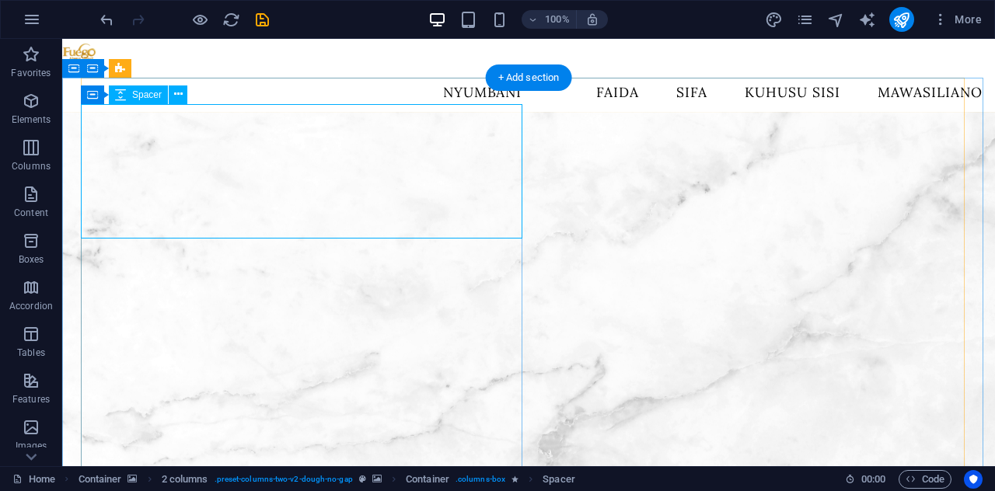
select select "px"
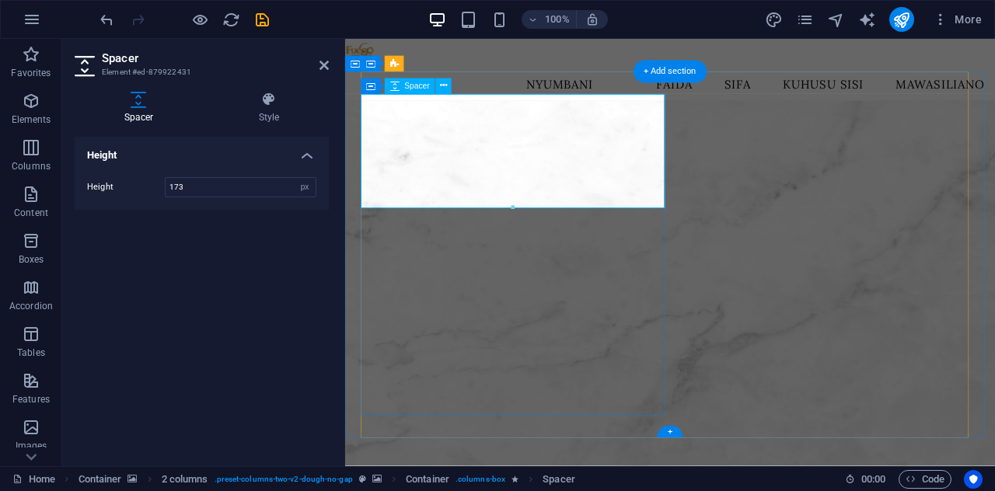
drag, startPoint x: 860, startPoint y: 245, endPoint x: 547, endPoint y: 172, distance: 320.9
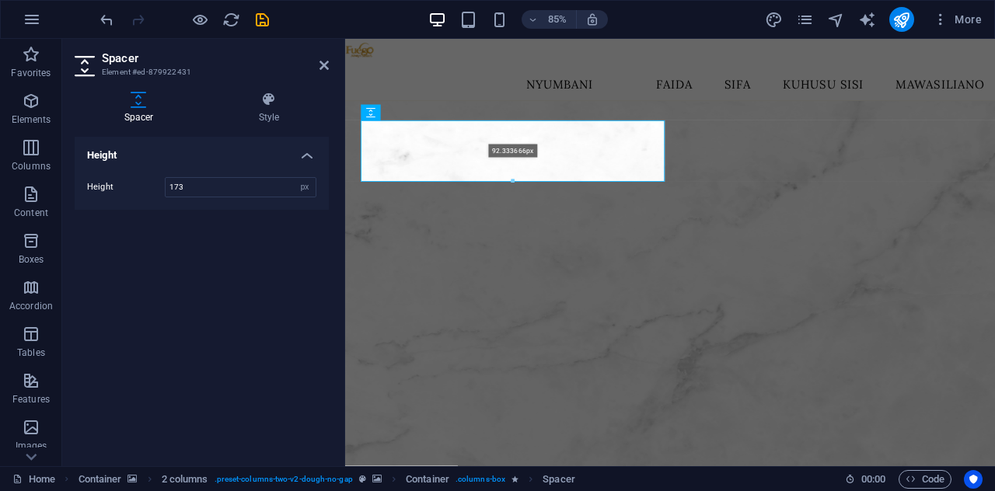
drag, startPoint x: 515, startPoint y: 206, endPoint x: 201, endPoint y: 123, distance: 324.8
click at [515, 143] on div "92.333666px" at bounding box center [513, 150] width 304 height 61
type input "92"
click at [324, 63] on icon at bounding box center [323, 65] width 9 height 12
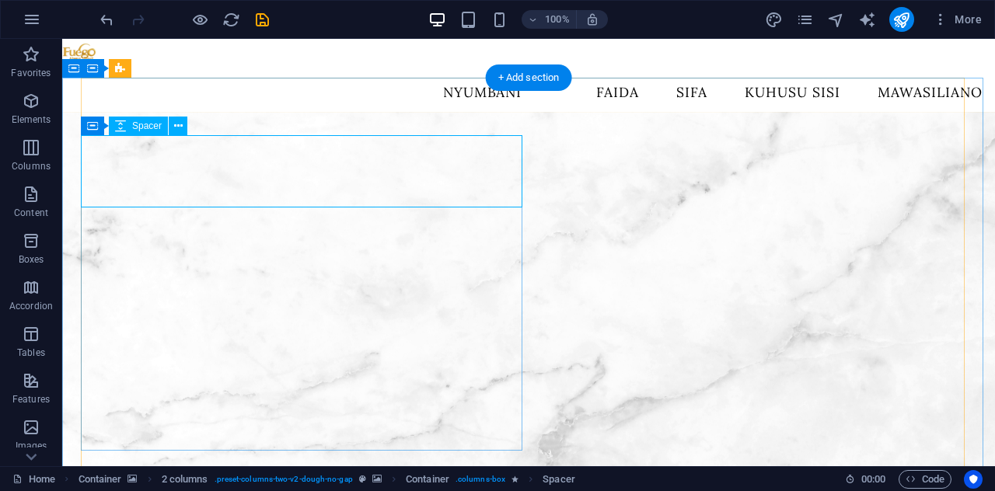
drag, startPoint x: 351, startPoint y: 176, endPoint x: 71, endPoint y: 200, distance: 281.6
select select "px"
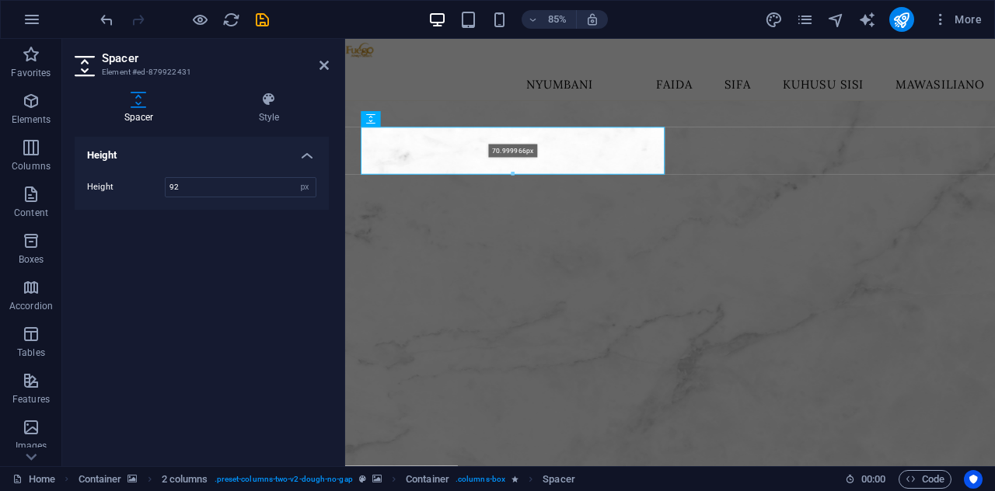
drag, startPoint x: 518, startPoint y: 181, endPoint x: 518, endPoint y: 163, distance: 17.9
click at [518, 163] on div "70.999966px" at bounding box center [513, 150] width 304 height 47
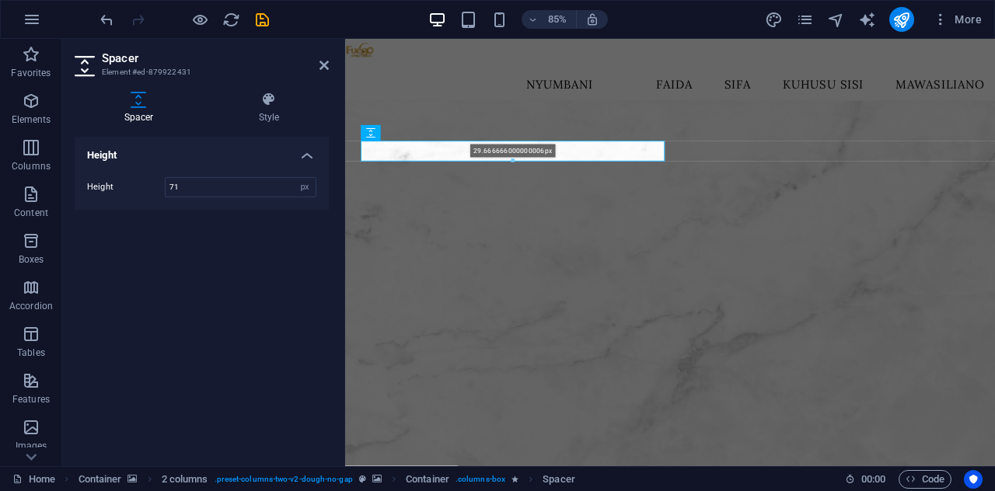
drag, startPoint x: 515, startPoint y: 176, endPoint x: 194, endPoint y: 116, distance: 325.8
click at [506, 146] on div "29.666666000000006px" at bounding box center [513, 151] width 304 height 20
type input "29"
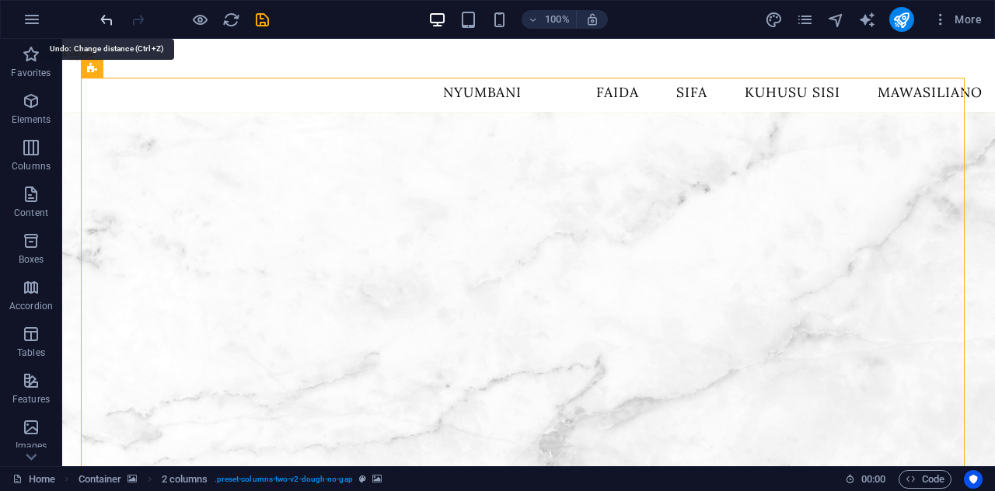
click at [99, 22] on icon "undo" at bounding box center [107, 20] width 18 height 18
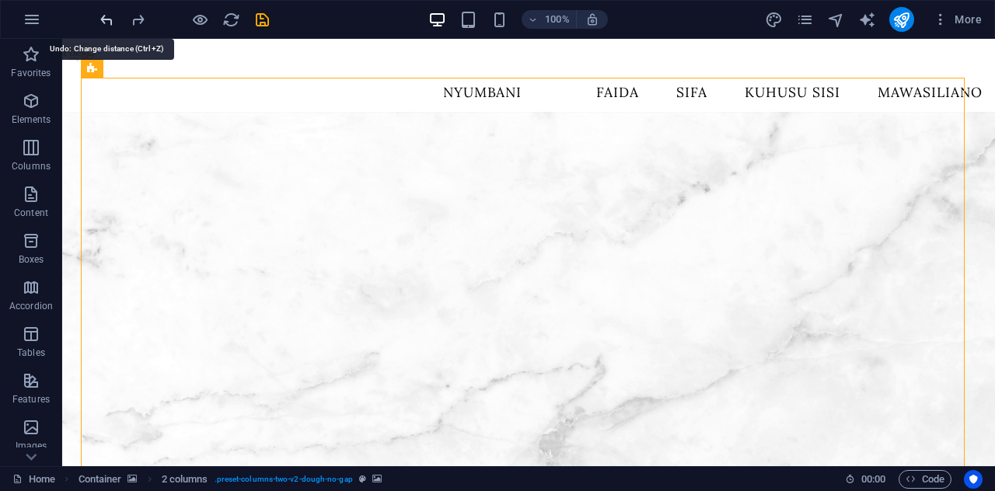
click at [99, 22] on icon "undo" at bounding box center [107, 20] width 18 height 18
